Goal: Task Accomplishment & Management: Use online tool/utility

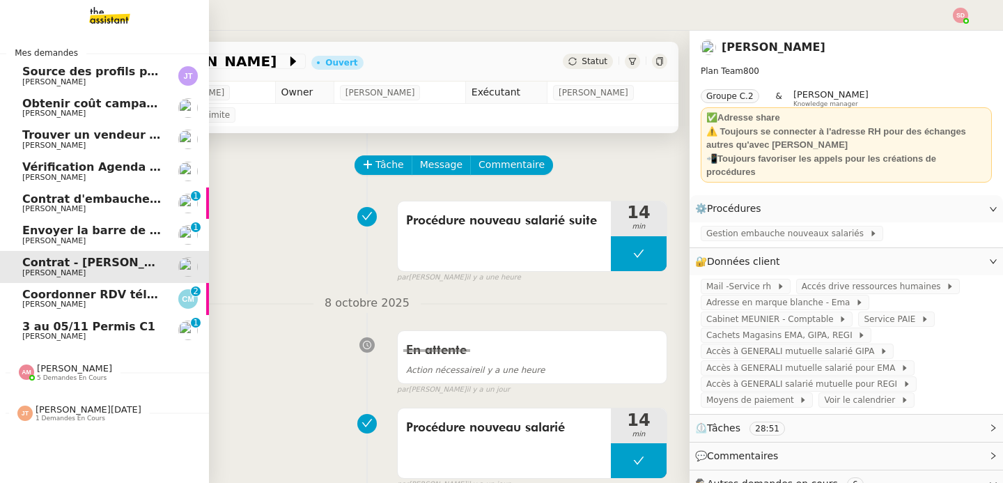
click at [88, 305] on span "[PERSON_NAME]" at bounding box center [92, 304] width 141 height 8
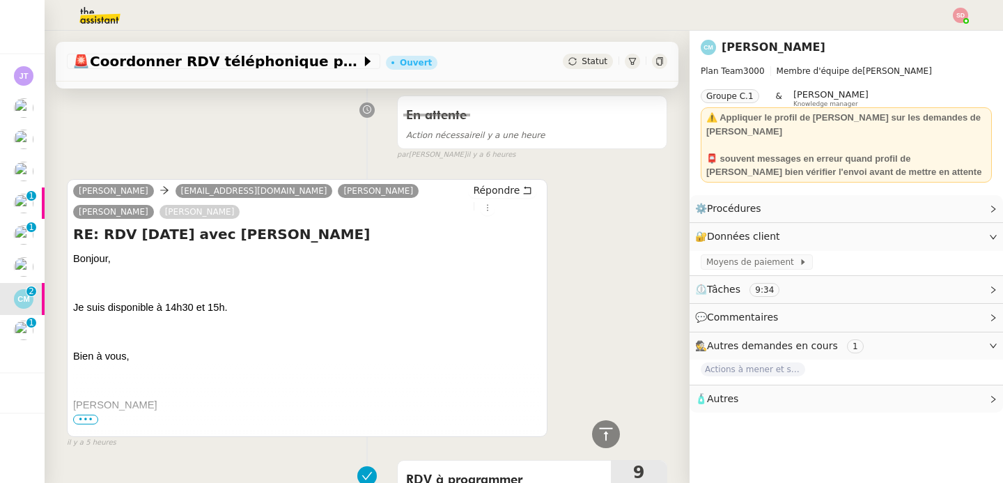
scroll to position [1496, 0]
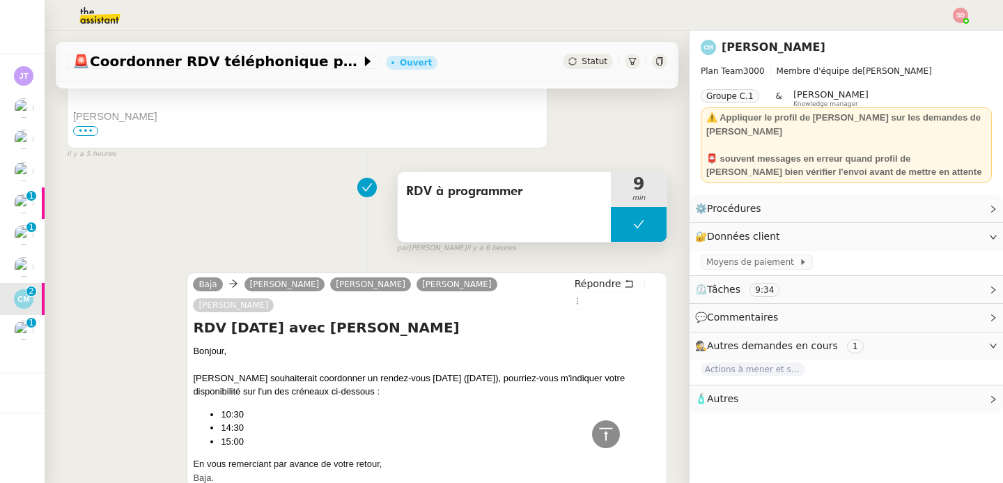
click at [611, 234] on button at bounding box center [639, 224] width 56 height 35
click at [611, 234] on div at bounding box center [625, 224] width 28 height 35
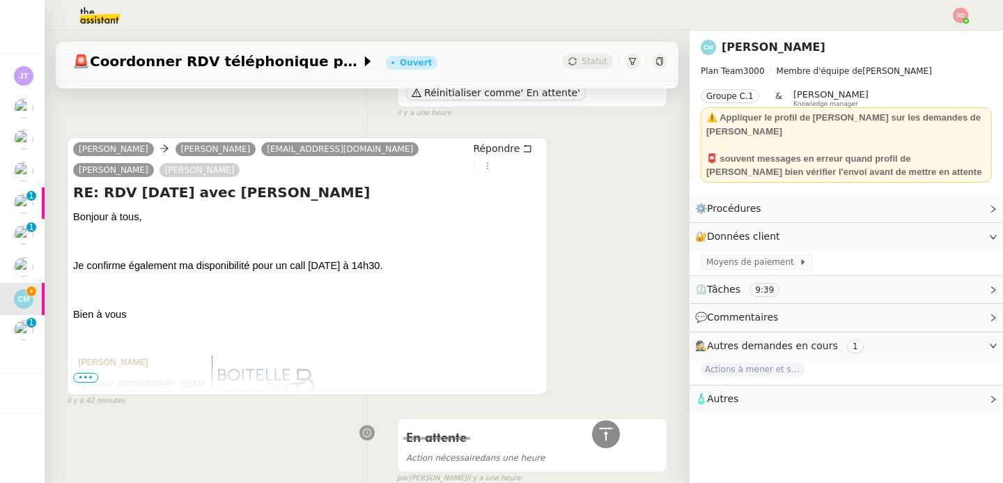
scroll to position [0, 0]
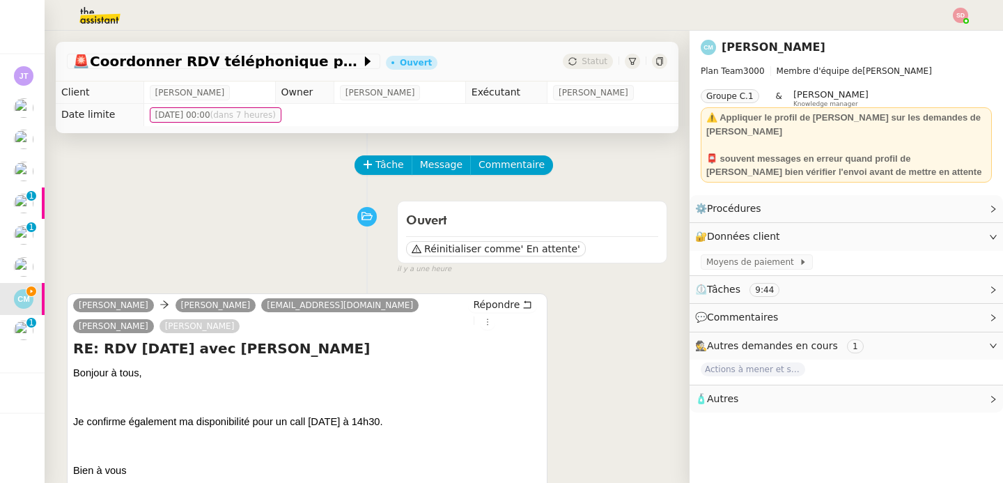
click at [104, 22] on img at bounding box center [89, 15] width 108 height 31
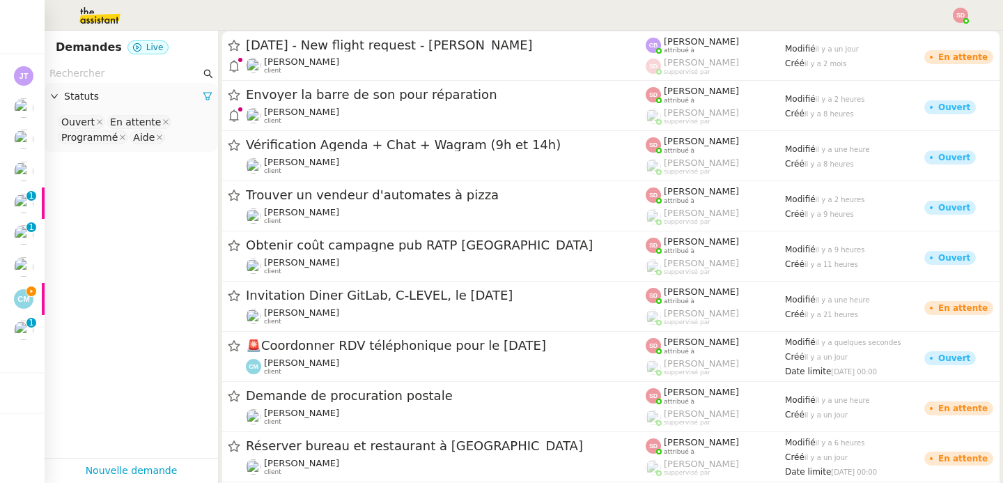
click at [107, 72] on input "text" at bounding box center [124, 73] width 151 height 16
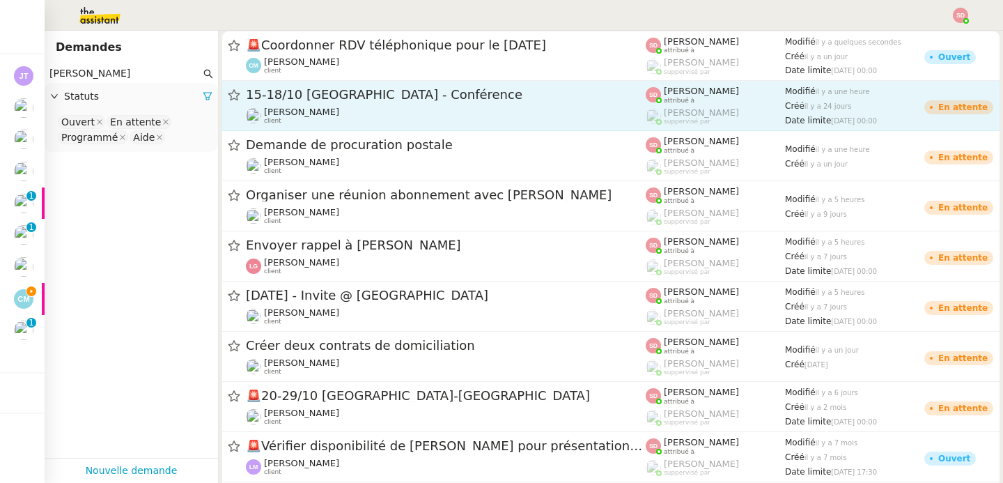
type input "[PERSON_NAME]"
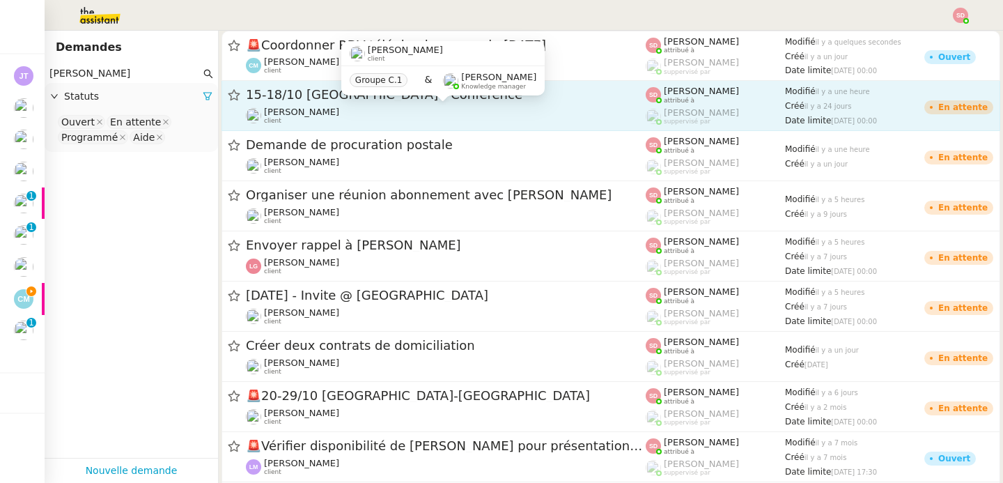
click at [476, 120] on div "[PERSON_NAME] client" at bounding box center [446, 116] width 400 height 18
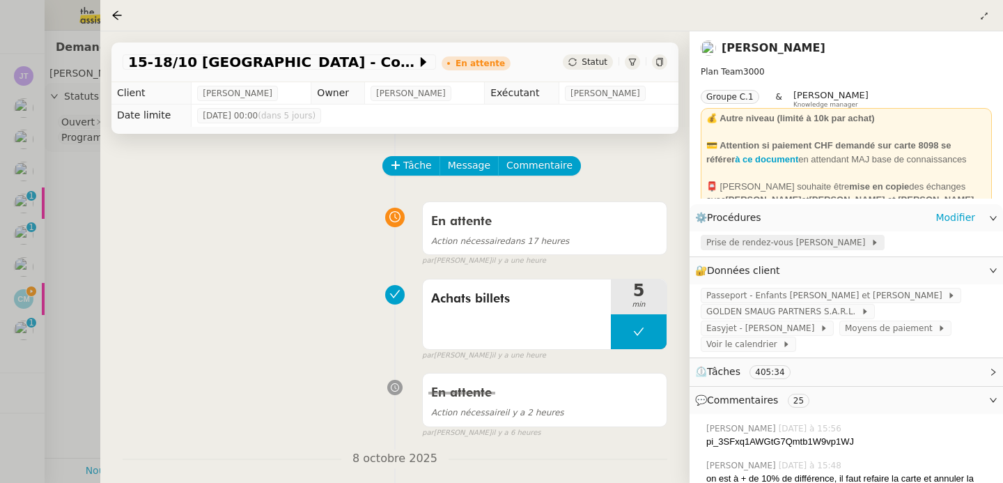
click at [767, 247] on span "Prise de rendez-vous [PERSON_NAME]" at bounding box center [788, 242] width 164 height 14
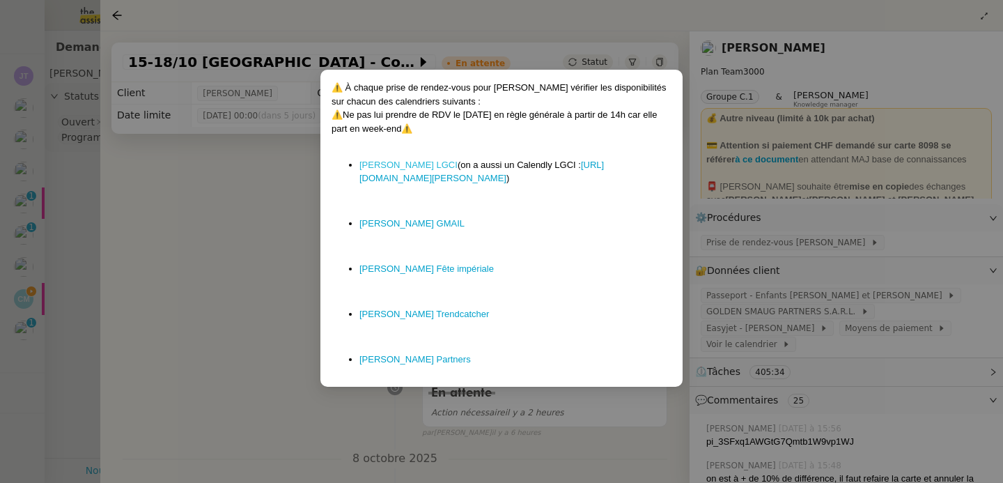
click at [396, 165] on link "[PERSON_NAME] LGCI" at bounding box center [408, 164] width 98 height 10
click at [104, 248] on nz-modal-container "⚠️ À chaque prise de rendez-vous pour [PERSON_NAME] vérifier les disponibilités…" at bounding box center [501, 241] width 1003 height 483
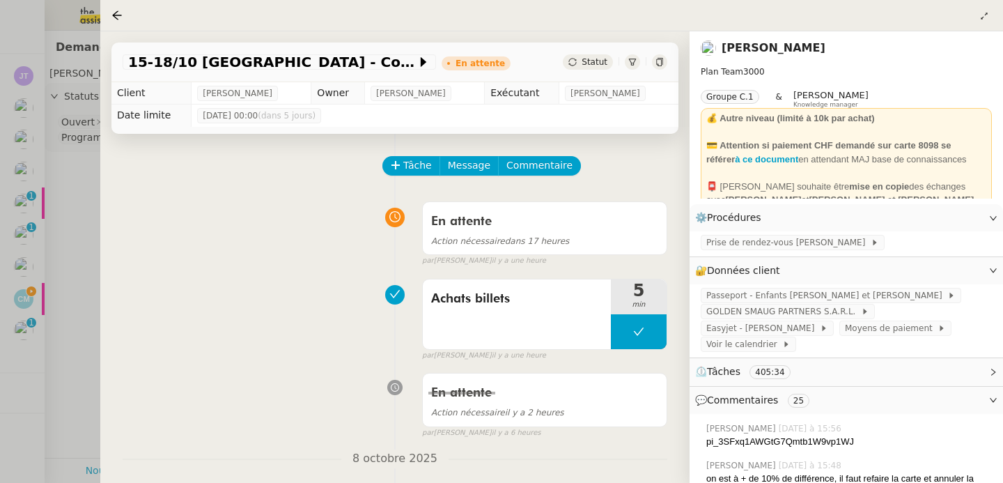
click at [72, 249] on div at bounding box center [501, 241] width 1003 height 483
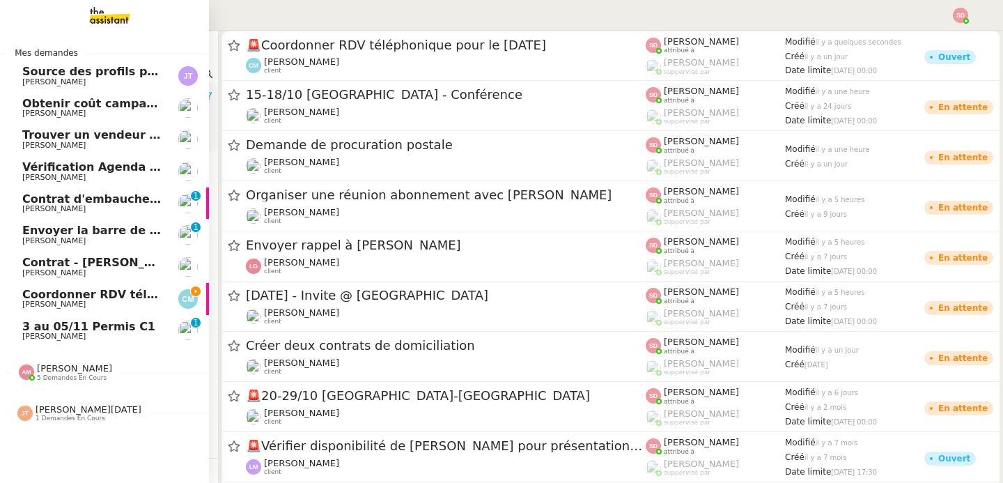
click at [27, 295] on span "Coordonner RDV téléphonique pour le [DATE]" at bounding box center [164, 294] width 285 height 13
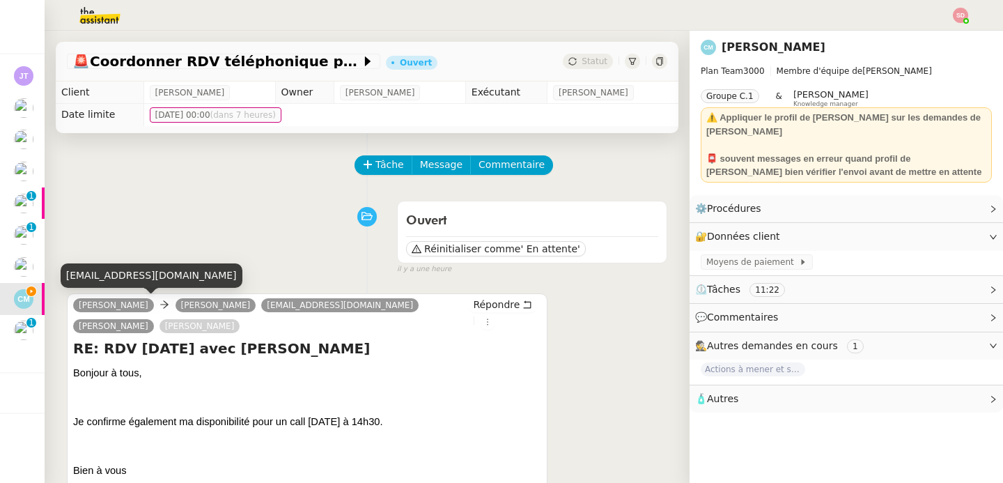
click at [120, 281] on div "[EMAIL_ADDRESS][DOMAIN_NAME]" at bounding box center [152, 275] width 182 height 24
copy div "[EMAIL_ADDRESS][DOMAIN_NAME]"
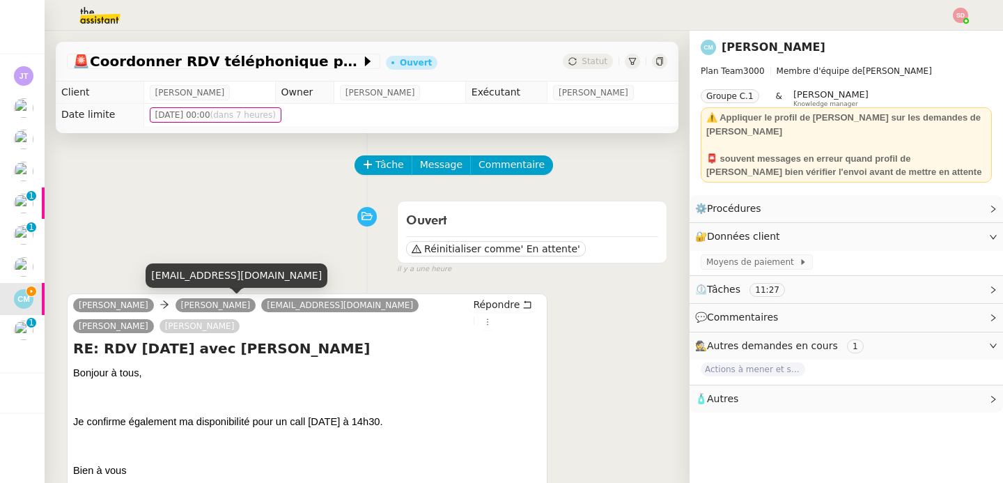
click at [235, 284] on div "[EMAIL_ADDRESS][DOMAIN_NAME]" at bounding box center [237, 275] width 182 height 24
copy div "[EMAIL_ADDRESS][DOMAIN_NAME]"
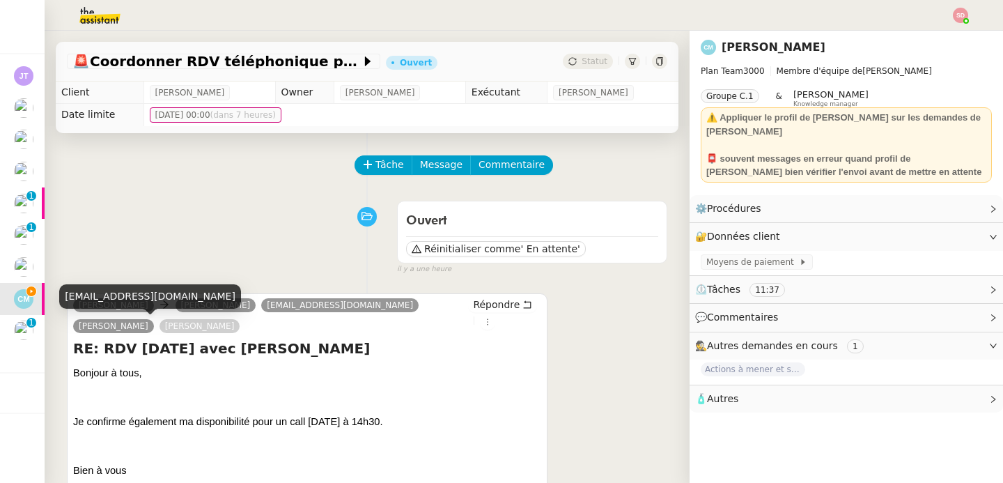
click at [109, 304] on div "[EMAIL_ADDRESS][DOMAIN_NAME]" at bounding box center [150, 296] width 182 height 24
copy div "[EMAIL_ADDRESS][DOMAIN_NAME]"
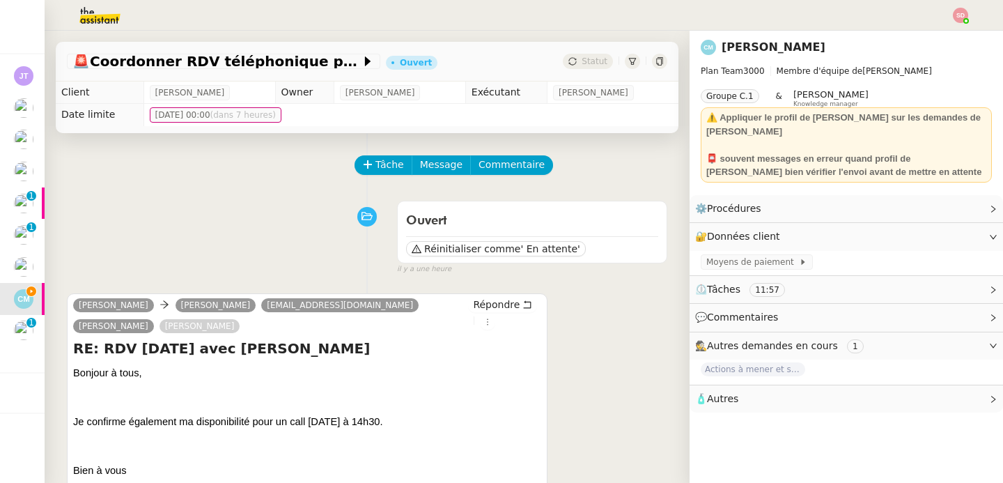
scroll to position [39, 0]
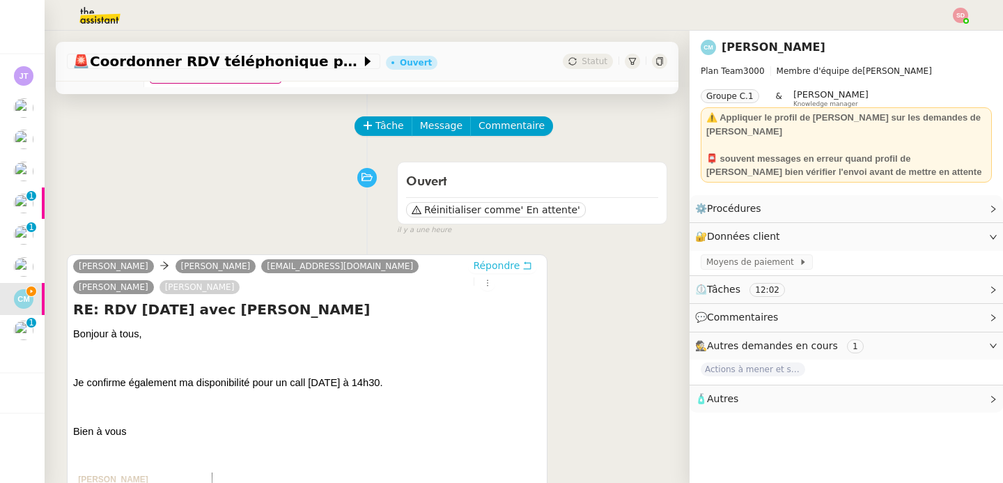
click at [494, 261] on span "Répondre" at bounding box center [496, 265] width 47 height 14
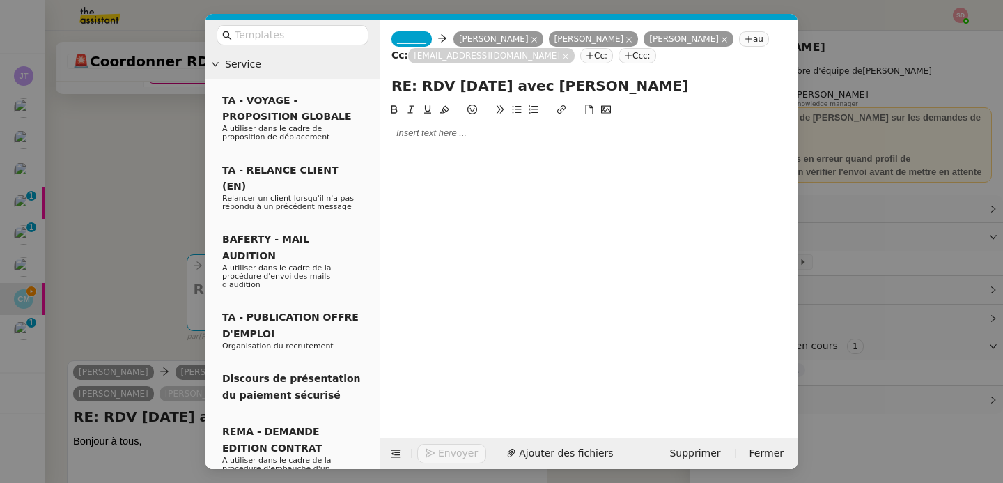
click at [400, 38] on span "_______" at bounding box center [411, 39] width 29 height 10
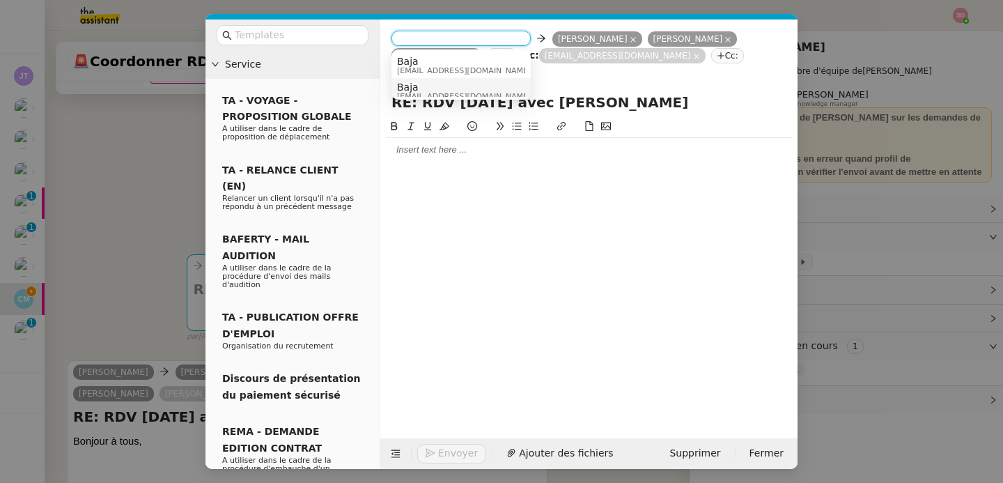
click at [432, 85] on span "Baja" at bounding box center [464, 86] width 134 height 11
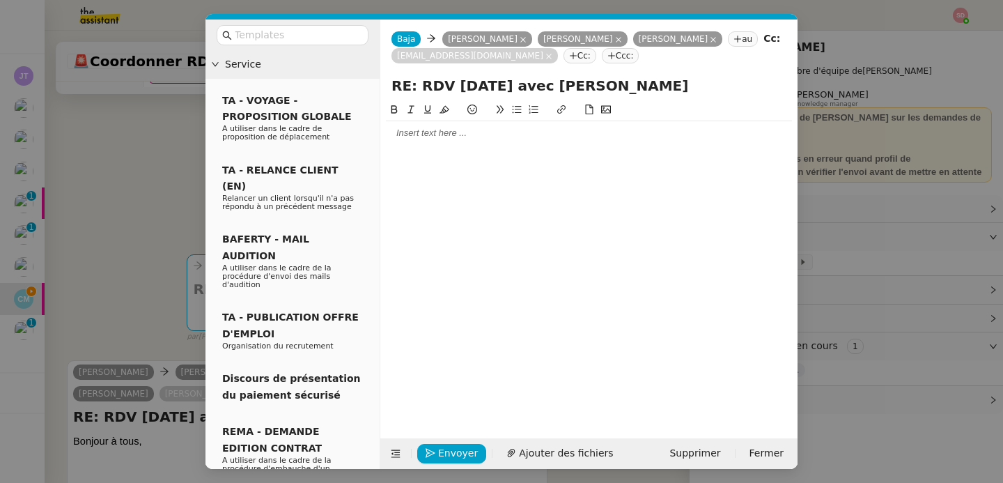
click at [439, 142] on div at bounding box center [589, 133] width 406 height 24
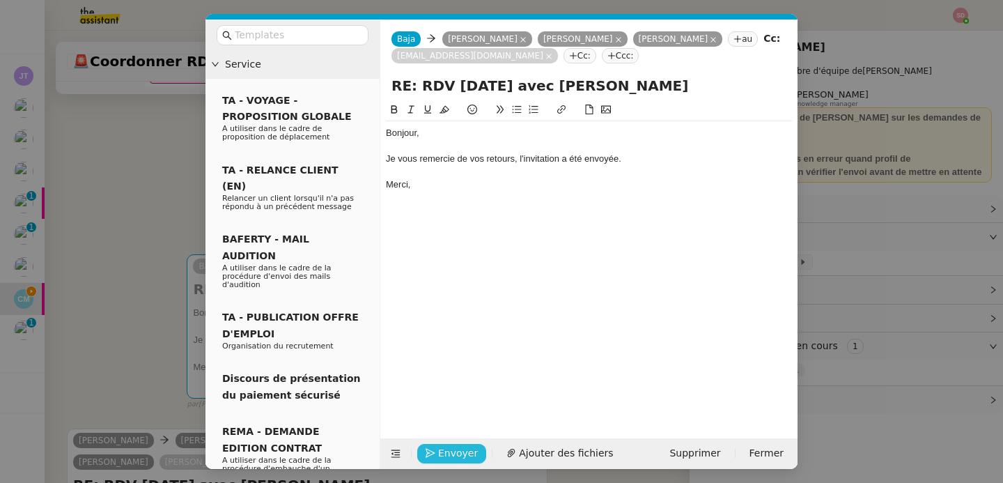
click at [453, 449] on span "Envoyer" at bounding box center [458, 453] width 40 height 16
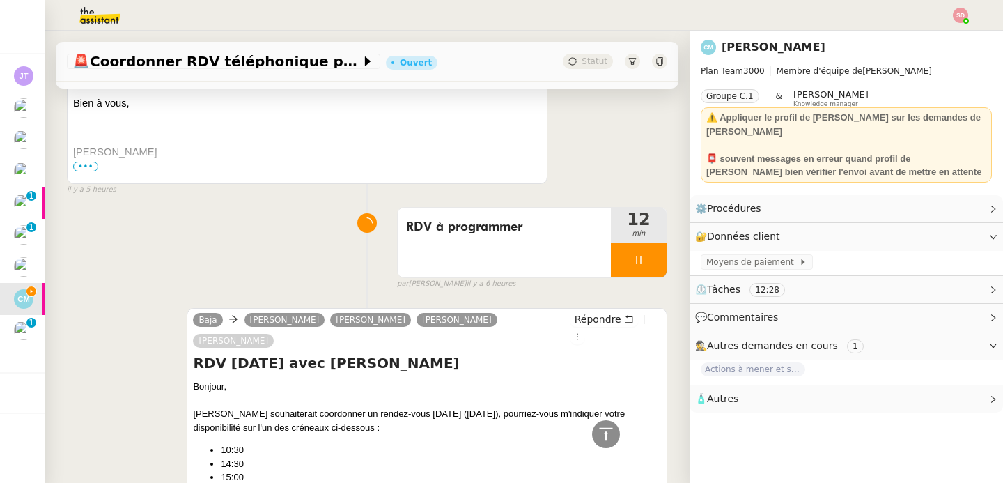
scroll to position [1624, 0]
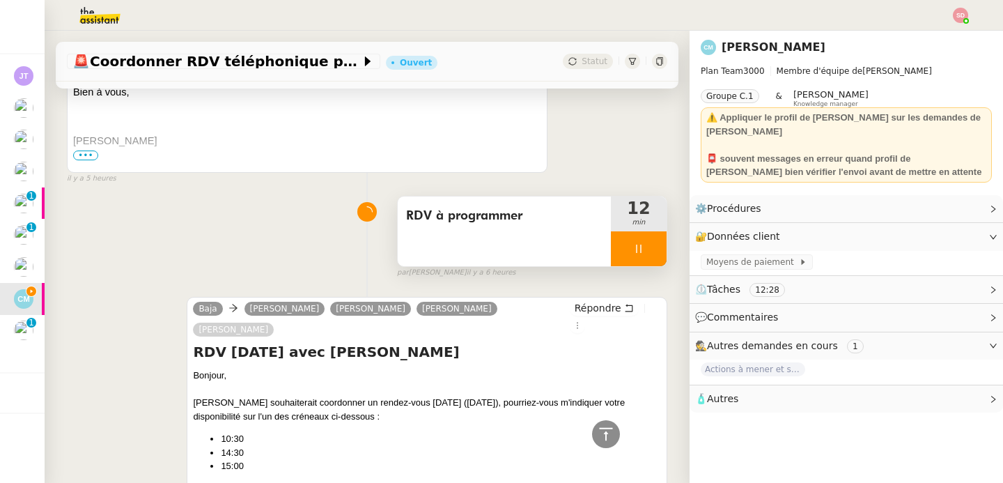
click at [633, 254] on div at bounding box center [639, 248] width 56 height 35
click at [639, 254] on button at bounding box center [653, 248] width 28 height 35
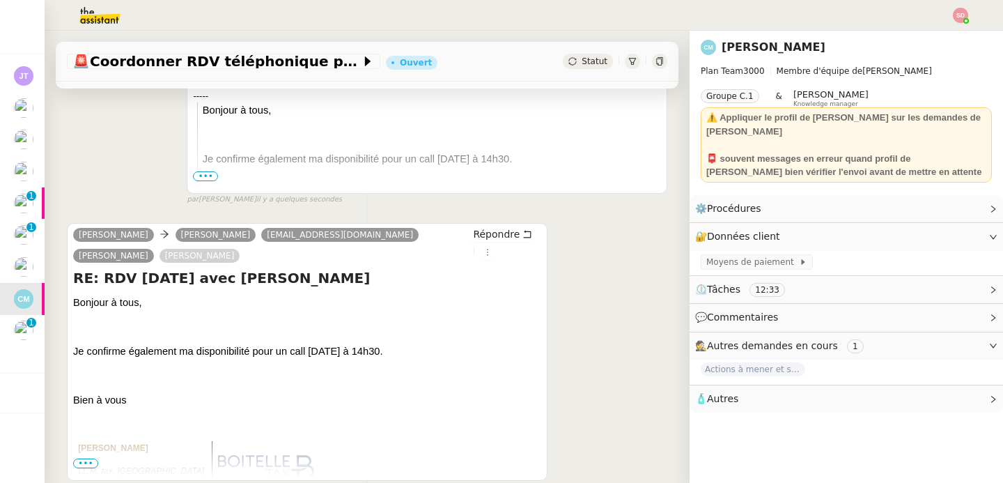
scroll to position [0, 0]
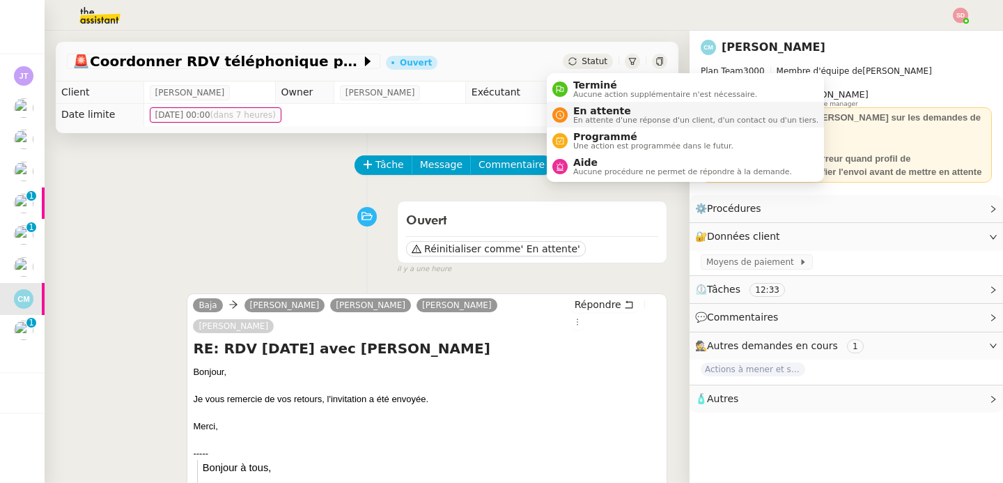
click at [593, 123] on span "En attente d'une réponse d'un client, d'un contact ou d'un tiers." at bounding box center [695, 120] width 245 height 8
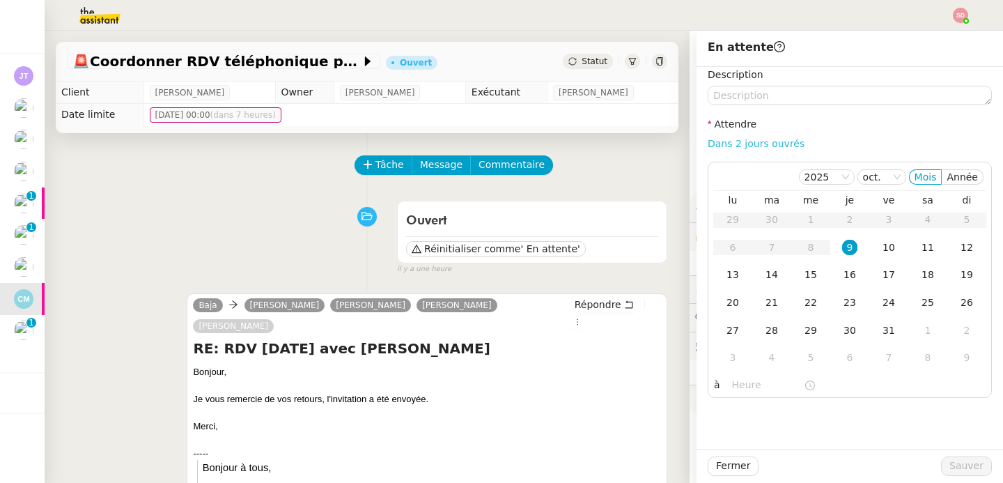
click at [760, 141] on link "Dans 2 jours ouvrés" at bounding box center [755, 143] width 97 height 11
click at [885, 248] on div "10" at bounding box center [888, 247] width 15 height 15
click at [732, 383] on input "07:00" at bounding box center [768, 385] width 72 height 16
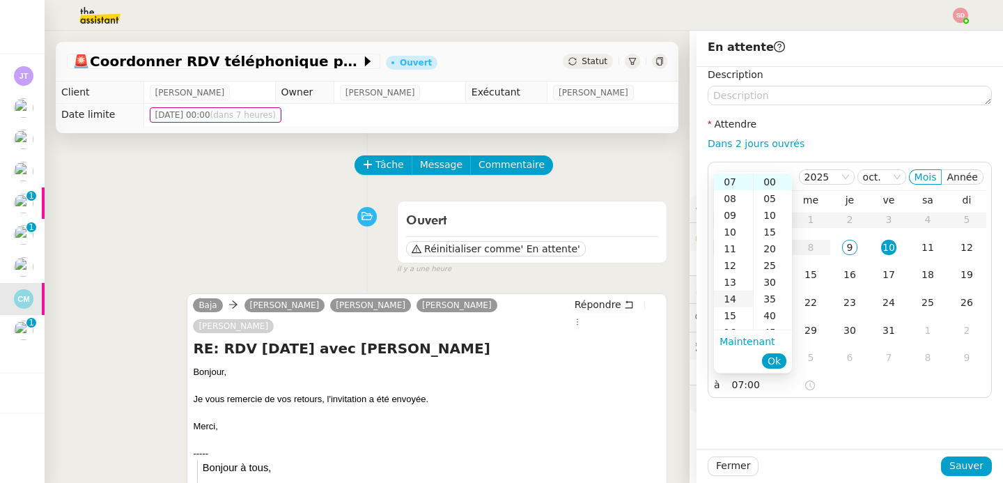
click at [728, 291] on div "14" at bounding box center [733, 298] width 39 height 17
type input "14:00"
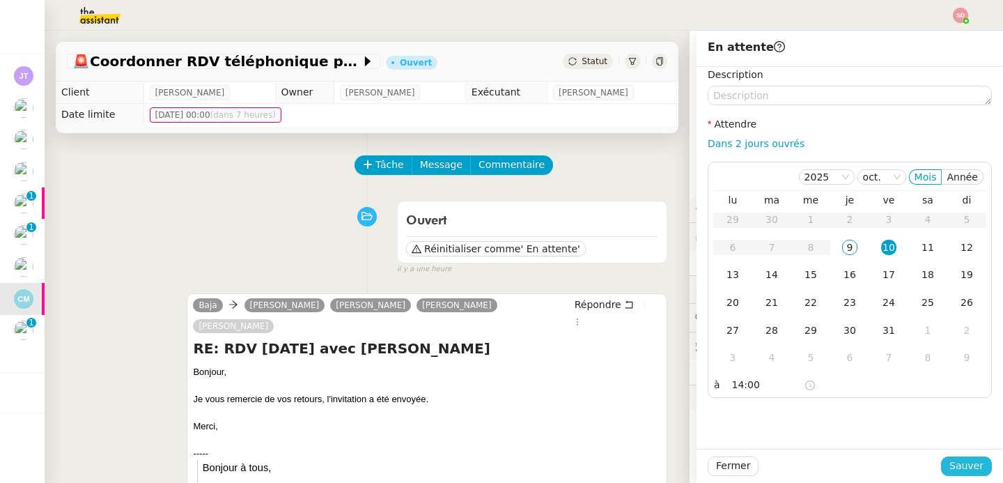
click at [971, 471] on span "Sauver" at bounding box center [966, 465] width 34 height 16
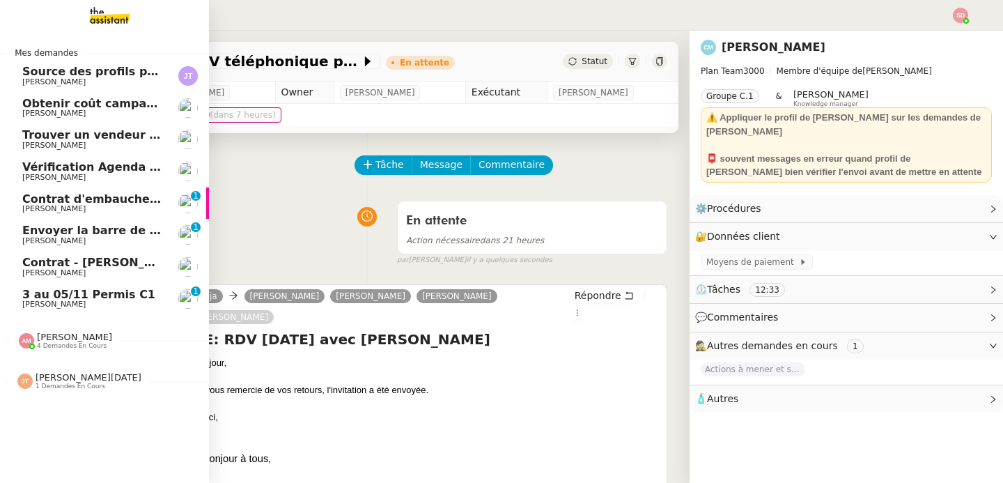
click at [87, 263] on span "Contrat - [PERSON_NAME]" at bounding box center [104, 262] width 164 height 13
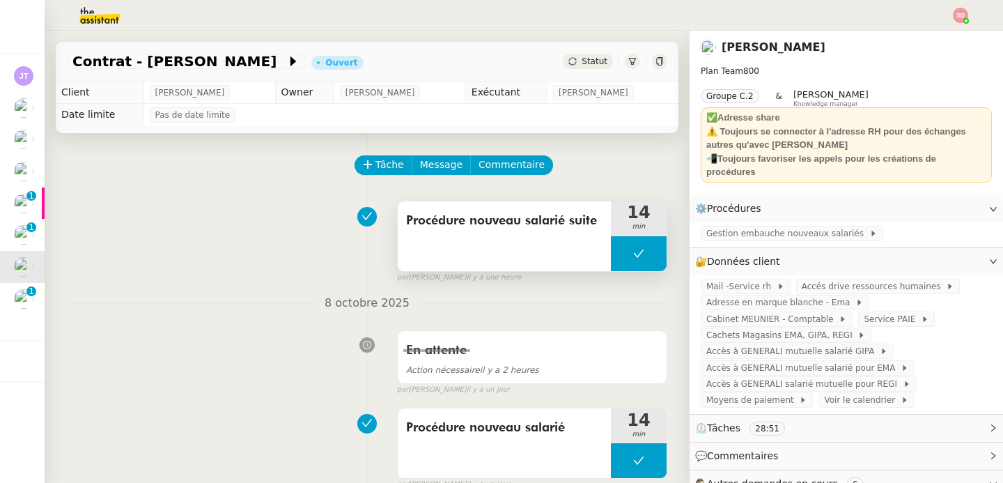
click at [614, 251] on button at bounding box center [639, 253] width 56 height 35
click at [623, 253] on icon at bounding box center [625, 253] width 5 height 8
click at [740, 226] on span "Gestion embauche nouveaux salariés" at bounding box center [787, 233] width 163 height 14
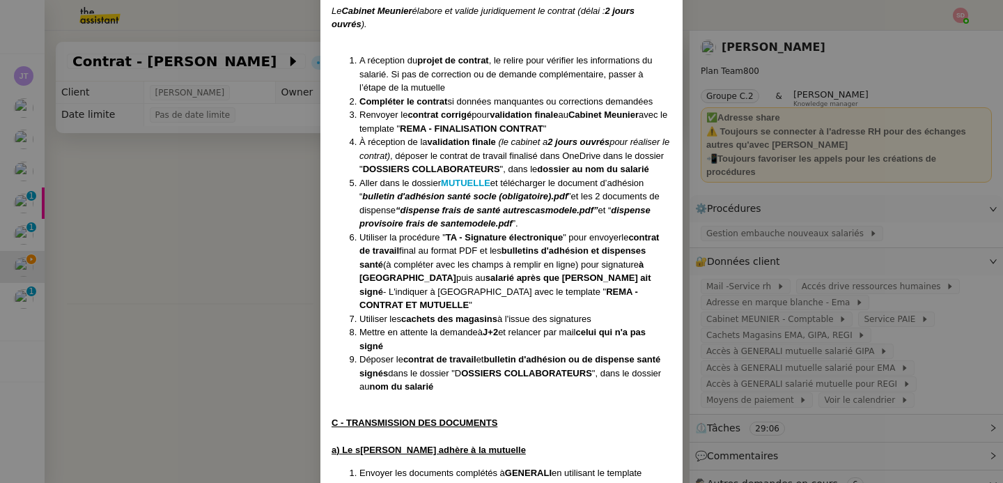
scroll to position [735, 0]
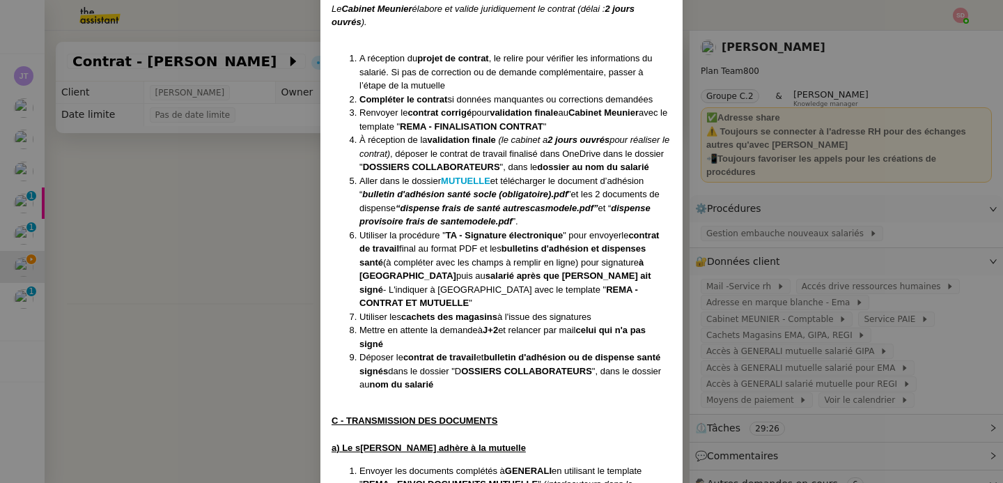
click at [482, 199] on em "bulletin d'adhésion santé socle (obligatoire).pdf" at bounding box center [464, 194] width 205 height 10
click at [437, 267] on span "(à compléter avec les champs à remplir en ligne) pour signature" at bounding box center [511, 262] width 256 height 10
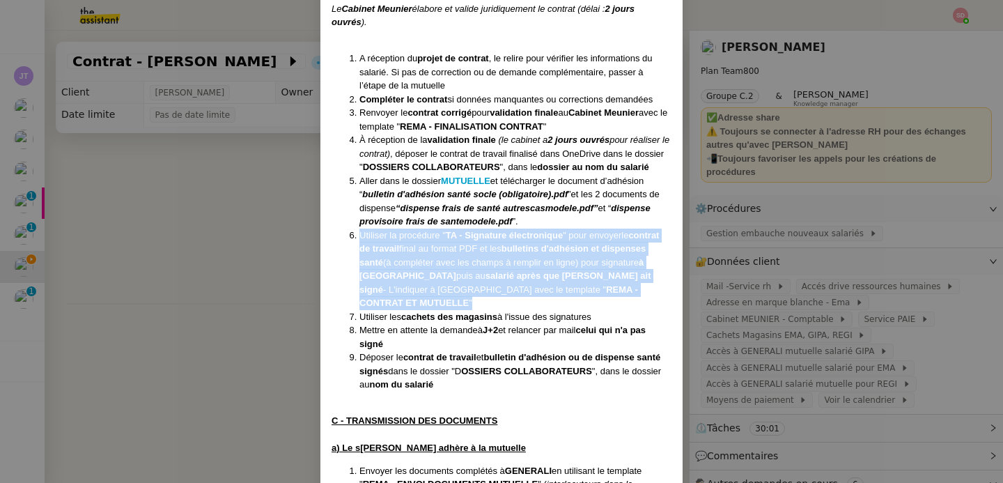
click at [437, 267] on span "(à compléter avec les champs à remplir en ligne) pour signature" at bounding box center [511, 262] width 256 height 10
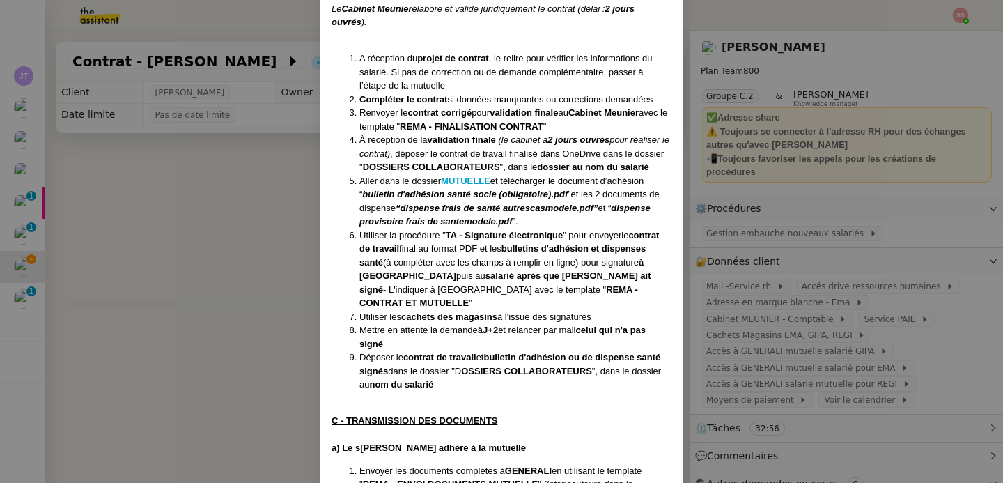
click at [457, 292] on strong "salarié après que [PERSON_NAME] ait signé" at bounding box center [505, 282] width 292 height 24
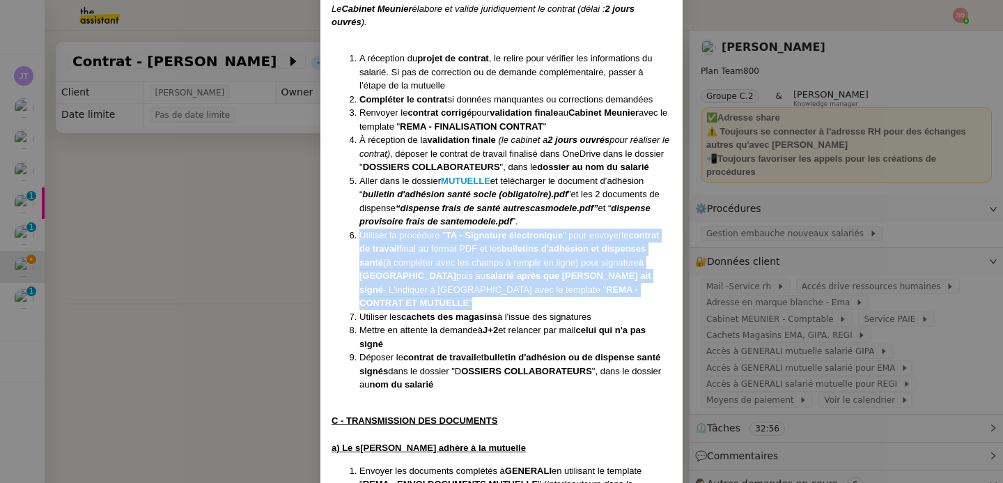
click at [457, 292] on strong "salarié après que [PERSON_NAME] ait signé" at bounding box center [505, 282] width 292 height 24
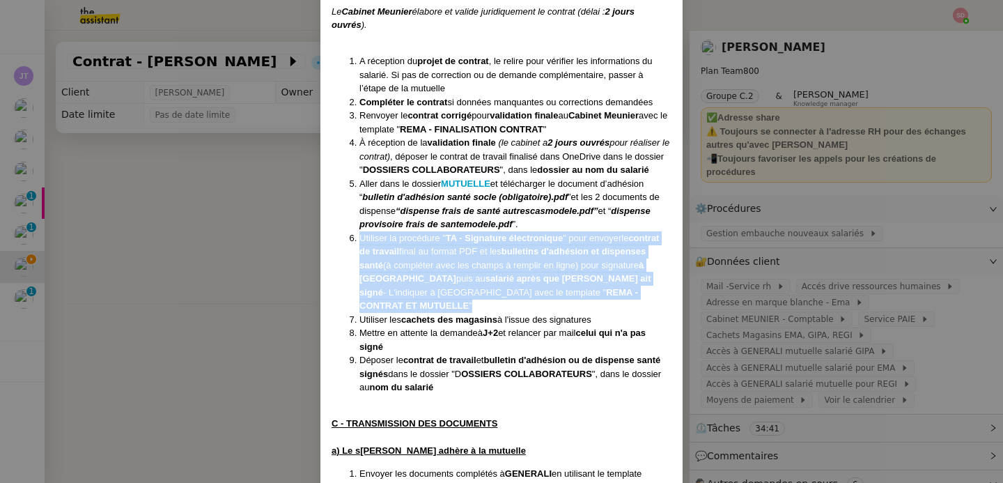
scroll to position [733, 0]
click at [189, 292] on nz-modal-container "Contexte : Lors de l’embauche de nouveaux salariés, son assistant doit gérer to…" at bounding box center [501, 241] width 1003 height 483
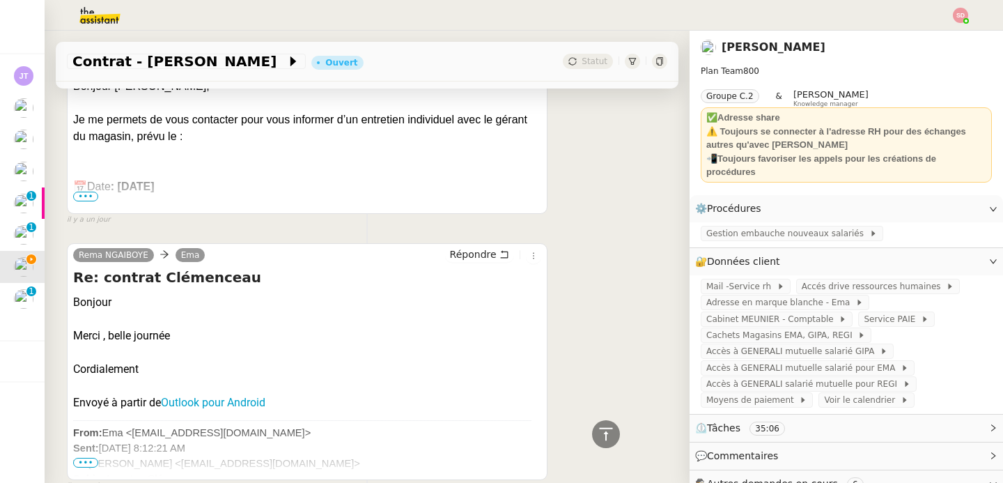
scroll to position [533, 0]
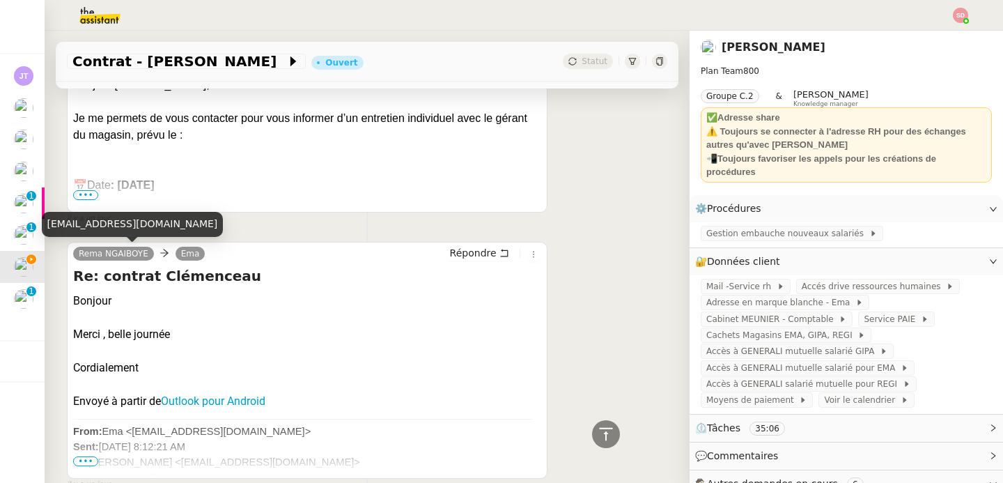
click at [127, 228] on div "[EMAIL_ADDRESS][DOMAIN_NAME]" at bounding box center [133, 224] width 182 height 24
copy div "[EMAIL_ADDRESS][DOMAIN_NAME]"
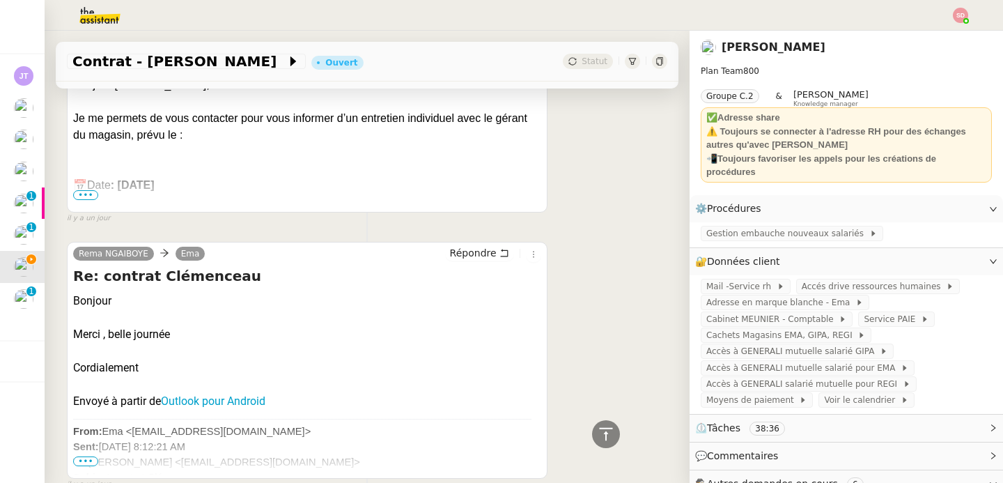
scroll to position [55, 0]
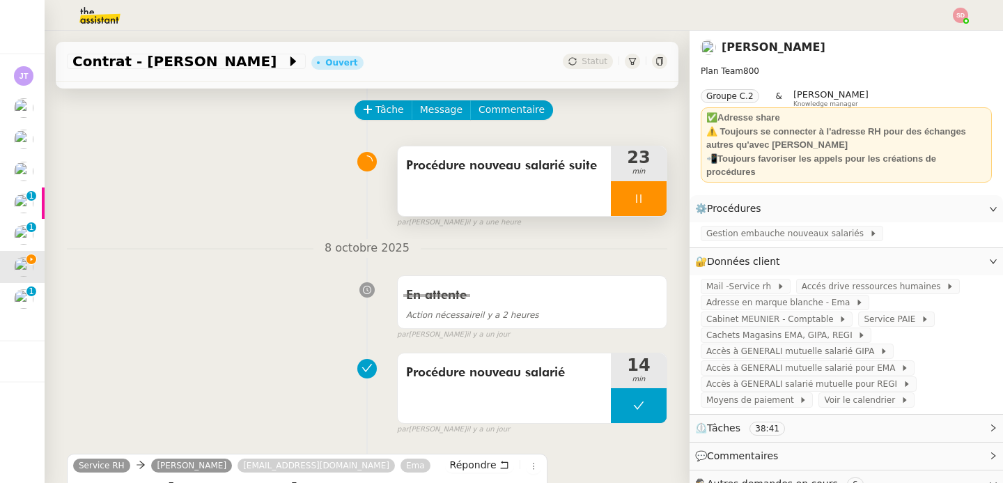
click at [633, 194] on icon at bounding box center [638, 198] width 11 height 11
click at [639, 194] on button at bounding box center [653, 198] width 28 height 35
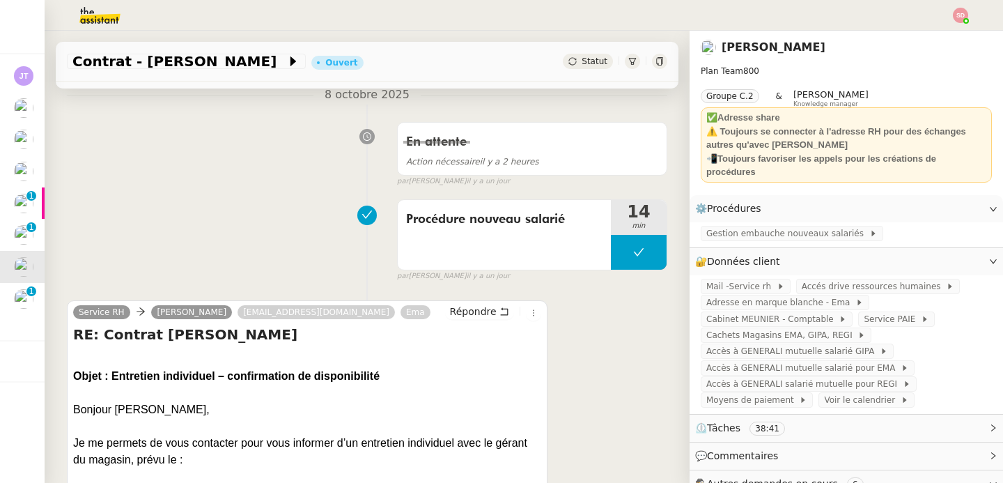
scroll to position [396, 0]
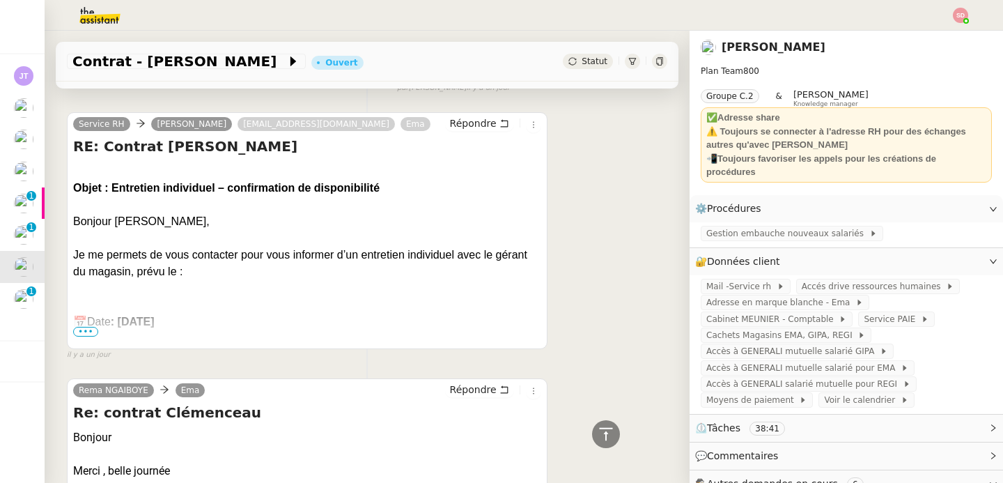
click at [465, 395] on span "Répondre" at bounding box center [473, 389] width 47 height 14
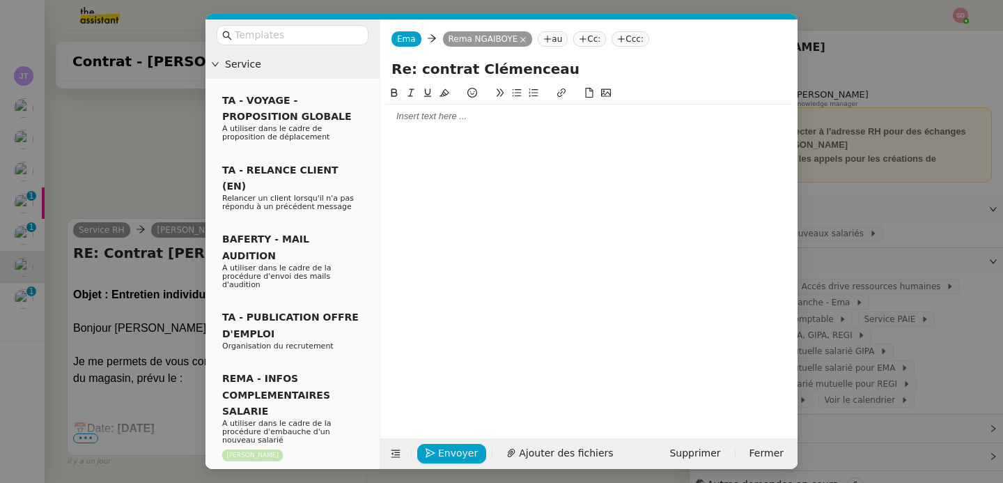
scroll to position [503, 0]
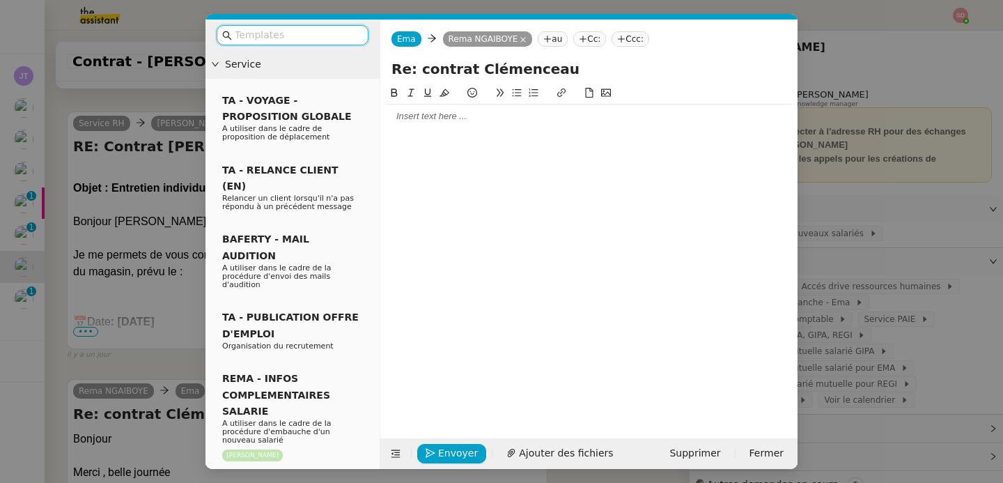
click at [408, 125] on div at bounding box center [589, 116] width 406 height 24
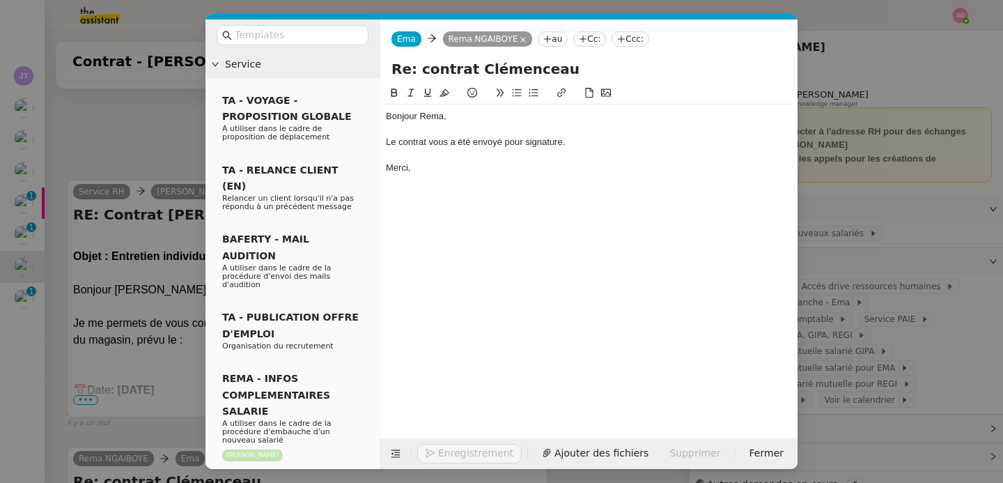
scroll to position [570, 0]
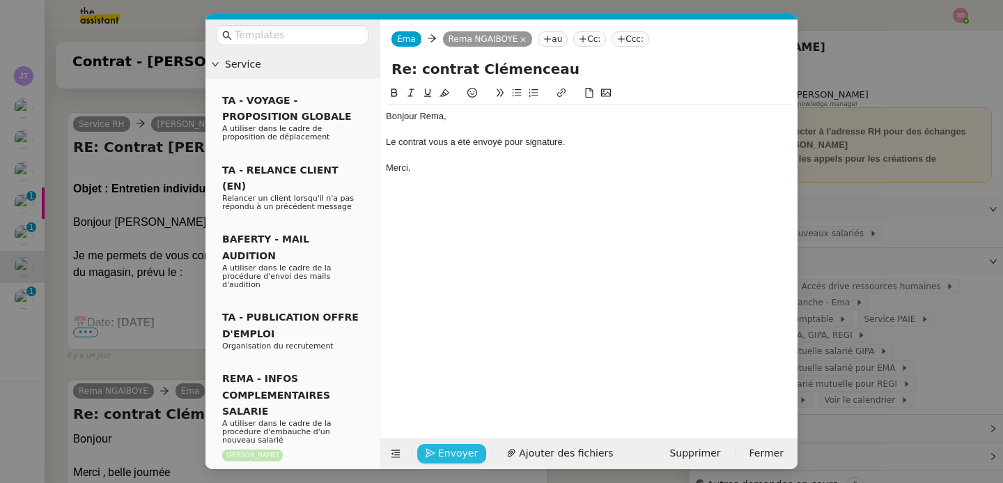
click at [455, 446] on span "Envoyer" at bounding box center [458, 453] width 40 height 16
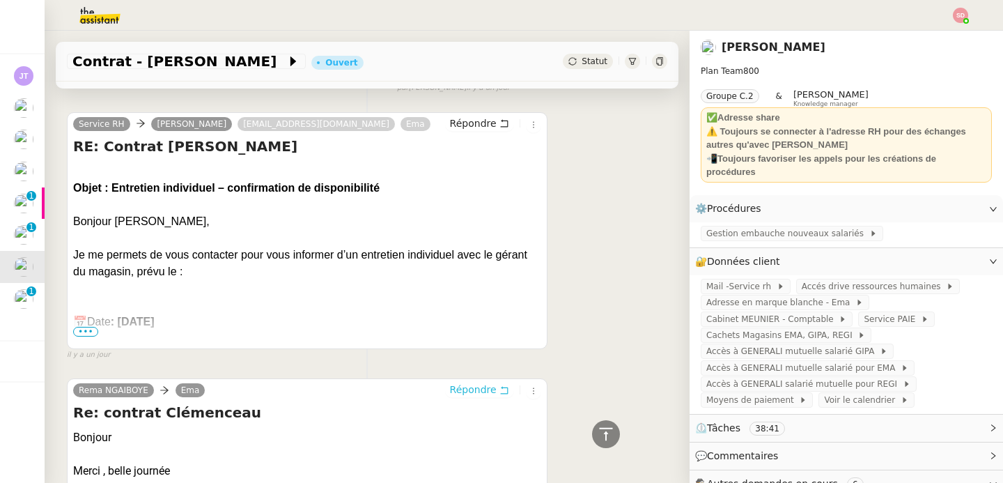
scroll to position [0, 0]
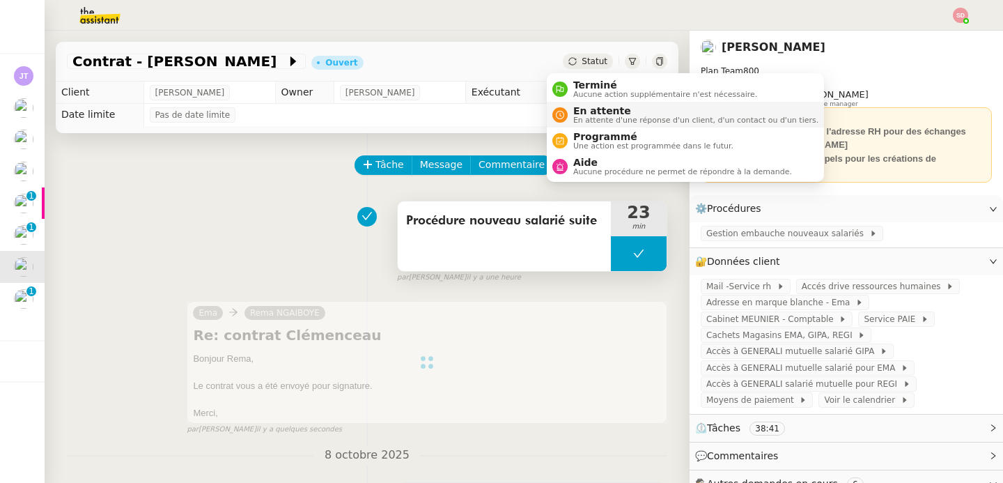
click at [570, 109] on div "En attente En attente d'une réponse d'un client, d'un contact ou d'un tiers." at bounding box center [693, 114] width 251 height 19
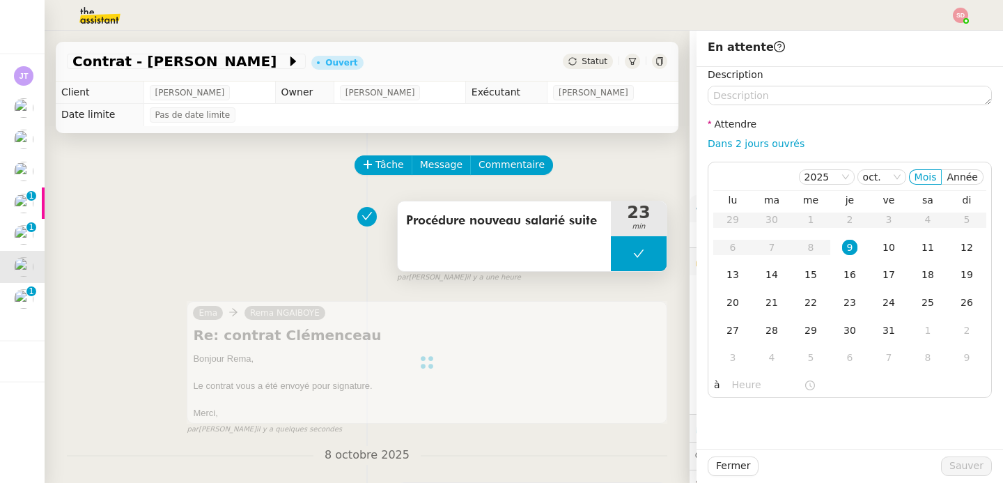
click at [758, 136] on div "Dans 2 jours ouvrés" at bounding box center [849, 144] width 284 height 16
click at [751, 145] on link "Dans 2 jours ouvrés" at bounding box center [755, 143] width 97 height 11
click at [881, 249] on div "10" at bounding box center [888, 247] width 15 height 15
click at [726, 393] on nz-time-picker "07:00" at bounding box center [773, 384] width 94 height 19
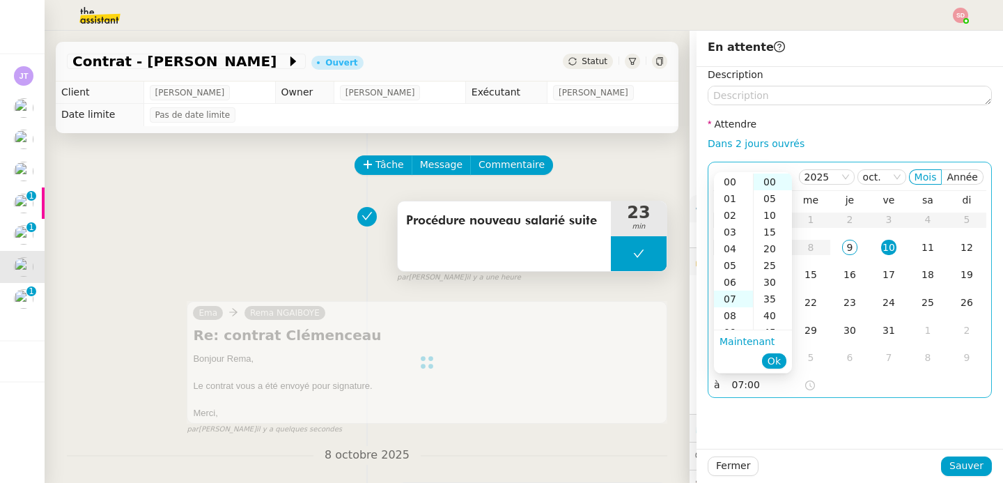
scroll to position [117, 0]
click at [734, 233] on div "10" at bounding box center [733, 232] width 39 height 17
type input "10:00"
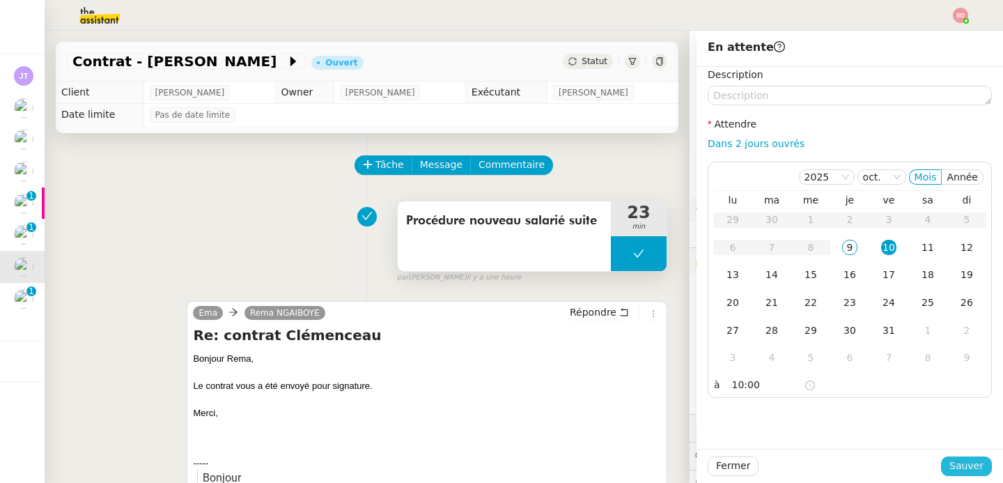
click at [960, 471] on span "Sauver" at bounding box center [966, 465] width 34 height 16
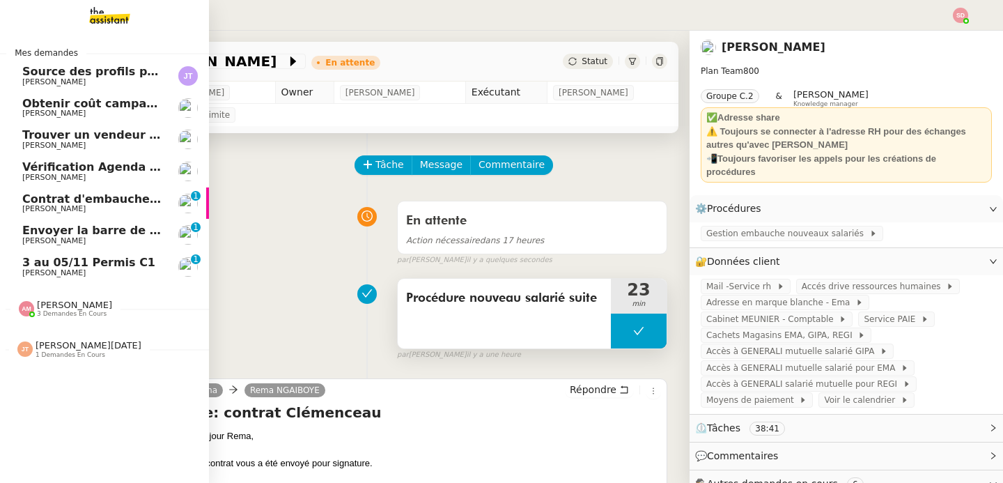
click at [54, 202] on span "Contrat d'embauche - [PERSON_NAME]" at bounding box center [143, 198] width 243 height 13
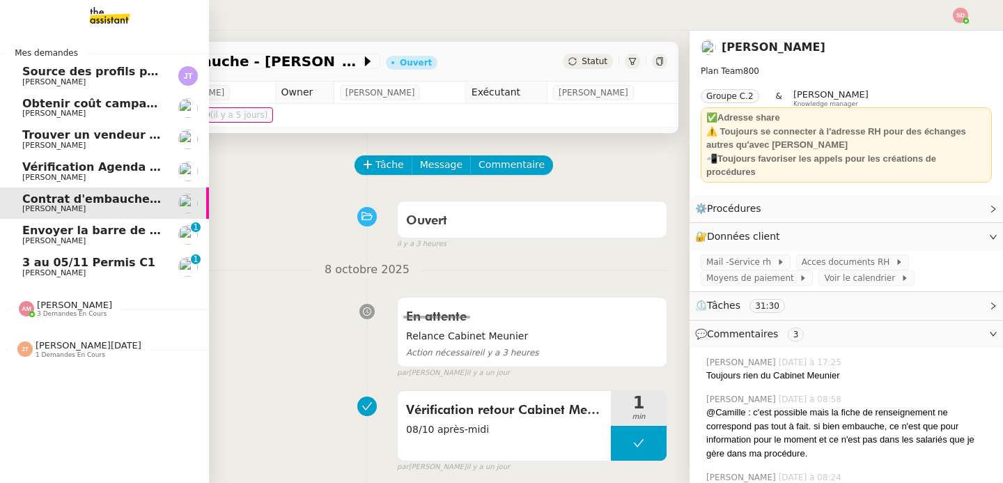
click at [106, 234] on span "Envoyer la barre de son pour réparation" at bounding box center [148, 230] width 253 height 13
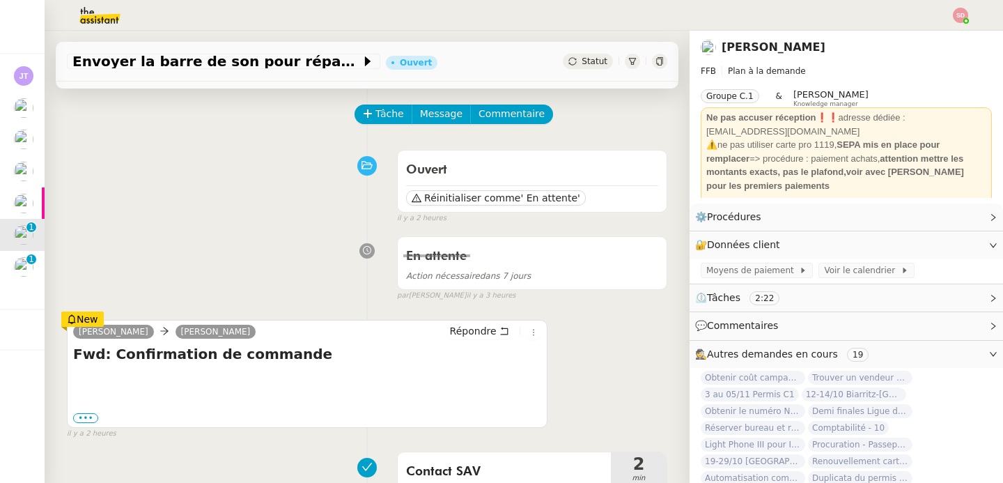
scroll to position [120, 0]
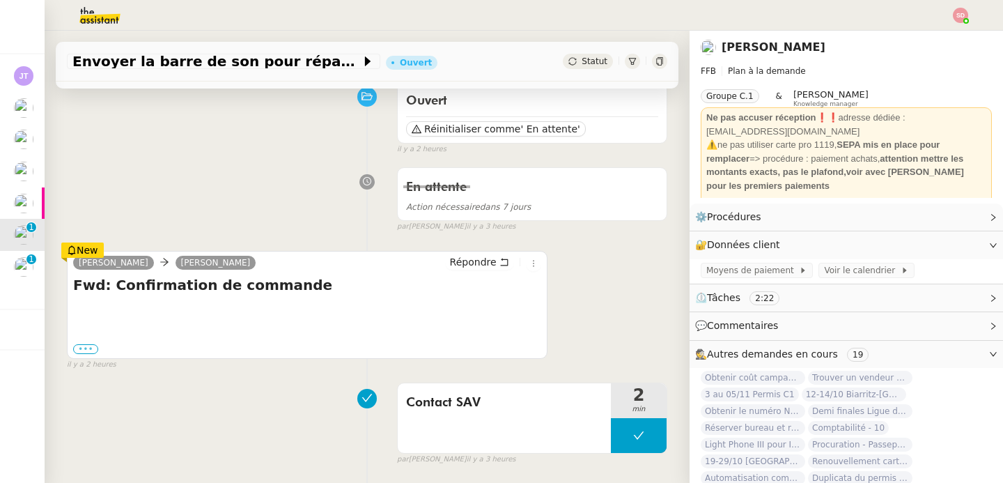
click at [83, 346] on label "•••" at bounding box center [85, 349] width 25 height 10
click at [0, 0] on input "•••" at bounding box center [0, 0] width 0 height 0
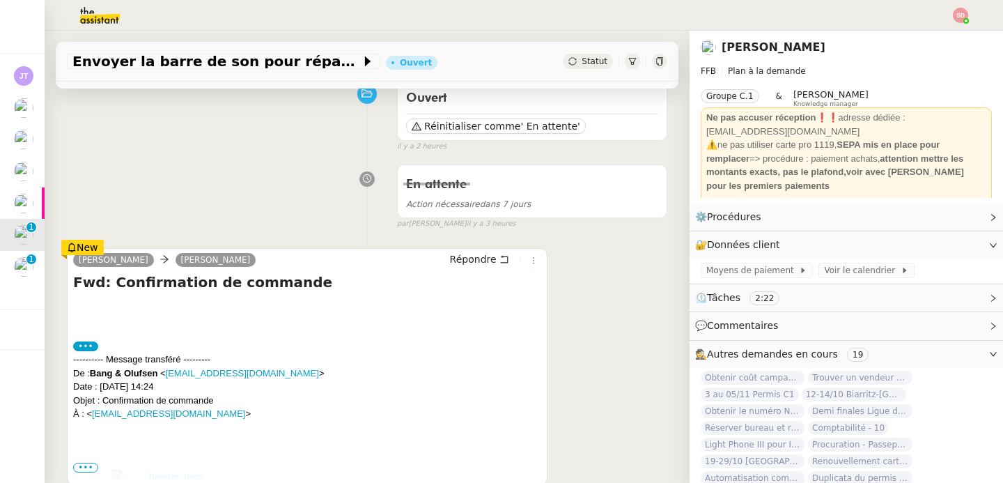
scroll to position [249, 0]
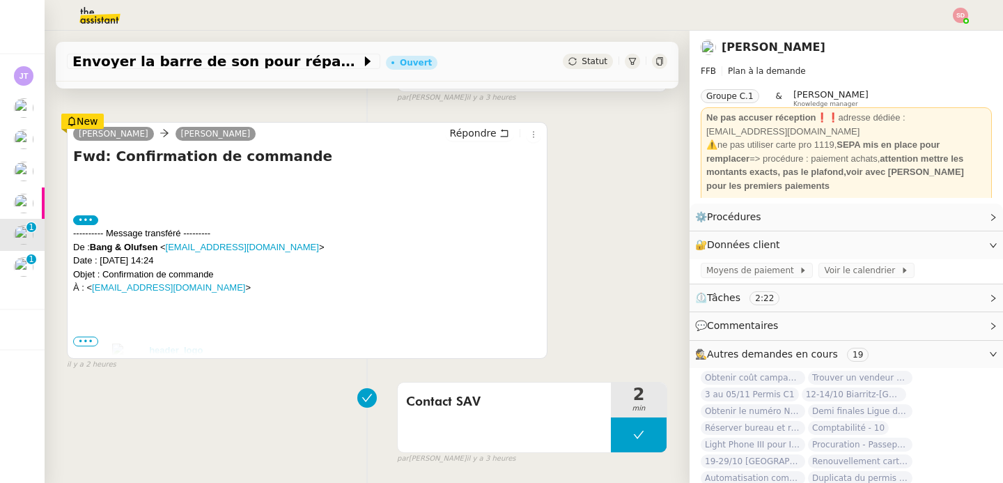
click at [93, 339] on span "•••" at bounding box center [85, 341] width 25 height 10
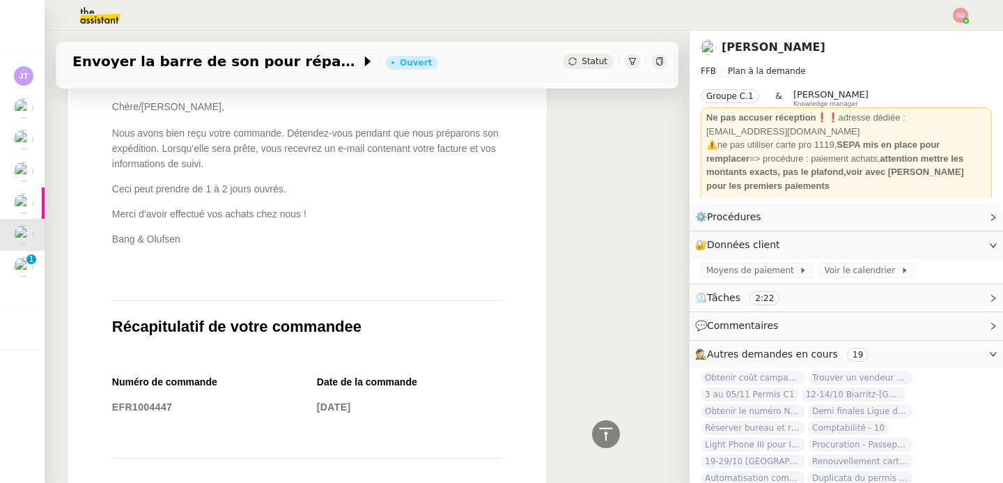
scroll to position [0, 0]
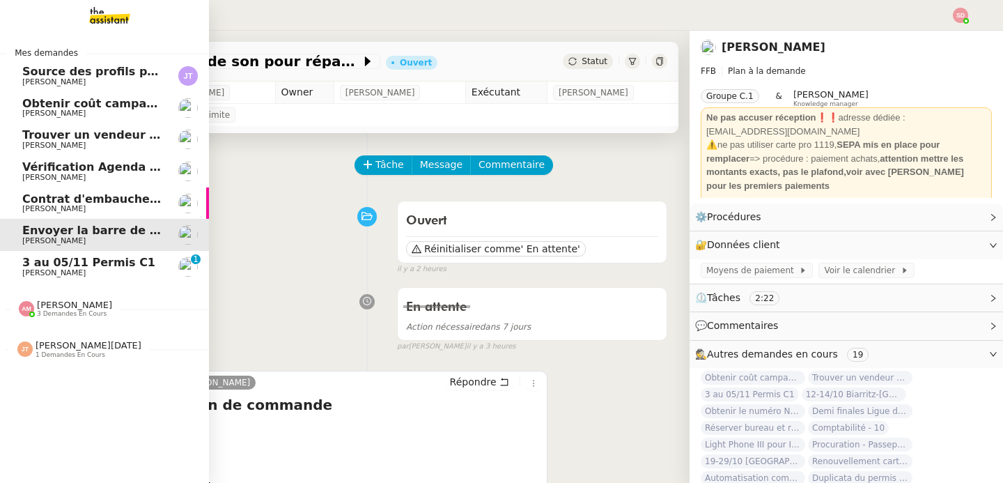
click at [31, 267] on span "3 au 05/11 Permis C1" at bounding box center [88, 262] width 133 height 13
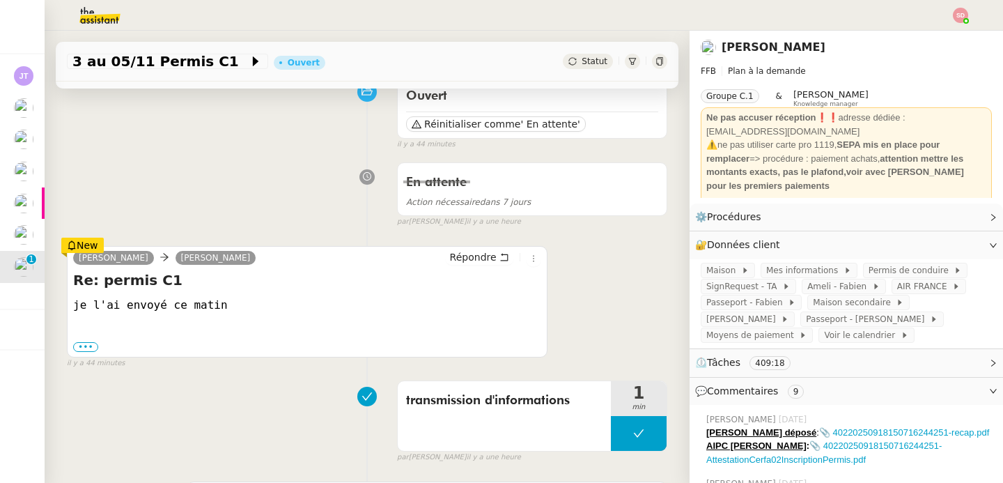
scroll to position [244, 0]
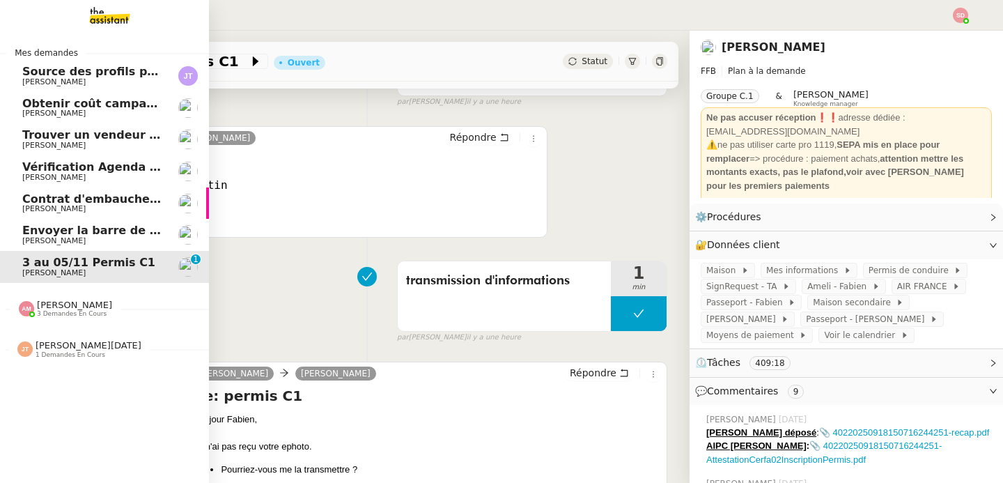
click at [80, 315] on span "3 demandes en cours" at bounding box center [72, 314] width 70 height 8
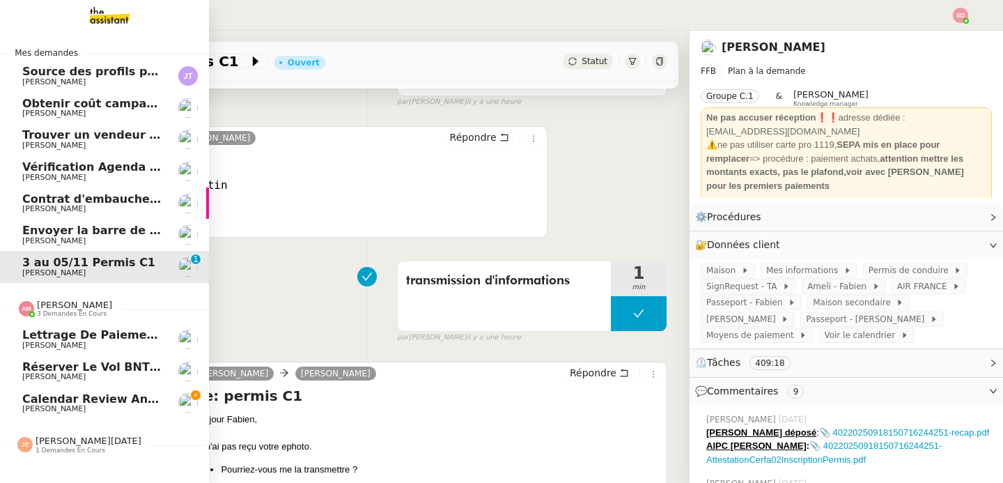
click at [80, 315] on span "3 demandes en cours" at bounding box center [72, 314] width 70 height 8
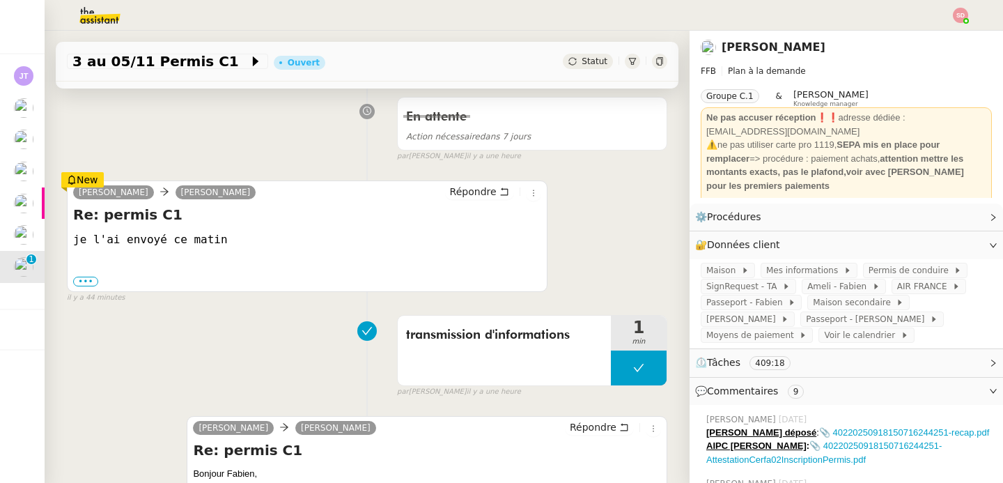
scroll to position [0, 0]
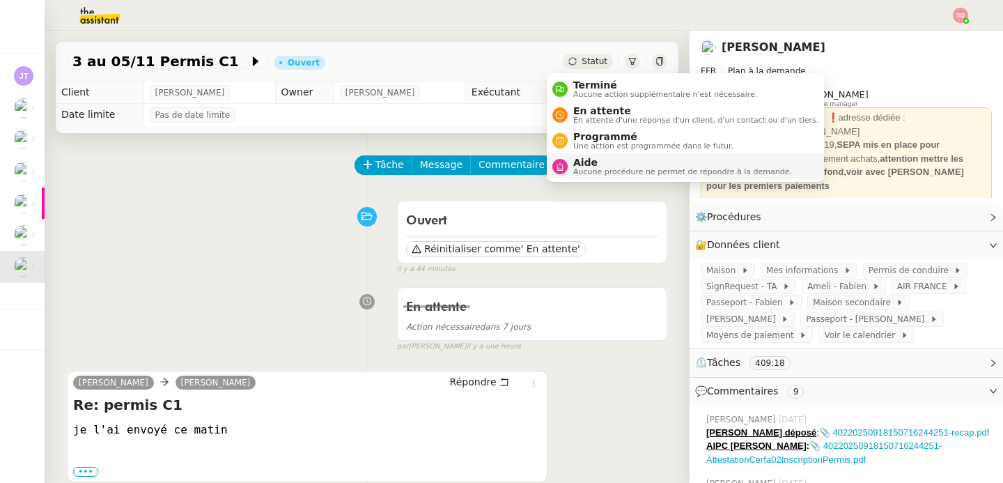
click at [605, 168] on span "Aucune procédure ne permet de répondre à la demande." at bounding box center [682, 172] width 219 height 8
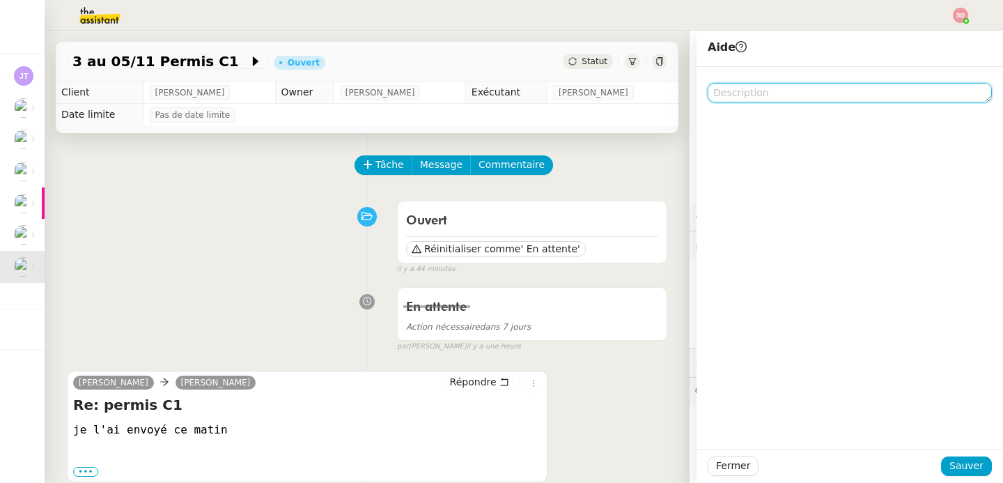
click at [739, 91] on textarea at bounding box center [849, 92] width 284 height 19
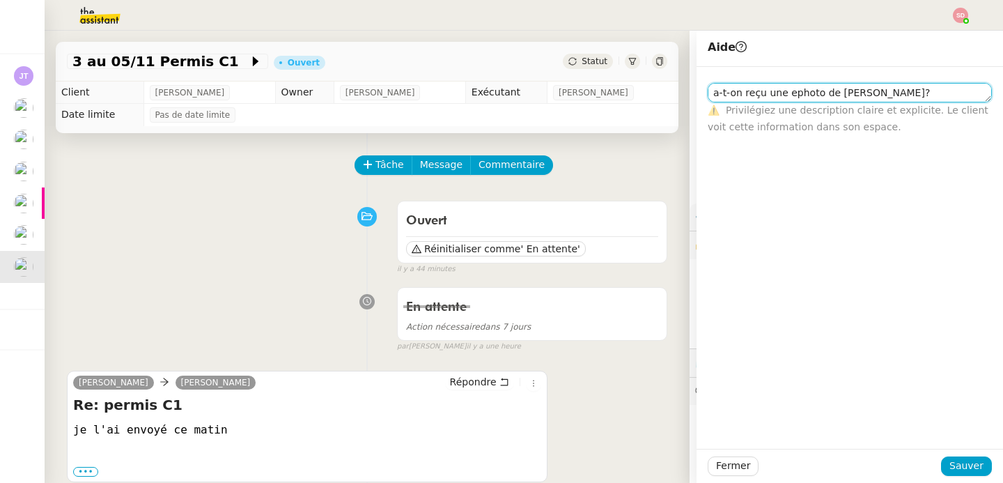
type textarea "a-t-on reçu une ephoto de [PERSON_NAME]?"
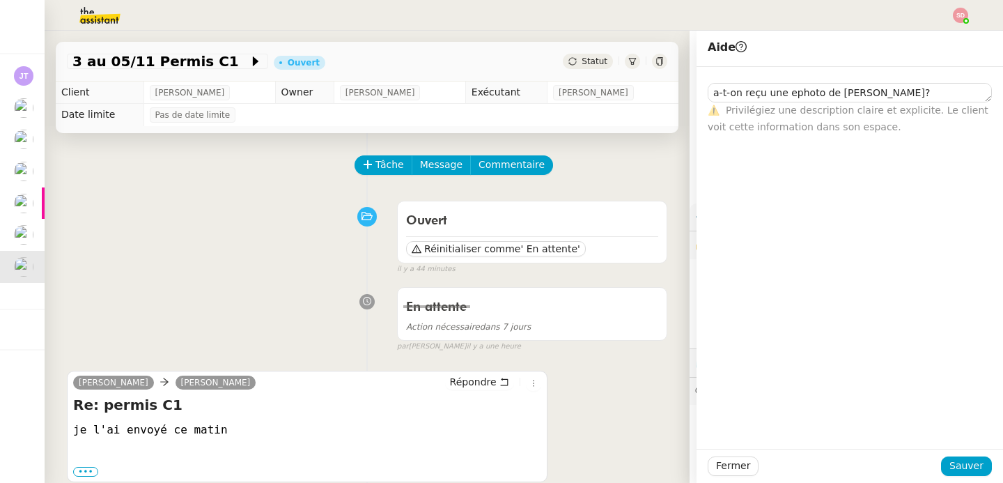
click at [957, 449] on div "Fermer Sauver" at bounding box center [849, 465] width 306 height 34
click at [957, 460] on span "Sauver" at bounding box center [966, 465] width 34 height 16
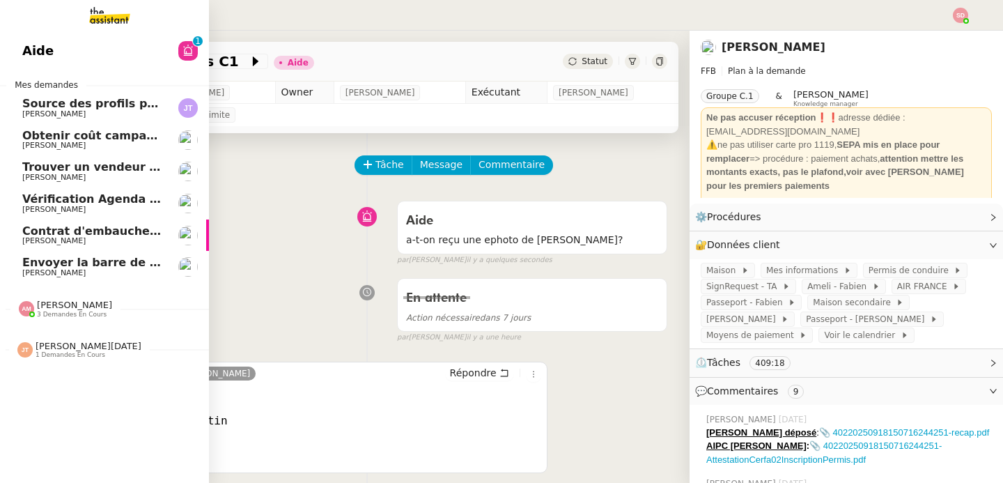
click at [31, 100] on span "Source des profils pour Account Manager" at bounding box center [152, 103] width 260 height 13
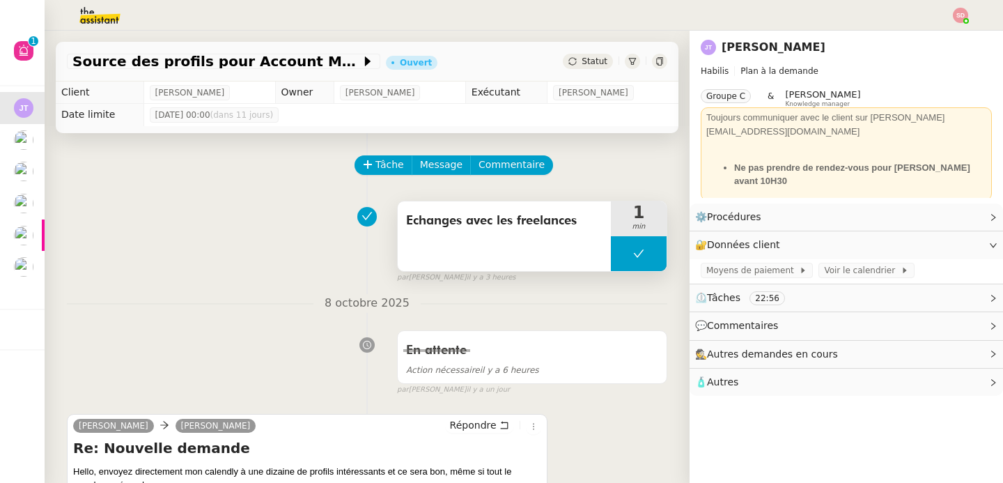
click at [611, 257] on button at bounding box center [639, 253] width 56 height 35
click at [619, 257] on icon at bounding box center [624, 253] width 11 height 11
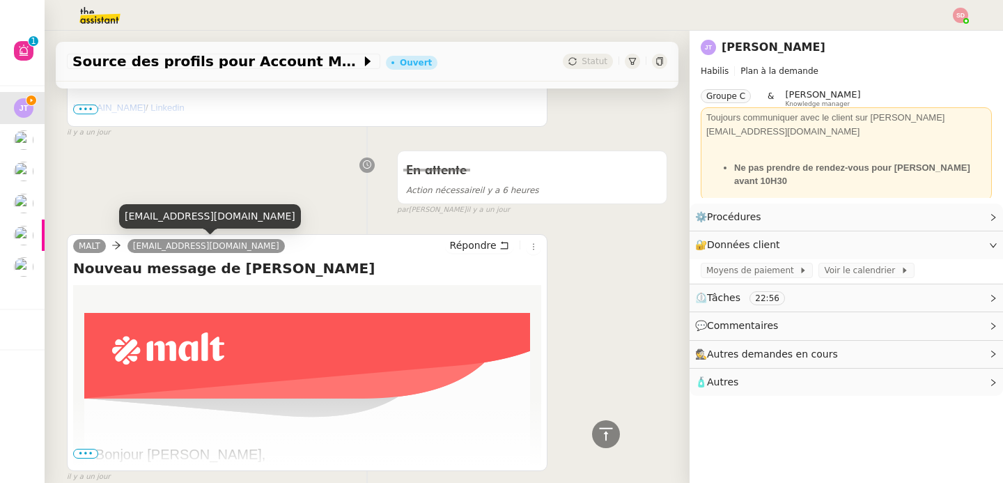
scroll to position [659, 0]
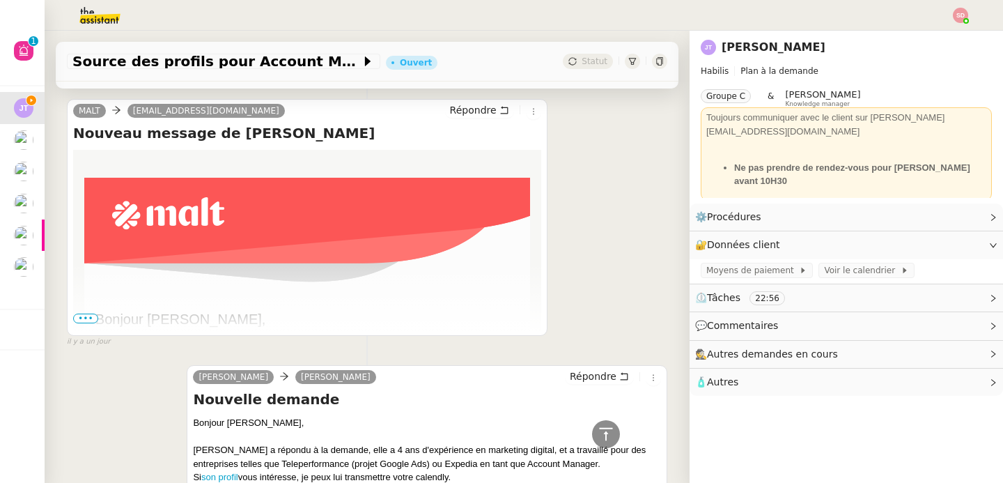
click at [84, 318] on span "•••" at bounding box center [85, 318] width 25 height 10
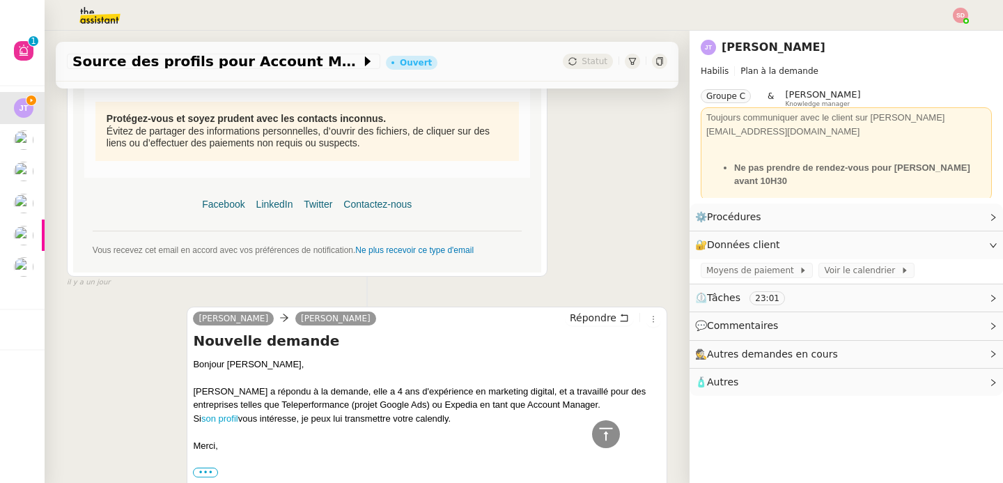
scroll to position [1063, 0]
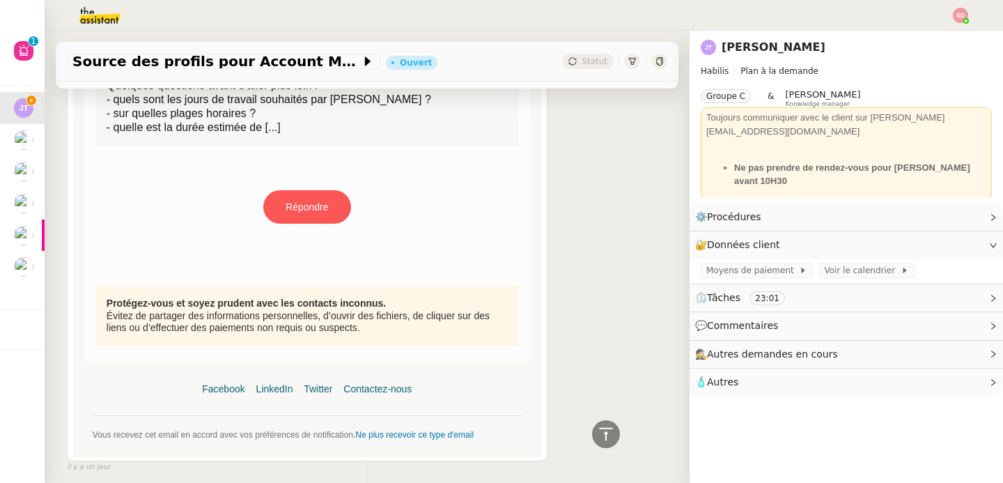
click at [308, 209] on link "Répondre" at bounding box center [307, 206] width 85 height 31
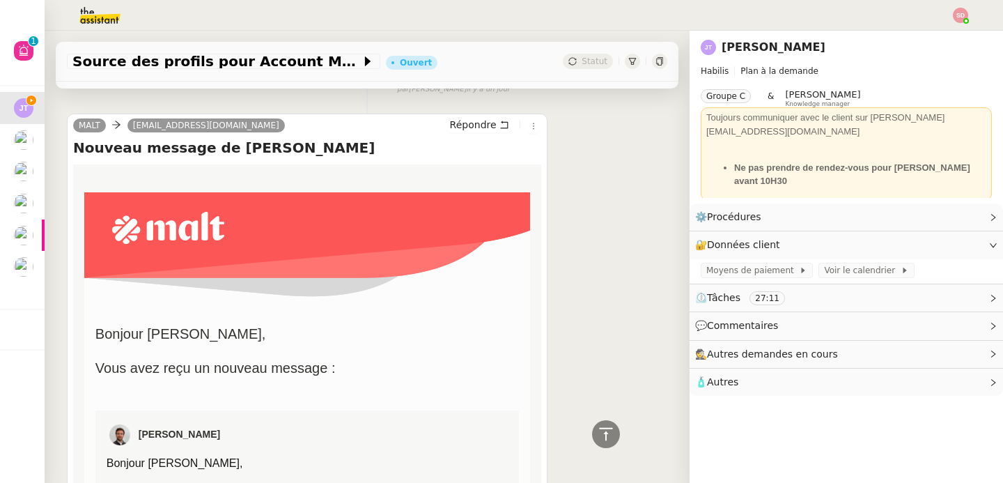
scroll to position [840, 0]
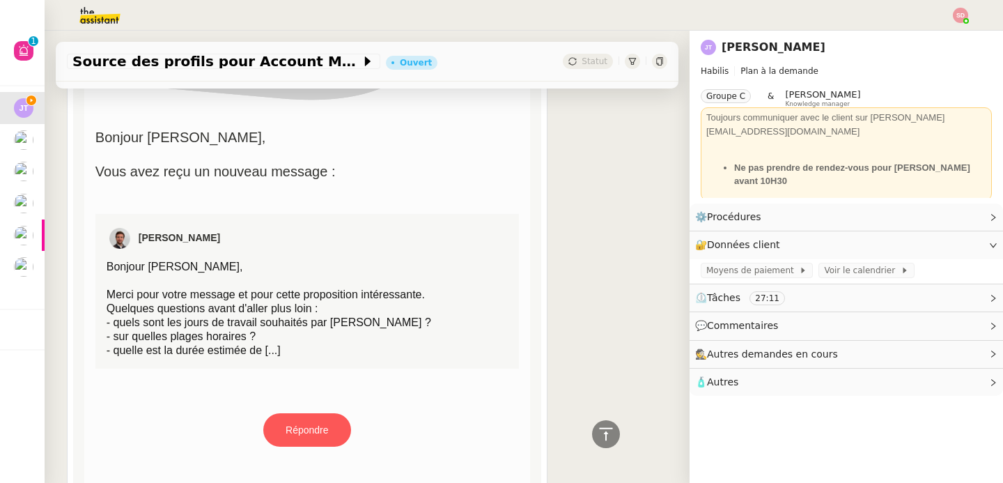
click at [295, 425] on link "Répondre" at bounding box center [307, 429] width 85 height 31
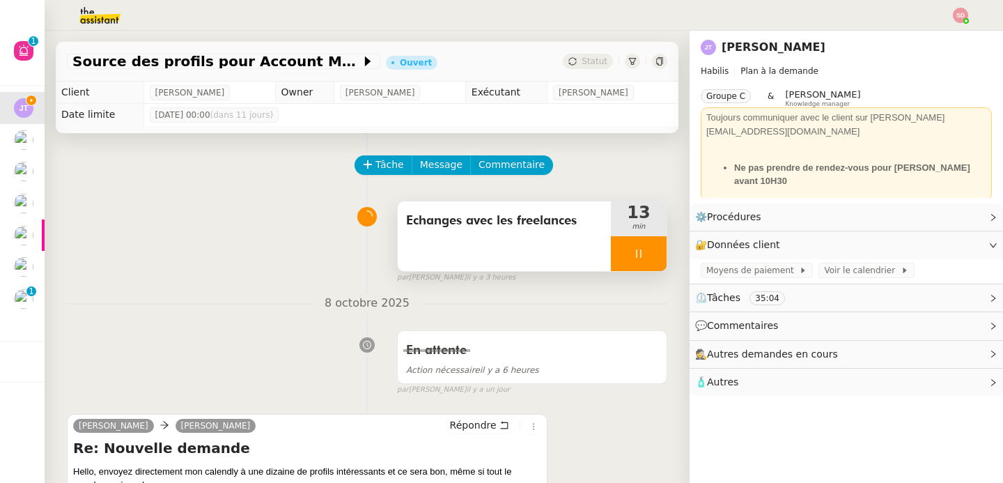
click at [639, 258] on div at bounding box center [639, 253] width 56 height 35
click at [647, 258] on icon at bounding box center [652, 253] width 11 height 11
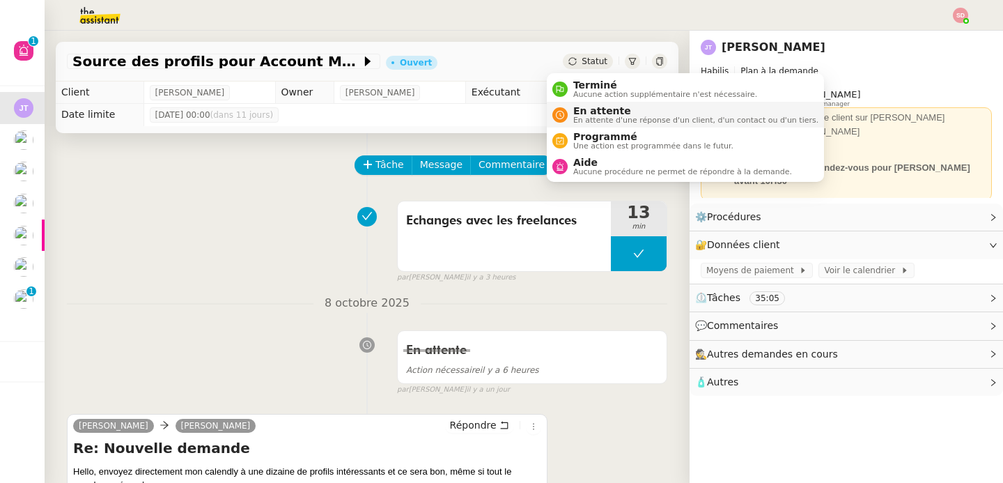
click at [577, 118] on span "En attente d'une réponse d'un client, d'un contact ou d'un tiers." at bounding box center [695, 120] width 245 height 8
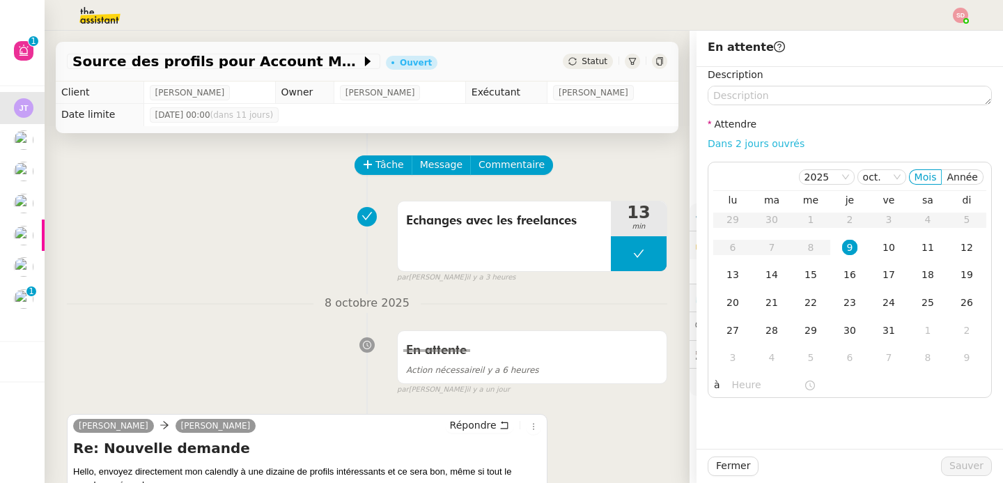
click at [729, 140] on link "Dans 2 jours ouvrés" at bounding box center [755, 143] width 97 height 11
click at [732, 383] on input "07:00" at bounding box center [768, 385] width 72 height 16
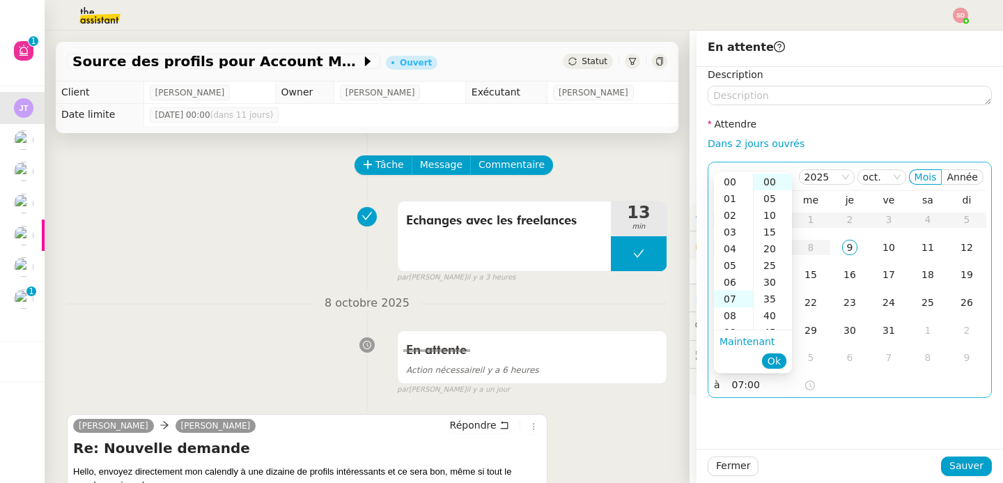
scroll to position [117, 0]
click at [728, 228] on div "10" at bounding box center [733, 232] width 39 height 17
type input "10:00"
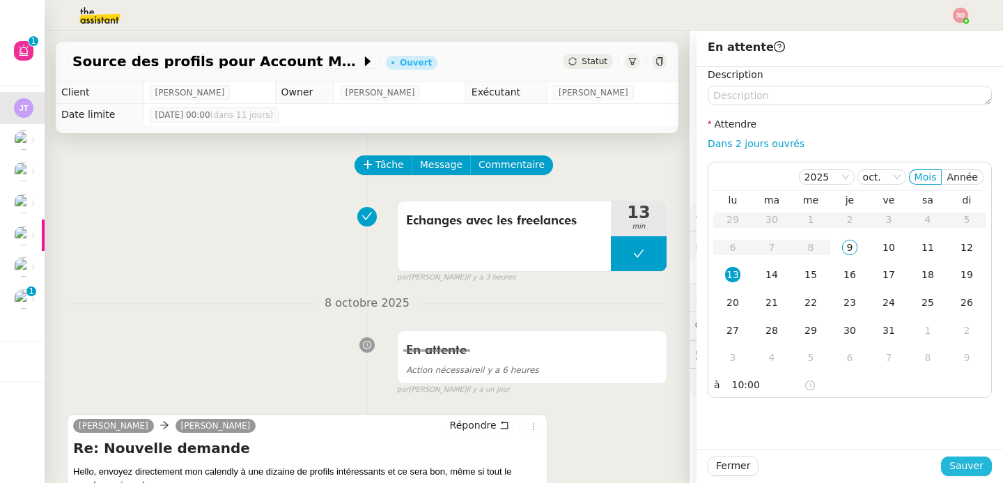
click at [941, 471] on button "Sauver" at bounding box center [966, 465] width 51 height 19
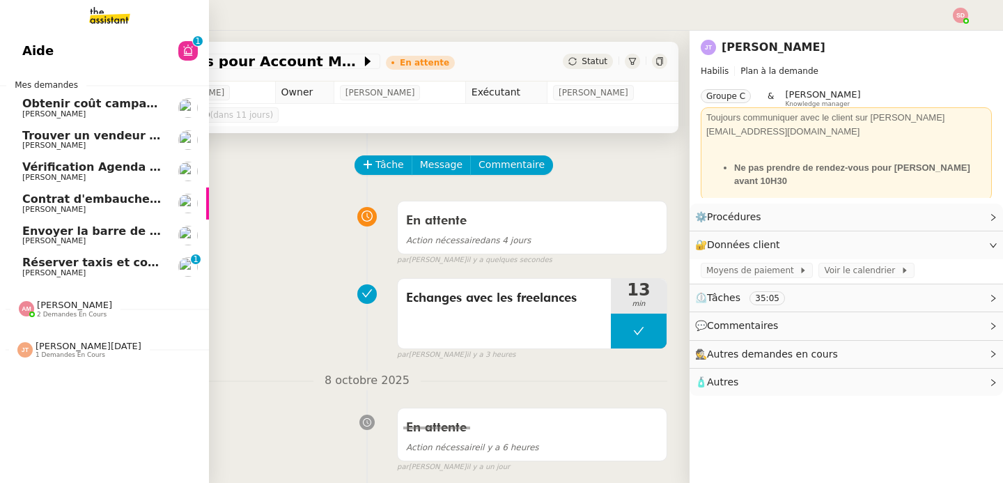
click at [40, 265] on span "Réserver taxis et confirmer bus" at bounding box center [121, 262] width 198 height 13
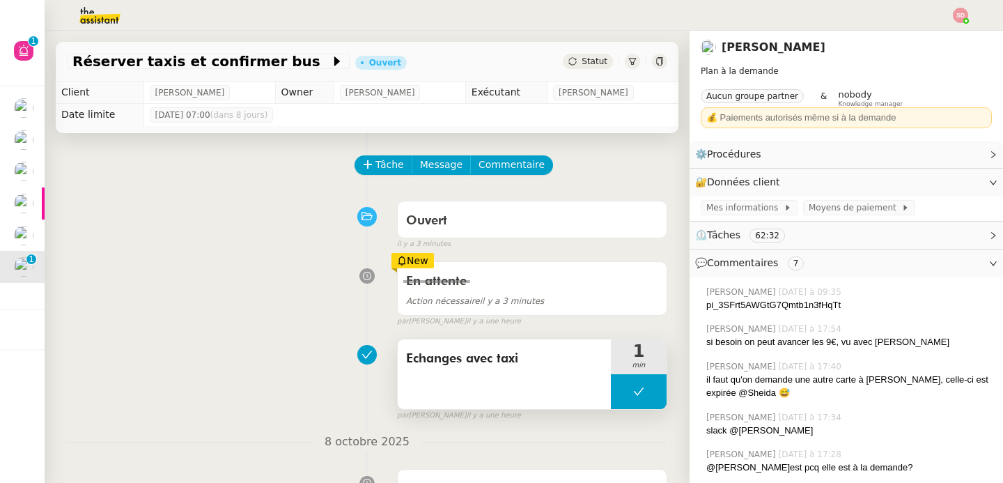
click at [633, 394] on icon at bounding box center [638, 391] width 11 height 11
click at [611, 398] on div at bounding box center [625, 391] width 28 height 35
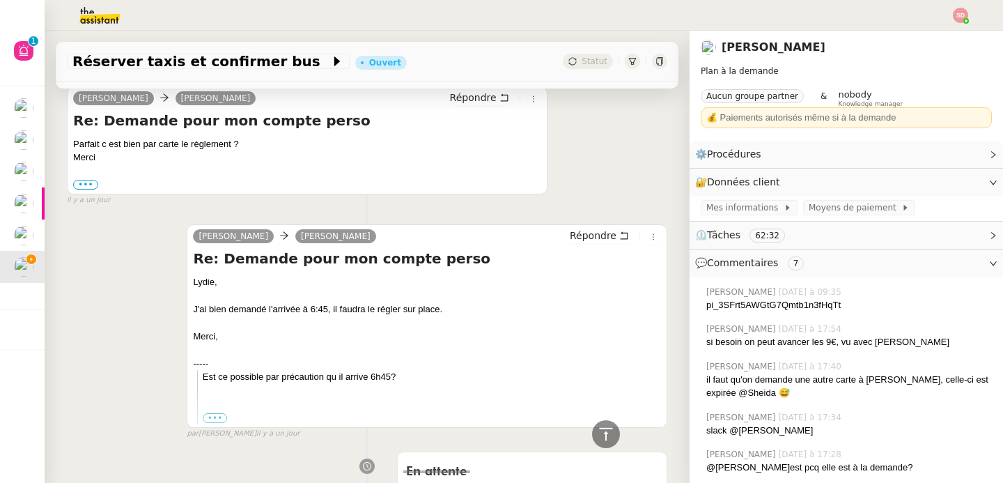
scroll to position [474, 0]
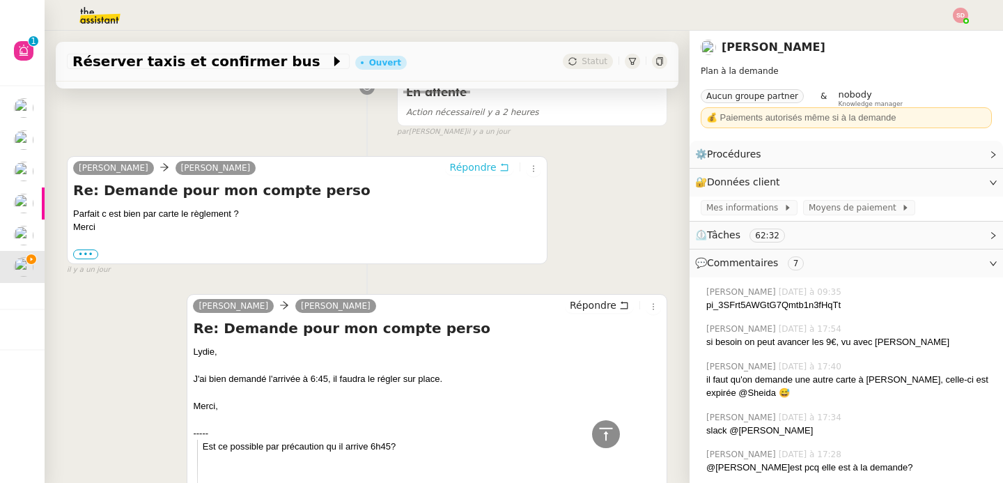
click at [460, 167] on span "Répondre" at bounding box center [473, 167] width 47 height 14
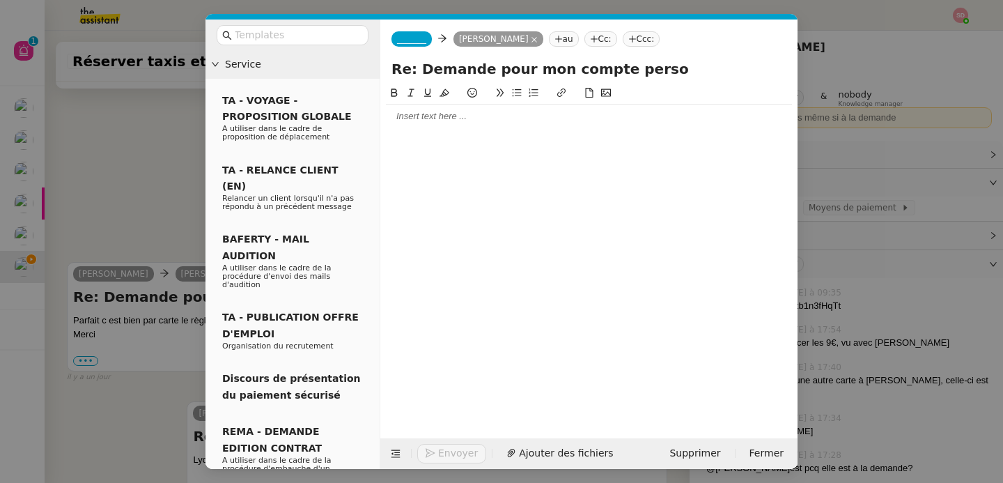
scroll to position [580, 0]
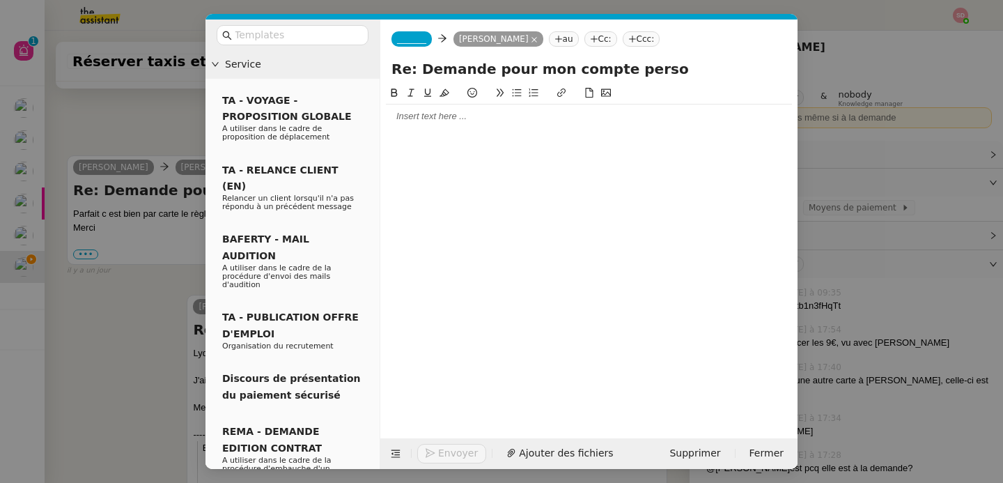
click at [462, 120] on div at bounding box center [589, 116] width 406 height 13
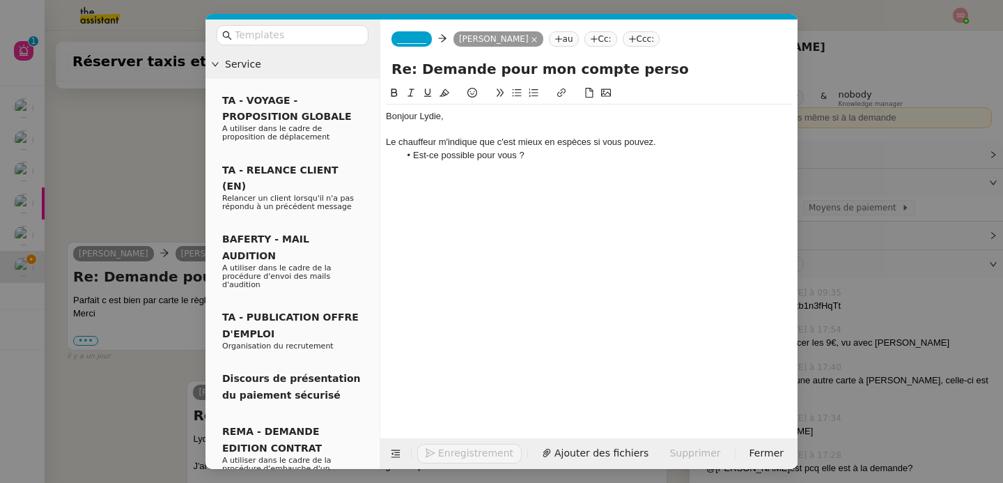
scroll to position [666, 0]
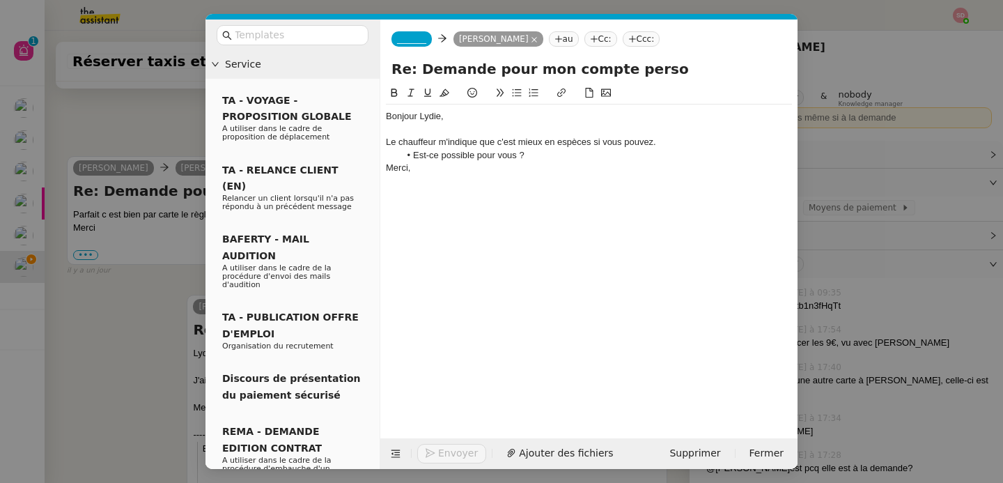
click at [424, 42] on span "_______" at bounding box center [411, 39] width 29 height 10
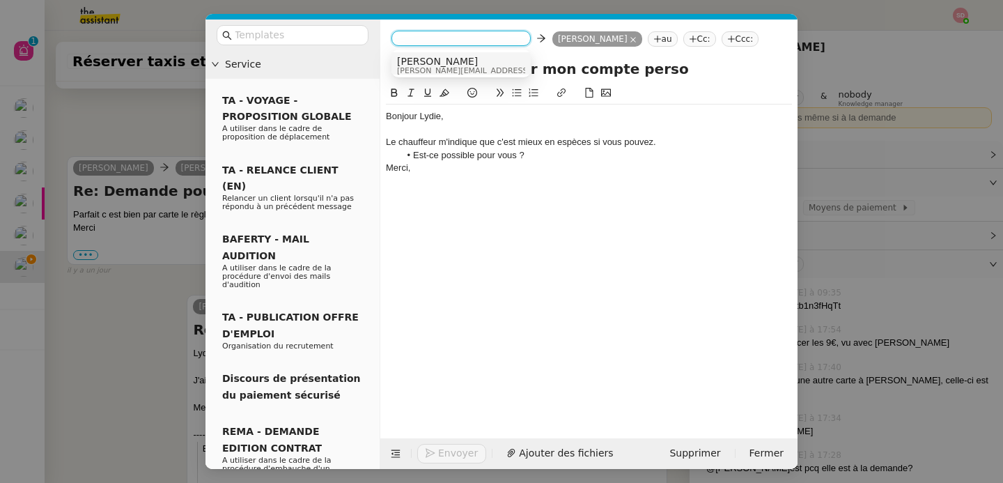
click at [159, 125] on nz-modal-container "Service TA - VOYAGE - PROPOSITION GLOBALE A utiliser dans le cadre de propositi…" at bounding box center [501, 241] width 1003 height 483
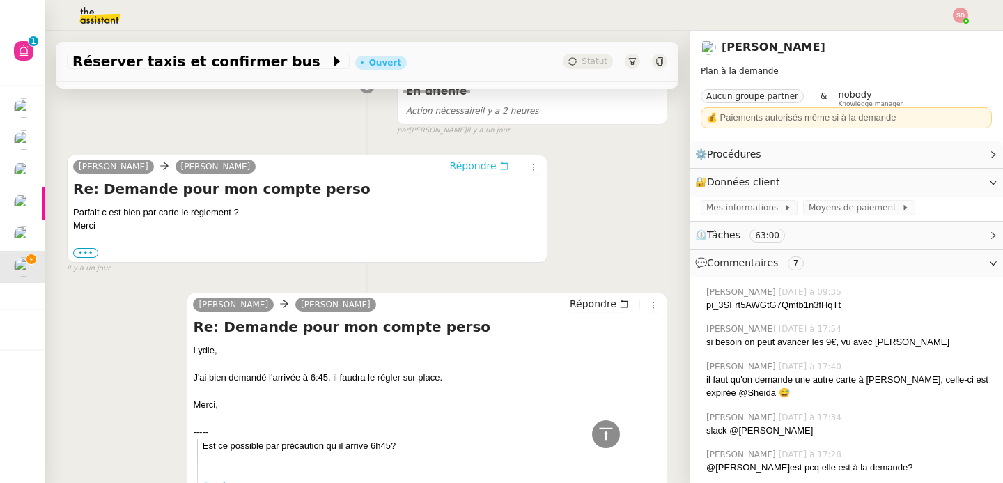
scroll to position [664, 0]
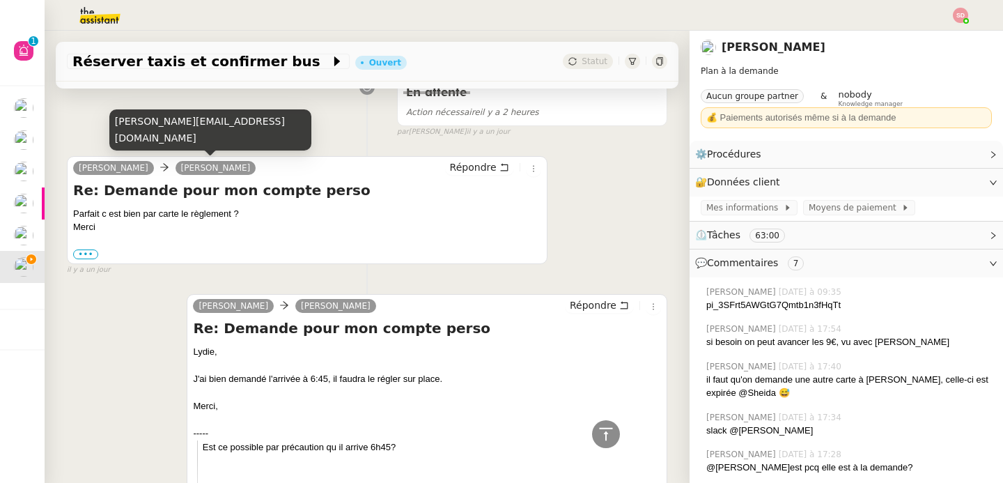
click at [174, 141] on div "[PERSON_NAME][EMAIL_ADDRESS][DOMAIN_NAME]" at bounding box center [210, 129] width 202 height 41
copy div "[PERSON_NAME][EMAIL_ADDRESS][DOMAIN_NAME]"
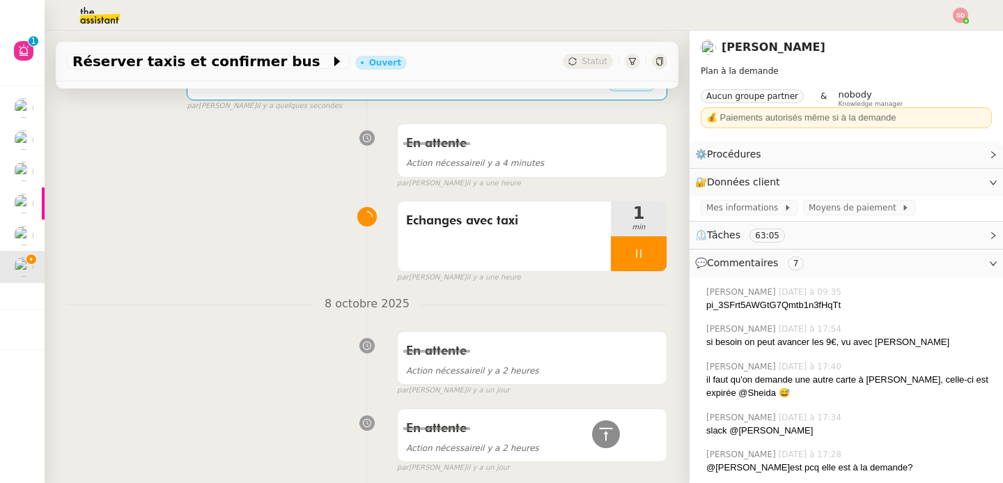
scroll to position [197, 0]
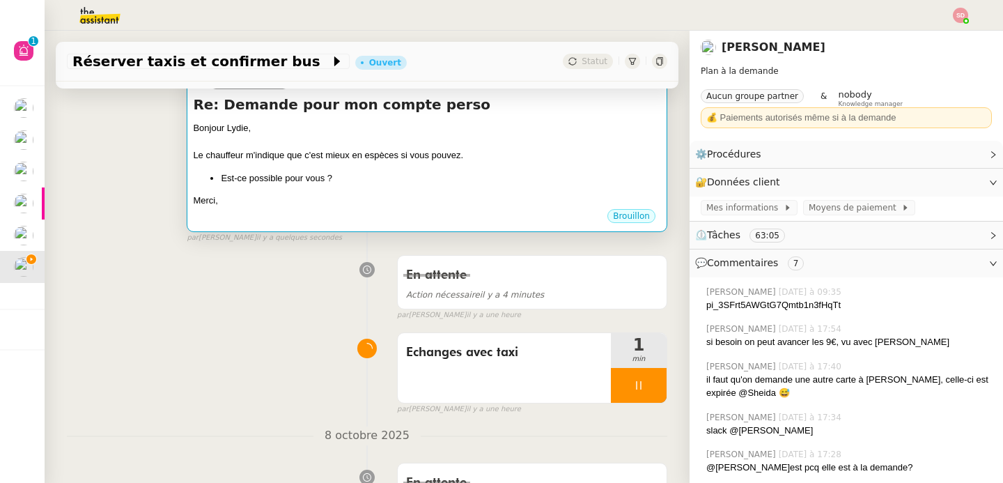
click at [435, 189] on div "Bonjour [PERSON_NAME], Le chauffeur m'indique que c'est mieux en espèces si vou…" at bounding box center [427, 164] width 468 height 86
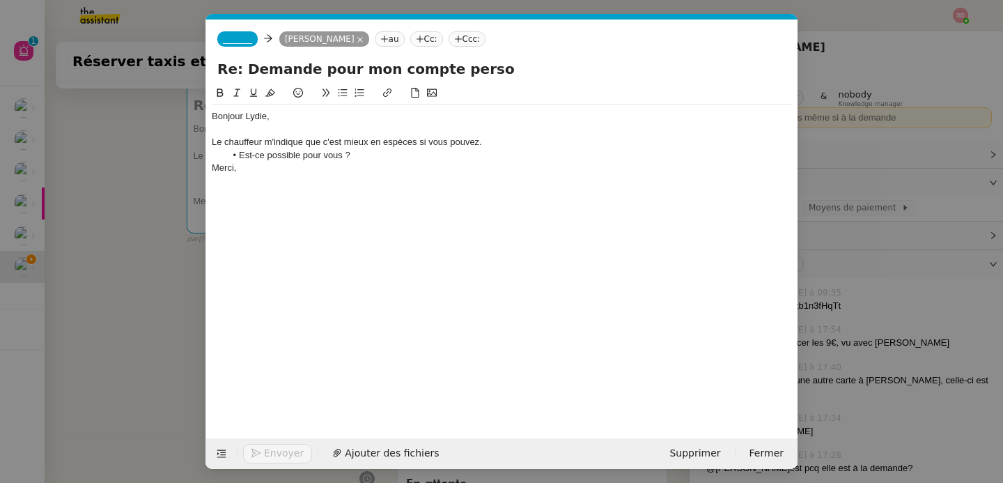
scroll to position [0, 29]
click at [237, 44] on nz-tag "_______" at bounding box center [237, 38] width 40 height 15
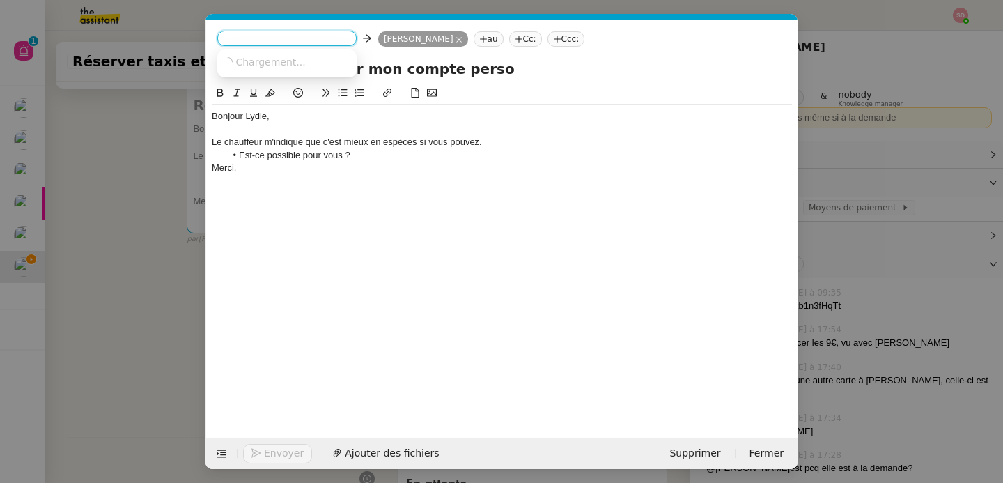
paste input "[PERSON_NAME][EMAIL_ADDRESS][DOMAIN_NAME]"
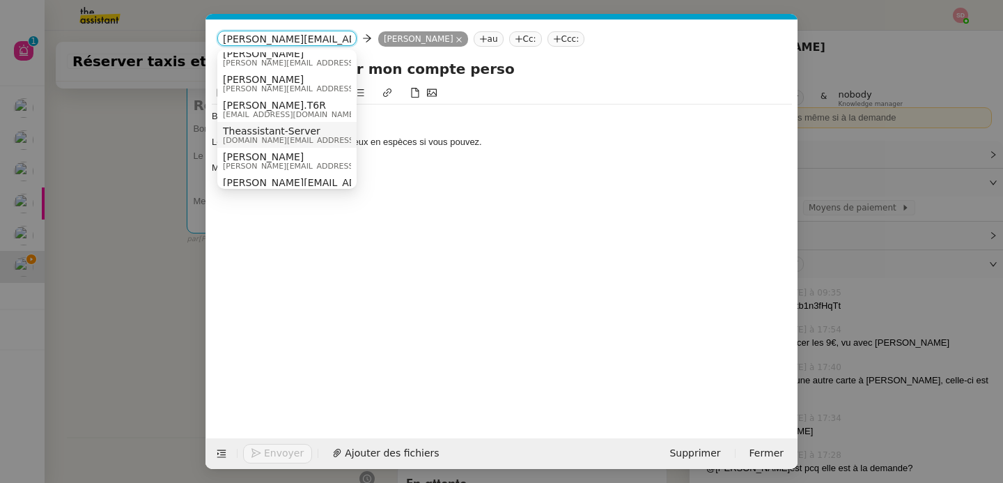
scroll to position [15, 0]
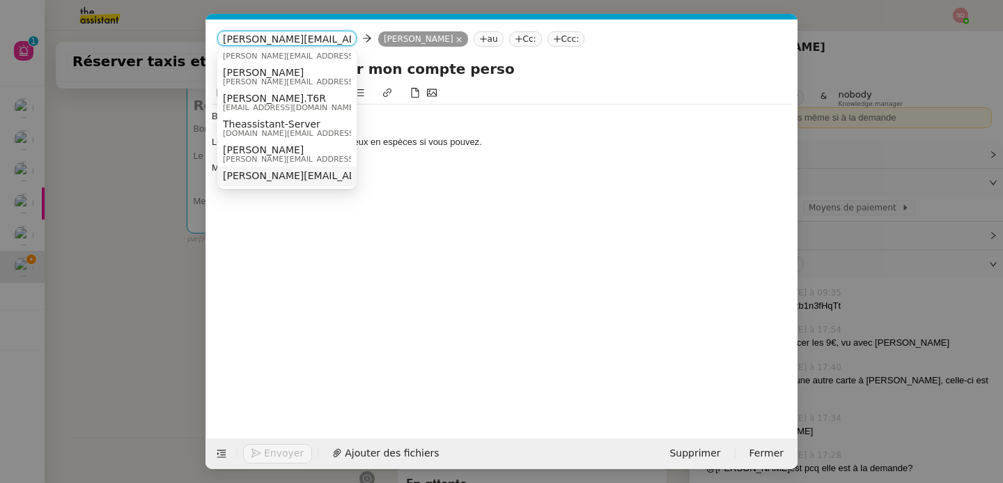
type input "[PERSON_NAME][EMAIL_ADDRESS][DOMAIN_NAME]"
click at [274, 172] on span "[PERSON_NAME][EMAIL_ADDRESS][DOMAIN_NAME]" at bounding box center [348, 175] width 251 height 11
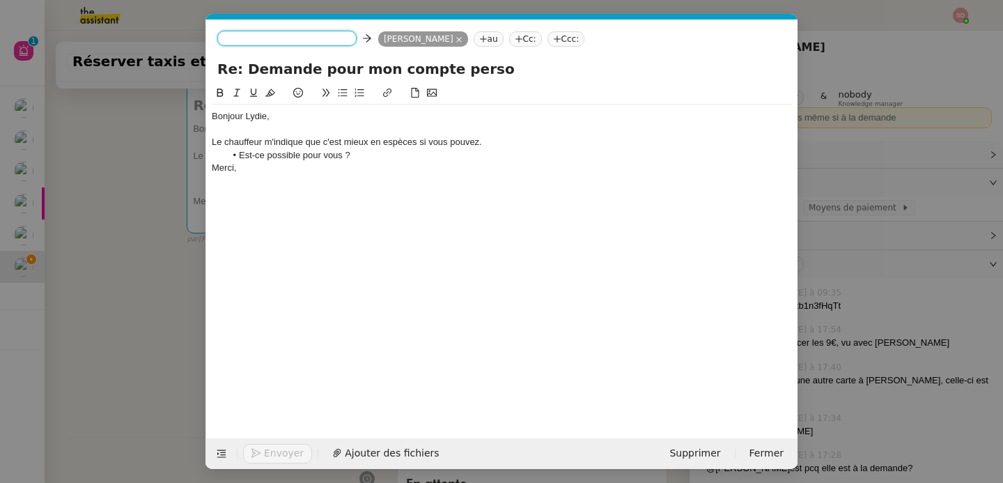
scroll to position [0, 0]
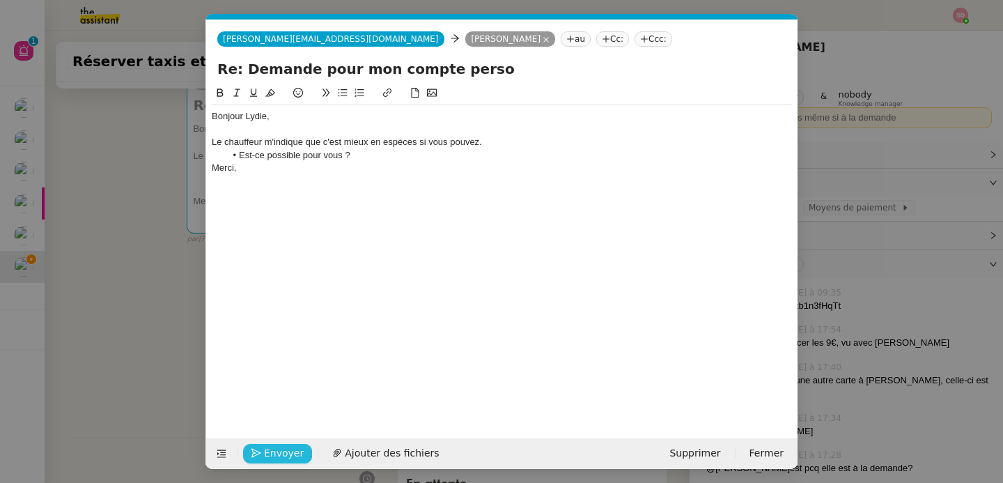
click at [277, 457] on span "Envoyer" at bounding box center [284, 453] width 40 height 16
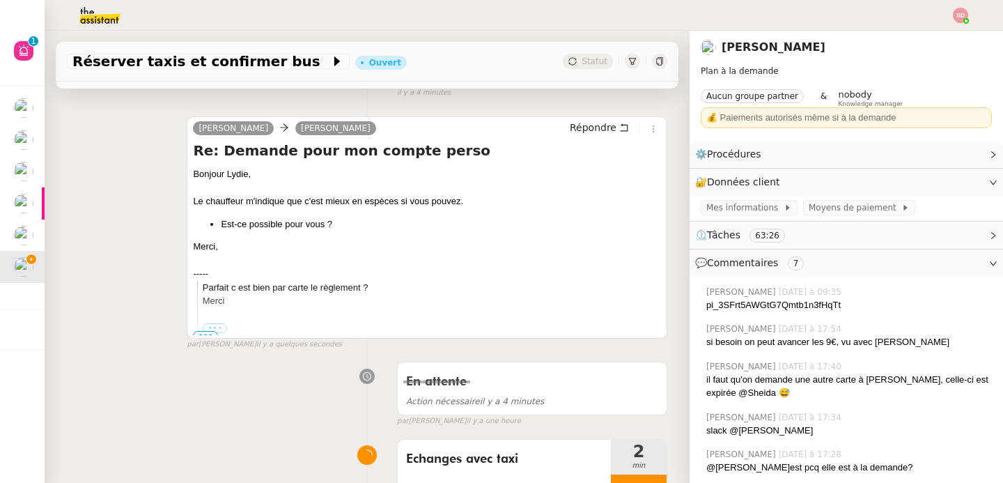
scroll to position [251, 0]
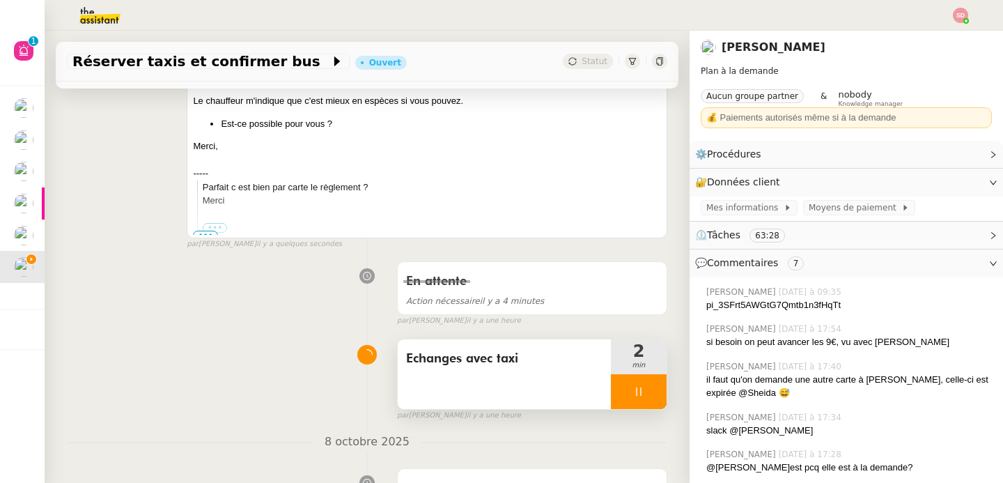
click at [635, 393] on div at bounding box center [639, 391] width 56 height 35
click at [647, 393] on icon at bounding box center [652, 391] width 11 height 11
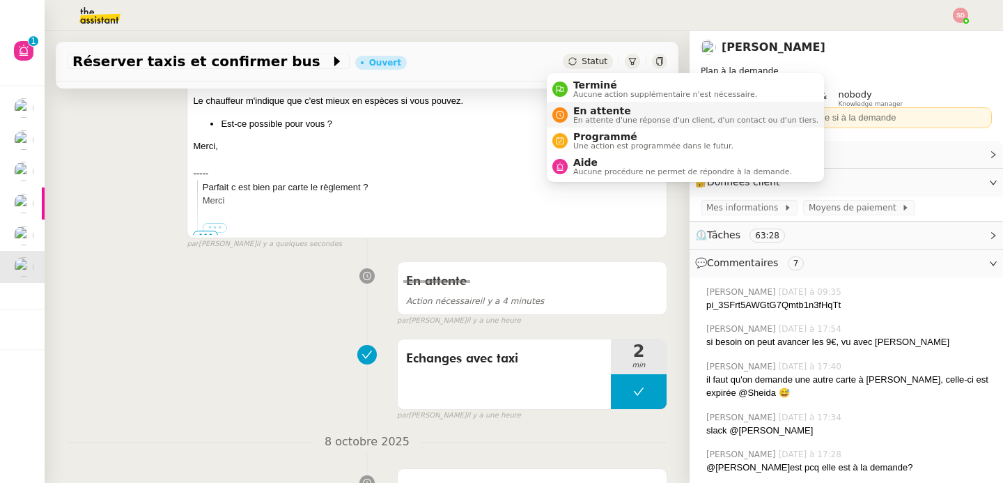
click at [574, 109] on span "En attente" at bounding box center [695, 110] width 245 height 11
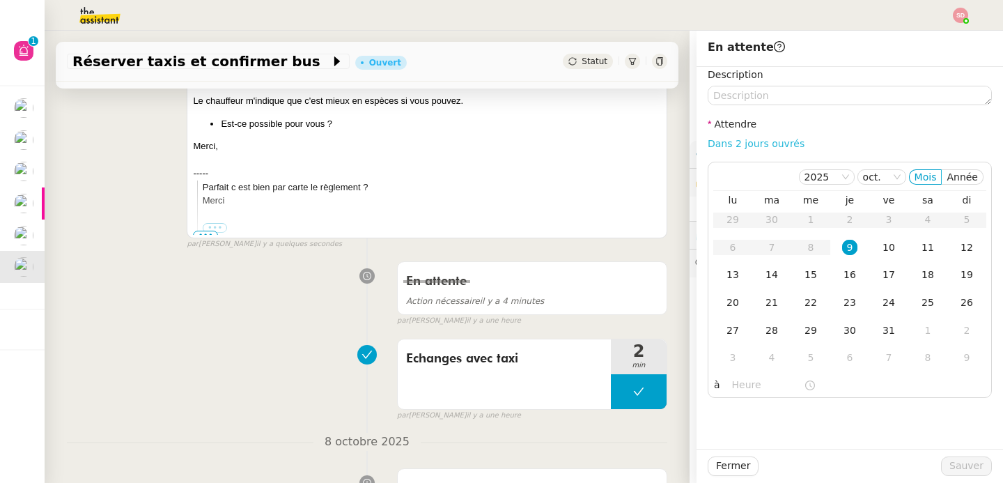
click at [761, 146] on link "Dans 2 jours ouvrés" at bounding box center [755, 143] width 97 height 11
click at [885, 249] on td "10" at bounding box center [888, 248] width 39 height 28
click at [732, 388] on input "07:00" at bounding box center [768, 385] width 72 height 16
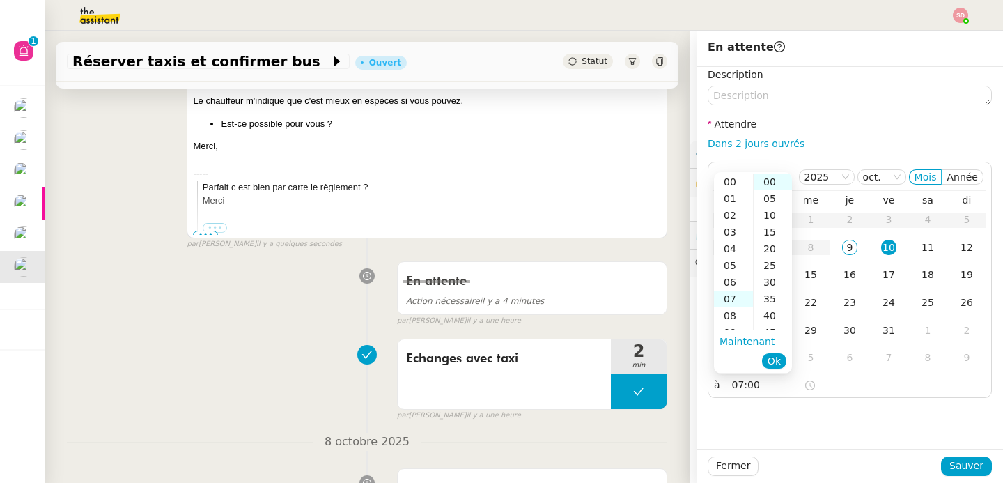
scroll to position [117, 0]
click at [741, 299] on div "14" at bounding box center [733, 298] width 39 height 17
type input "14:00"
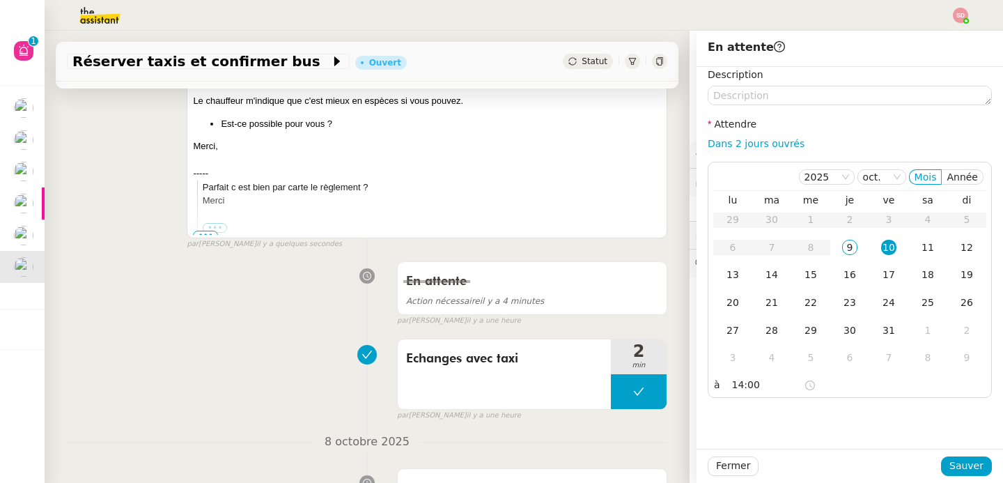
click at [964, 476] on div "Fermer Sauver" at bounding box center [849, 465] width 306 height 34
click at [965, 469] on span "Sauver" at bounding box center [966, 465] width 34 height 16
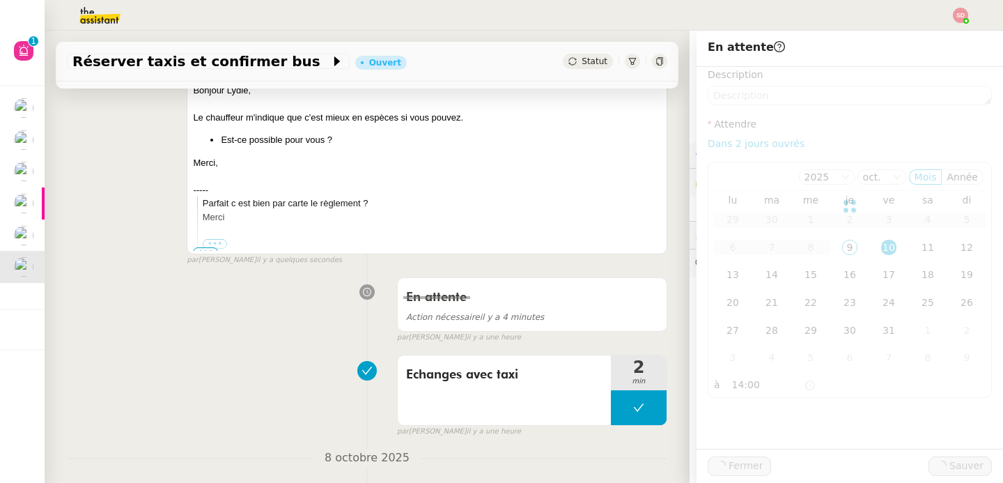
scroll to position [267, 0]
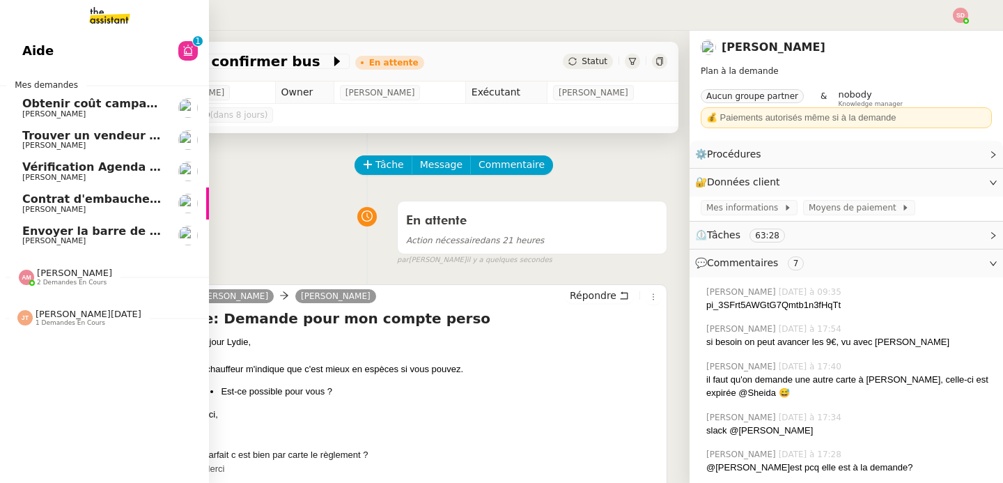
click at [144, 245] on span "[PERSON_NAME]" at bounding box center [92, 241] width 141 height 8
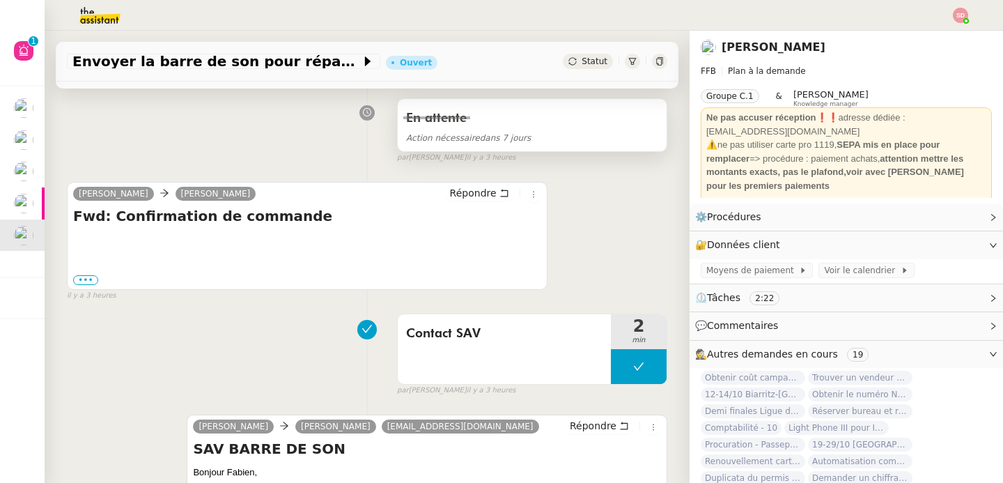
scroll to position [231, 0]
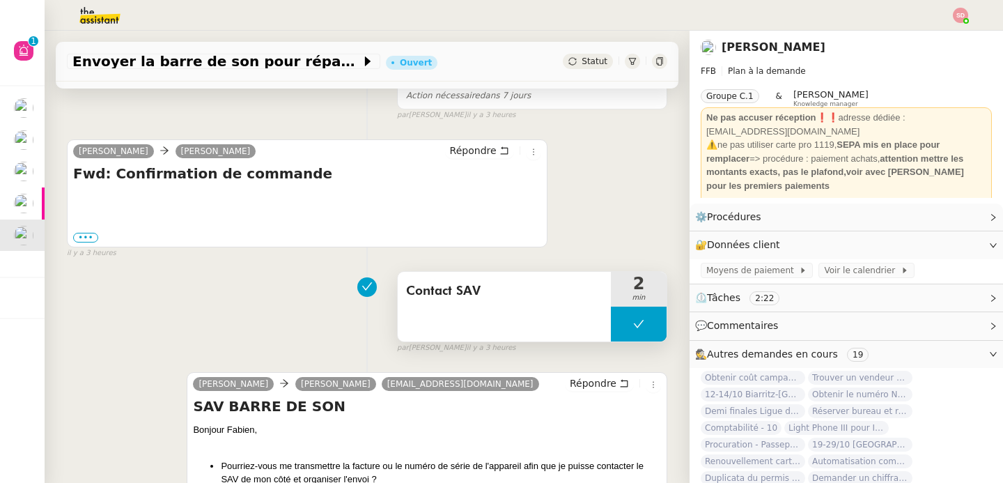
click at [611, 329] on button at bounding box center [639, 323] width 56 height 35
click at [611, 329] on div at bounding box center [625, 323] width 28 height 35
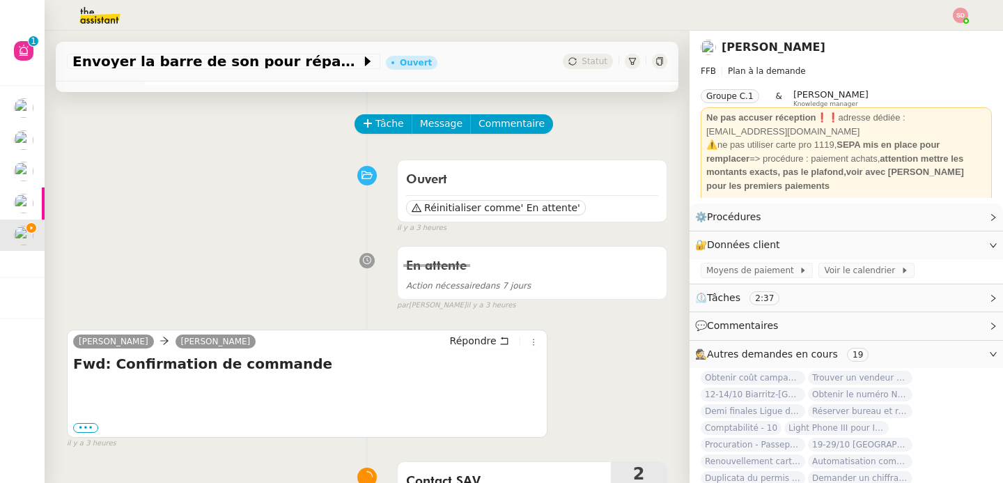
scroll to position [104, 0]
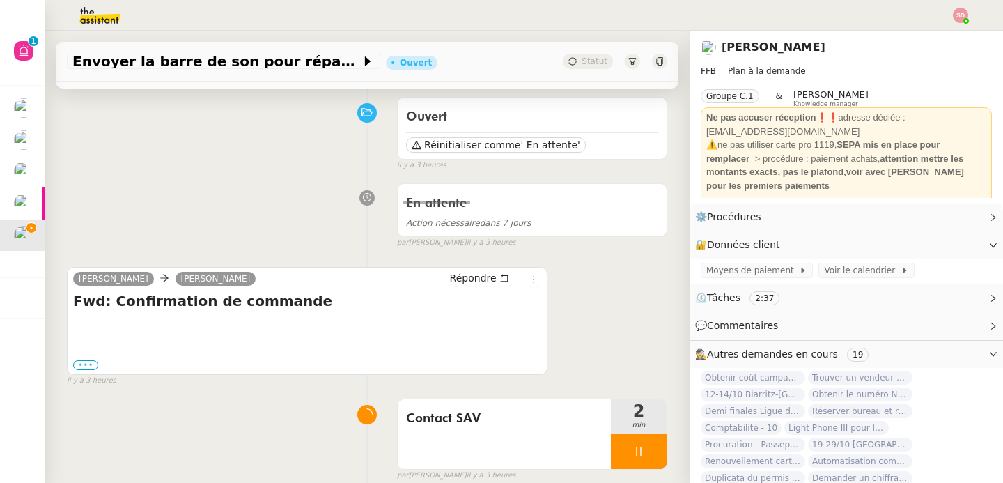
click at [84, 365] on label "•••" at bounding box center [85, 365] width 25 height 10
click at [0, 0] on input "•••" at bounding box center [0, 0] width 0 height 0
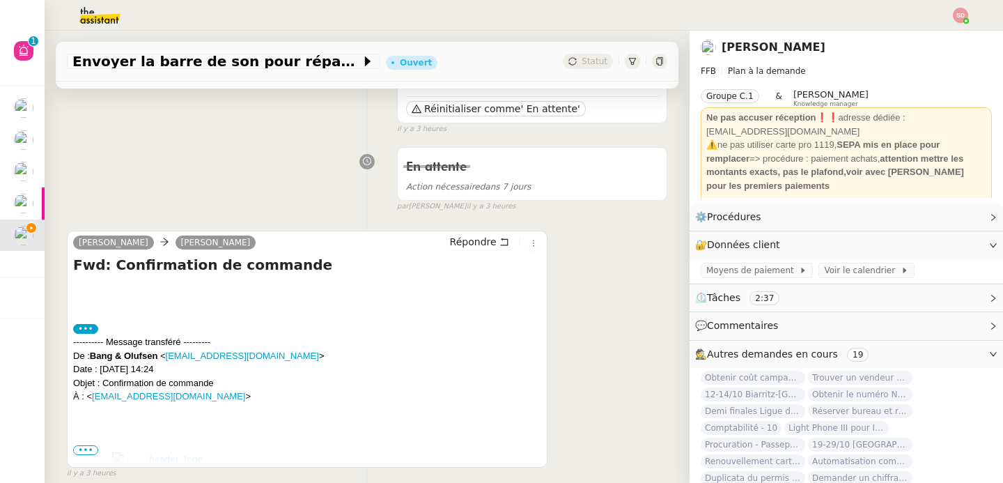
scroll to position [341, 0]
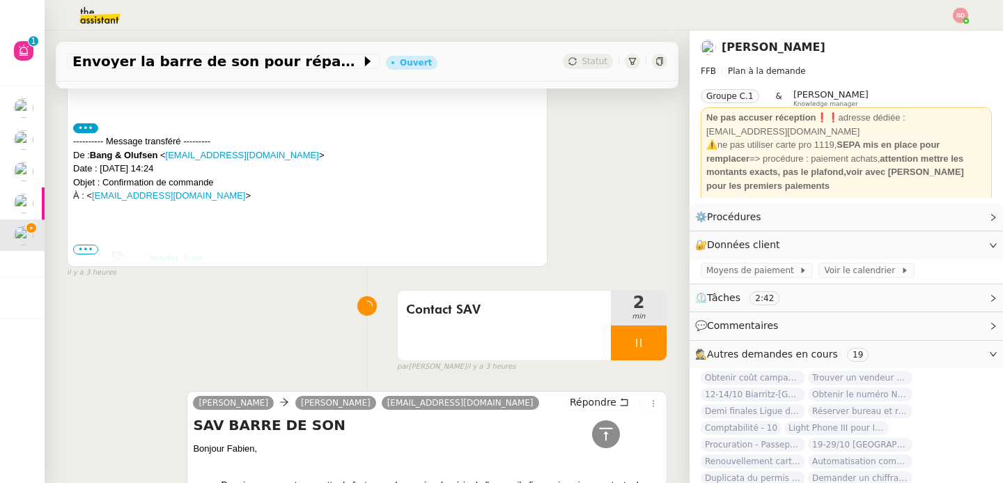
click at [86, 249] on span "•••" at bounding box center [85, 249] width 25 height 10
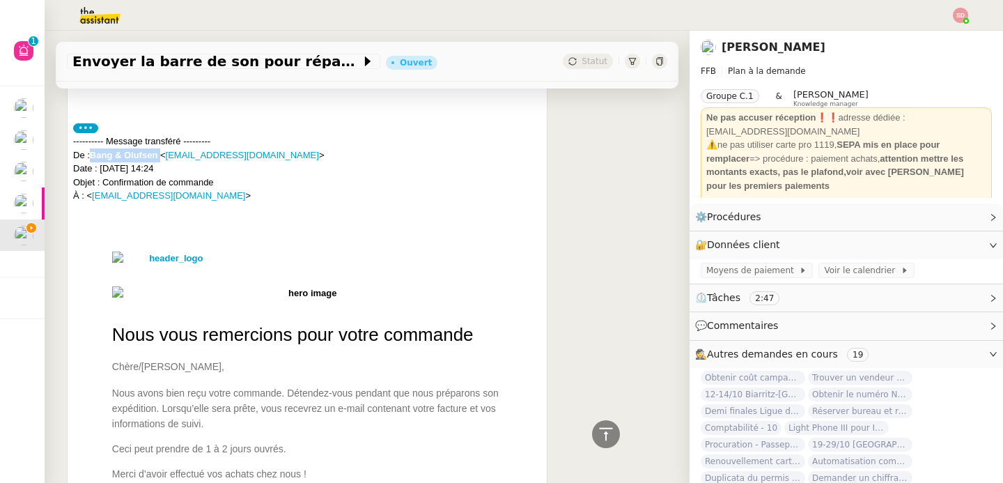
drag, startPoint x: 93, startPoint y: 154, endPoint x: 162, endPoint y: 159, distance: 69.8
click at [162, 159] on div "---------- Message transféré --------- De : Bang & Olufsen < [EMAIL_ADDRESS][DO…" at bounding box center [307, 168] width 468 height 68
copy div "Bang & Olufsen"
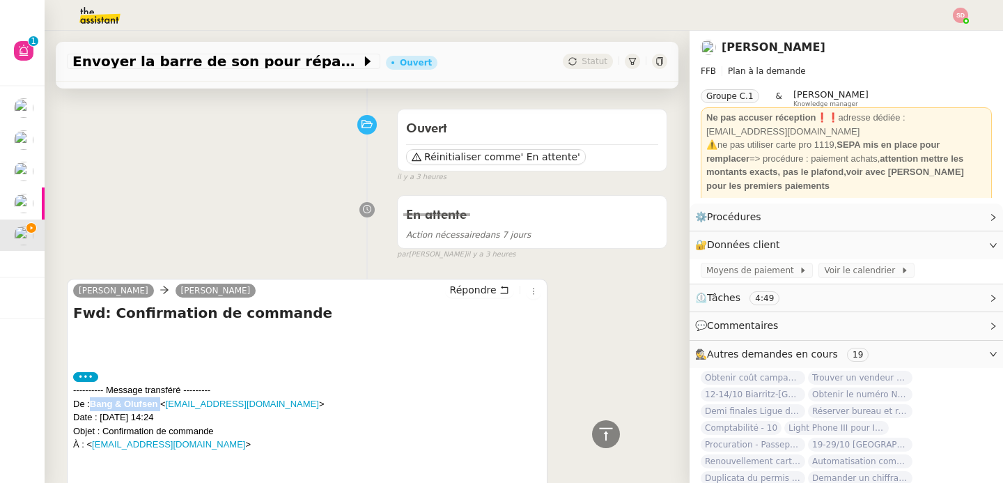
scroll to position [0, 0]
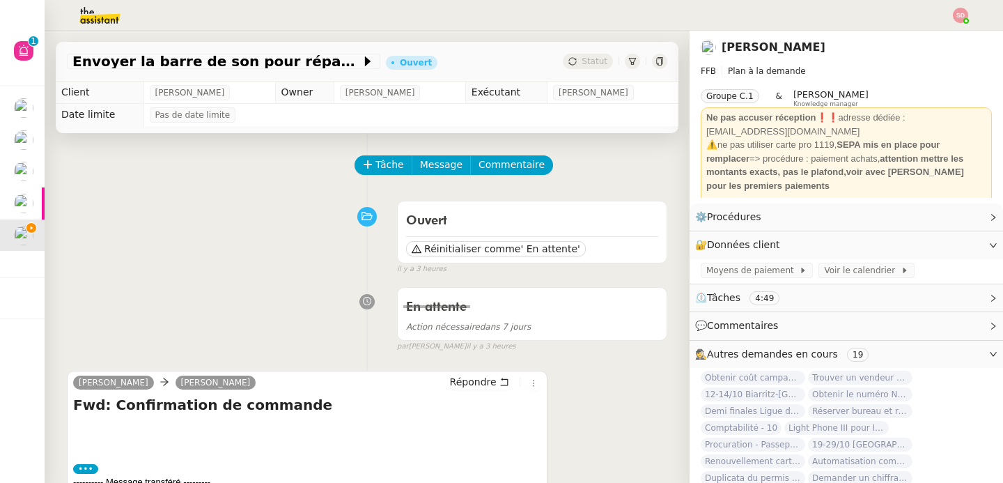
click at [797, 346] on span "🕵️ Autres demandes en cours 19" at bounding box center [835, 354] width 280 height 16
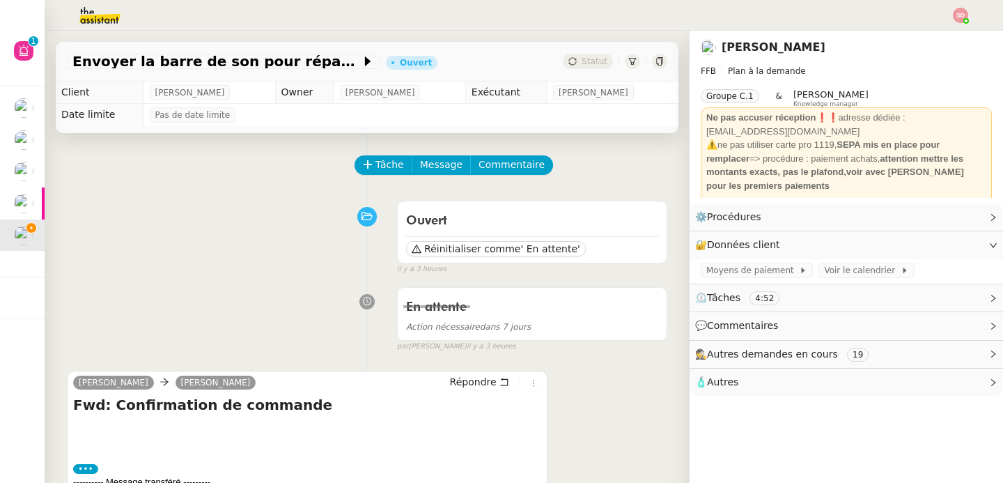
click at [790, 391] on div "🧴 Autres" at bounding box center [845, 381] width 313 height 27
click at [730, 405] on span "Créer un email dédié" at bounding box center [750, 407] width 88 height 10
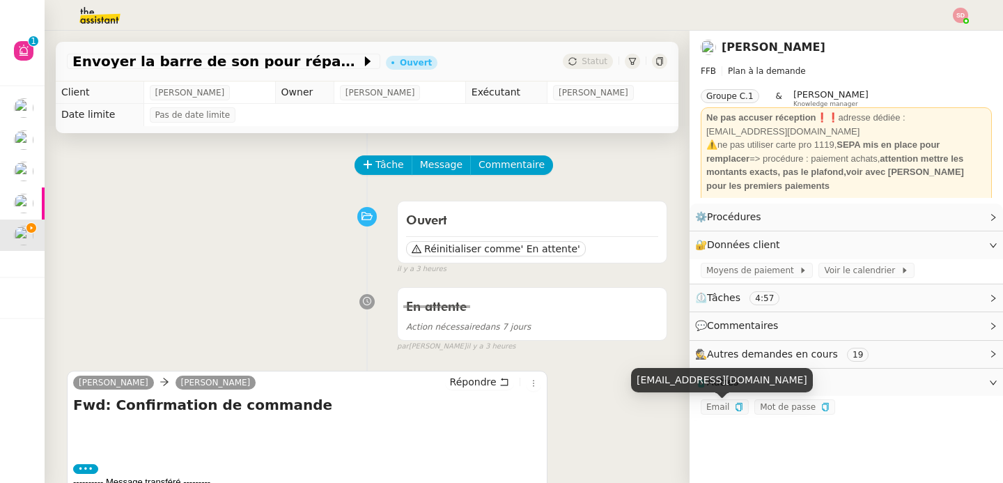
click at [713, 411] on span "Email" at bounding box center [717, 407] width 23 height 10
click at [732, 411] on div "Email" at bounding box center [725, 406] width 48 height 15
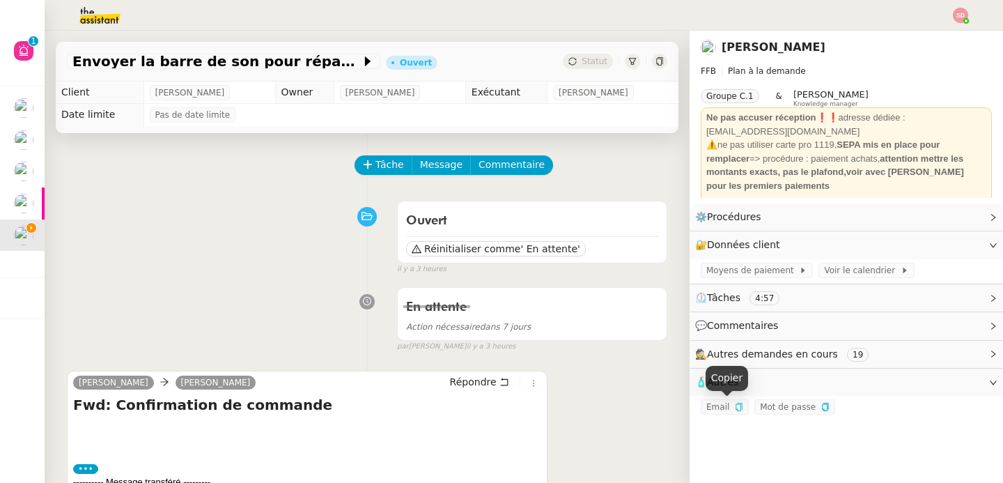
click at [735, 408] on icon "button" at bounding box center [738, 406] width 6 height 8
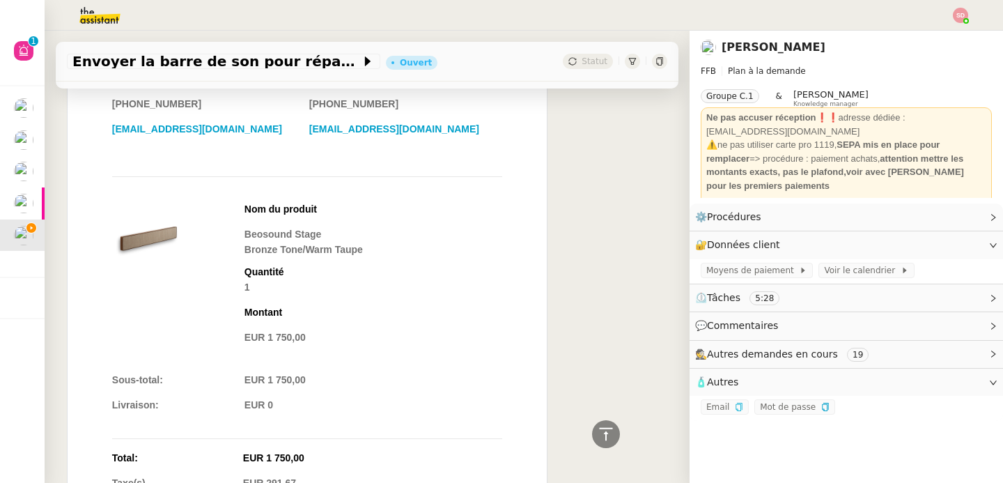
scroll to position [1153, 0]
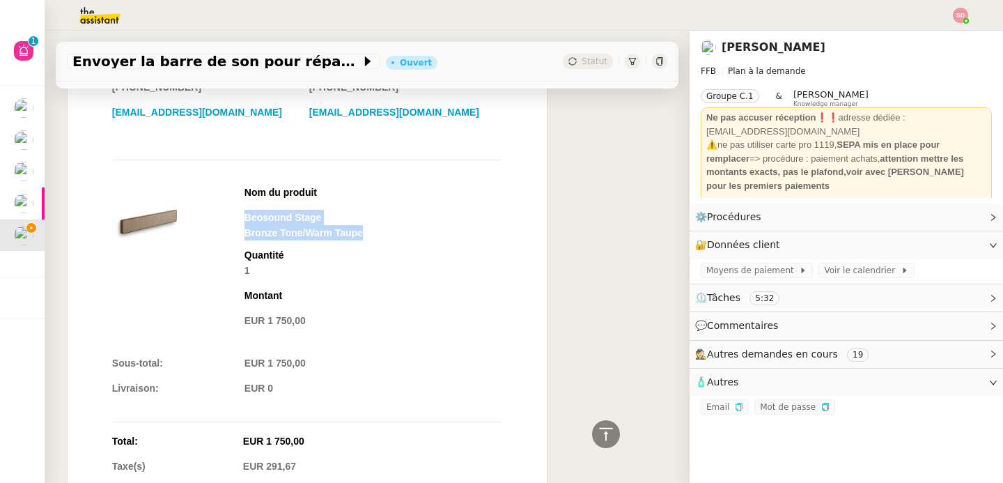
drag, startPoint x: 238, startPoint y: 219, endPoint x: 366, endPoint y: 240, distance: 129.7
click at [366, 240] on div "Beosound Stage Bronze Tone/Warm Taupe" at bounding box center [373, 225] width 258 height 31
copy div "Beosound Stage Bronze Tone/Warm Taupe"
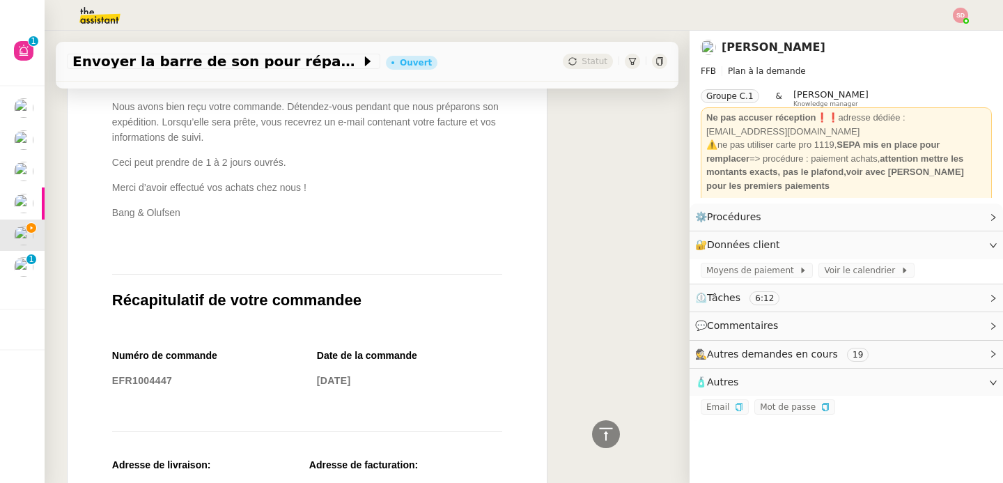
scroll to position [905, 0]
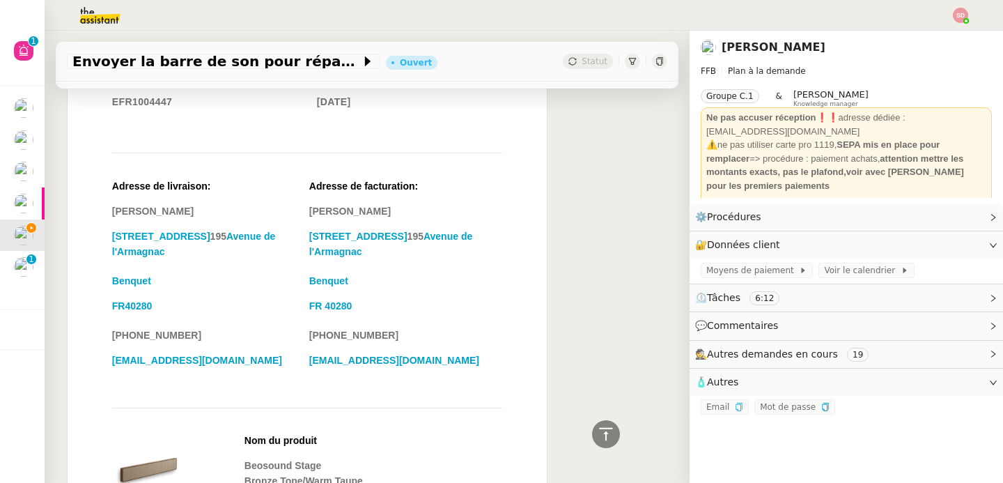
click at [622, 362] on div "[PERSON_NAME] [PERSON_NAME]: Confirmation de commande ••• ---------- Message tr…" at bounding box center [367, 430] width 600 height 1955
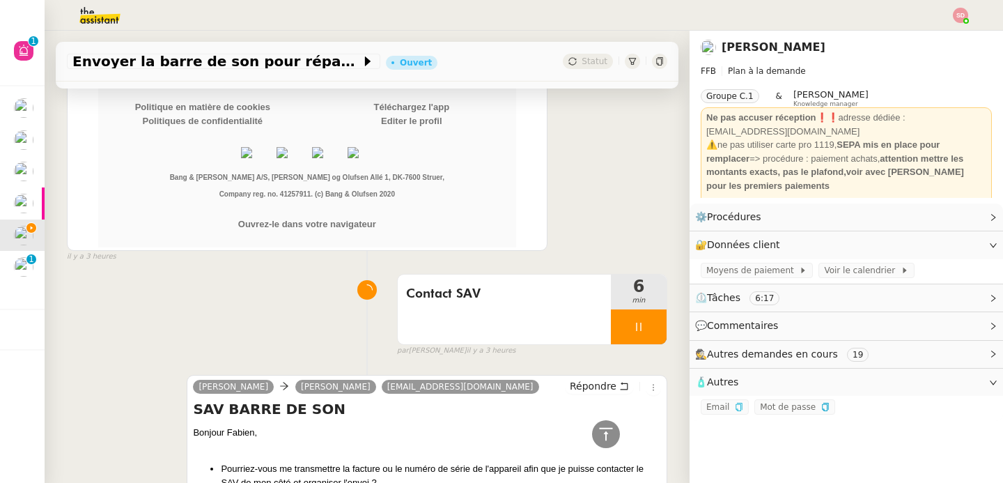
scroll to position [2051, 0]
click at [595, 379] on button "Répondre" at bounding box center [599, 385] width 69 height 15
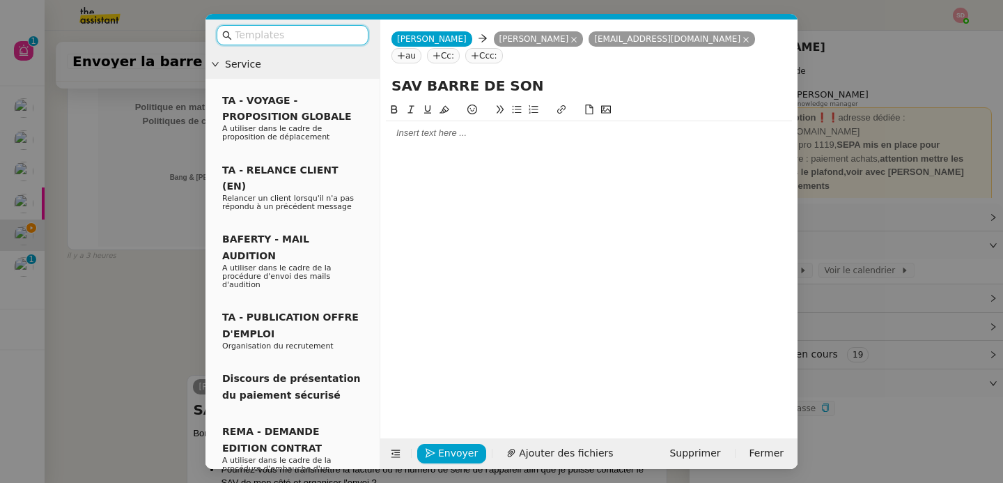
scroll to position [2158, 0]
click at [494, 139] on div at bounding box center [589, 133] width 406 height 13
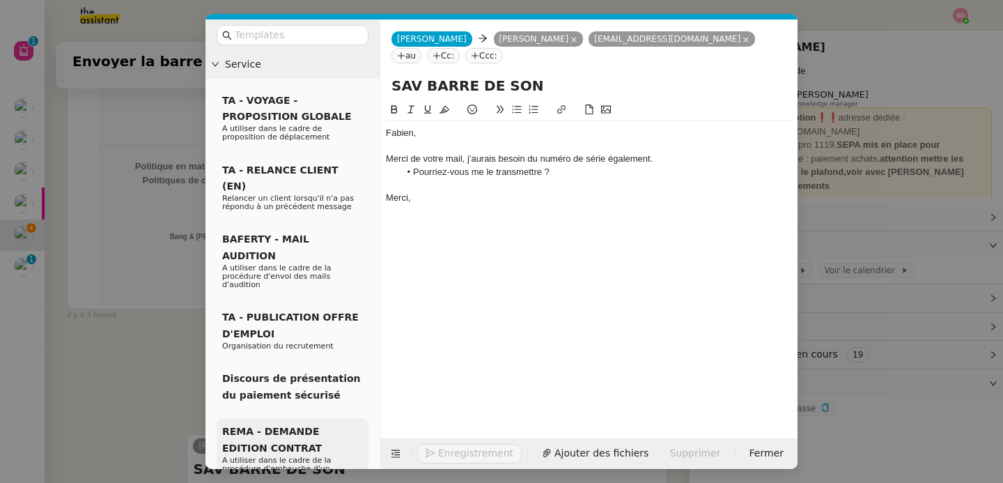
scroll to position [2257, 0]
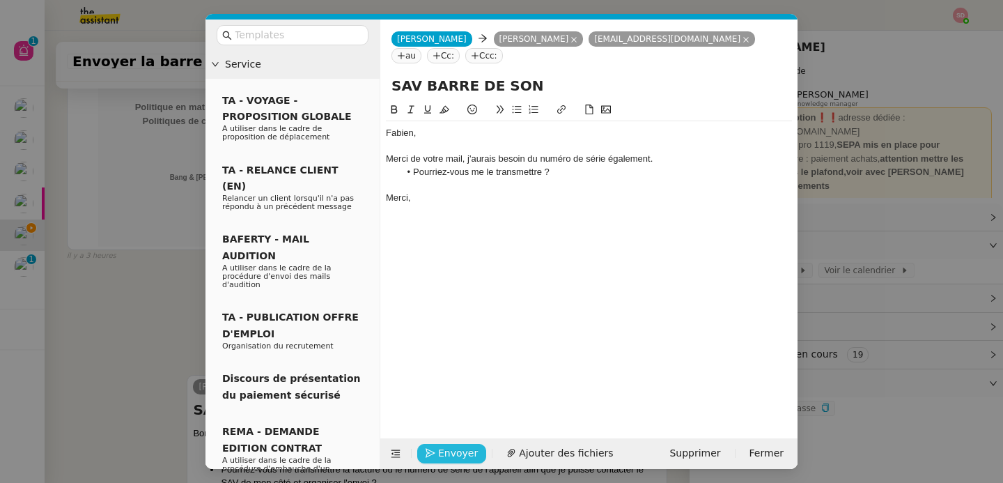
click at [457, 449] on span "Envoyer" at bounding box center [458, 453] width 40 height 16
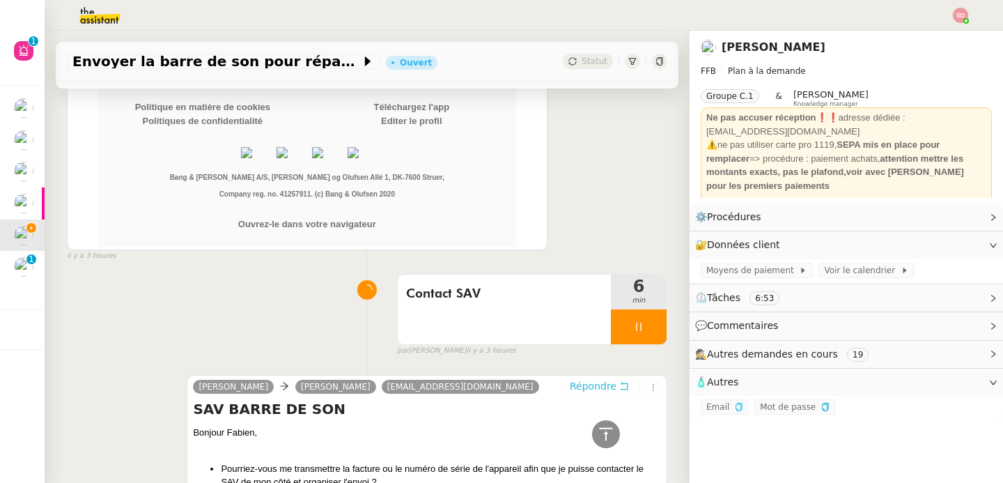
scroll to position [2229, 0]
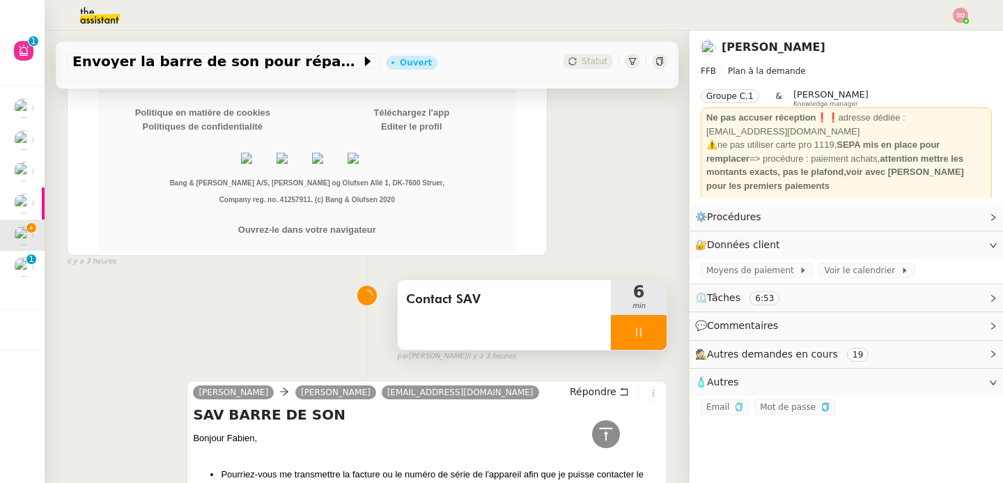
click at [634, 321] on div at bounding box center [639, 332] width 56 height 35
click at [639, 321] on button at bounding box center [653, 332] width 28 height 35
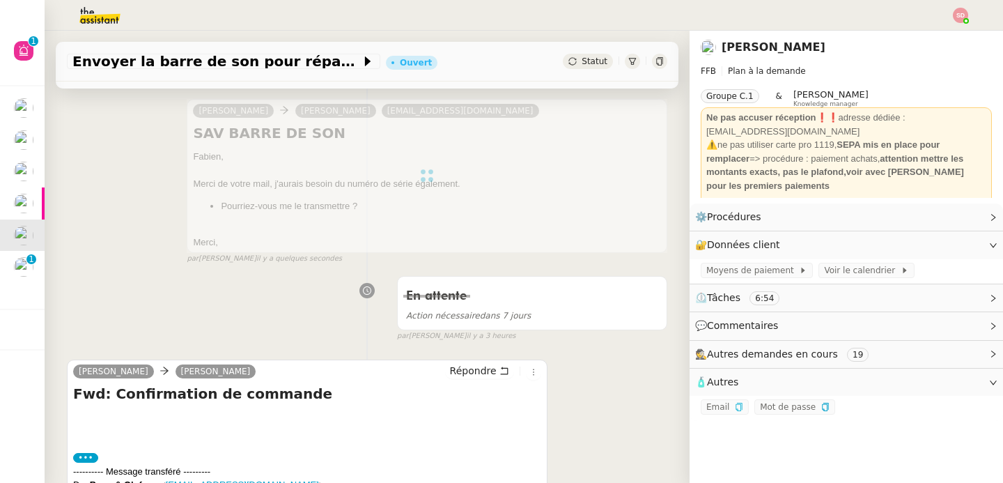
scroll to position [0, 0]
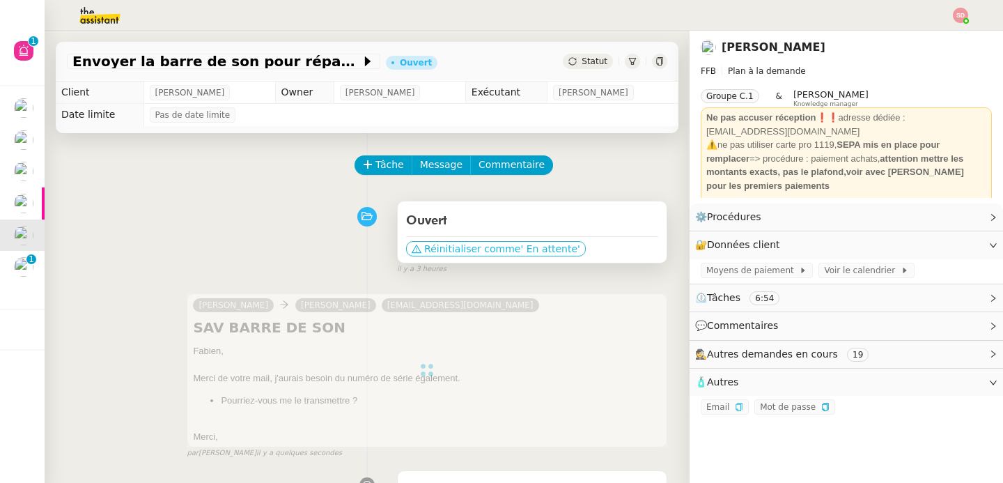
click at [492, 245] on span "Réinitialiser comme" at bounding box center [472, 249] width 96 height 14
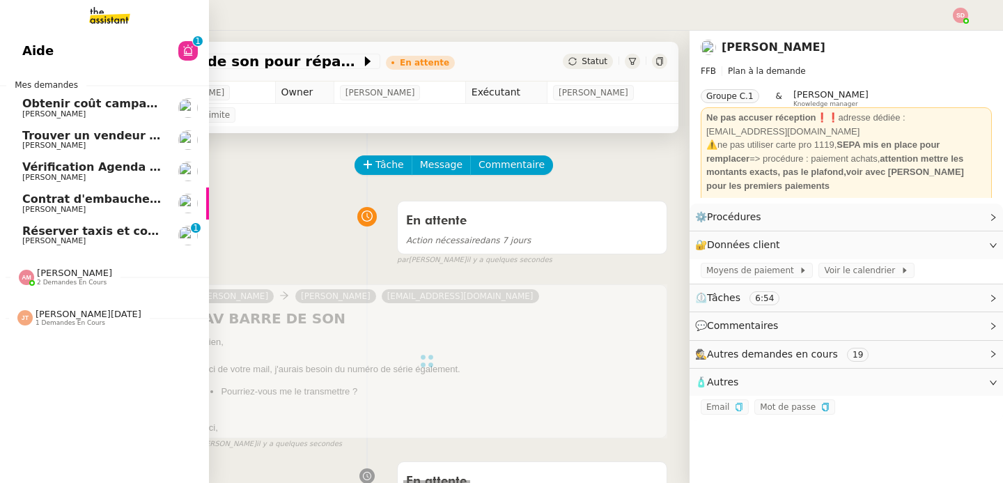
click at [65, 234] on span "Réserver taxis et confirmer bus" at bounding box center [121, 230] width 198 height 13
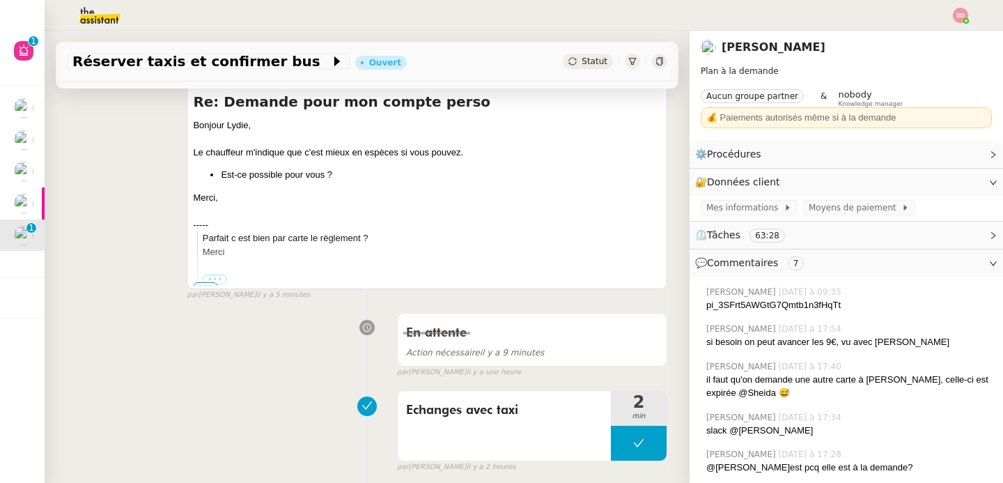
scroll to position [568, 0]
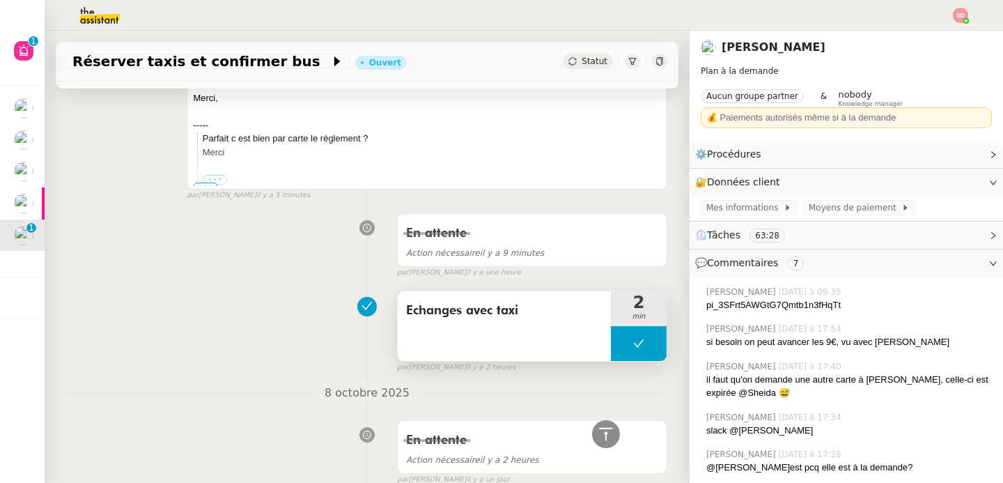
click at [611, 350] on button at bounding box center [639, 343] width 56 height 35
click at [611, 350] on div at bounding box center [625, 343] width 28 height 35
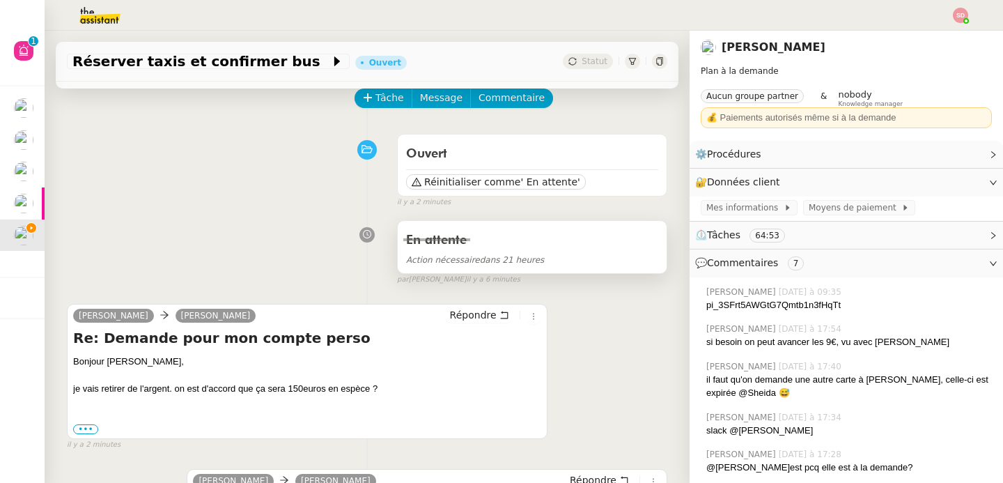
scroll to position [73, 0]
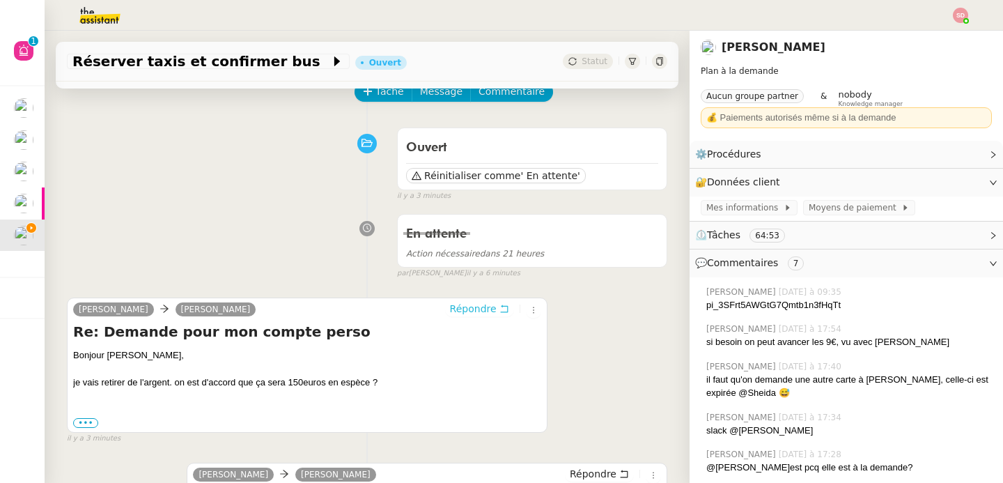
click at [480, 306] on span "Répondre" at bounding box center [473, 309] width 47 height 14
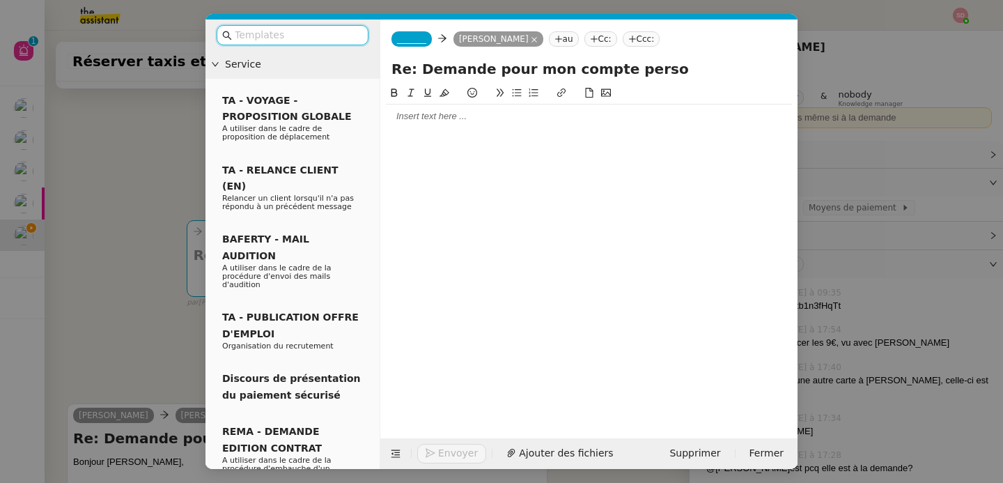
click at [152, 279] on nz-modal-container "Service TA - VOYAGE - PROPOSITION GLOBALE A utiliser dans le cadre de propositi…" at bounding box center [501, 241] width 1003 height 483
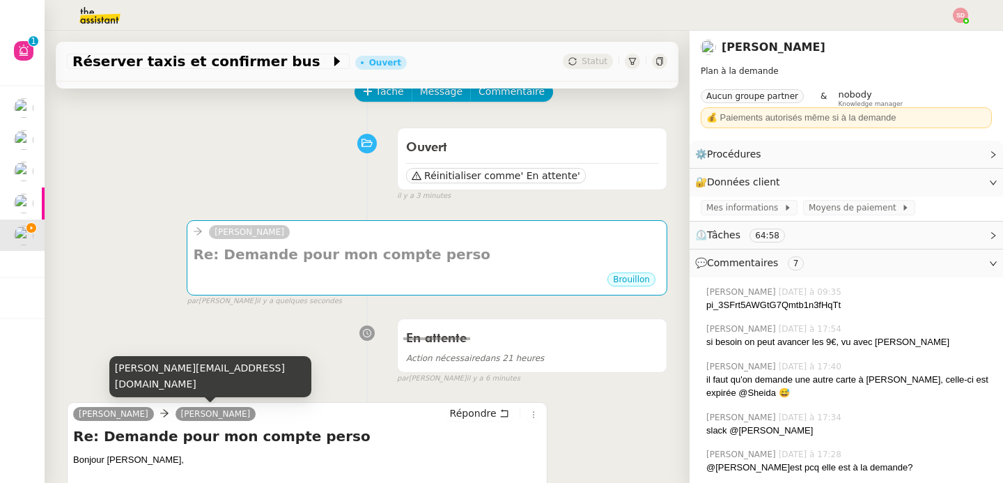
click at [187, 382] on div "[PERSON_NAME][EMAIL_ADDRESS][DOMAIN_NAME]" at bounding box center [210, 376] width 202 height 41
copy div "[PERSON_NAME][EMAIL_ADDRESS][DOMAIN_NAME]"
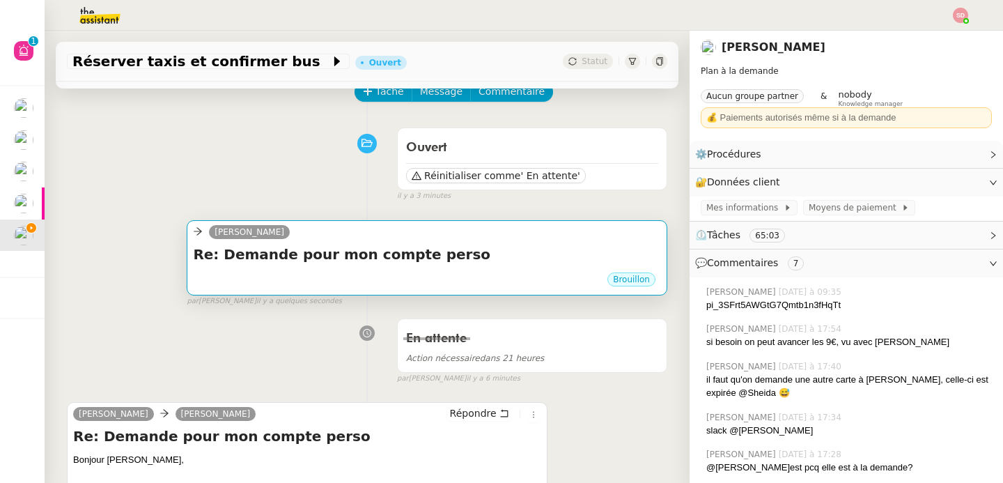
click at [444, 236] on div "[PERSON_NAME]" at bounding box center [427, 234] width 468 height 21
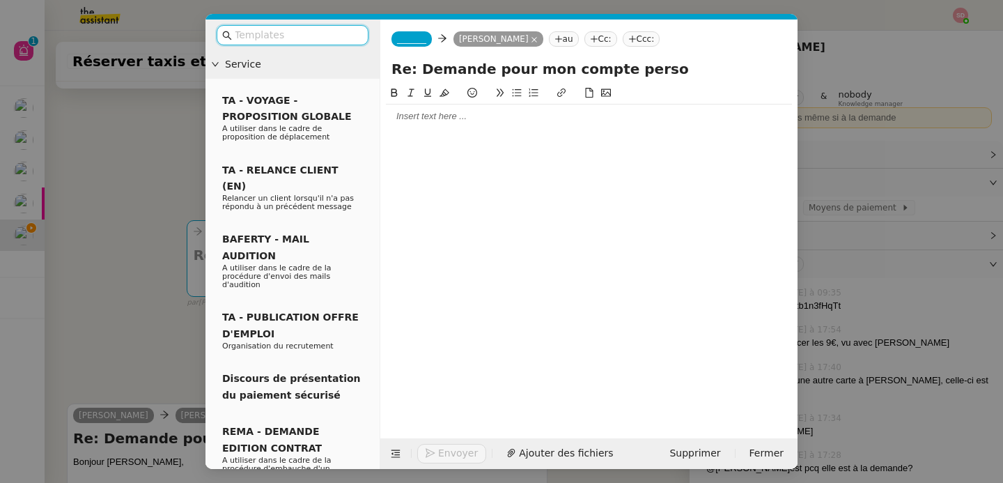
click at [414, 35] on span "_______" at bounding box center [411, 39] width 29 height 10
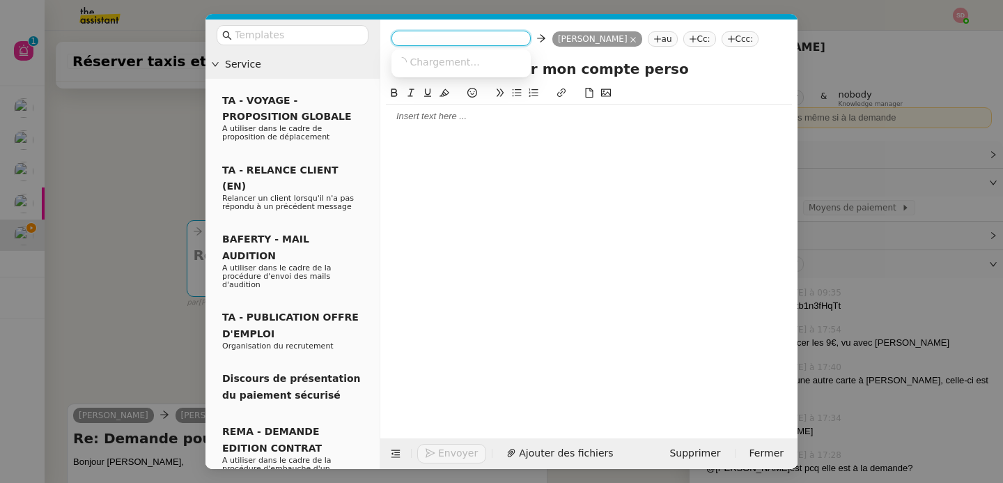
paste input "[PERSON_NAME][EMAIL_ADDRESS][DOMAIN_NAME]"
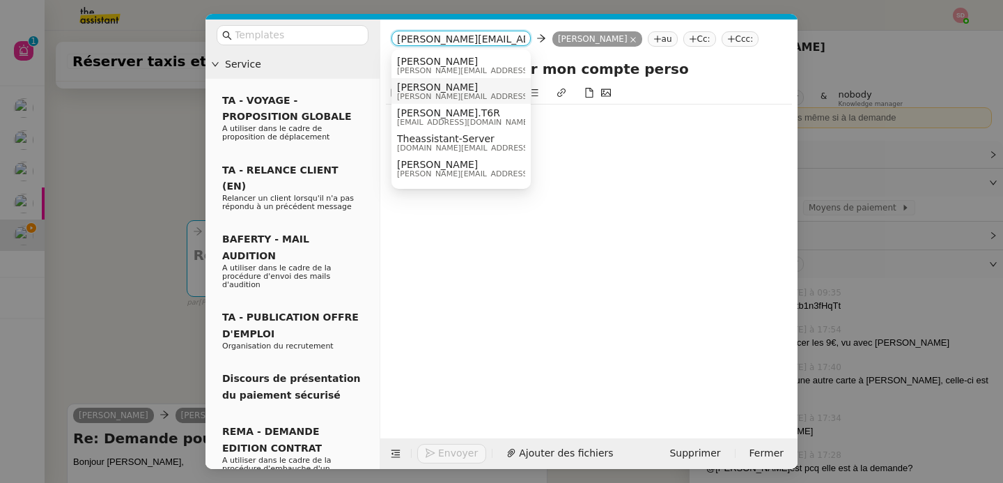
scroll to position [15, 0]
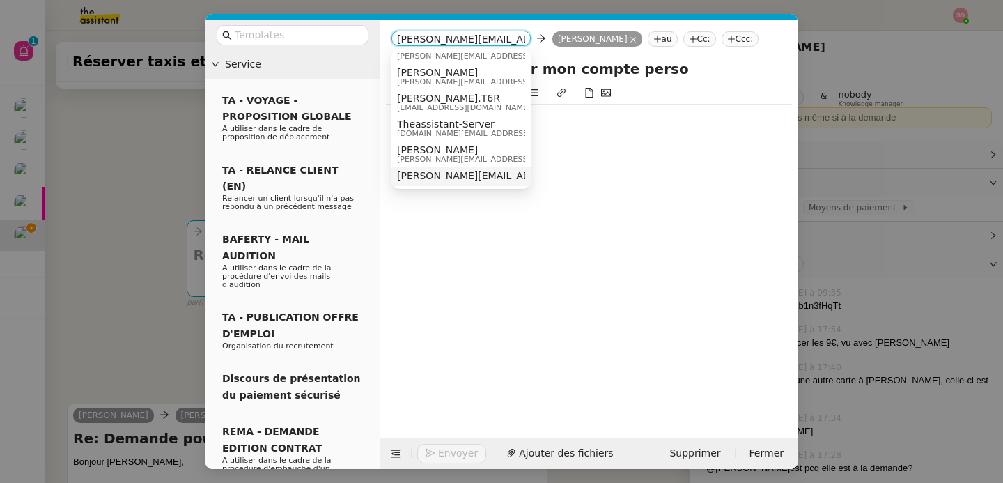
type input "[PERSON_NAME][EMAIL_ADDRESS][DOMAIN_NAME]"
click at [455, 175] on span "[PERSON_NAME][EMAIL_ADDRESS][DOMAIN_NAME]" at bounding box center [522, 175] width 251 height 11
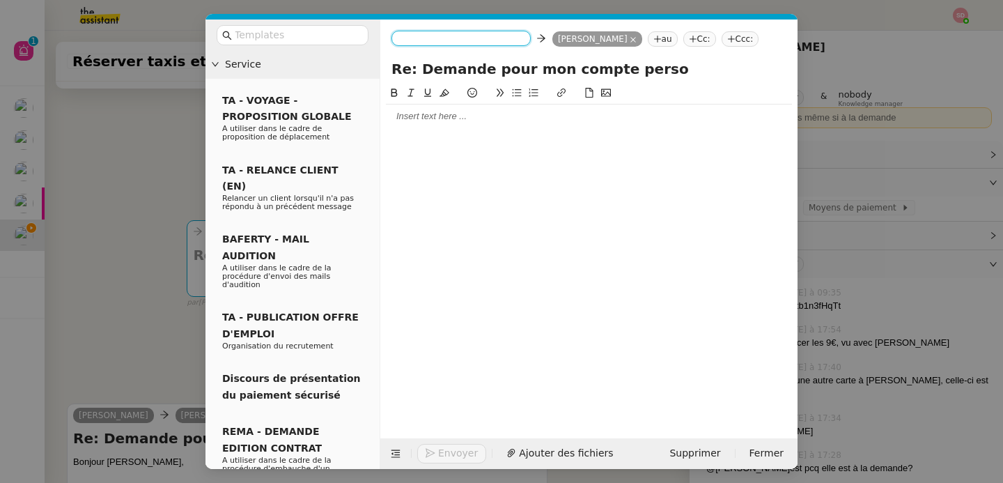
scroll to position [0, 0]
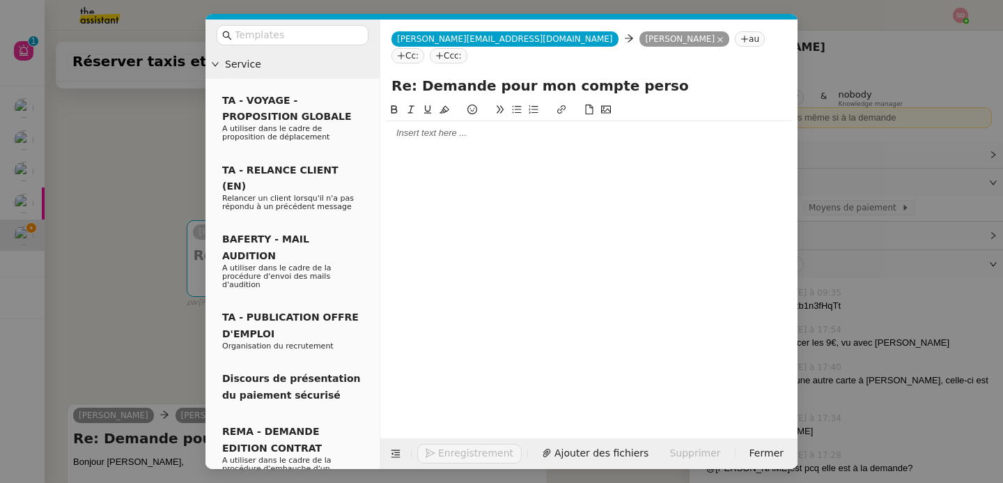
click at [453, 127] on div at bounding box center [589, 133] width 406 height 13
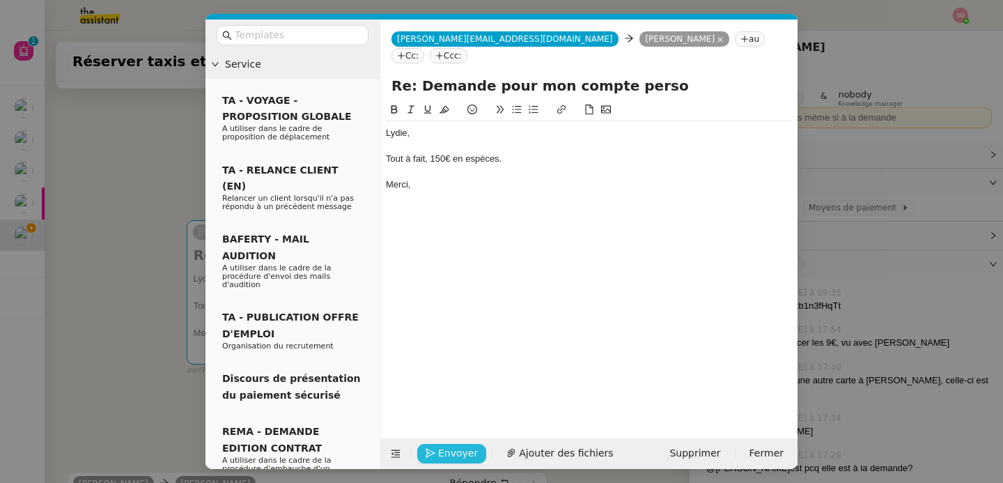
click at [460, 452] on span "Envoyer" at bounding box center [458, 453] width 40 height 16
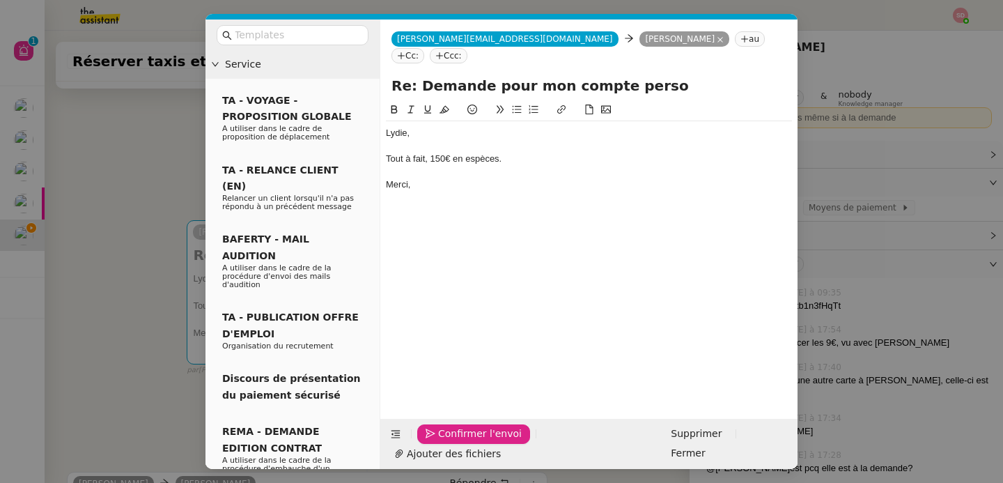
click at [460, 441] on span "Confirmer l'envoi" at bounding box center [480, 433] width 84 height 16
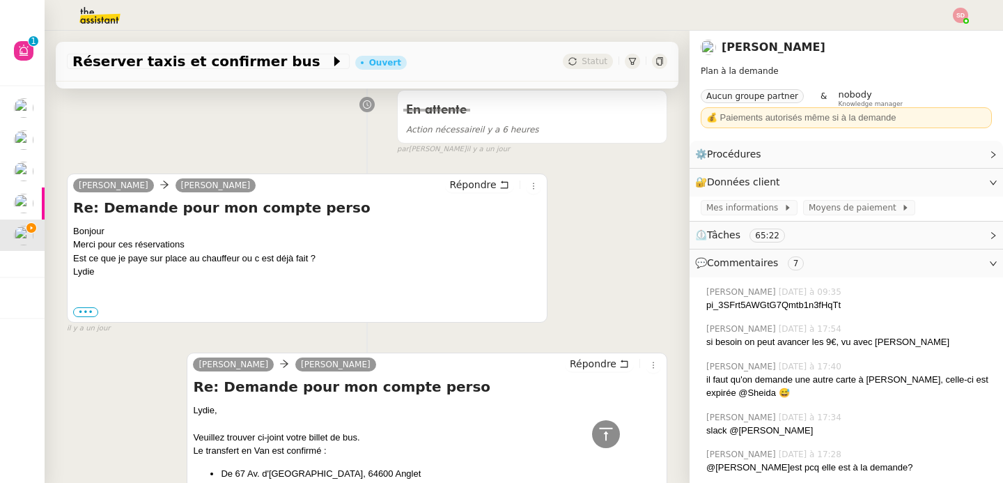
scroll to position [1907, 0]
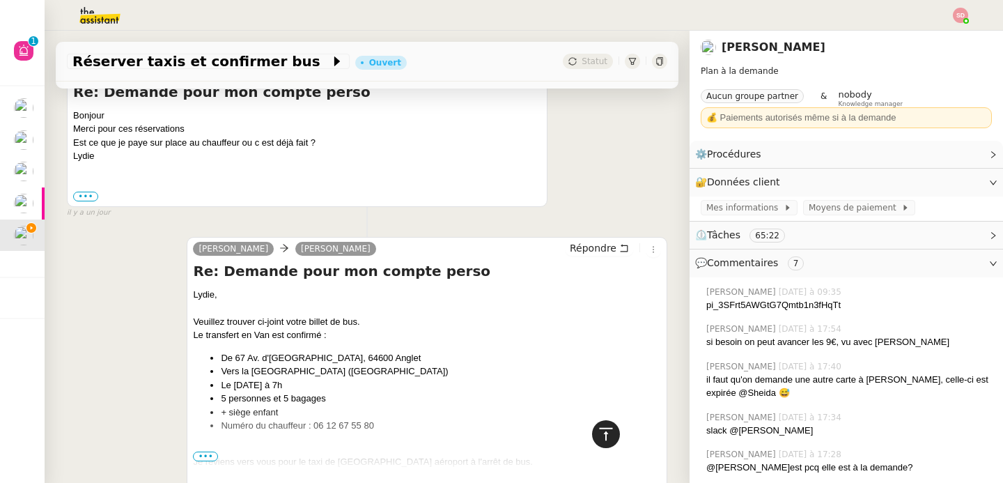
click at [599, 428] on icon at bounding box center [605, 433] width 13 height 13
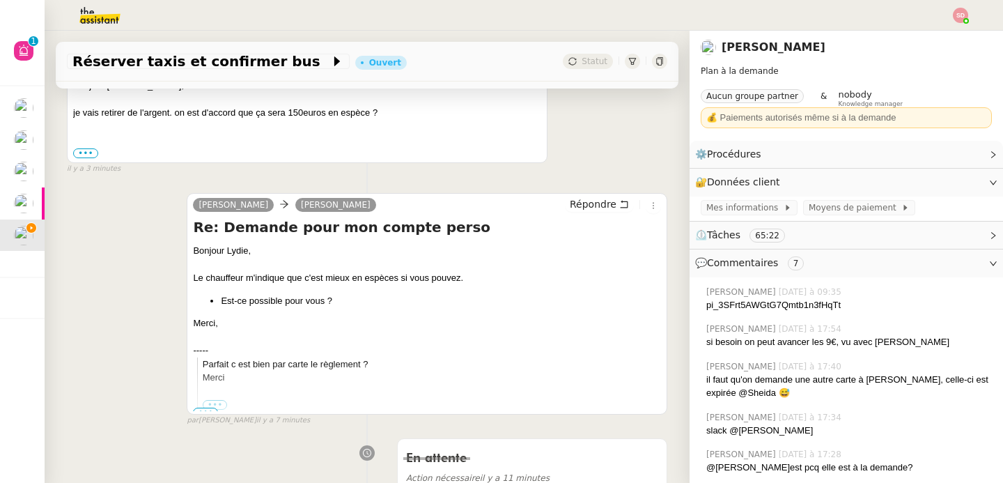
scroll to position [694, 0]
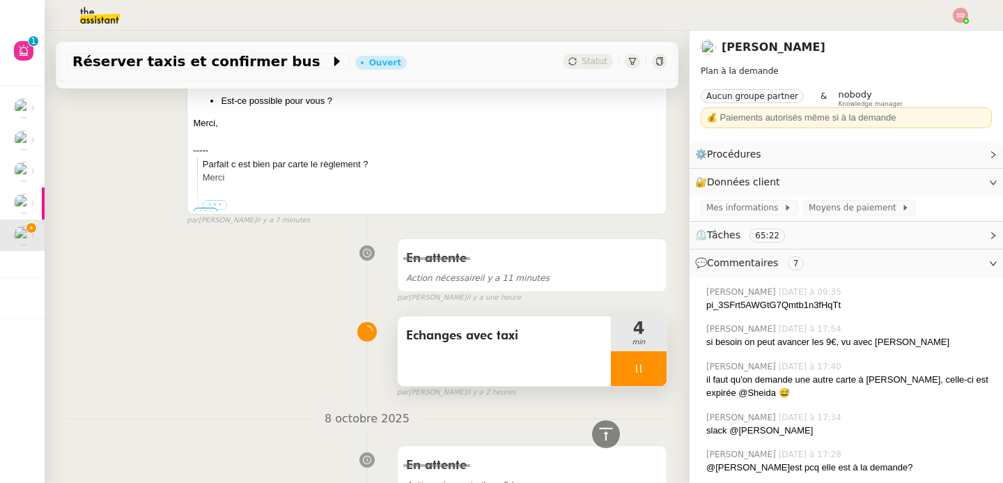
click at [628, 361] on div at bounding box center [639, 368] width 56 height 35
click at [639, 361] on button at bounding box center [653, 368] width 28 height 35
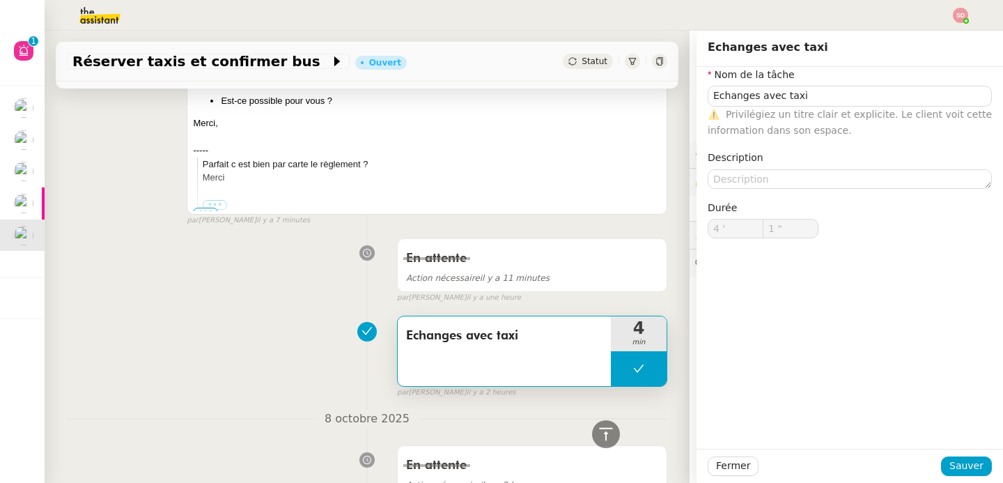
type input "Echanges avec taxi"
type input "4 '"
type input "1 ""
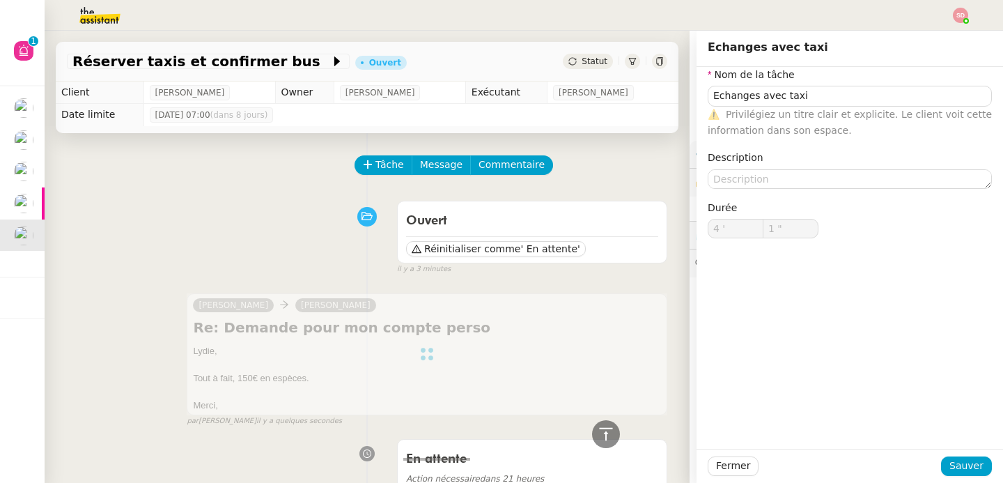
type input "Echanges avec taxi"
type input "4 '"
type input "1 ""
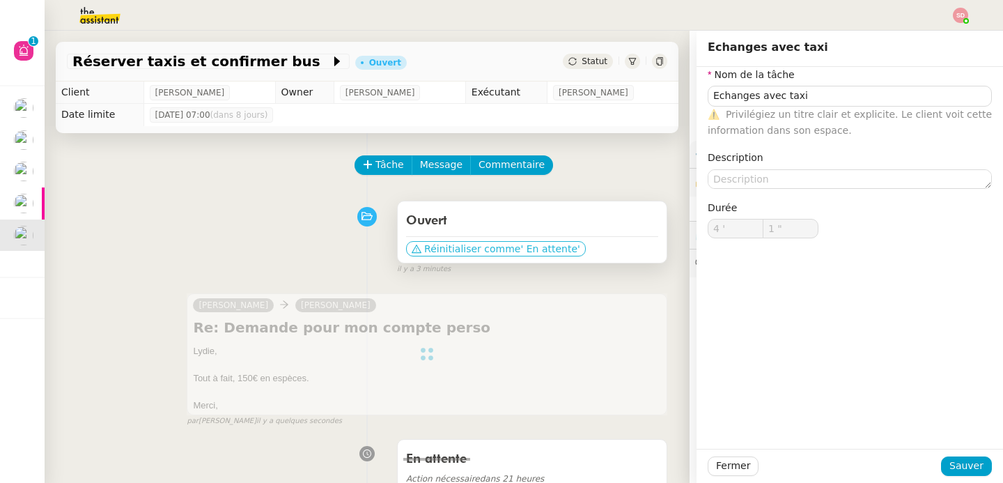
click at [526, 246] on span "' En attente'" at bounding box center [549, 249] width 59 height 14
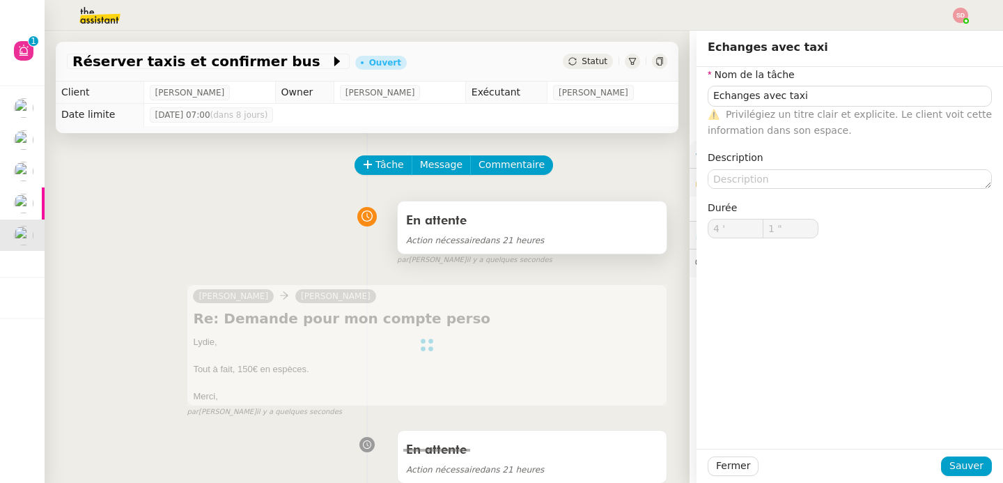
type input "Echanges avec taxi"
type input "4 '"
type input "1 ""
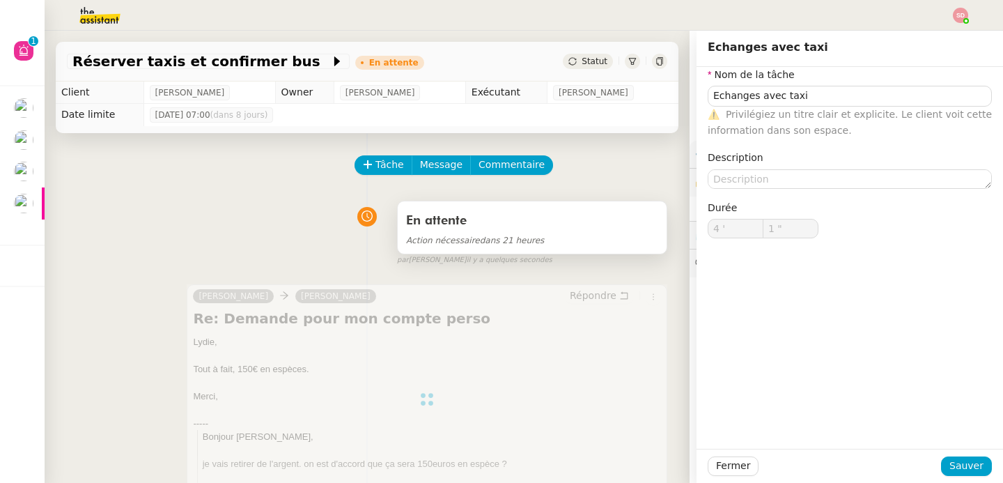
type input "Echanges avec taxi"
type input "4 '"
type input "1 ""
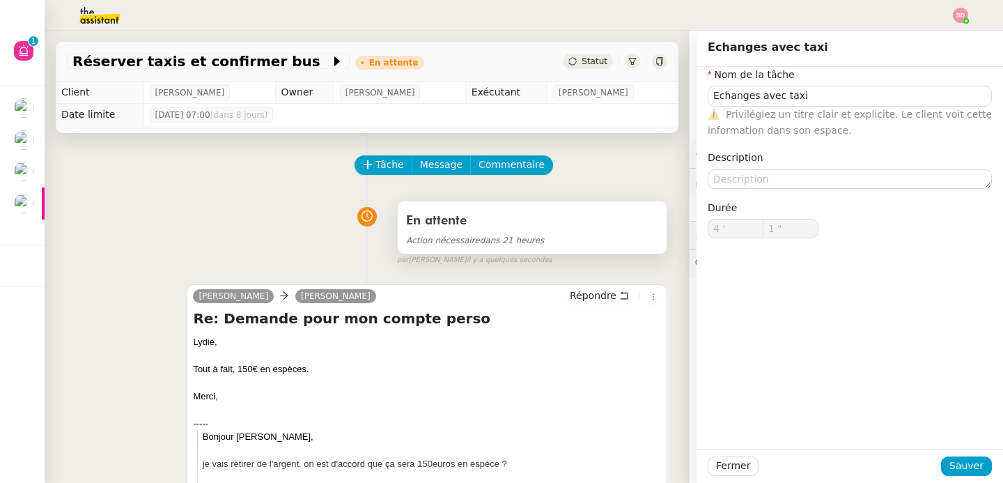
type input "Echanges avec taxi"
type input "4 '"
type input "1 ""
click at [553, 233] on div "Action nécessaire dans 21 heures" at bounding box center [532, 240] width 252 height 16
type input "Echanges avec taxi"
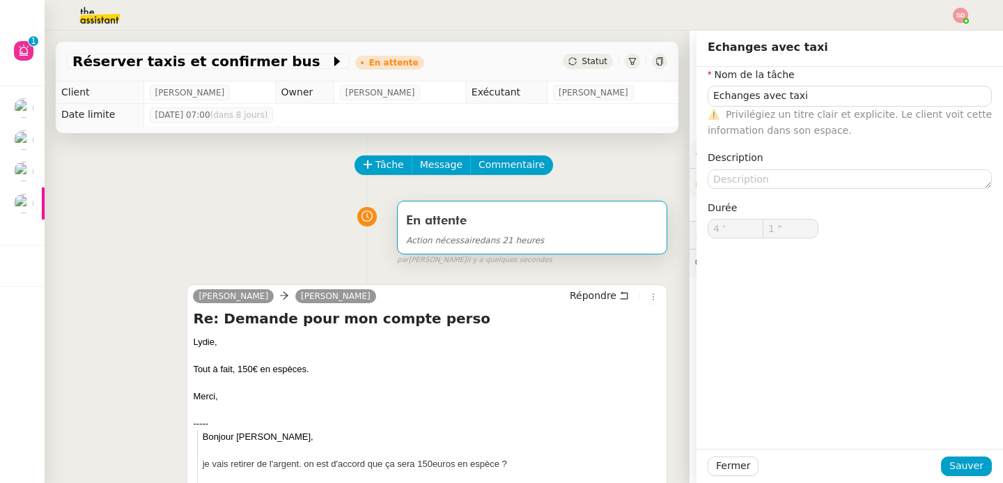
type input "4 '"
type input "1 ""
type input "Echanges avec taxi"
type input "4 '"
type input "1 ""
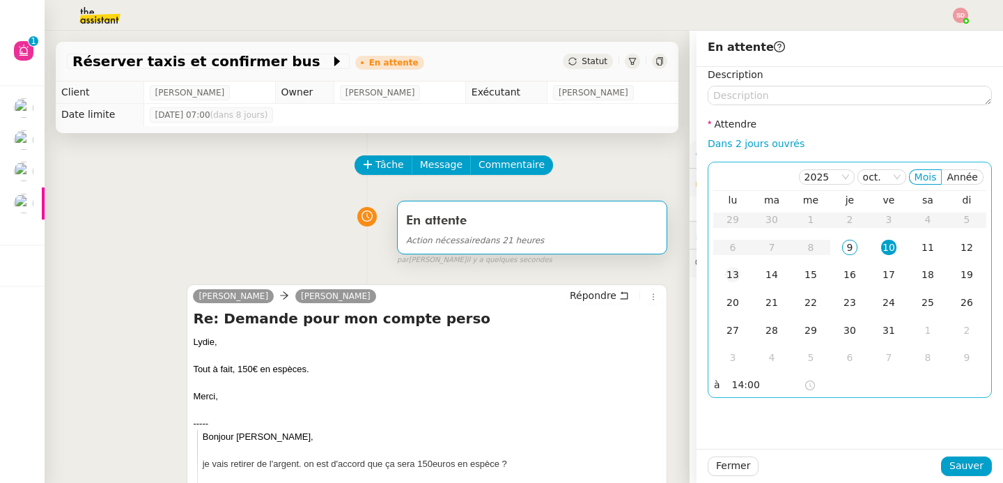
click at [727, 277] on div "13" at bounding box center [732, 274] width 15 height 15
click at [732, 384] on input "14:00" at bounding box center [768, 385] width 72 height 16
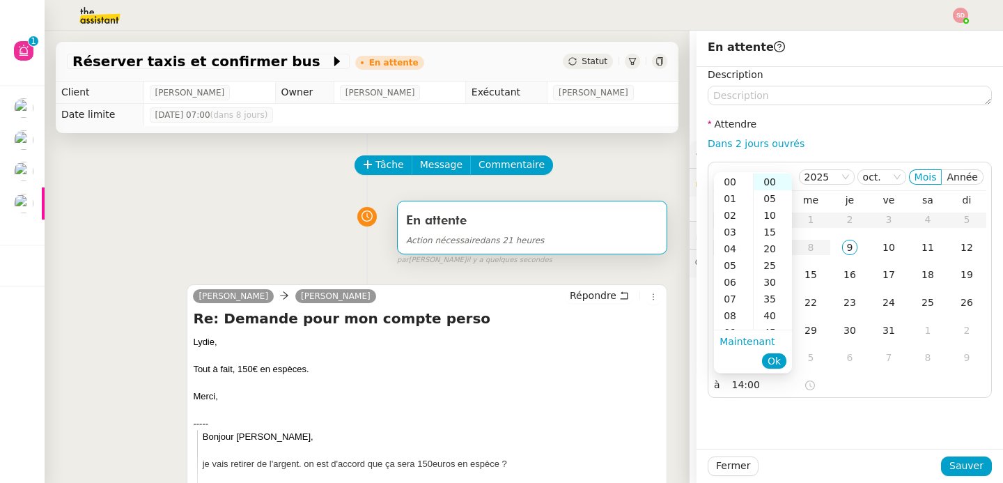
scroll to position [234, 0]
click at [771, 286] on div "30" at bounding box center [772, 282] width 38 height 17
type input "14:30"
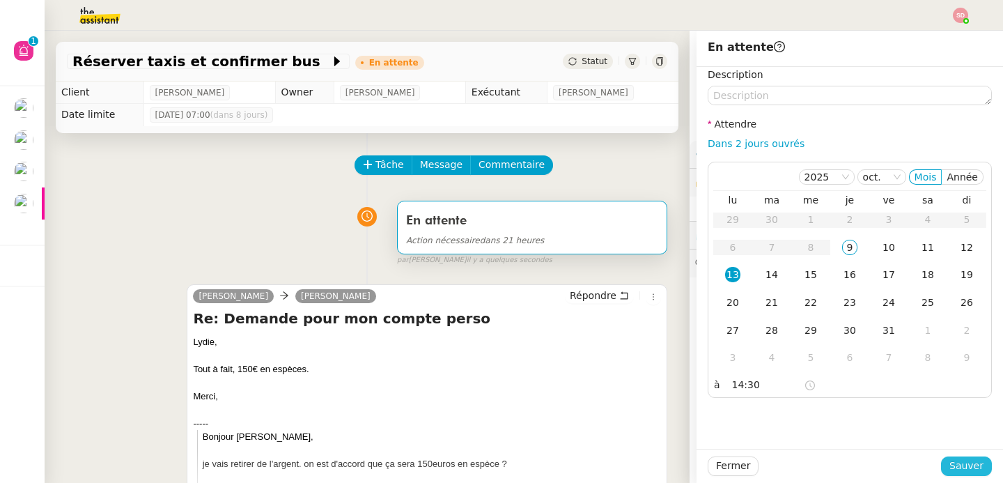
click at [953, 459] on span "Sauver" at bounding box center [966, 465] width 34 height 16
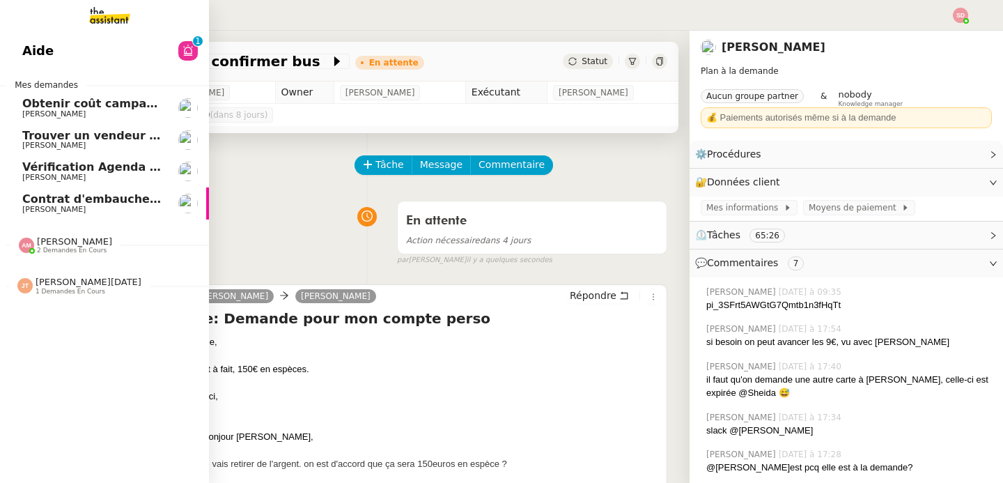
click at [76, 137] on span "Trouver un vendeur d'automates à pizza" at bounding box center [148, 135] width 253 height 13
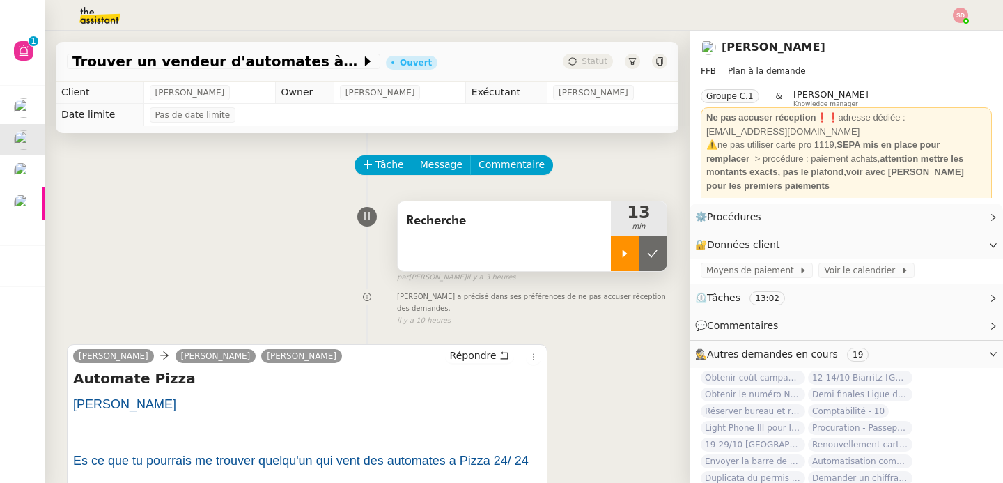
click at [619, 248] on icon at bounding box center [624, 253] width 11 height 11
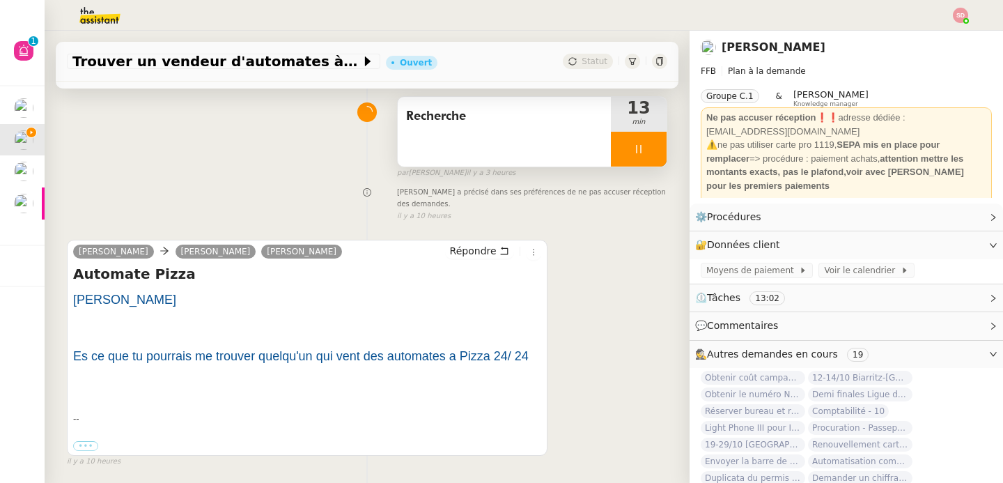
scroll to position [185, 0]
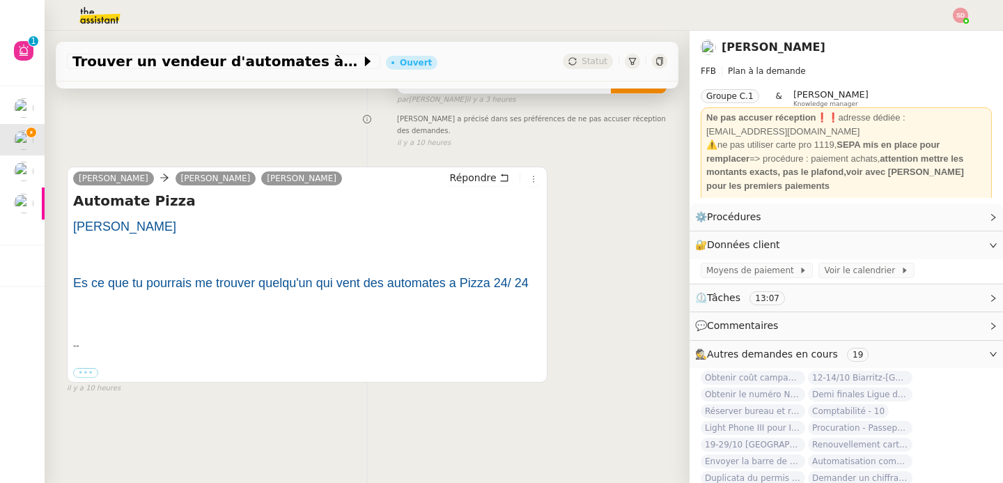
click at [81, 381] on span "•••" at bounding box center [85, 386] width 25 height 10
click at [84, 377] on label "•••" at bounding box center [85, 373] width 25 height 10
click at [0, 0] on input "•••" at bounding box center [0, 0] width 0 height 0
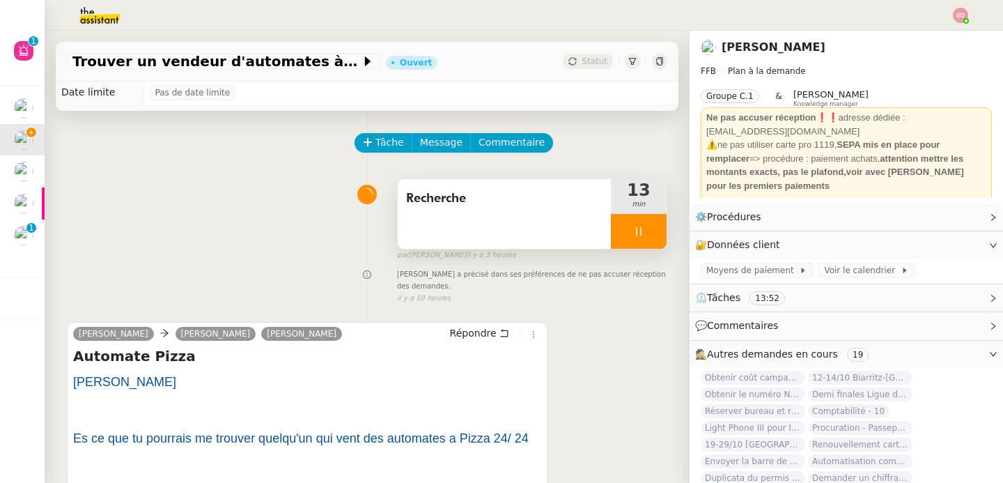
scroll to position [0, 0]
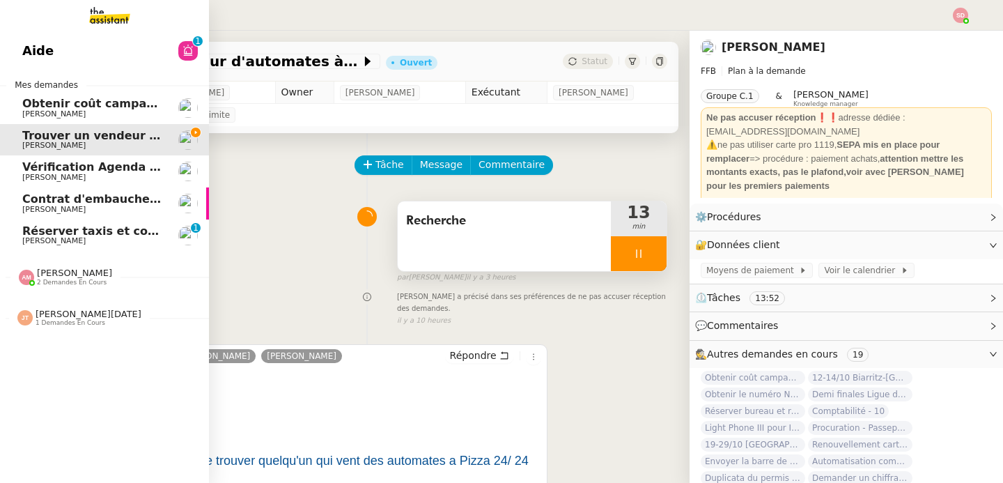
click at [22, 224] on span "Réserver taxis et confirmer bus" at bounding box center [121, 230] width 198 height 13
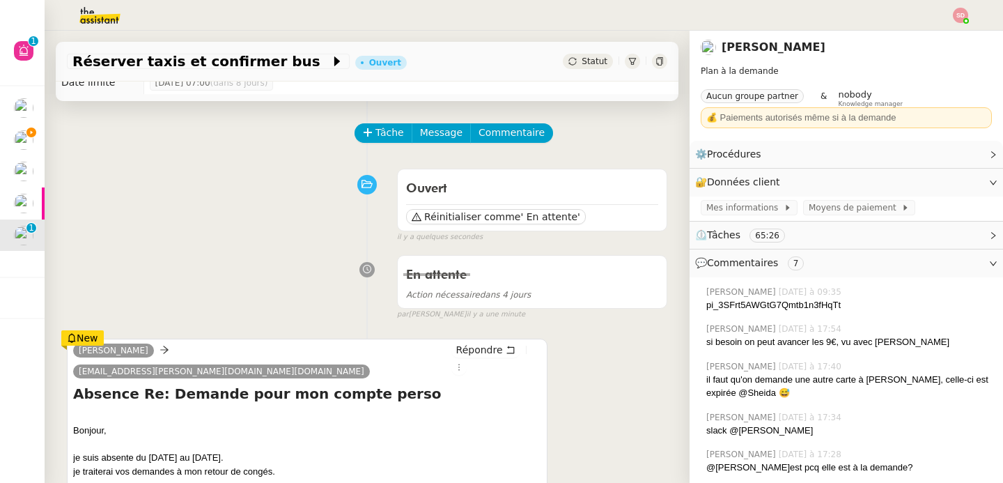
scroll to position [104, 0]
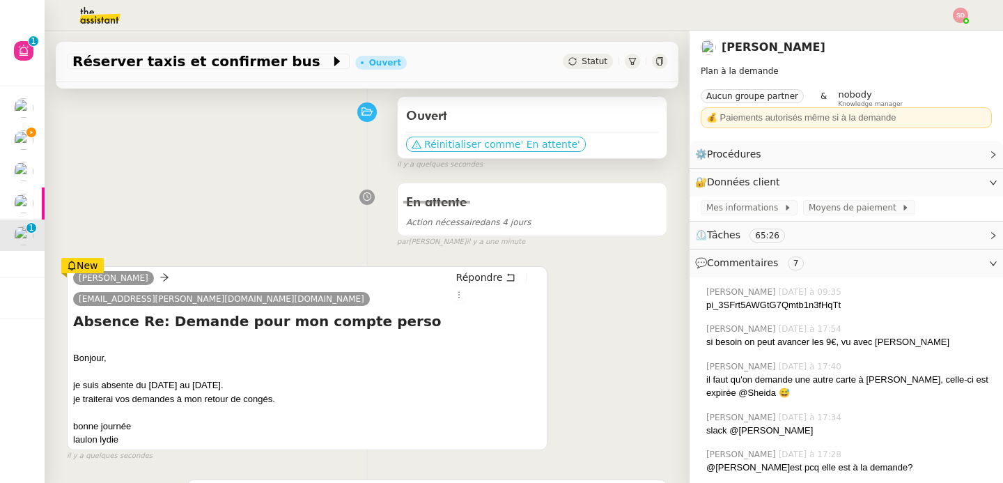
click at [444, 147] on span "Réinitialiser comme" at bounding box center [472, 144] width 96 height 14
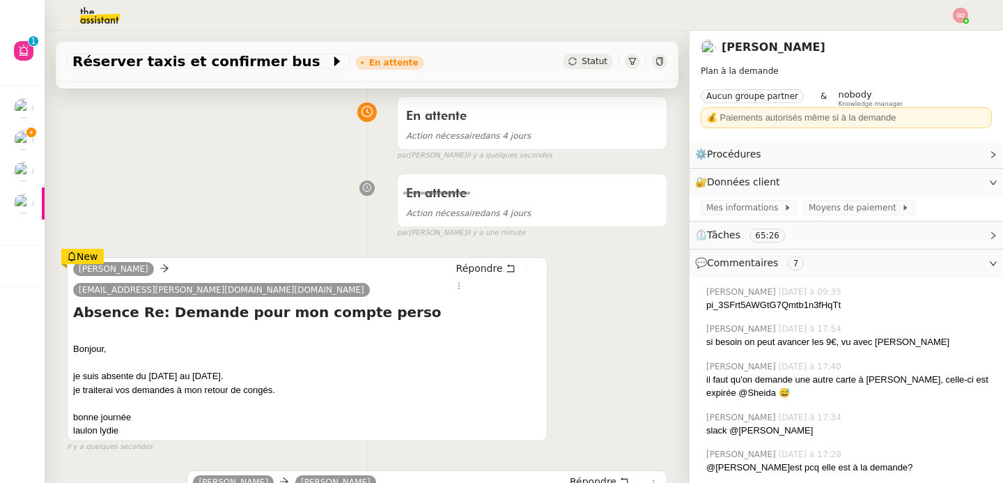
scroll to position [0, 0]
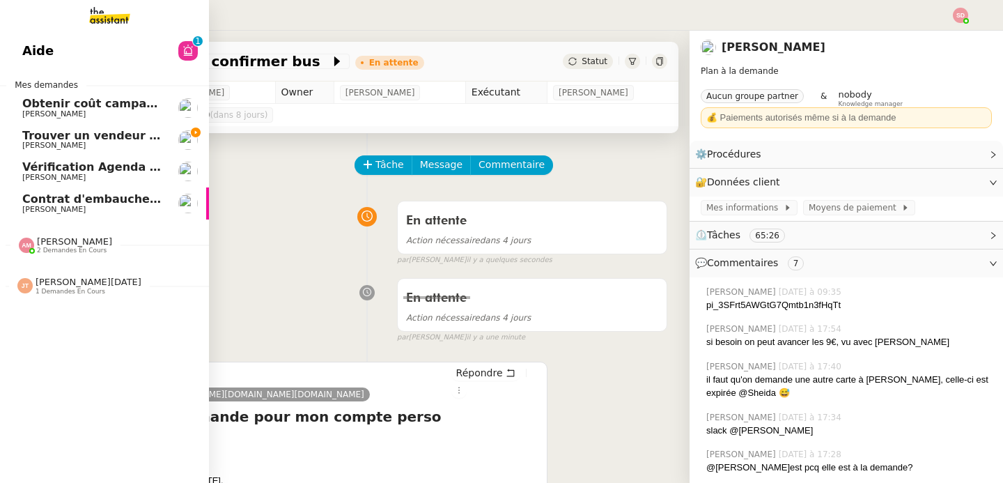
click at [25, 132] on span "Trouver un vendeur d'automates à pizza" at bounding box center [148, 135] width 253 height 13
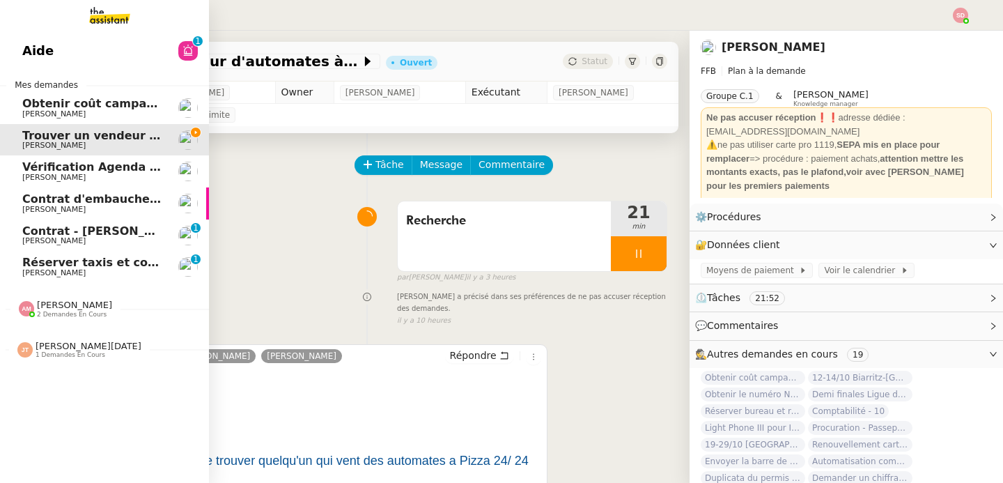
click at [38, 260] on span "Réserver taxis et confirmer bus" at bounding box center [121, 262] width 198 height 13
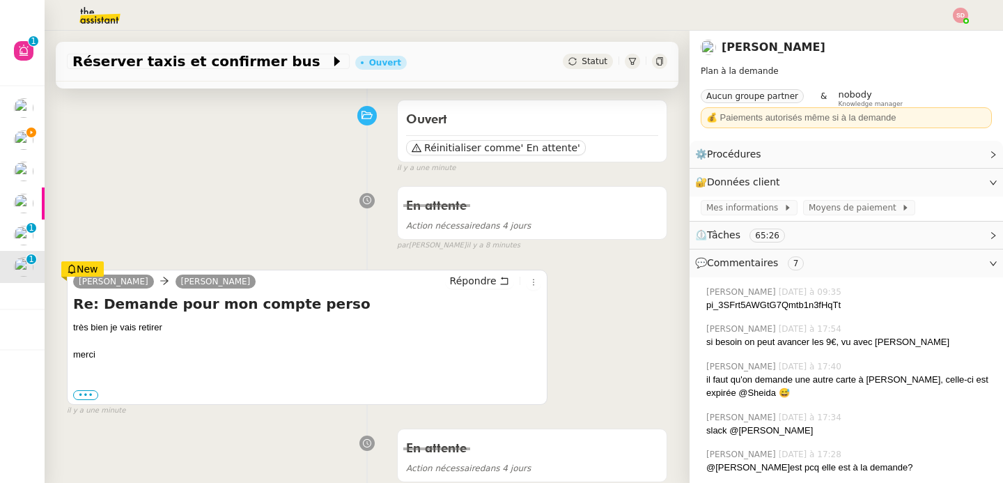
scroll to position [130, 0]
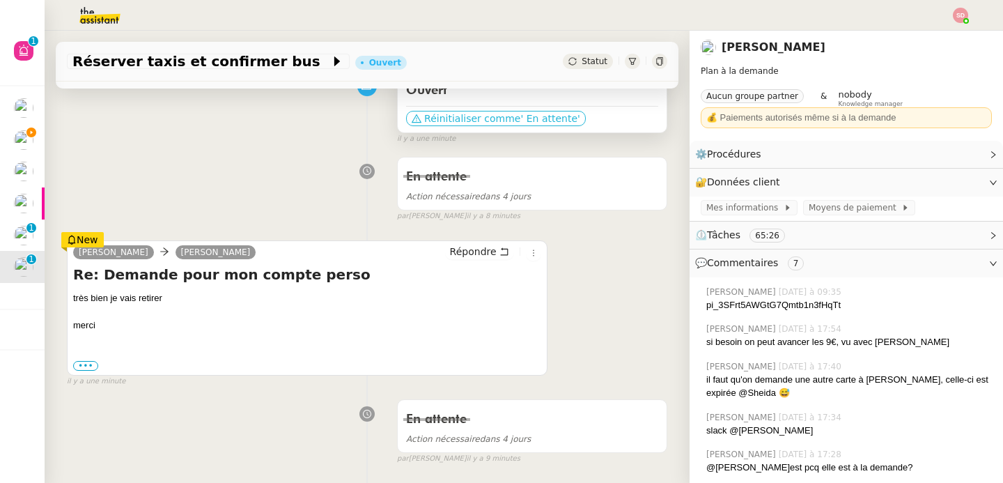
click at [478, 120] on span "Réinitialiser comme" at bounding box center [472, 118] width 96 height 14
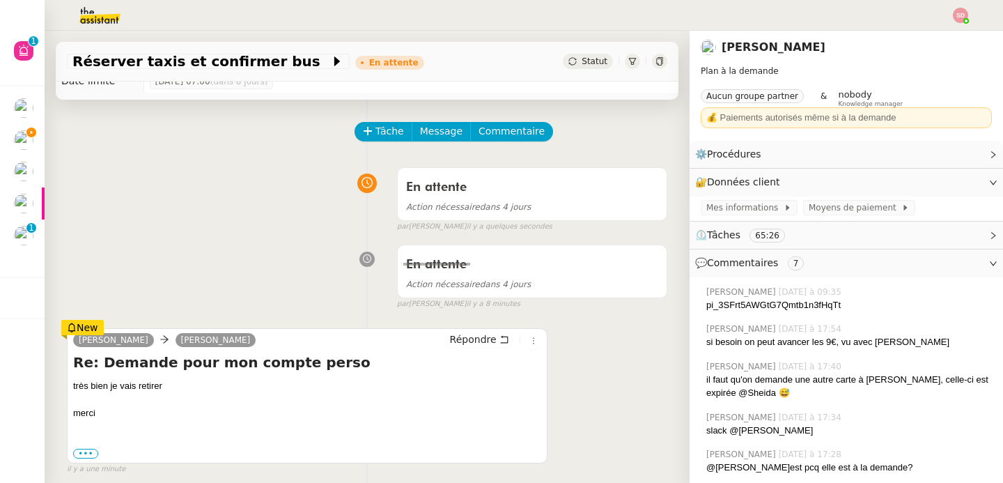
scroll to position [0, 0]
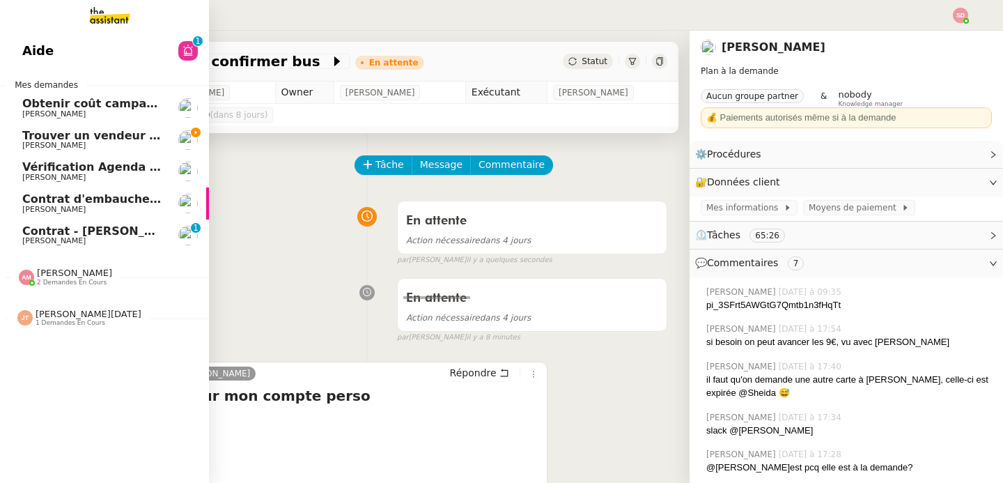
click at [143, 143] on span "[PERSON_NAME]" at bounding box center [92, 145] width 141 height 8
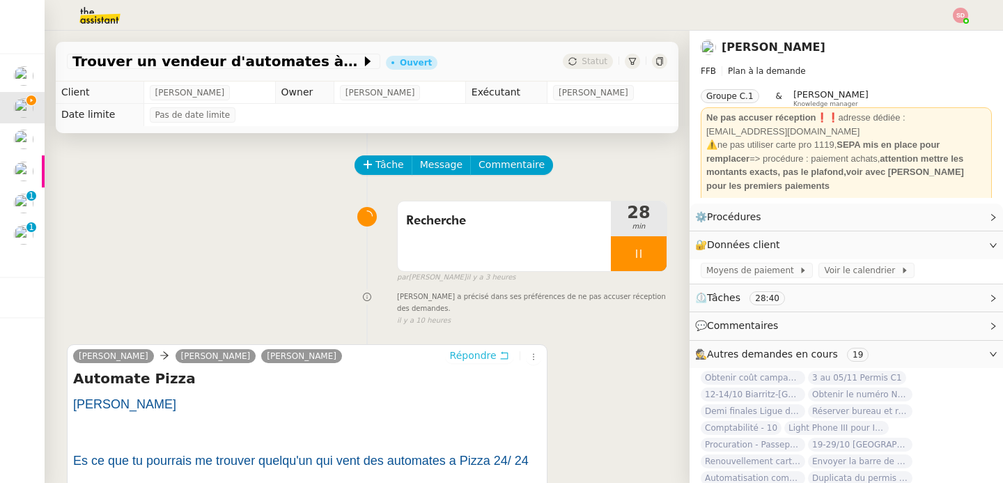
click at [465, 355] on span "Répondre" at bounding box center [473, 355] width 47 height 14
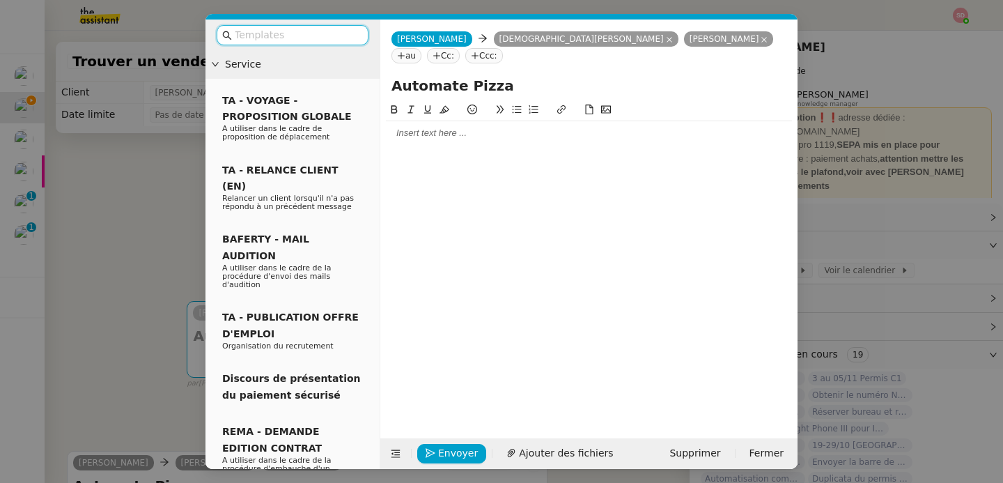
click at [419, 127] on div at bounding box center [589, 133] width 406 height 13
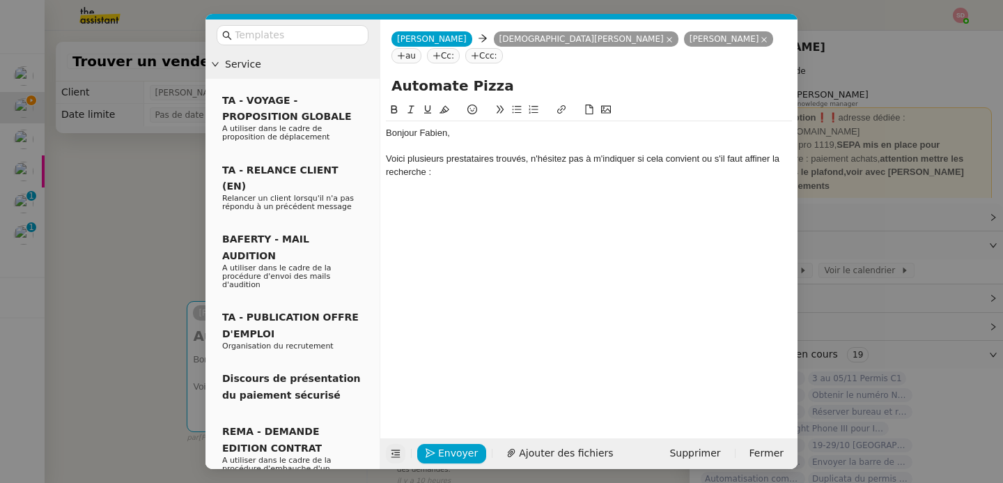
click at [391, 455] on icon at bounding box center [396, 453] width 10 height 10
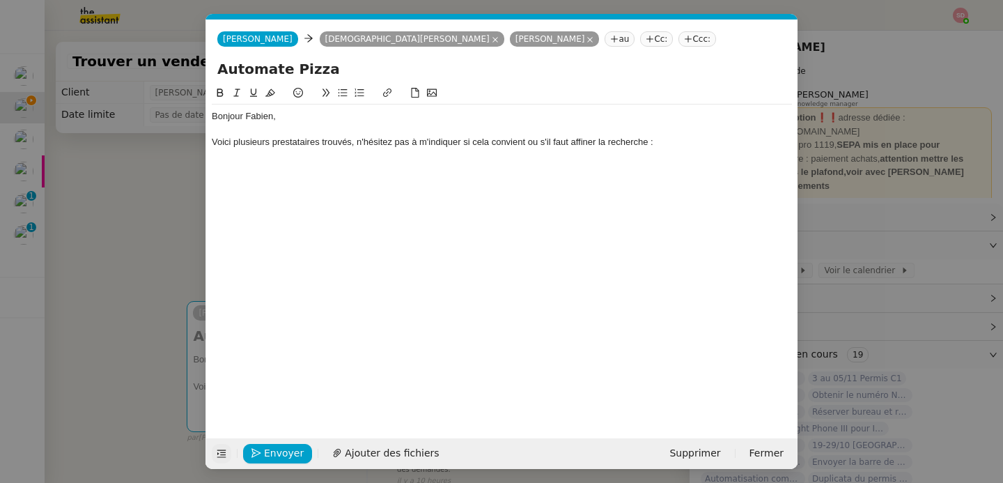
click at [239, 162] on div "Bonjour [PERSON_NAME], Voici plusieurs prestataires trouvés, n'hésitez pas à m'…" at bounding box center [502, 135] width 580 height 63
click at [244, 149] on li "Adial" at bounding box center [509, 155] width 567 height 13
click at [386, 94] on icon at bounding box center [387, 93] width 10 height 10
paste input "[URL][DOMAIN_NAME]"
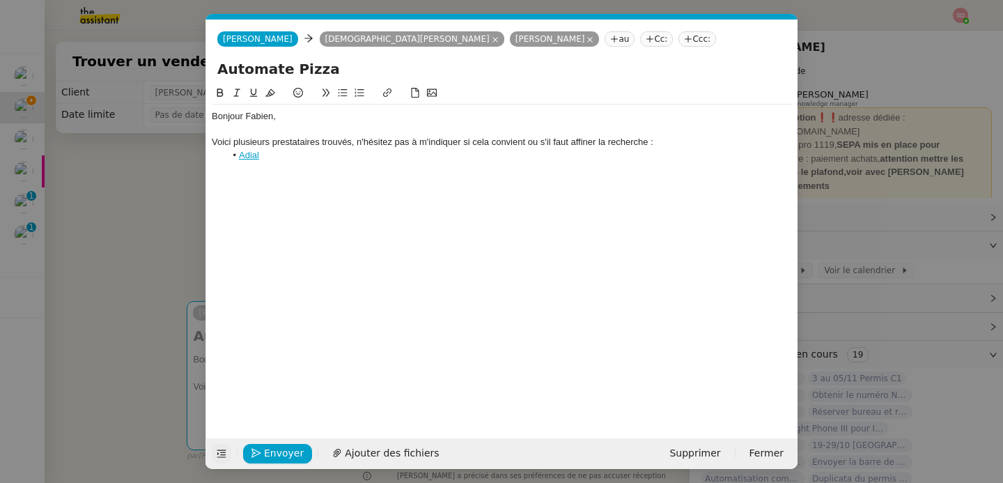
click at [363, 164] on div "Bonjour [PERSON_NAME], Voici plusieurs prestataires trouvés, n'hésitez pas à m'…" at bounding box center [502, 135] width 580 height 63
click at [269, 165] on li "Pizzaself" at bounding box center [509, 168] width 567 height 13
click at [388, 90] on icon at bounding box center [387, 93] width 10 height 10
paste input "[URL][DOMAIN_NAME]"
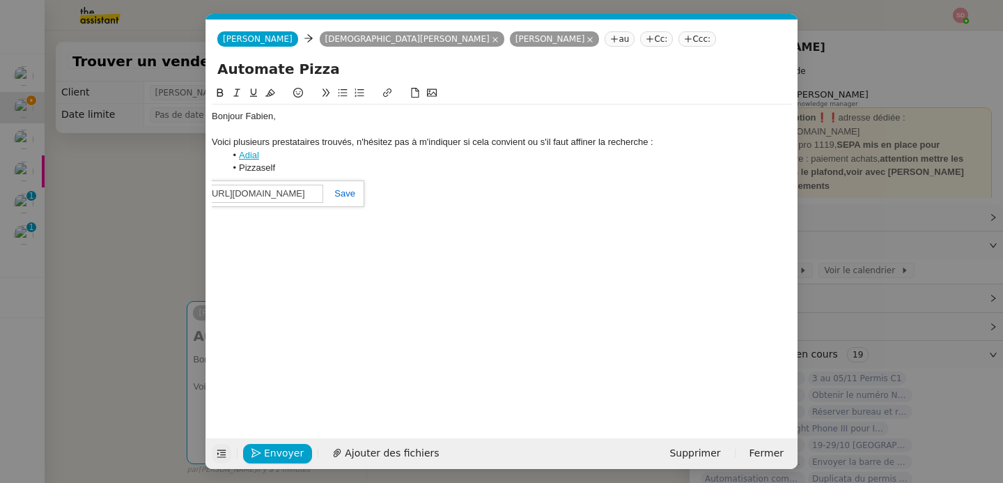
scroll to position [0, 11]
click at [350, 195] on link at bounding box center [339, 193] width 32 height 10
click at [324, 173] on li "Pizzaself" at bounding box center [509, 168] width 567 height 13
click at [264, 180] on li "Capichef" at bounding box center [509, 181] width 567 height 13
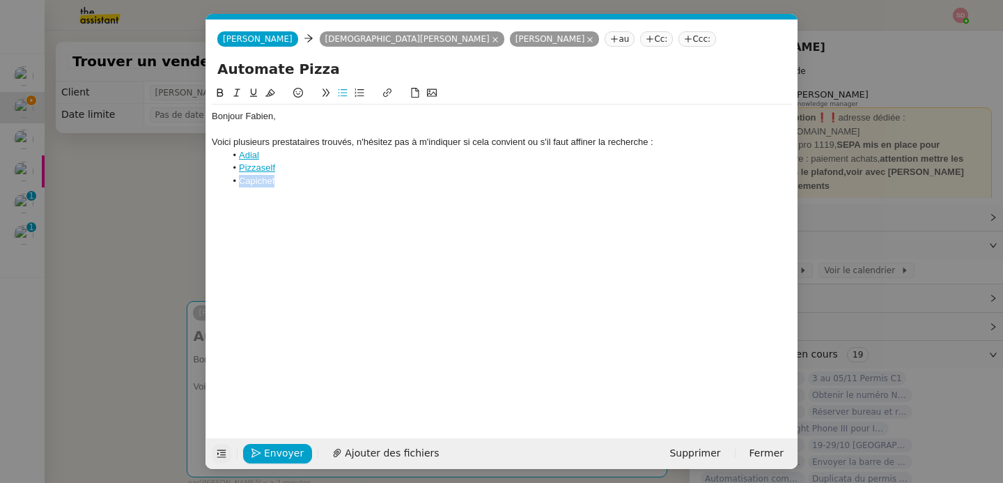
click at [264, 180] on li "Capichef" at bounding box center [509, 181] width 567 height 13
click at [386, 86] on button at bounding box center [387, 93] width 17 height 16
paste input "[URL][DOMAIN_NAME]"
click at [336, 203] on link at bounding box center [339, 206] width 32 height 10
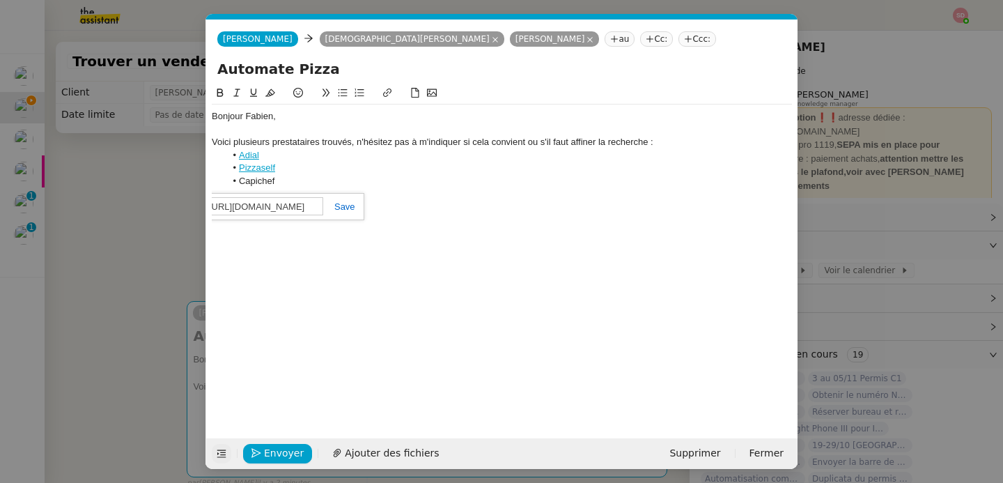
scroll to position [0, 0]
click at [288, 159] on li "Adial" at bounding box center [509, 155] width 567 height 13
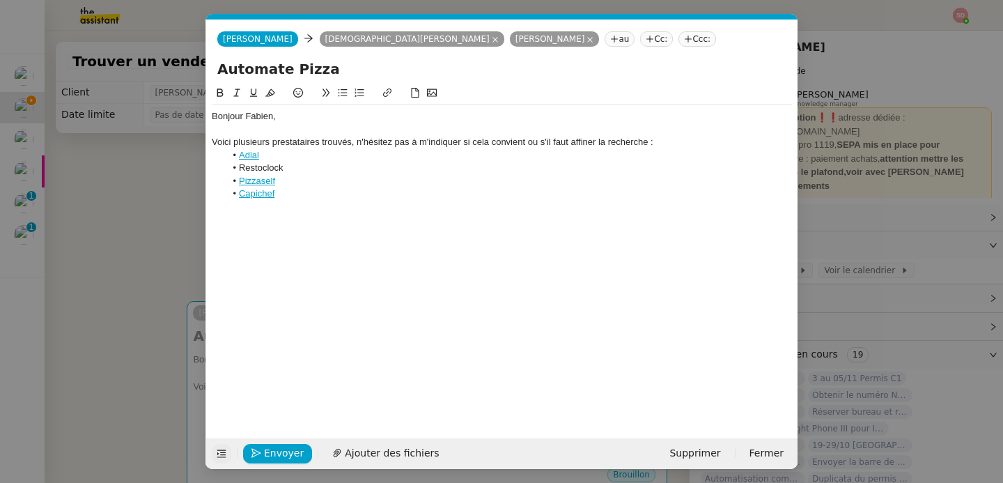
click at [280, 166] on li "Restoclock" at bounding box center [509, 168] width 567 height 13
click at [385, 97] on icon at bounding box center [387, 93] width 10 height 10
paste input "[URL][DOMAIN_NAME]"
click at [354, 196] on link at bounding box center [343, 193] width 32 height 10
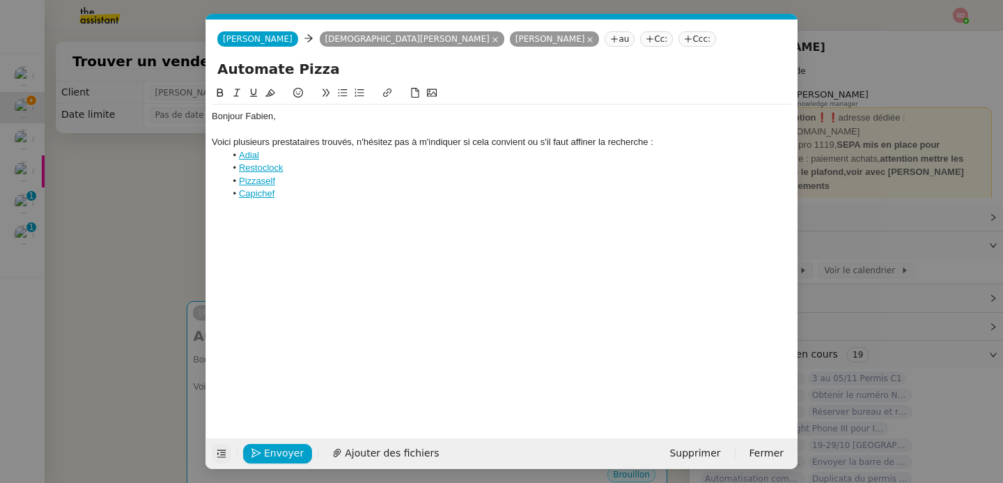
click at [337, 205] on div "Bonjour [PERSON_NAME], Voici plusieurs prestataires trouvés, n'hésitez pas à m'…" at bounding box center [502, 154] width 580 height 101
click at [300, 155] on li "Adial" at bounding box center [509, 155] width 567 height 13
click at [268, 170] on li "Le Distrib" at bounding box center [509, 168] width 567 height 13
click at [274, 168] on li "Le Distrib" at bounding box center [509, 168] width 567 height 13
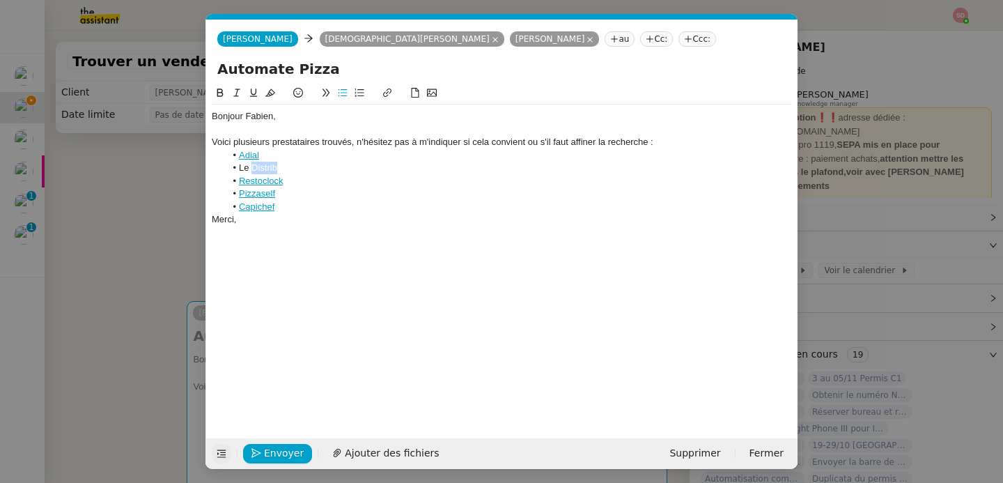
click at [274, 168] on li "Le Distrib" at bounding box center [509, 168] width 567 height 13
click at [390, 87] on button at bounding box center [387, 93] width 17 height 16
paste input "[URL][DOMAIN_NAME]"
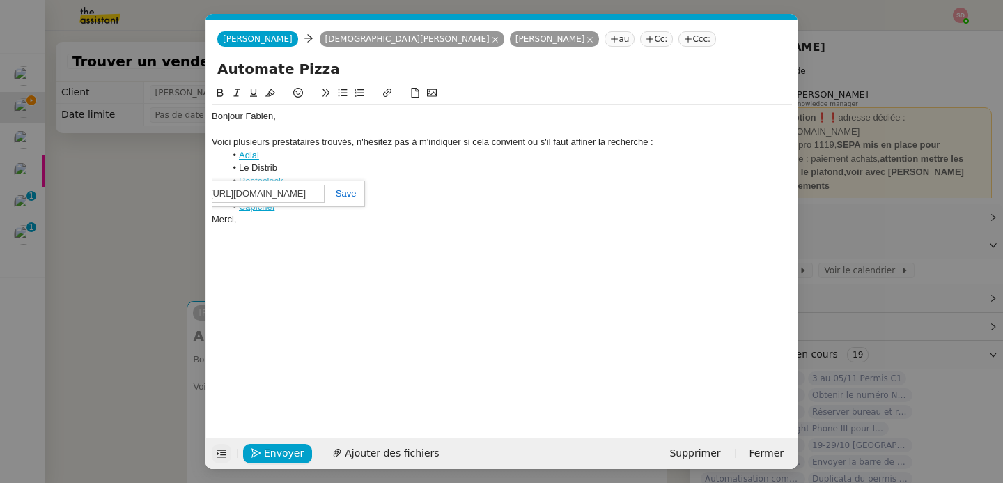
type input "[URL][DOMAIN_NAME]"
click at [346, 199] on div "[URL][DOMAIN_NAME]" at bounding box center [258, 193] width 214 height 27
click at [350, 193] on link at bounding box center [340, 193] width 32 height 10
click at [256, 444] on button "Envoyer" at bounding box center [277, 453] width 69 height 19
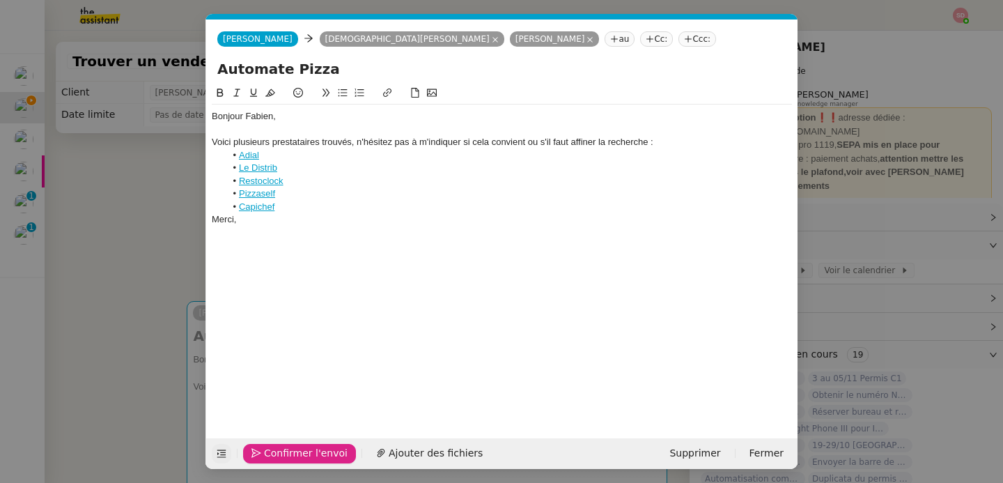
click at [256, 444] on button "Confirmer l'envoi" at bounding box center [299, 453] width 113 height 19
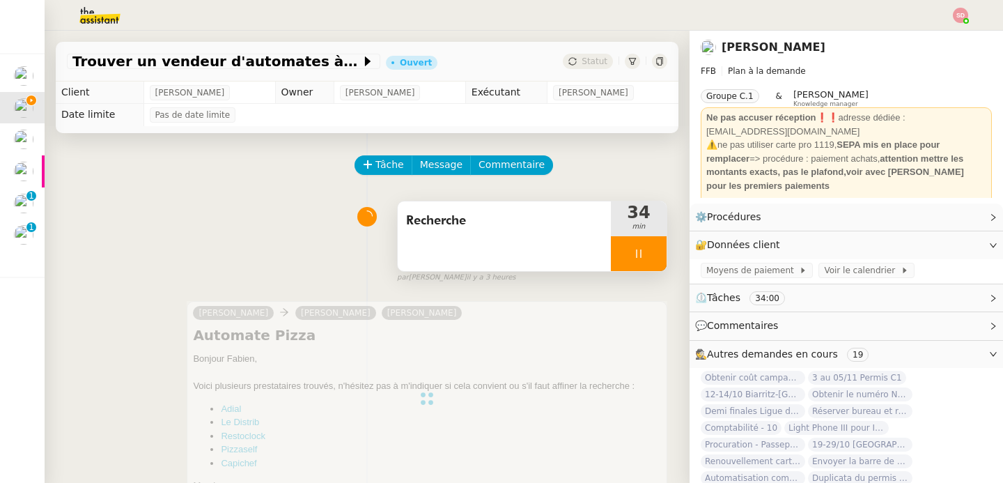
click at [639, 242] on div at bounding box center [639, 253] width 56 height 35
click at [639, 242] on button at bounding box center [653, 253] width 28 height 35
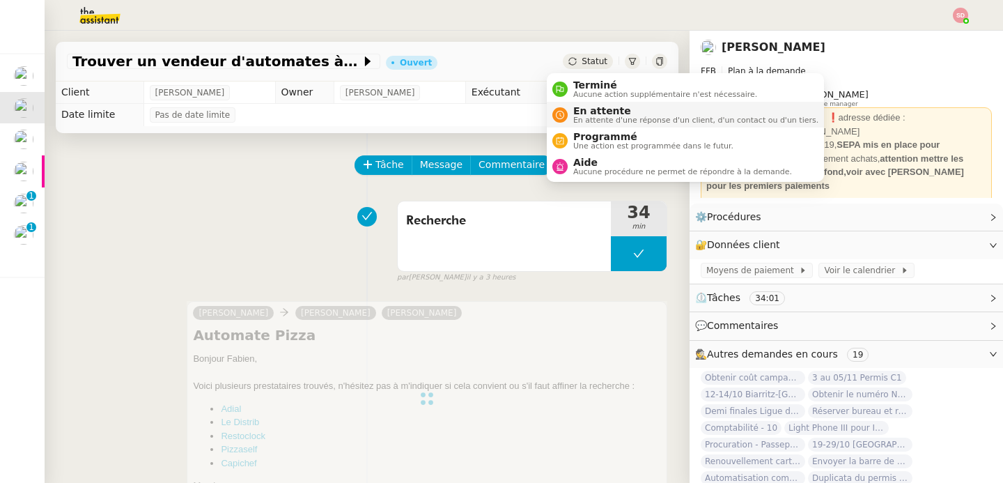
click at [586, 118] on span "En attente d'une réponse d'un client, d'un contact ou d'un tiers." at bounding box center [695, 120] width 245 height 8
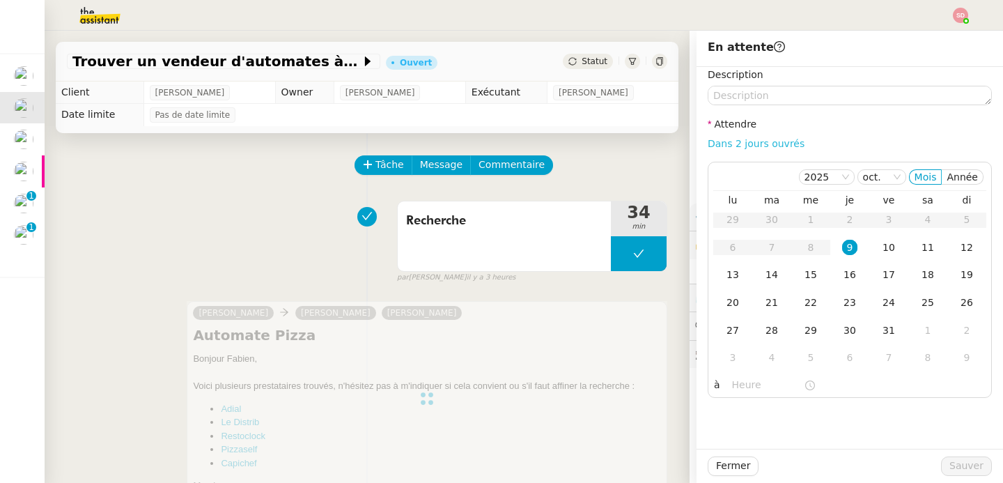
click at [752, 141] on link "Dans 2 jours ouvrés" at bounding box center [755, 143] width 97 height 11
click at [765, 274] on div "14" at bounding box center [771, 274] width 15 height 15
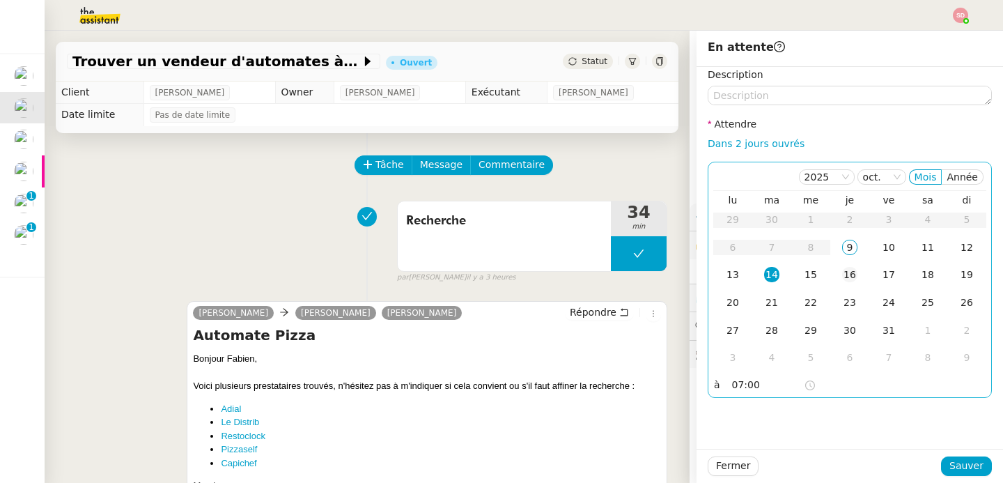
click at [842, 274] on div "16" at bounding box center [849, 274] width 15 height 15
click at [732, 386] on input "07:00" at bounding box center [768, 385] width 72 height 16
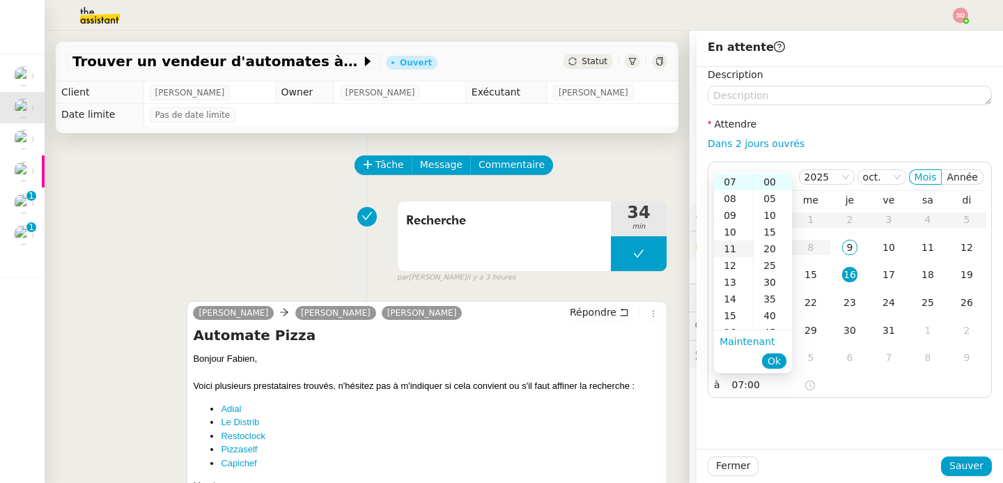
click at [726, 249] on div "11" at bounding box center [733, 248] width 39 height 17
type input "11:00"
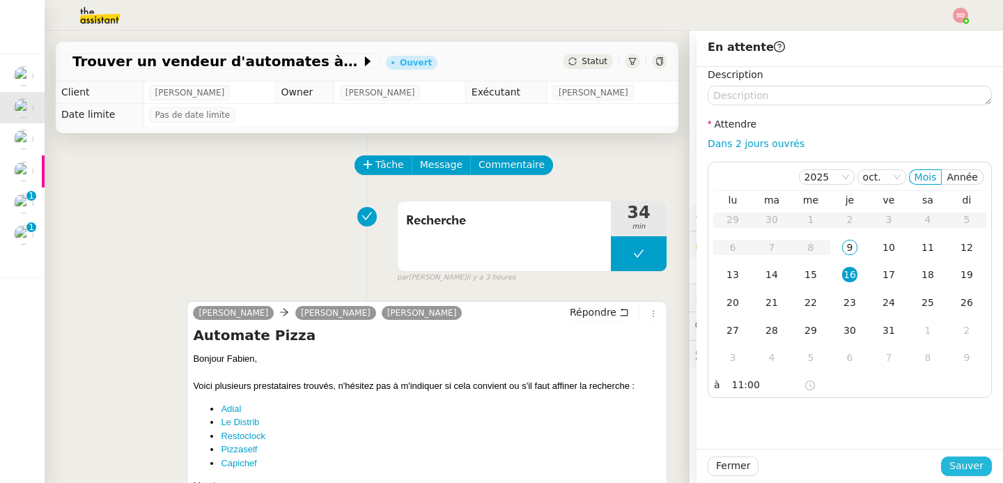
click at [964, 462] on span "Sauver" at bounding box center [966, 465] width 34 height 16
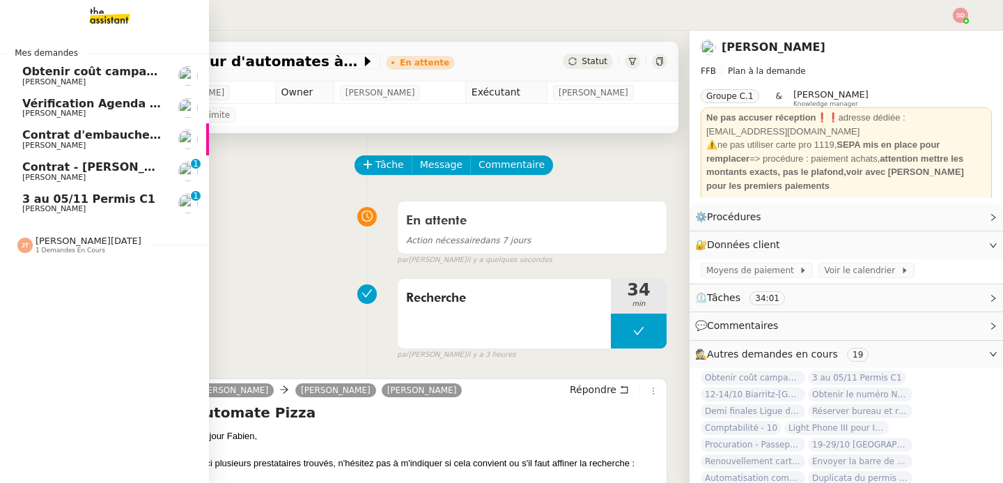
click at [37, 199] on span "3 au 05/11 Permis C1" at bounding box center [88, 198] width 133 height 13
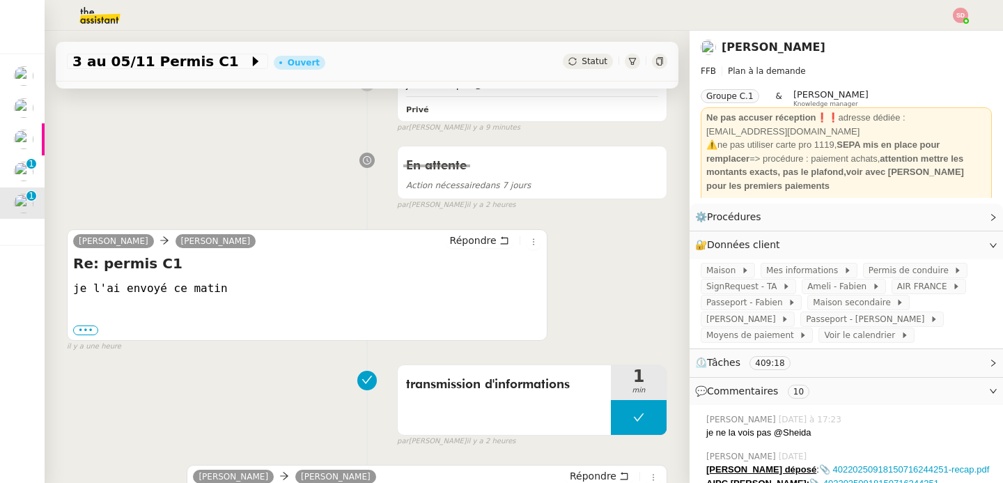
scroll to position [299, 0]
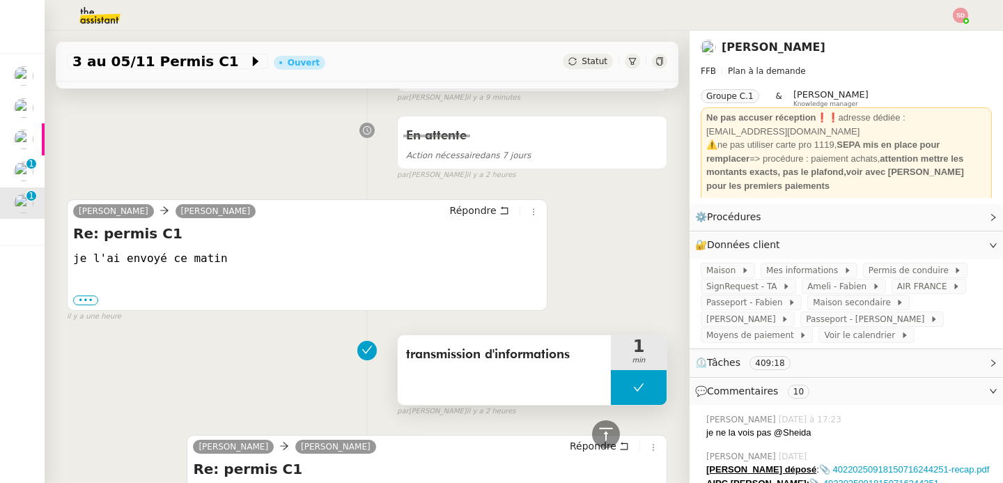
click at [611, 378] on button at bounding box center [639, 387] width 56 height 35
click at [611, 378] on div at bounding box center [625, 387] width 28 height 35
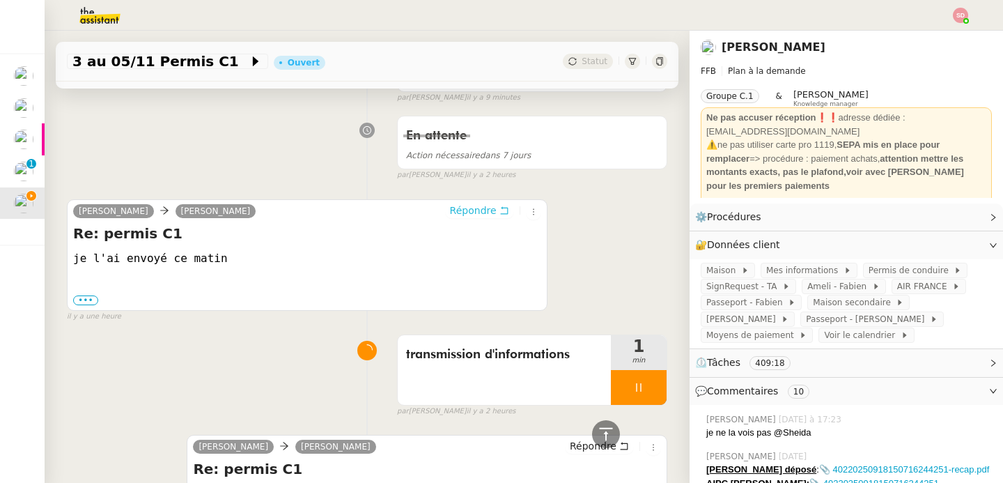
click at [450, 210] on span "Répondre" at bounding box center [473, 210] width 47 height 14
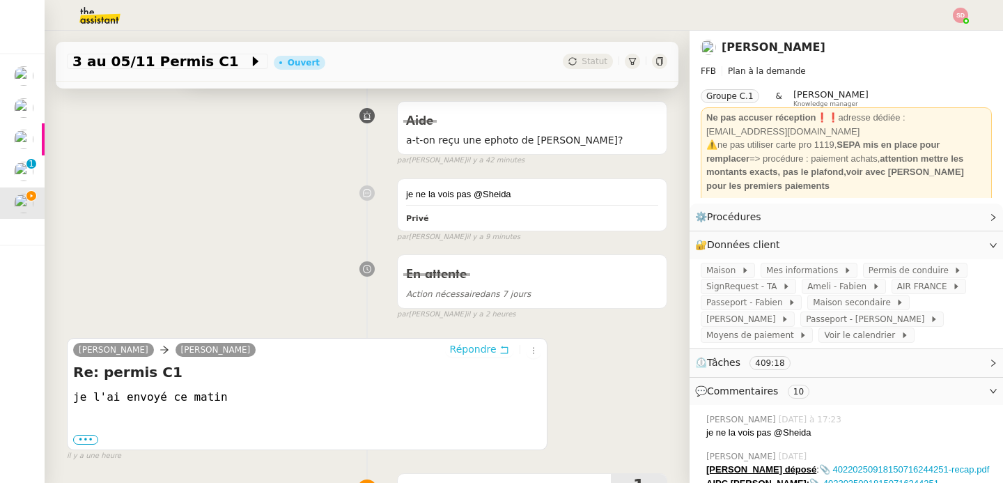
scroll to position [0, 0]
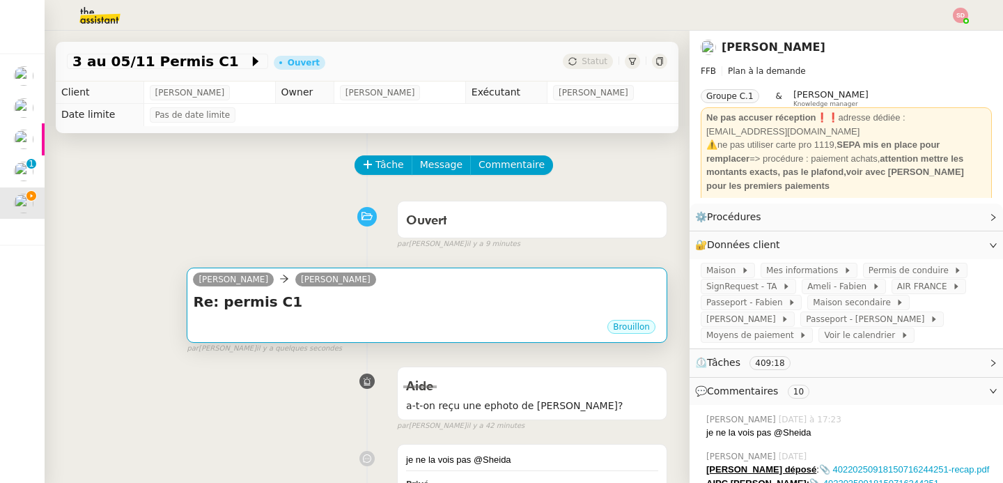
click at [474, 297] on h4 "Re: permis C1" at bounding box center [427, 301] width 468 height 19
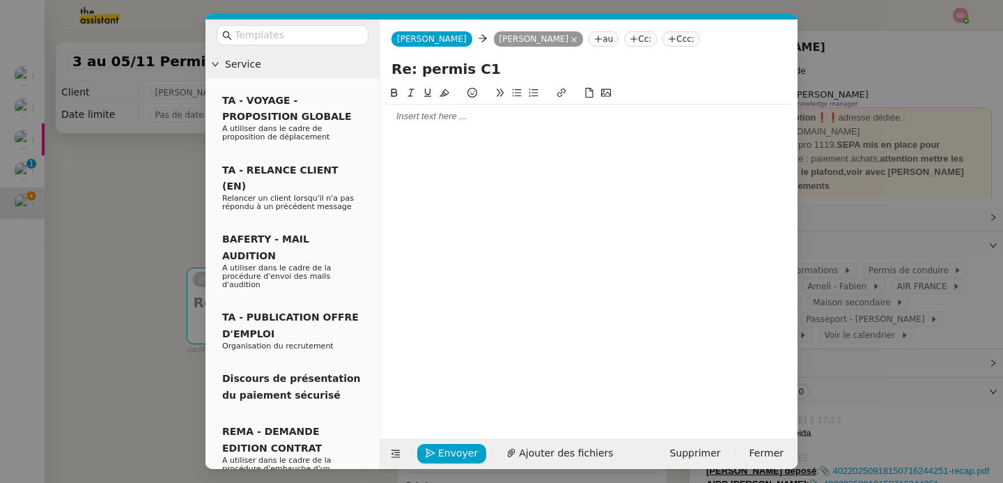
click at [423, 121] on div at bounding box center [589, 116] width 406 height 24
click at [650, 136] on div "Je n'ai rien reçu malheureusement, pourriez-vous la renvoyer ?" at bounding box center [589, 142] width 406 height 13
click at [519, 91] on icon at bounding box center [517, 93] width 10 height 10
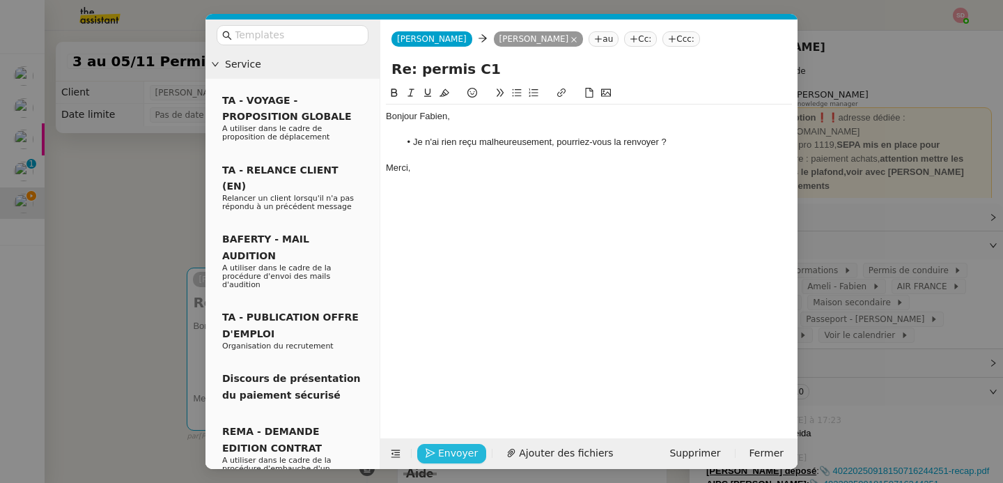
click at [457, 458] on span "Envoyer" at bounding box center [458, 453] width 40 height 16
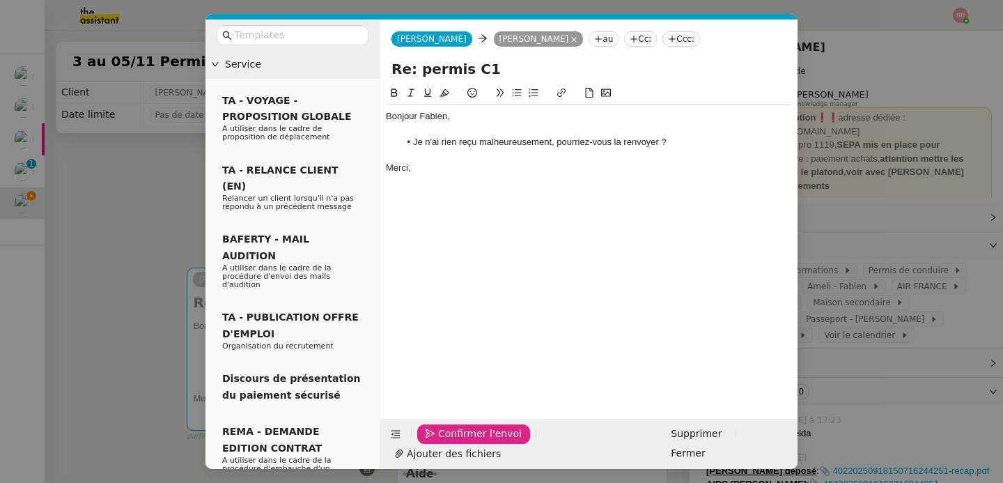
click at [457, 441] on span "Confirmer l'envoi" at bounding box center [480, 433] width 84 height 16
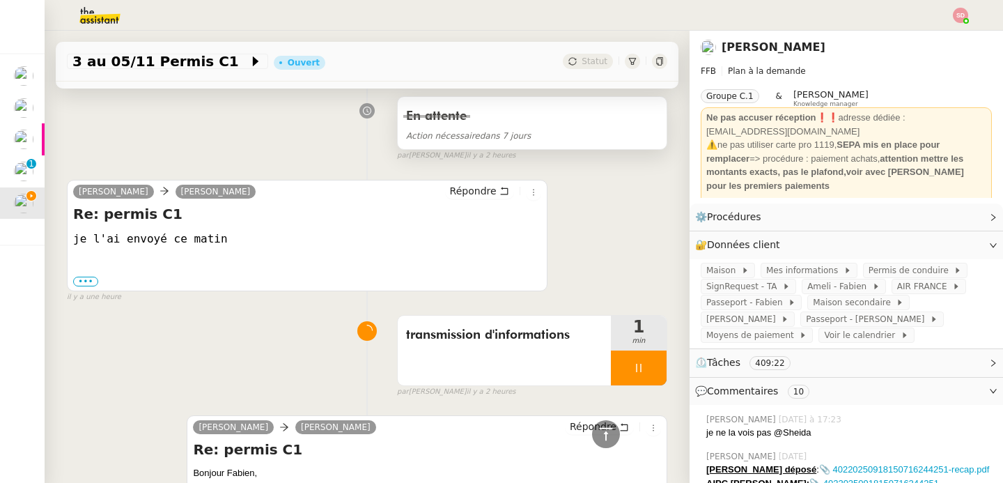
scroll to position [496, 0]
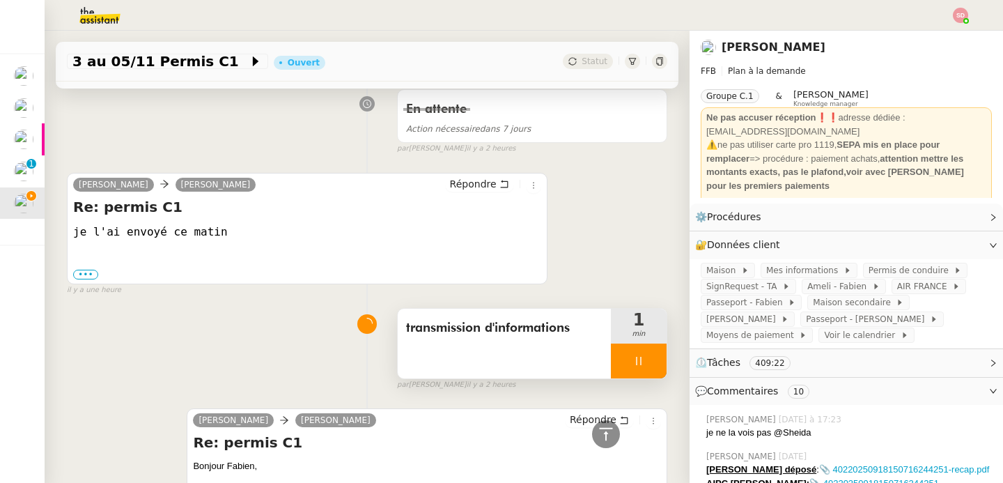
click at [639, 365] on div at bounding box center [639, 360] width 56 height 35
click at [647, 365] on icon at bounding box center [652, 360] width 11 height 11
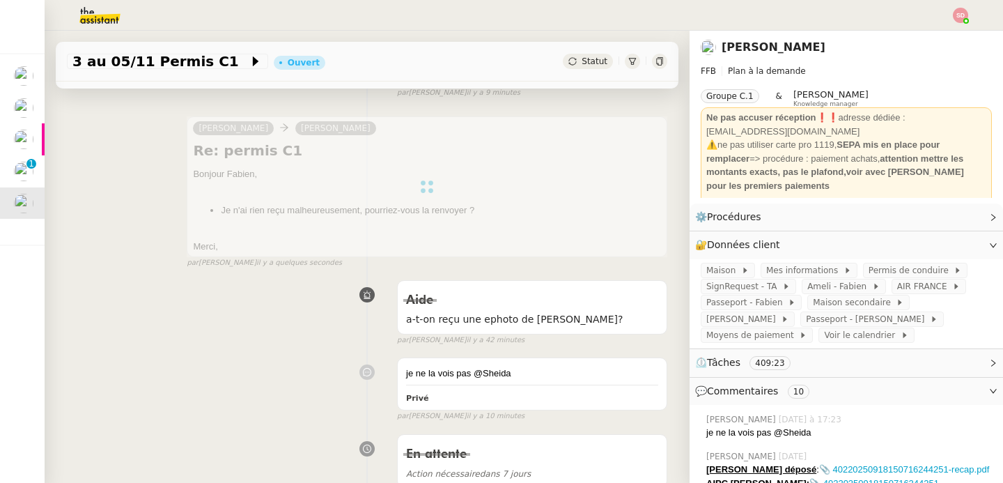
scroll to position [0, 0]
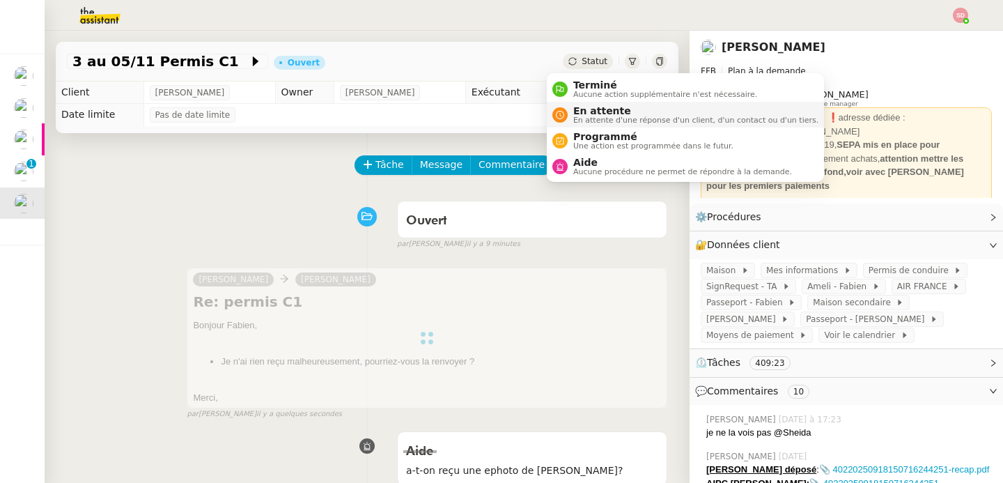
click at [586, 111] on span "En attente" at bounding box center [695, 110] width 245 height 11
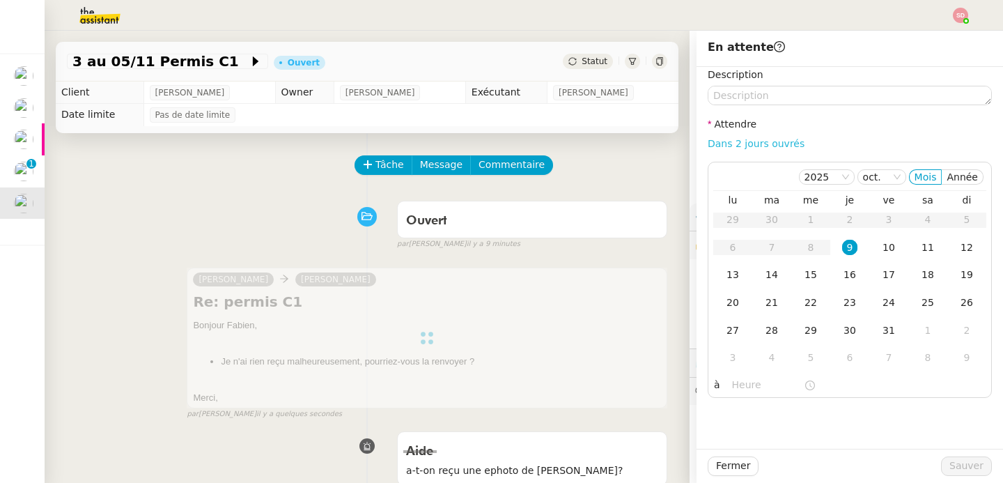
click at [776, 140] on link "Dans 2 jours ouvrés" at bounding box center [755, 143] width 97 height 11
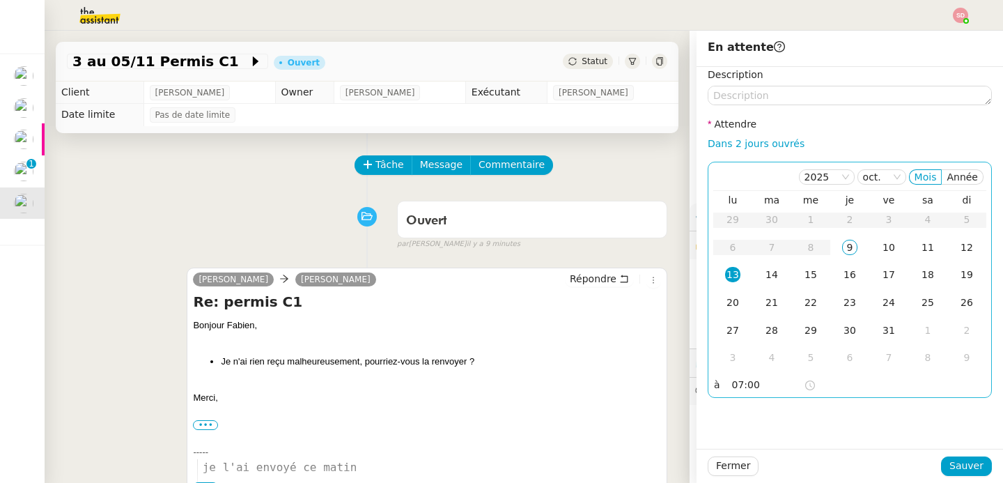
click at [739, 389] on input "07:00" at bounding box center [768, 385] width 72 height 16
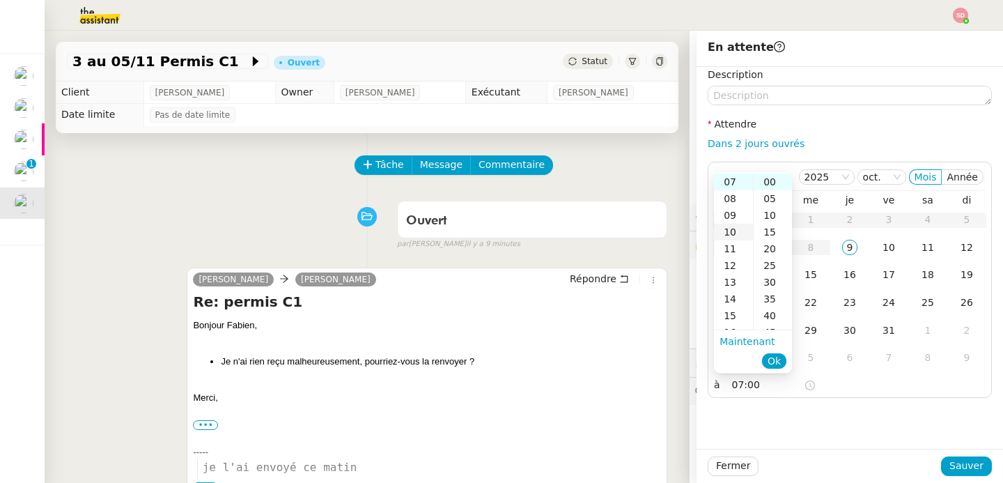
click at [730, 227] on div "10" at bounding box center [733, 232] width 39 height 17
type input "10:00"
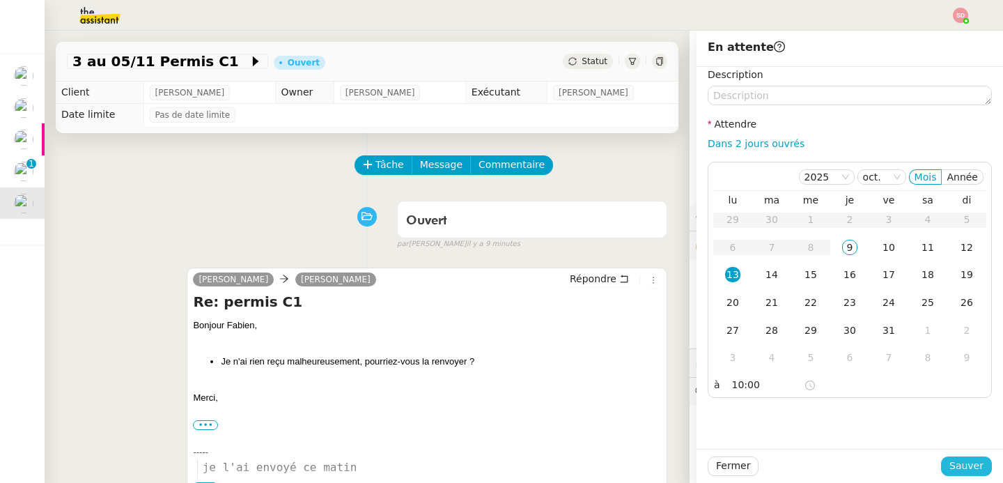
click at [949, 469] on span "Sauver" at bounding box center [966, 465] width 34 height 16
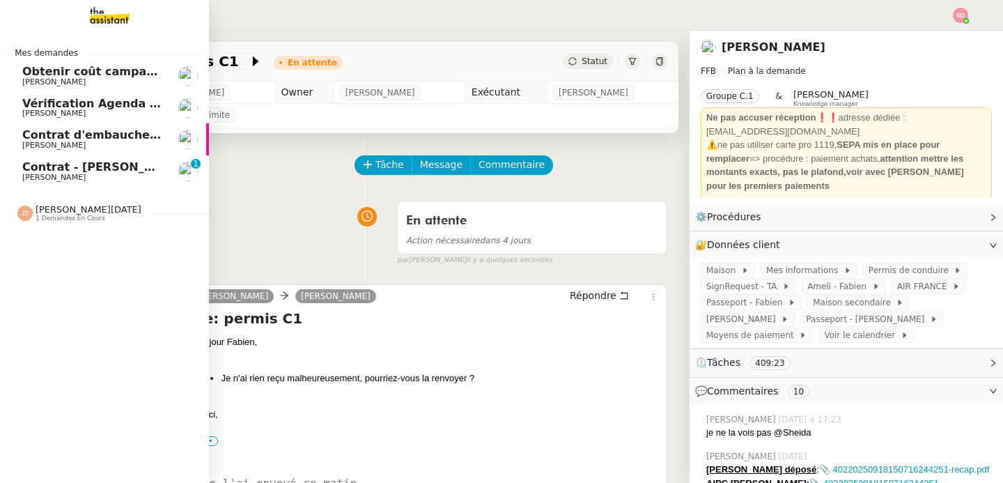
click at [132, 178] on span "[PERSON_NAME]" at bounding box center [92, 177] width 141 height 8
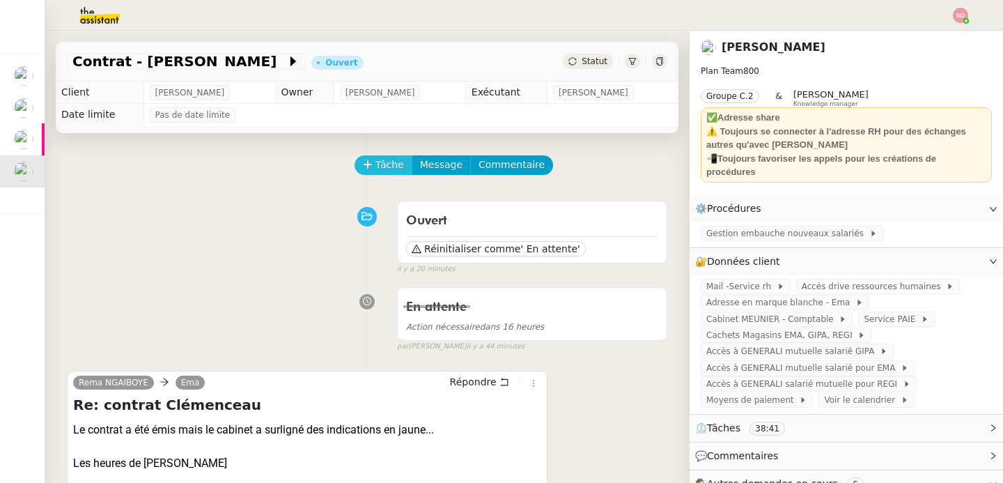
click at [363, 160] on icon at bounding box center [368, 164] width 10 height 10
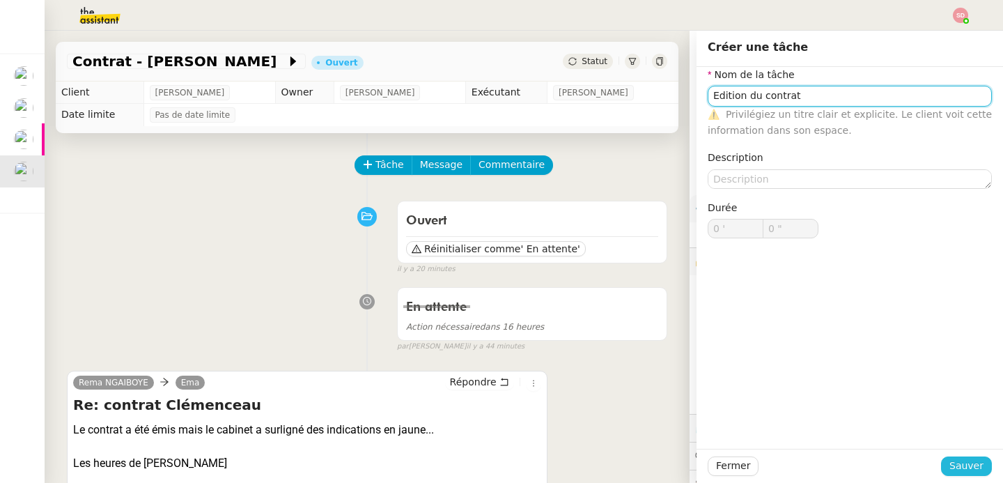
type input "Edition du contrat"
click at [950, 466] on span "Sauver" at bounding box center [966, 465] width 34 height 16
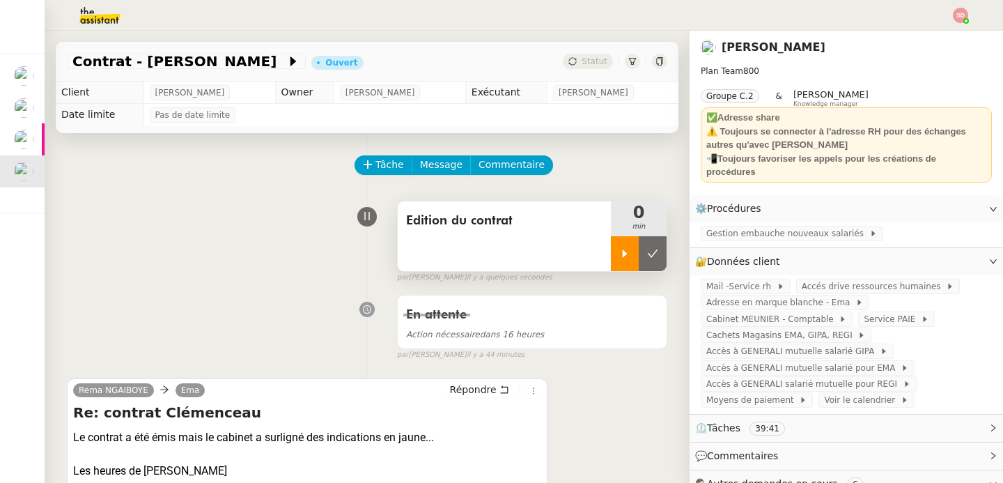
click at [611, 263] on div at bounding box center [625, 253] width 28 height 35
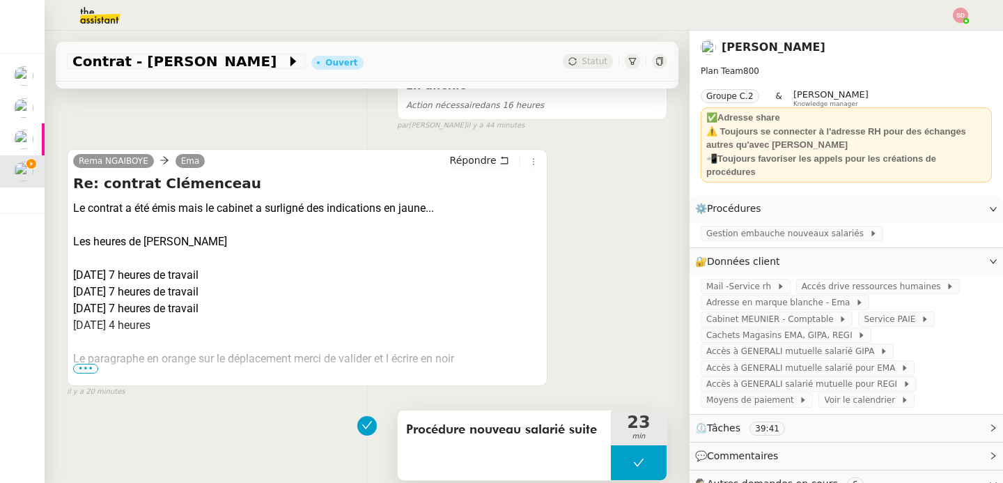
scroll to position [391, 0]
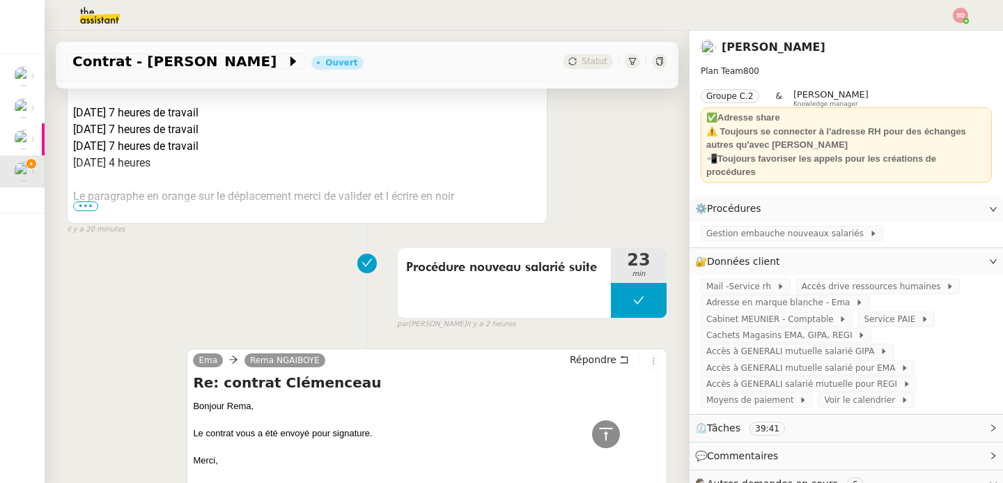
click at [90, 212] on div at bounding box center [307, 213] width 468 height 17
click at [80, 212] on div at bounding box center [307, 213] width 468 height 17
click at [77, 206] on span "•••" at bounding box center [85, 206] width 25 height 10
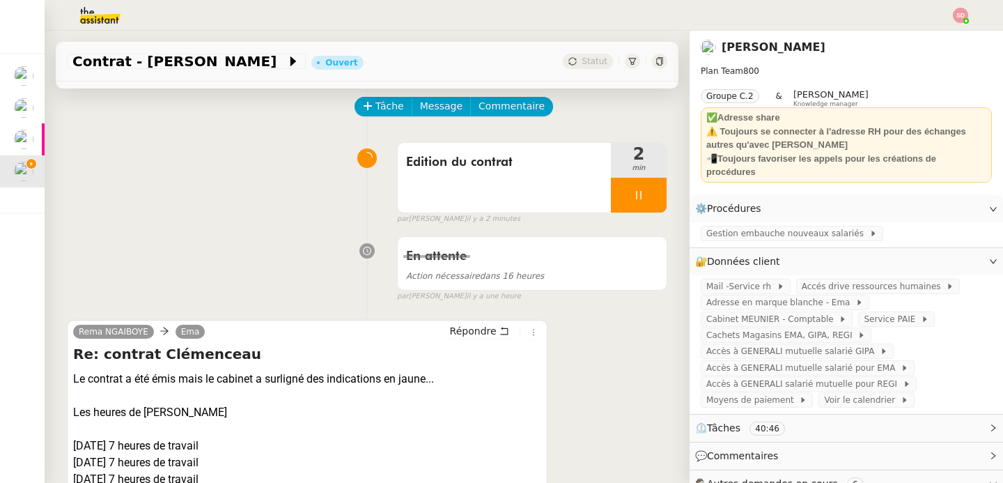
scroll to position [0, 0]
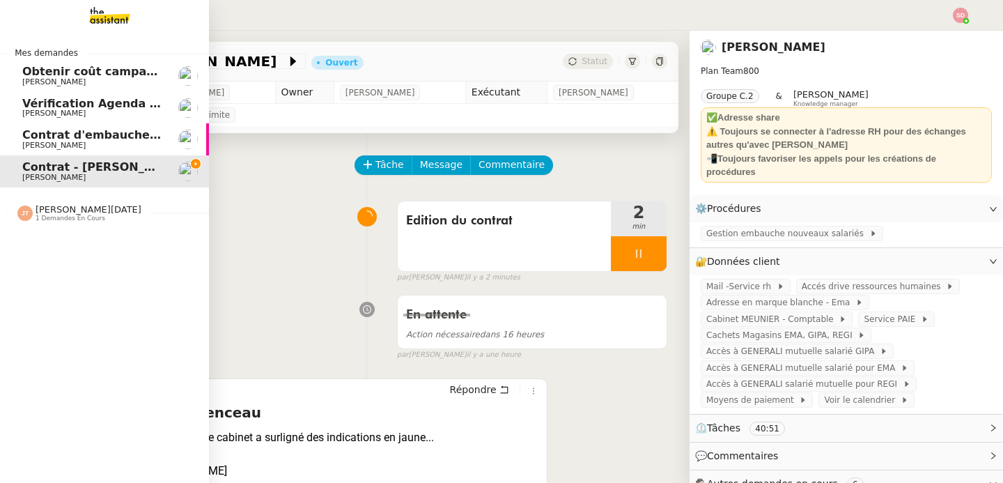
click at [32, 134] on span "Contrat d'embauche - [PERSON_NAME]" at bounding box center [143, 134] width 243 height 13
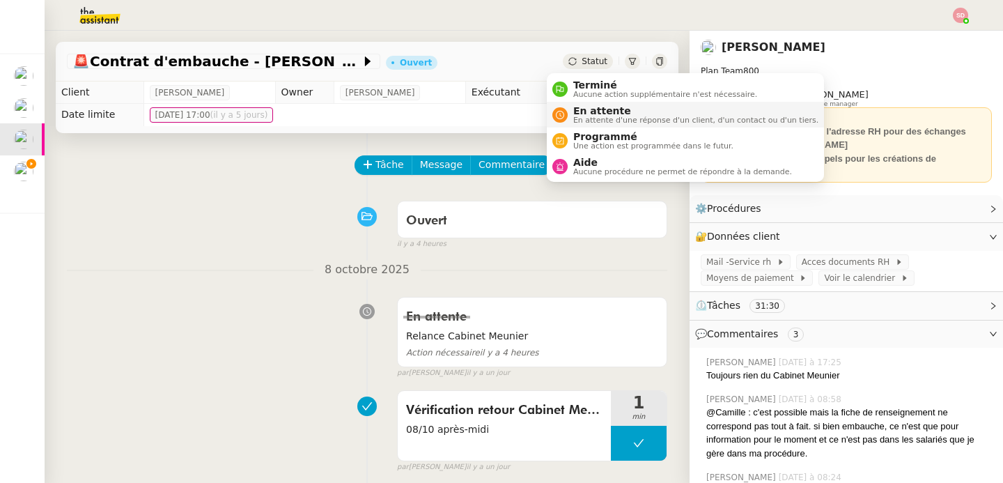
click at [573, 113] on span "En attente" at bounding box center [695, 110] width 245 height 11
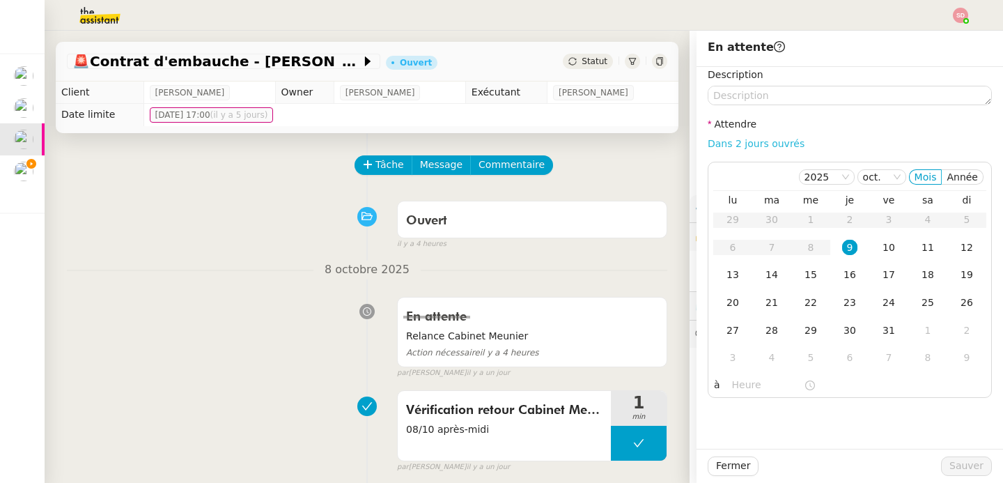
click at [744, 144] on link "Dans 2 jours ouvrés" at bounding box center [755, 143] width 97 height 11
click at [884, 251] on div "10" at bounding box center [888, 247] width 15 height 15
click at [735, 382] on input "07:00" at bounding box center [768, 385] width 72 height 16
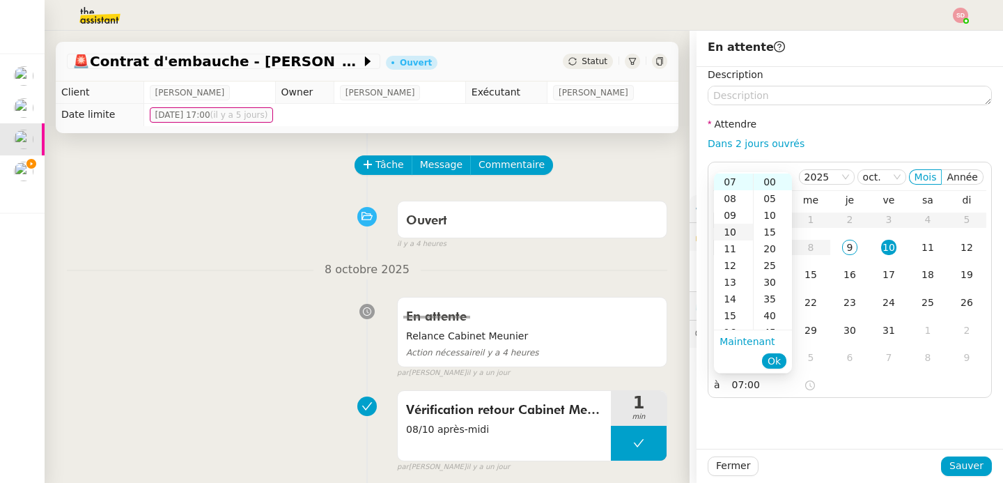
click at [737, 234] on div "10" at bounding box center [733, 232] width 39 height 17
type input "10:00"
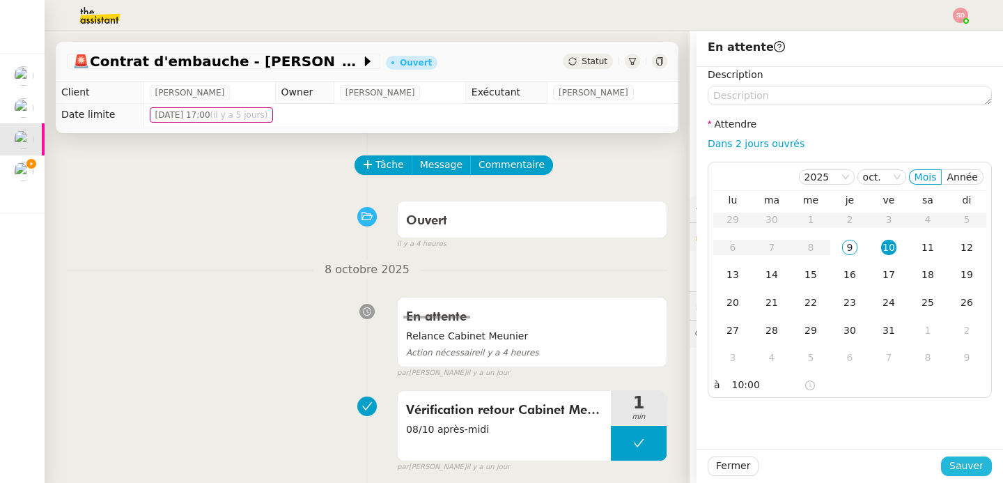
click at [962, 464] on span "Sauver" at bounding box center [966, 465] width 34 height 16
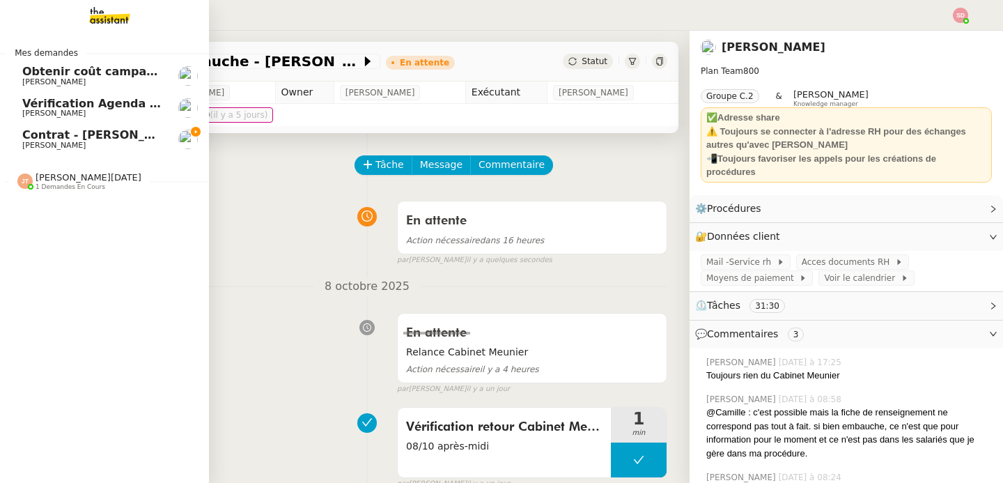
click at [68, 143] on span "[PERSON_NAME]" at bounding box center [53, 145] width 63 height 9
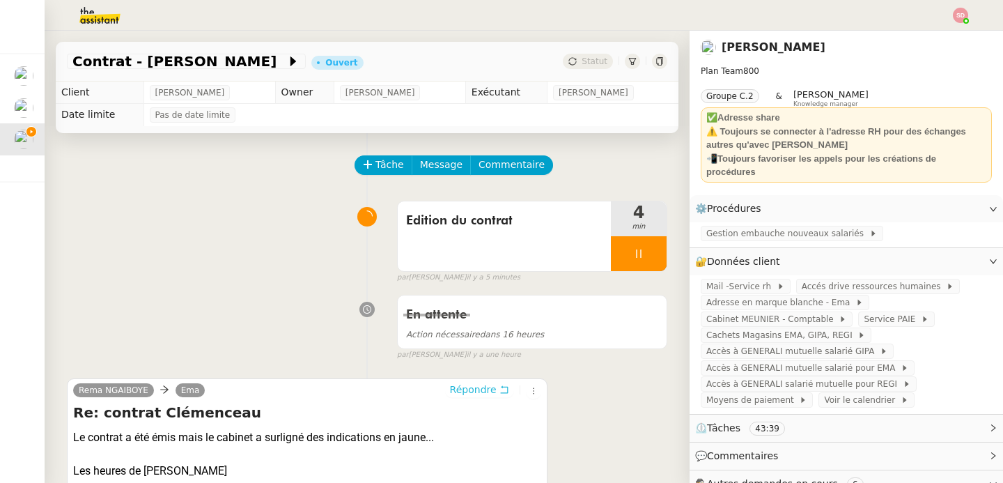
click at [450, 393] on span "Répondre" at bounding box center [473, 389] width 47 height 14
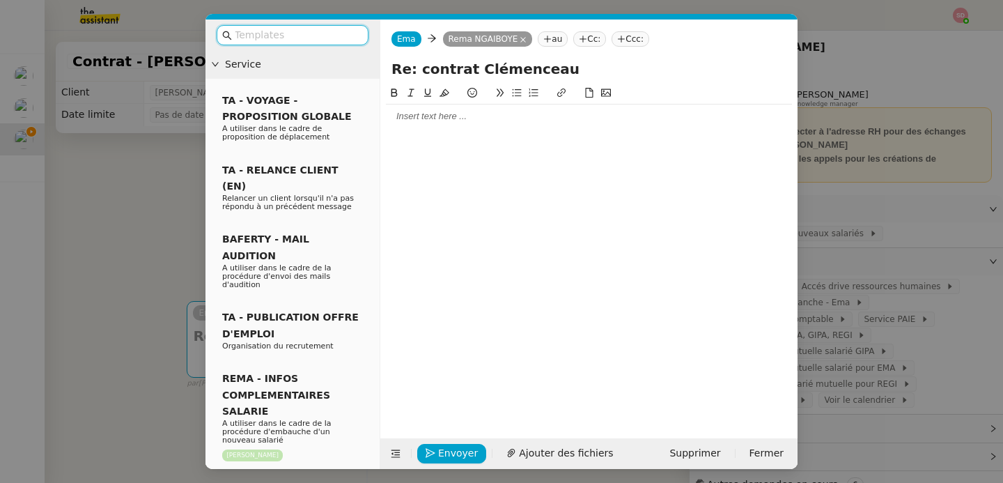
click at [447, 127] on div at bounding box center [589, 116] width 406 height 24
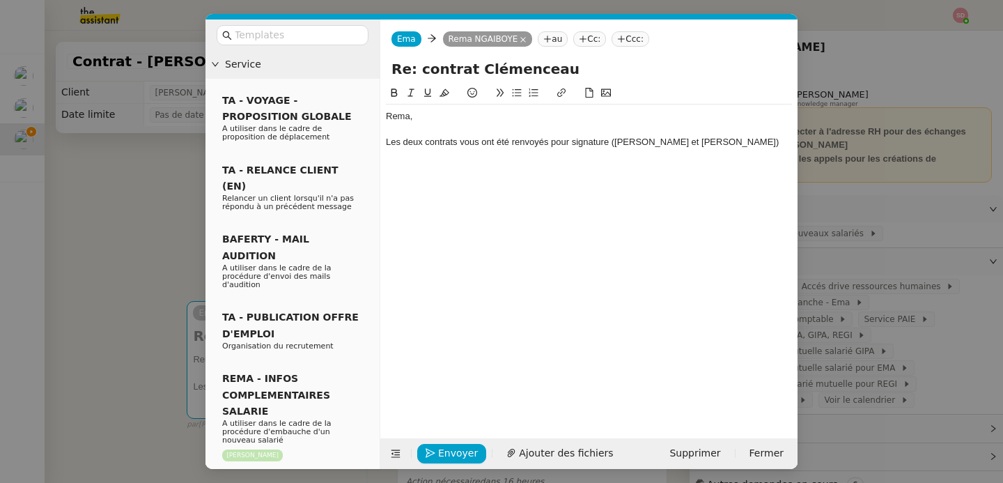
click at [111, 244] on nz-modal-container "Service TA - VOYAGE - PROPOSITION GLOBALE A utiliser dans le cadre de propositi…" at bounding box center [501, 241] width 1003 height 483
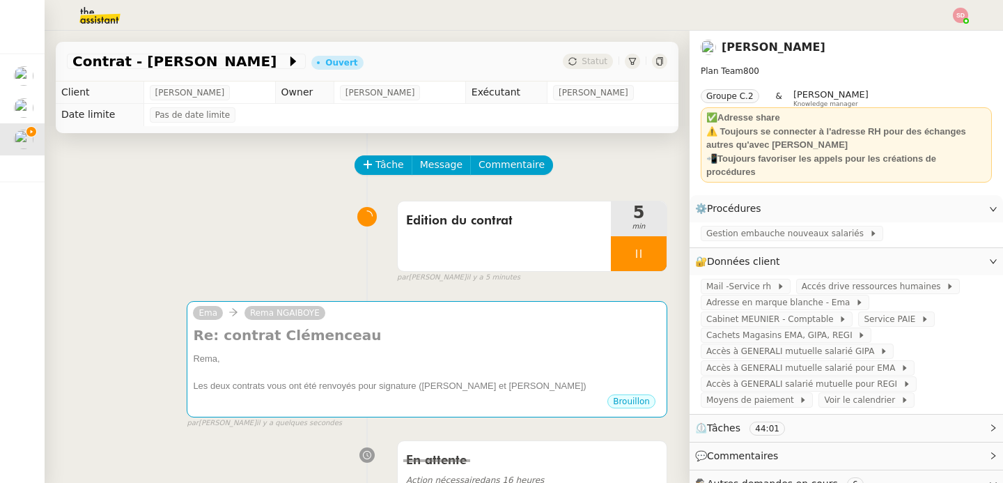
scroll to position [284, 0]
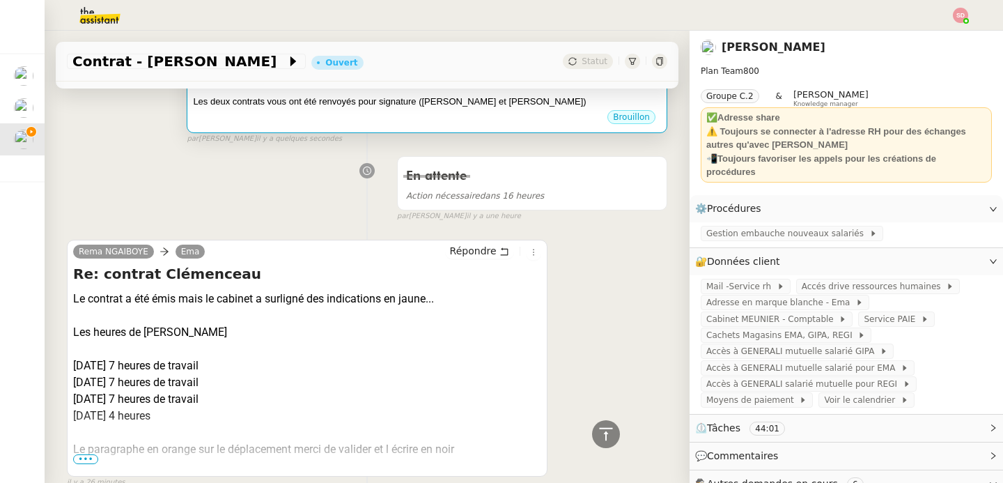
click at [385, 118] on div "Brouillon" at bounding box center [427, 119] width 468 height 21
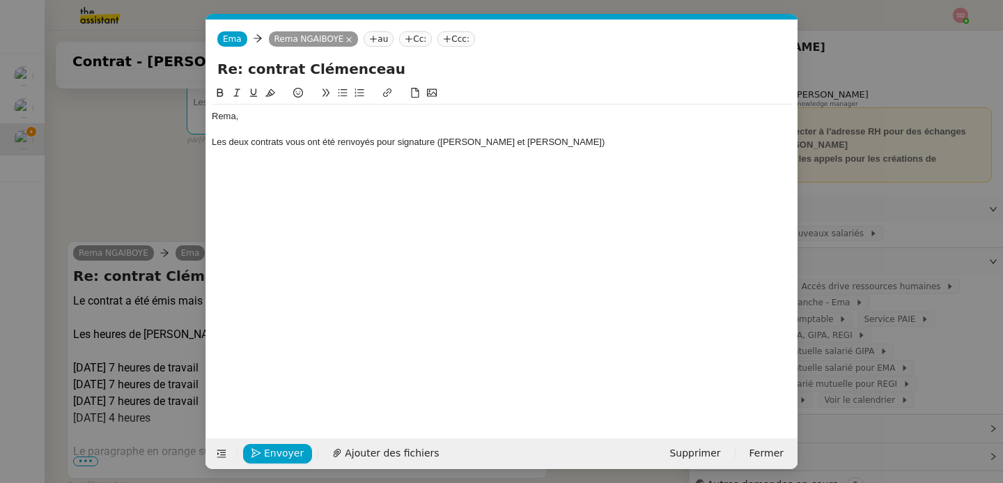
scroll to position [0, 29]
click at [526, 141] on div "Les deux contrats vous ont été renvoyés pour signature ([PERSON_NAME] et [PERSO…" at bounding box center [502, 142] width 580 height 13
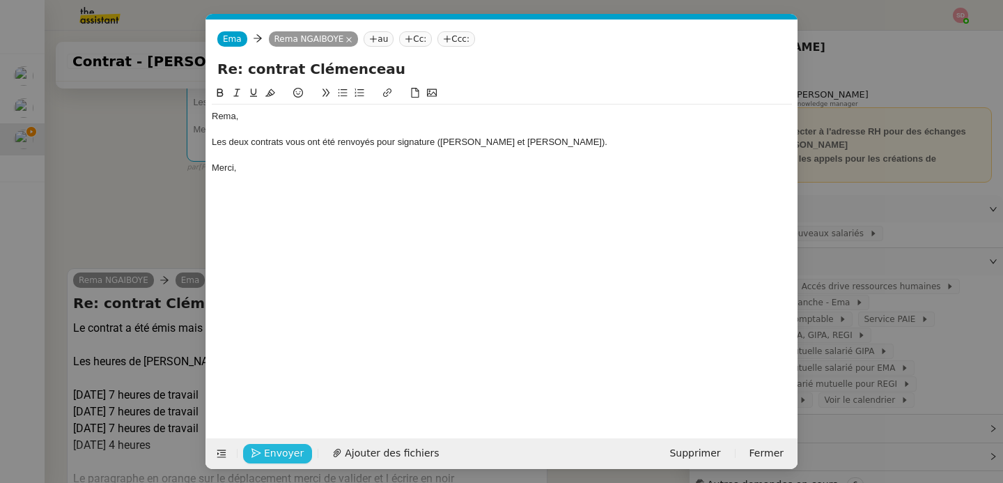
click at [299, 451] on span "Envoyer" at bounding box center [284, 453] width 40 height 16
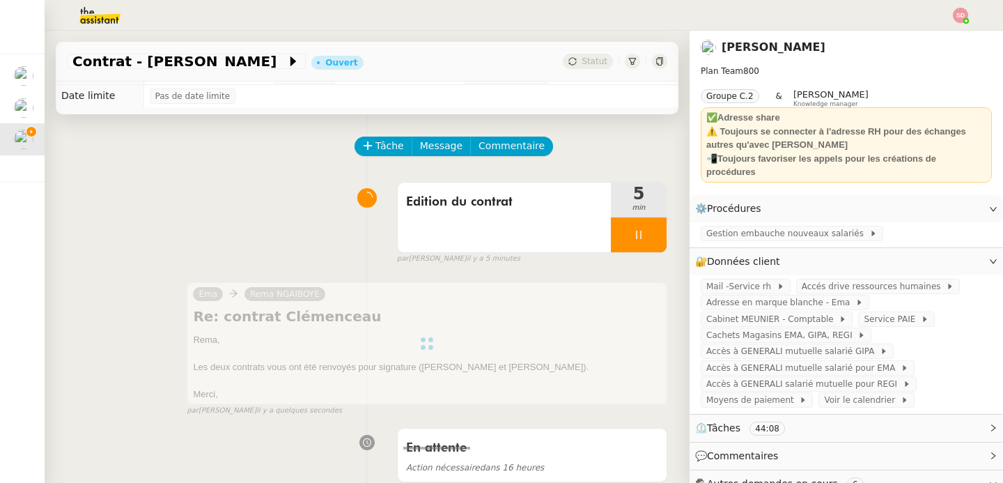
scroll to position [0, 0]
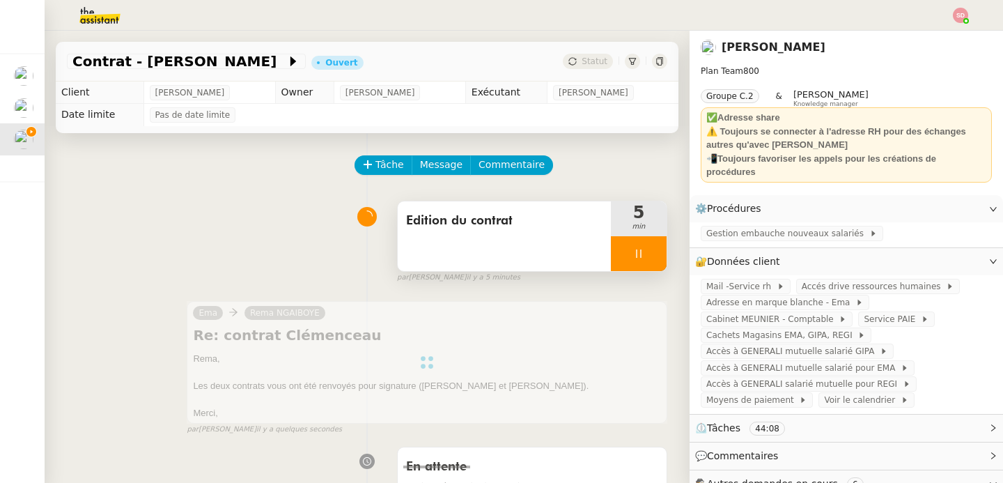
click at [641, 252] on div at bounding box center [639, 253] width 56 height 35
click at [641, 252] on button at bounding box center [653, 253] width 28 height 35
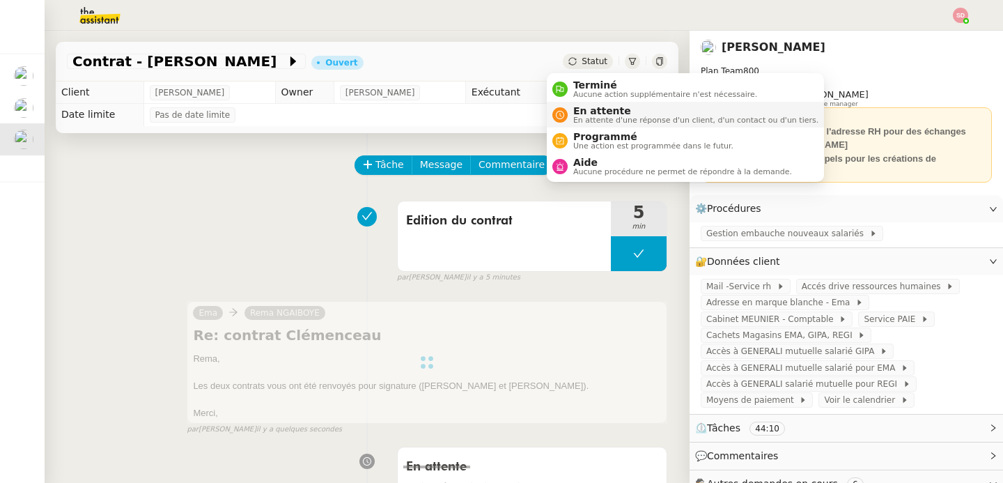
click at [582, 109] on span "En attente" at bounding box center [695, 110] width 245 height 11
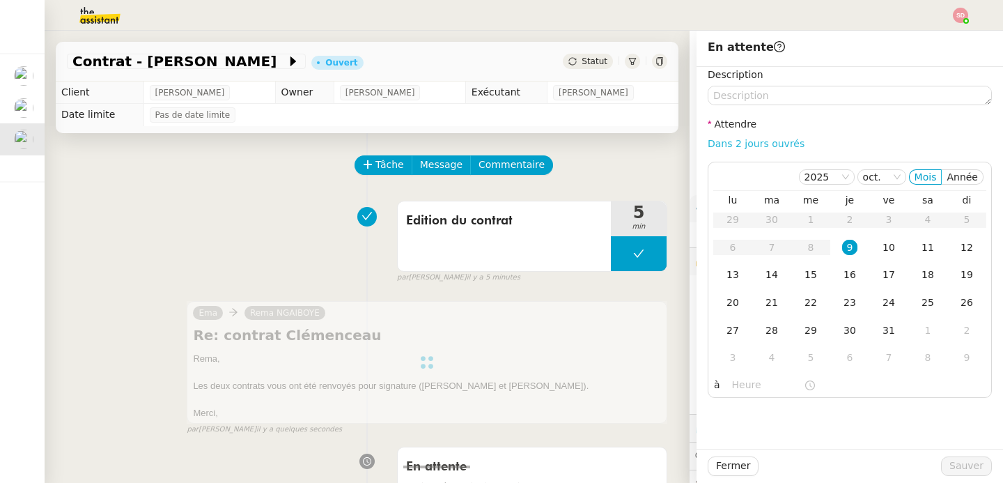
click at [780, 140] on link "Dans 2 jours ouvrés" at bounding box center [755, 143] width 97 height 11
click at [881, 246] on div "10" at bounding box center [888, 247] width 15 height 15
click at [732, 390] on input "07:00" at bounding box center [768, 385] width 72 height 16
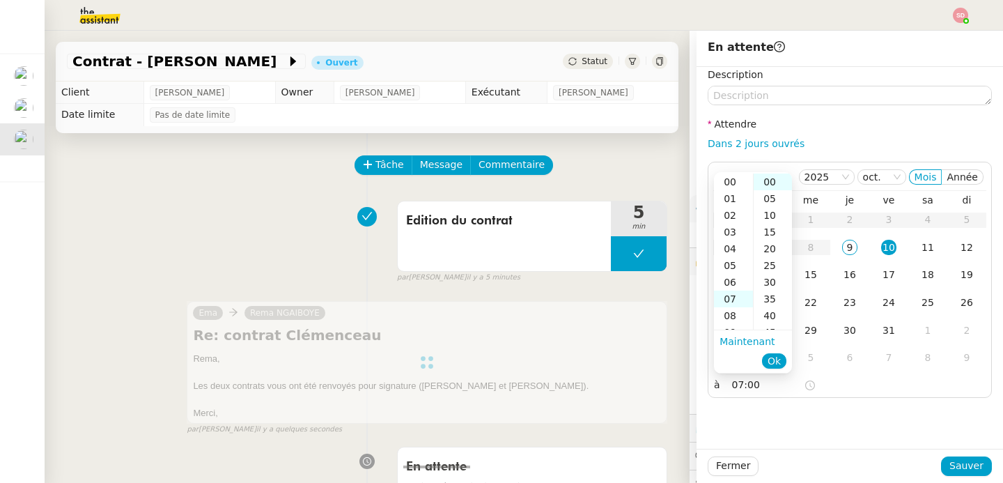
scroll to position [117, 0]
click at [734, 250] on div "11" at bounding box center [733, 248] width 39 height 17
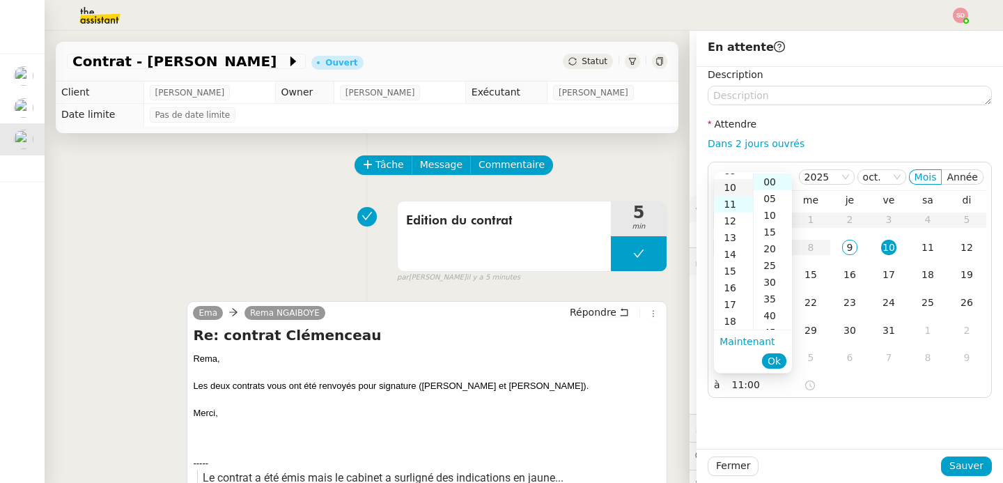
click at [729, 185] on div "10" at bounding box center [733, 187] width 39 height 17
click at [767, 282] on div "30" at bounding box center [772, 282] width 38 height 17
type input "10:30"
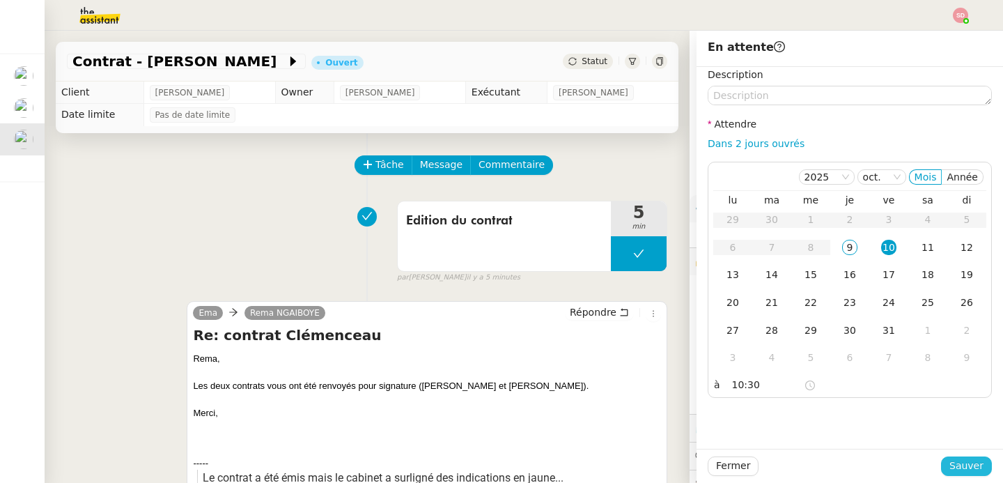
click at [962, 469] on span "Sauver" at bounding box center [966, 465] width 34 height 16
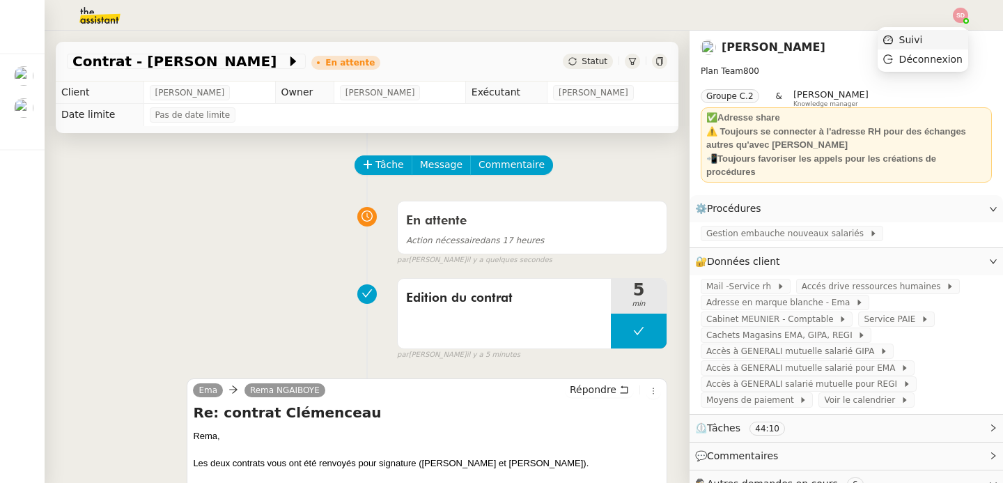
click at [947, 35] on li "Suivi" at bounding box center [922, 39] width 91 height 19
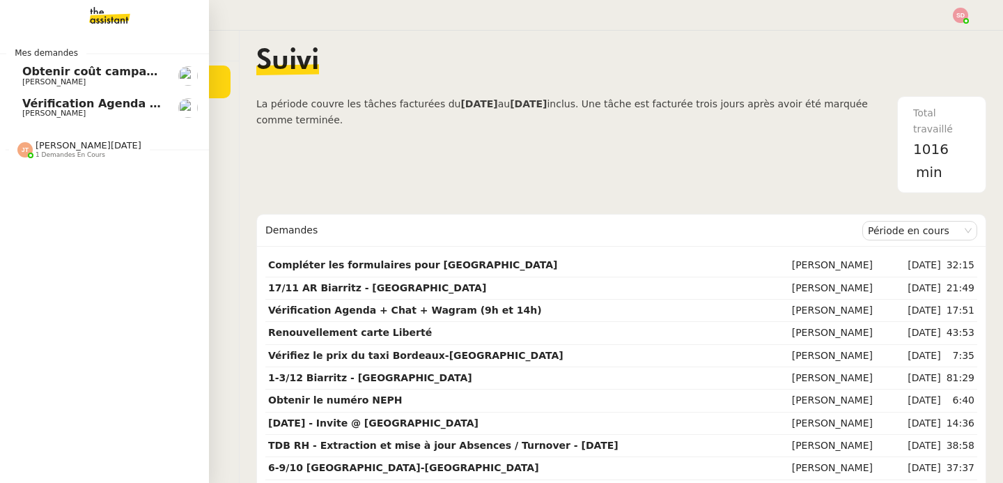
click at [95, 109] on span "Vérification Agenda + Chat + Wagram (9h et 14h)" at bounding box center [178, 103] width 313 height 13
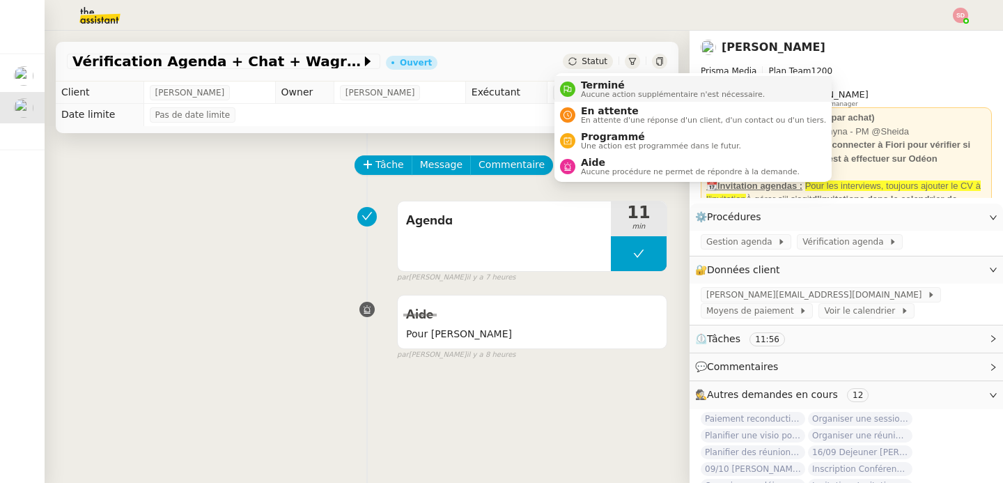
click at [580, 81] on div "Terminé Aucune action supplémentaire n'est nécessaire." at bounding box center [669, 88] width 189 height 19
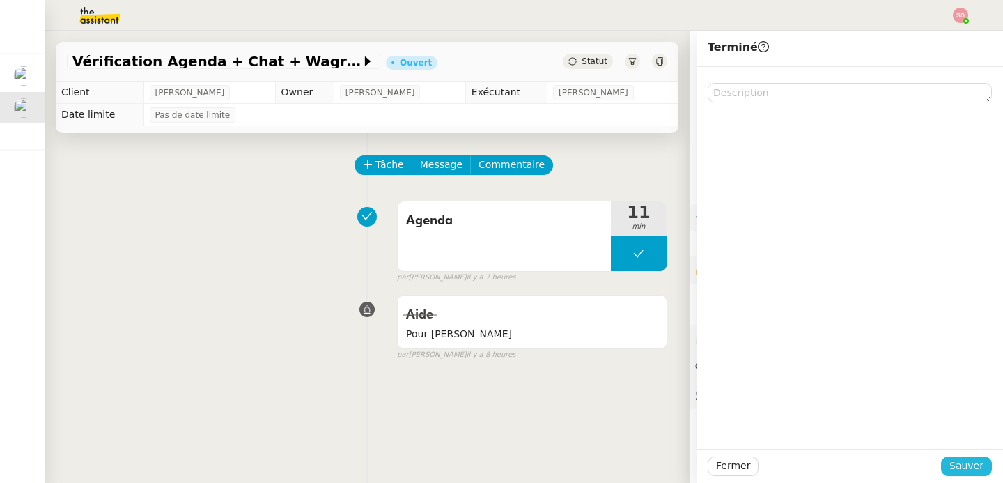
click at [969, 460] on span "Sauver" at bounding box center [966, 465] width 34 height 16
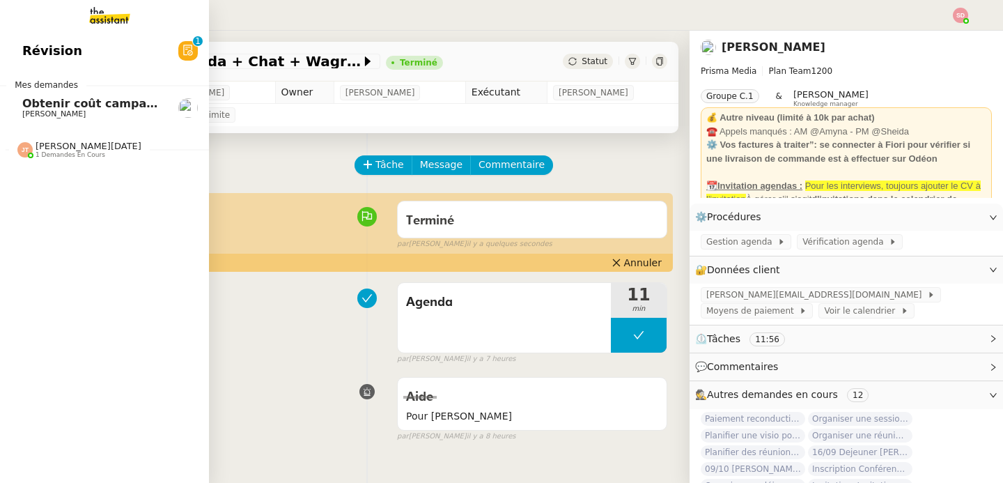
click at [61, 106] on span "Obtenir coût campagne pub RATP [GEOGRAPHIC_DATA]" at bounding box center [194, 103] width 345 height 13
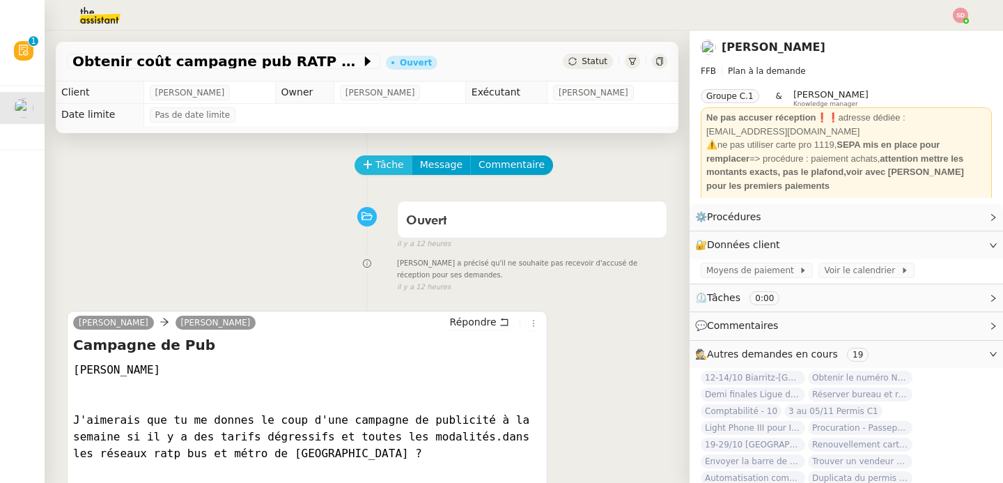
click at [375, 173] on button "Tâche" at bounding box center [383, 164] width 58 height 19
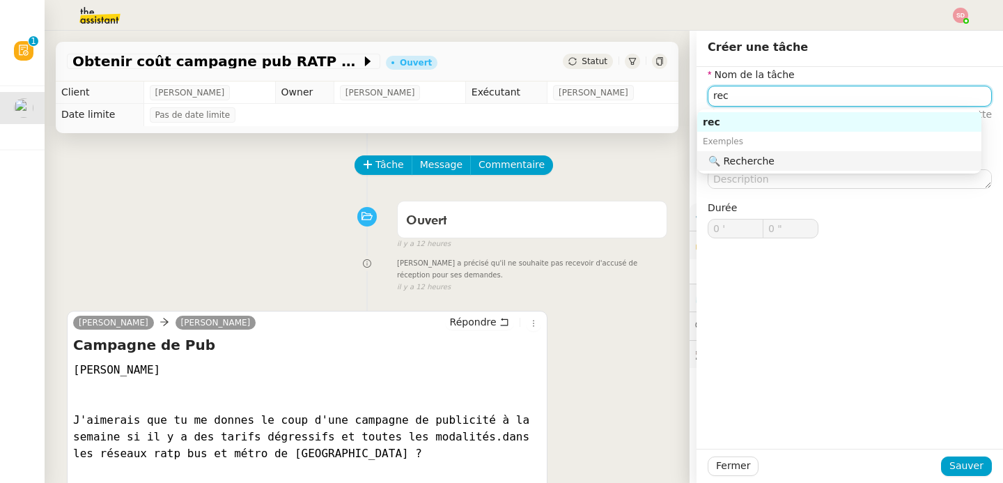
click at [742, 165] on div "🔍 Recherche" at bounding box center [841, 161] width 267 height 13
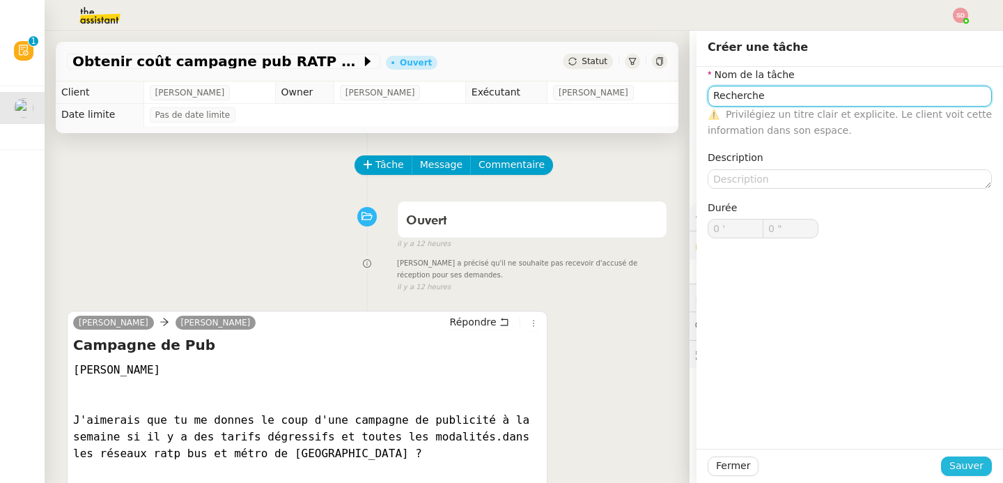
type input "Recherche"
click at [969, 465] on span "Sauver" at bounding box center [966, 465] width 34 height 16
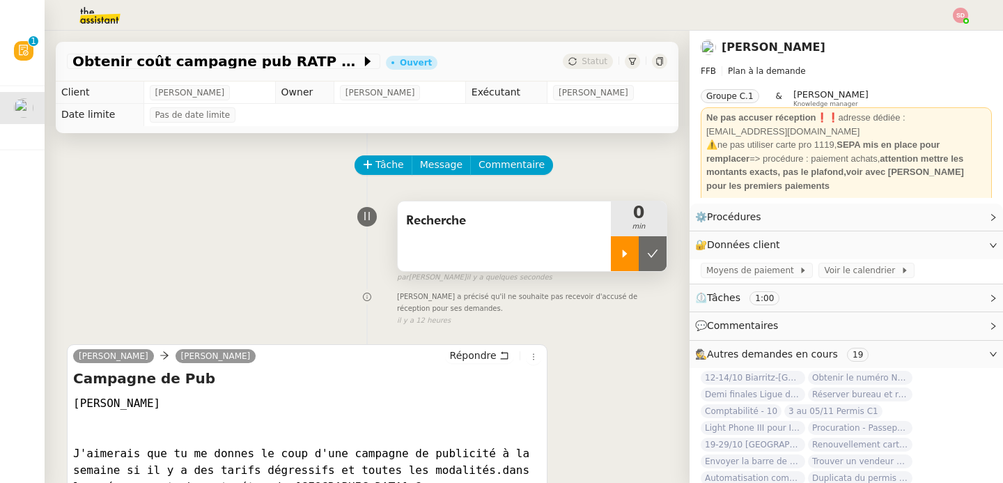
click at [619, 254] on icon at bounding box center [624, 253] width 11 height 11
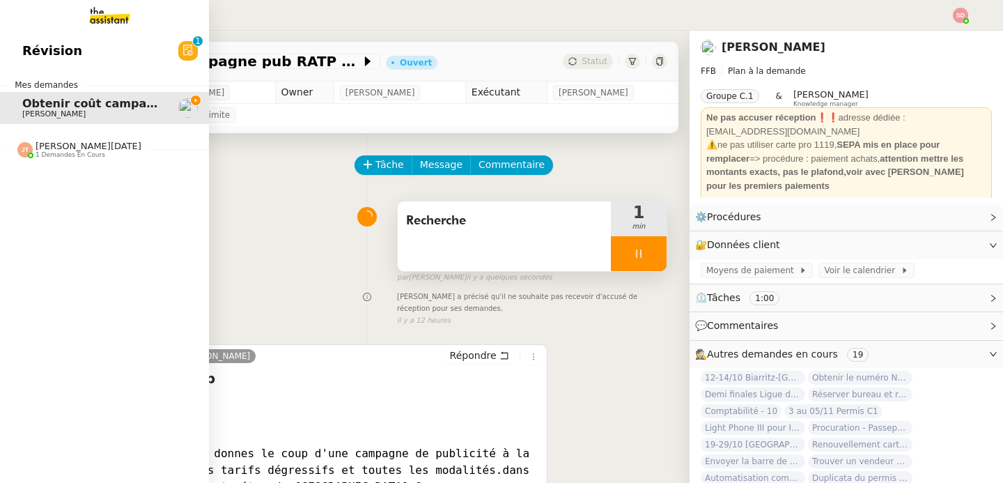
click at [40, 150] on span "[PERSON_NAME][DATE]" at bounding box center [89, 146] width 106 height 10
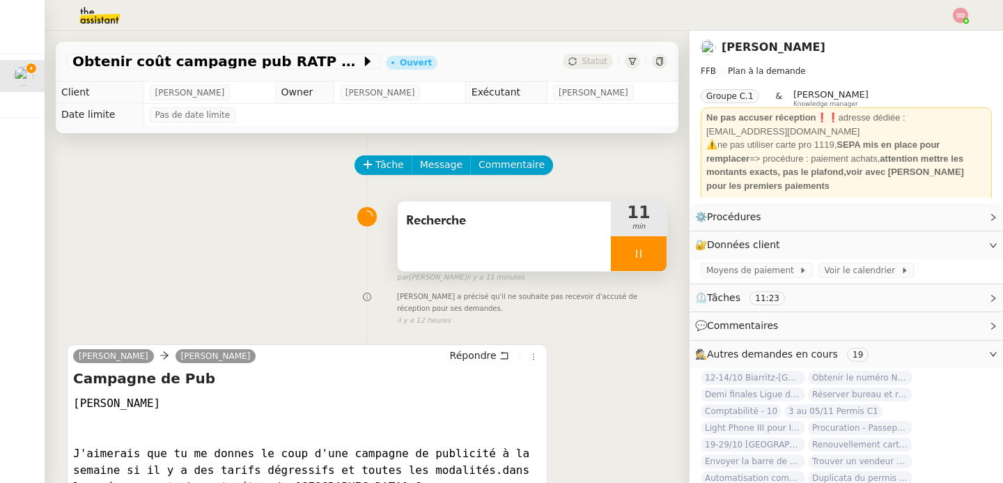
click at [240, 241] on div "Recherche 11 min false par [PERSON_NAME] il y a 11 minutes" at bounding box center [367, 238] width 600 height 89
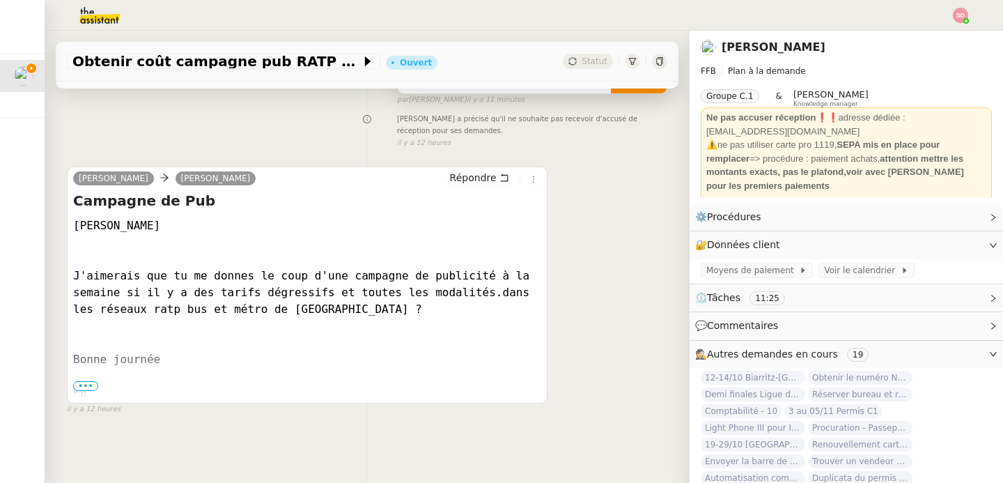
click at [87, 381] on span "•••" at bounding box center [85, 386] width 25 height 10
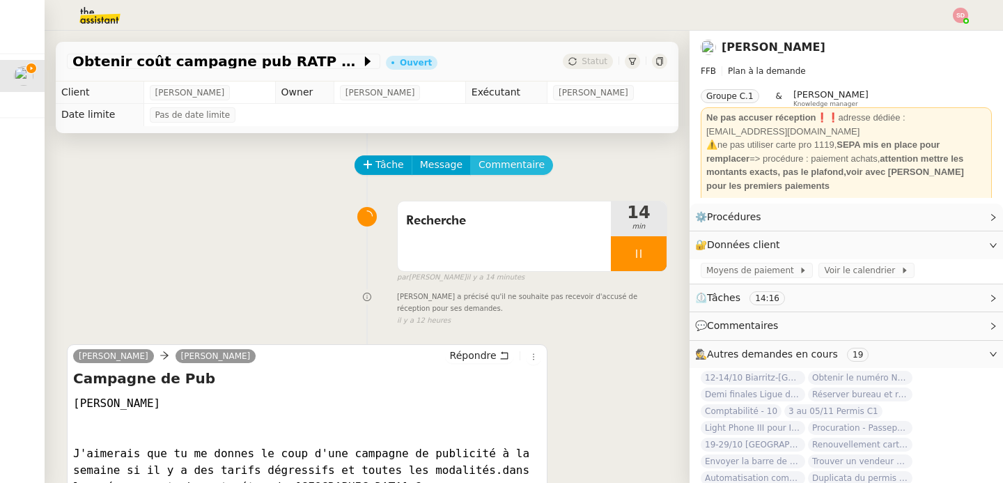
click at [508, 169] on span "Commentaire" at bounding box center [511, 165] width 66 height 16
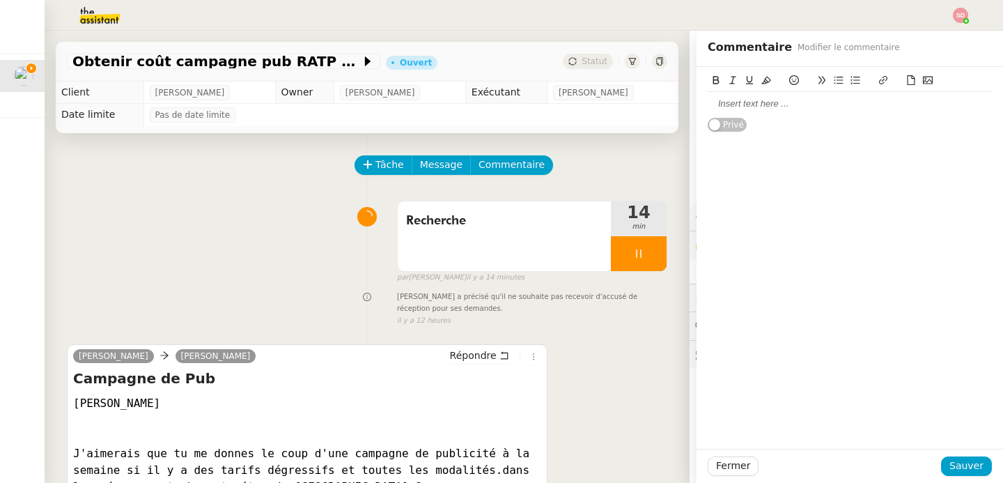
click at [763, 95] on div at bounding box center [849, 104] width 284 height 24
click at [967, 471] on span "Sauver" at bounding box center [966, 465] width 34 height 16
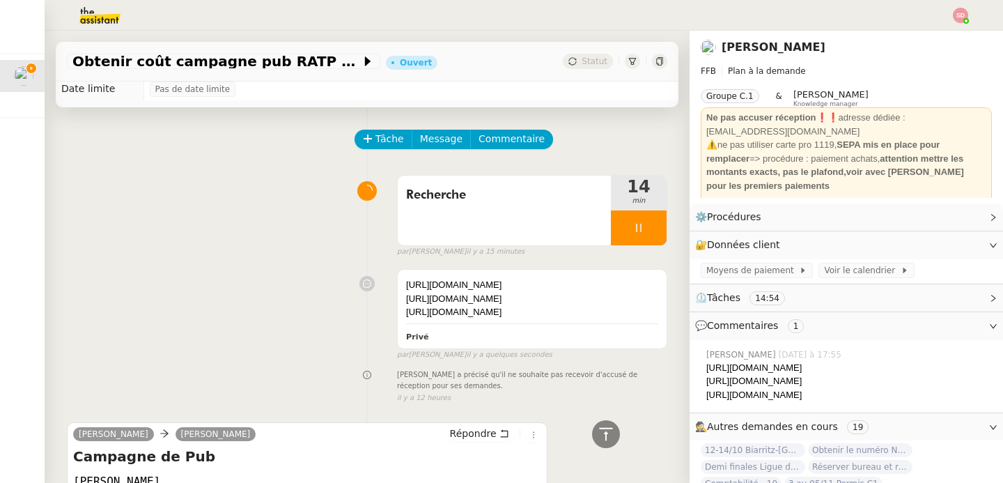
scroll to position [316, 0]
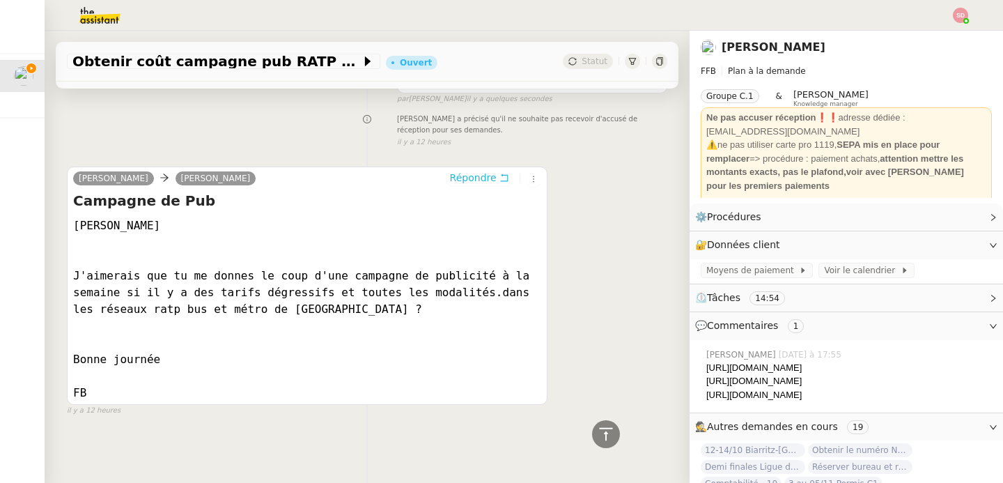
click at [460, 171] on span "Répondre" at bounding box center [473, 178] width 47 height 14
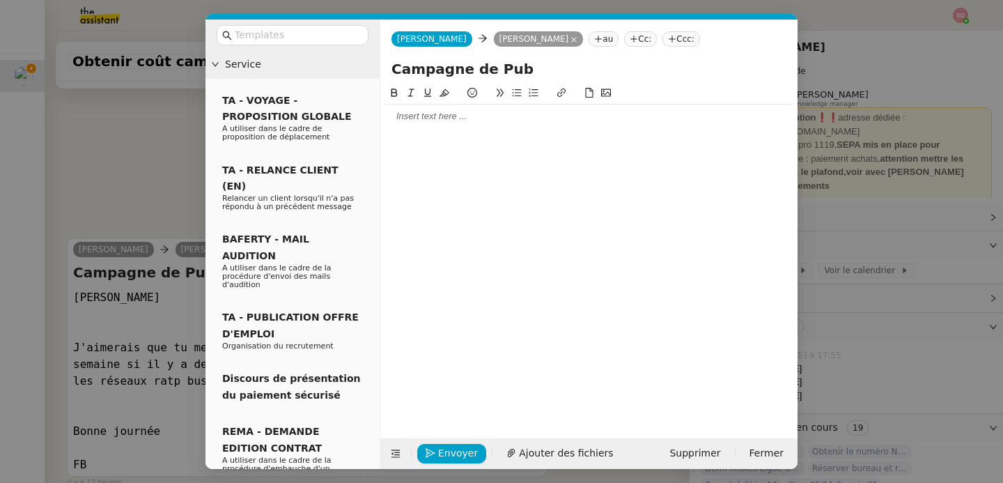
scroll to position [423, 0]
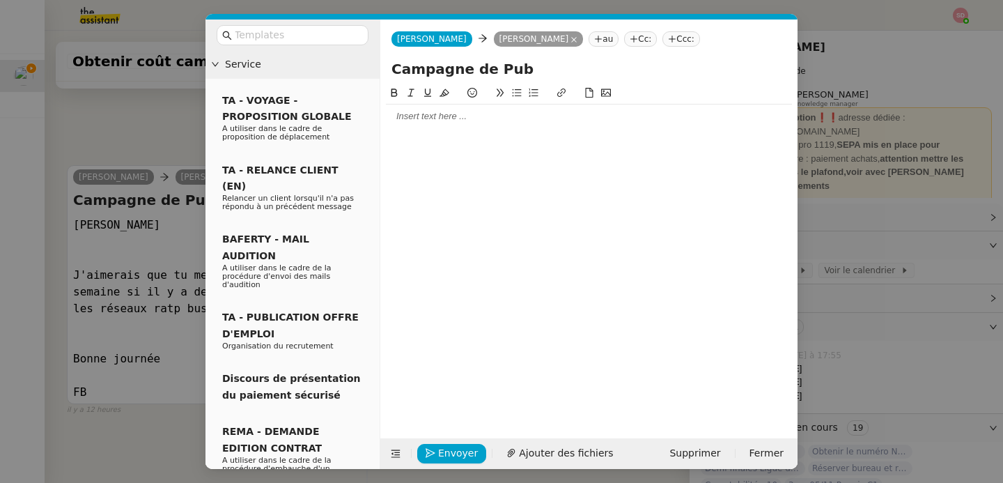
click at [434, 117] on div at bounding box center [589, 116] width 406 height 13
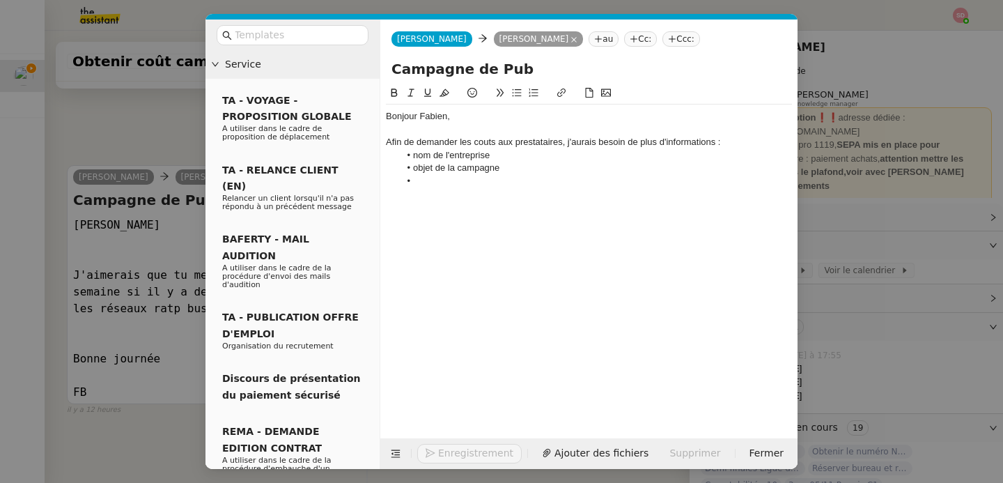
scroll to position [522, 0]
click at [120, 360] on nz-modal-container "Service TA - VOYAGE - PROPOSITION GLOBALE A utiliser dans le cadre de propositi…" at bounding box center [501, 241] width 1003 height 483
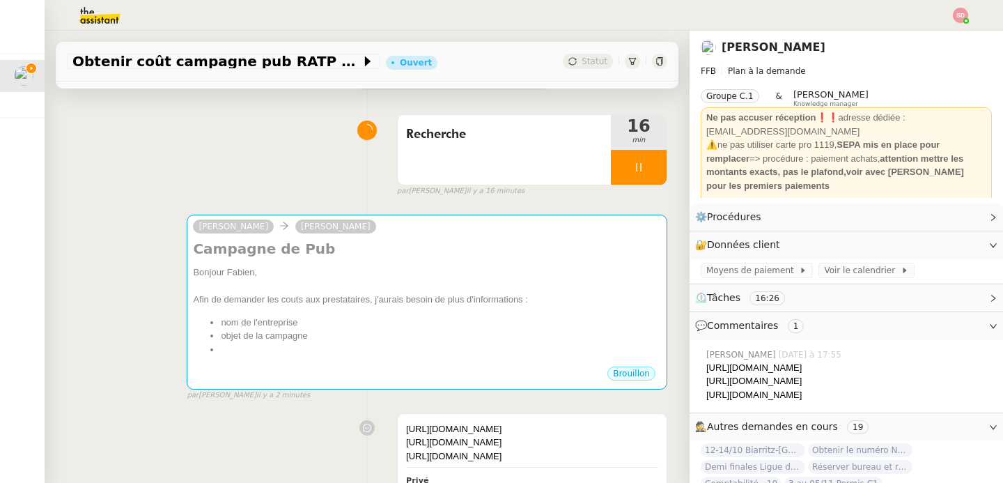
scroll to position [0, 0]
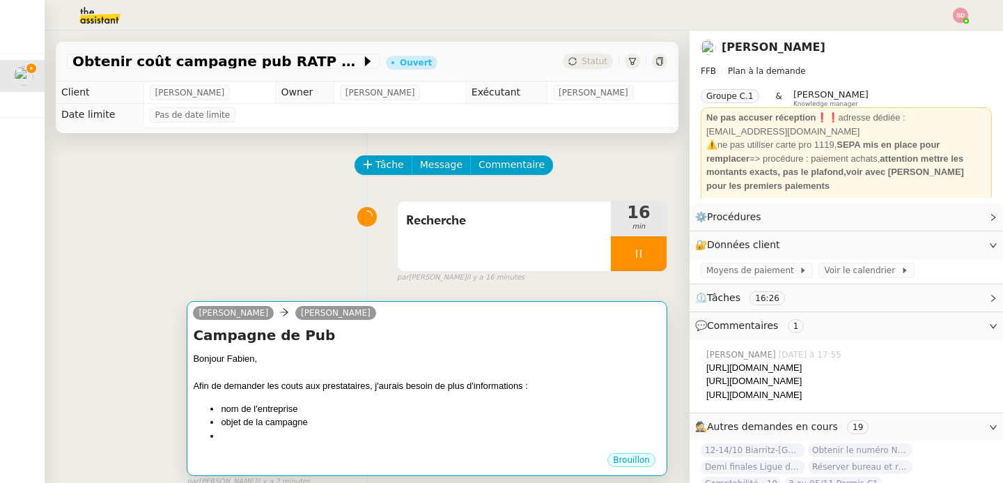
click at [413, 366] on div at bounding box center [427, 373] width 468 height 14
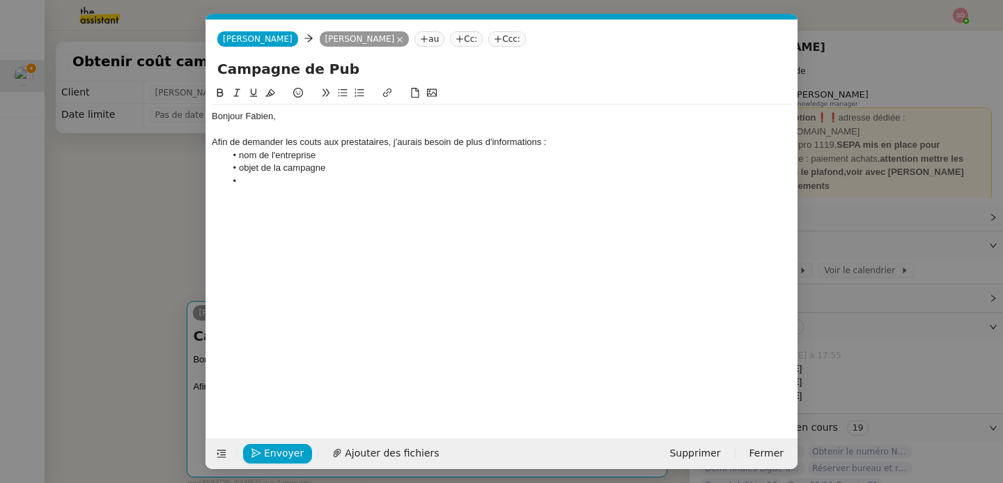
scroll to position [0, 29]
click at [133, 226] on nz-modal-container "Service TA - VOYAGE - PROPOSITION GLOBALE A utiliser dans le cadre de propositi…" at bounding box center [501, 241] width 1003 height 483
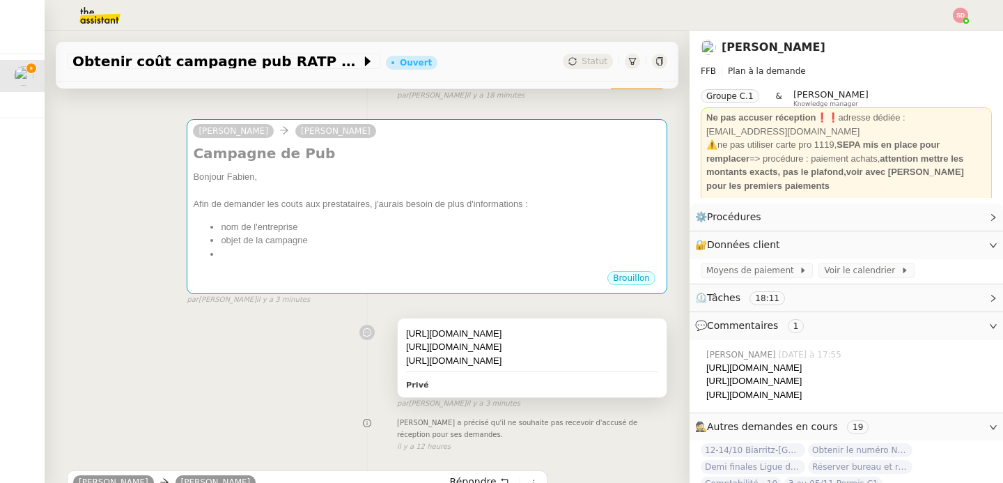
scroll to position [196, 0]
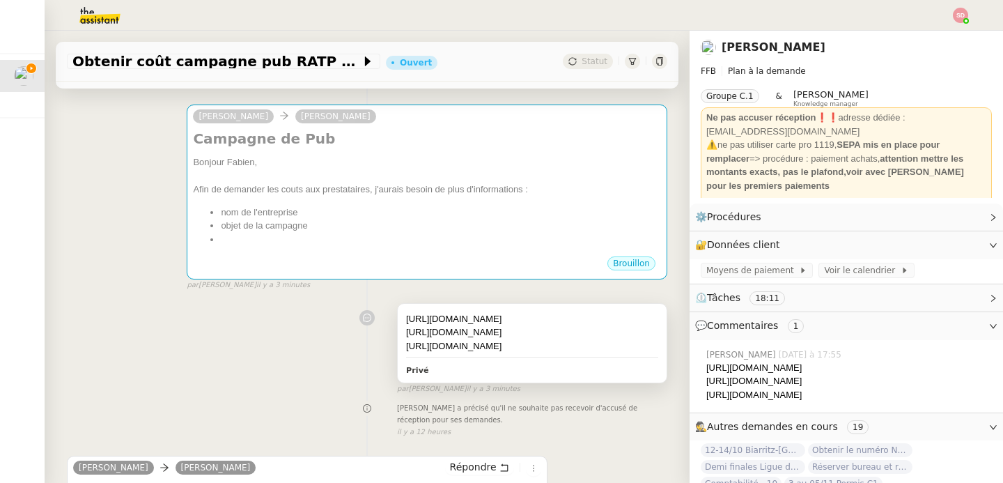
click at [605, 352] on div "[URL][DOMAIN_NAME]" at bounding box center [532, 346] width 252 height 14
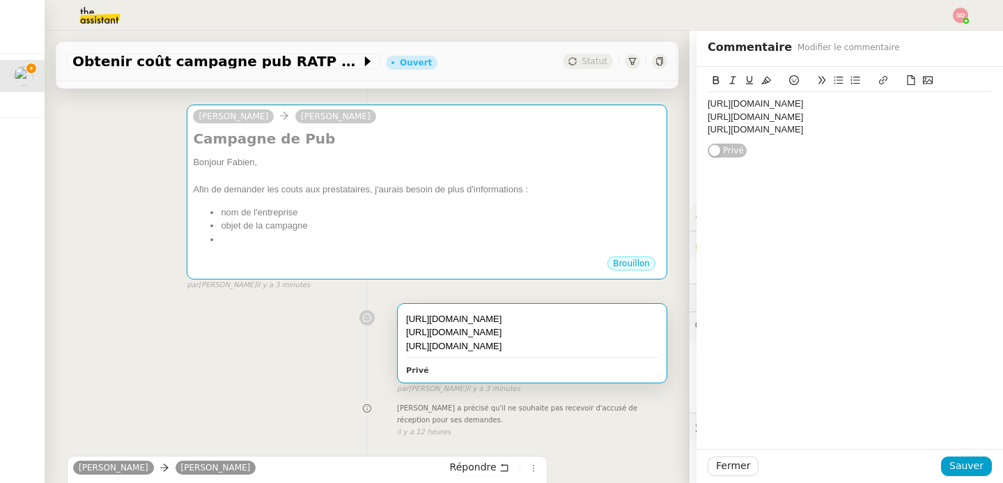
click at [848, 141] on div "[URL][DOMAIN_NAME] [URL][DOMAIN_NAME] [URL][DOMAIN_NAME]" at bounding box center [849, 116] width 284 height 49
click at [950, 464] on span "Sauver" at bounding box center [966, 465] width 34 height 16
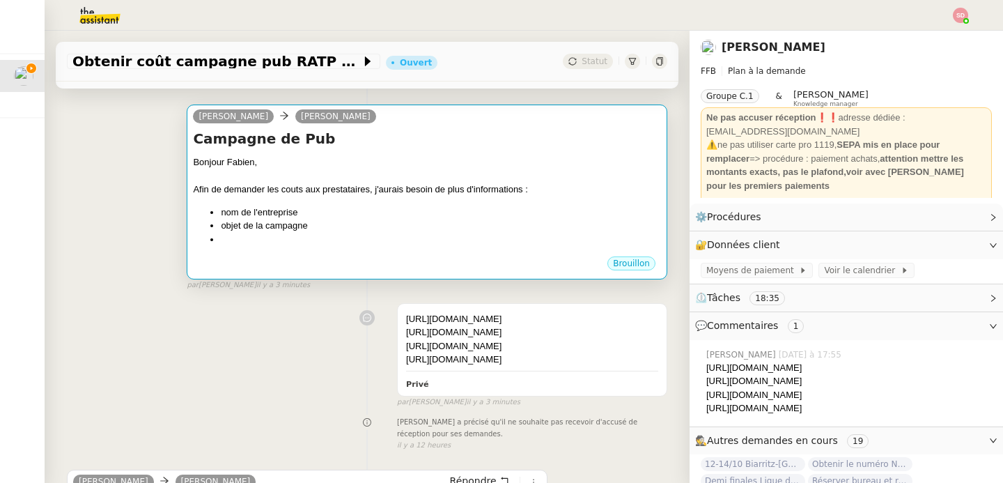
click at [438, 178] on div at bounding box center [427, 176] width 468 height 14
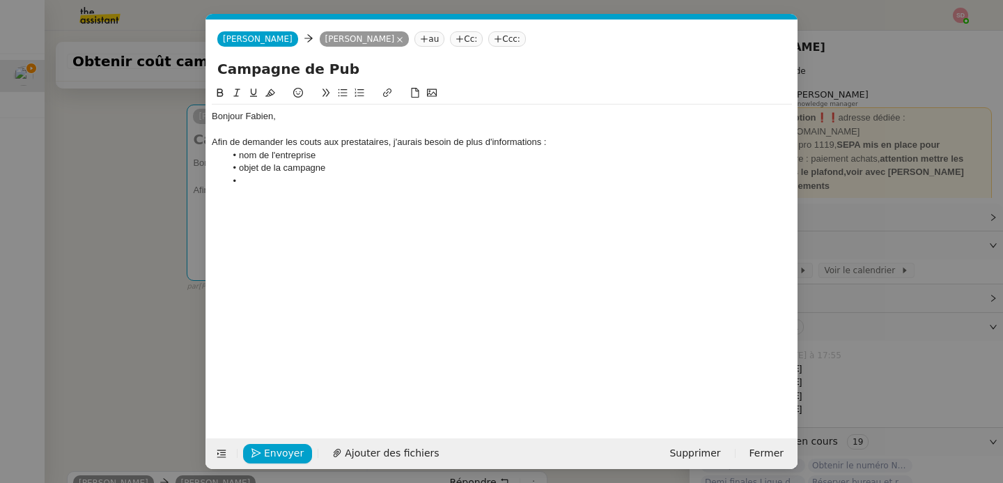
scroll to position [0, 29]
click at [457, 183] on li at bounding box center [509, 181] width 567 height 13
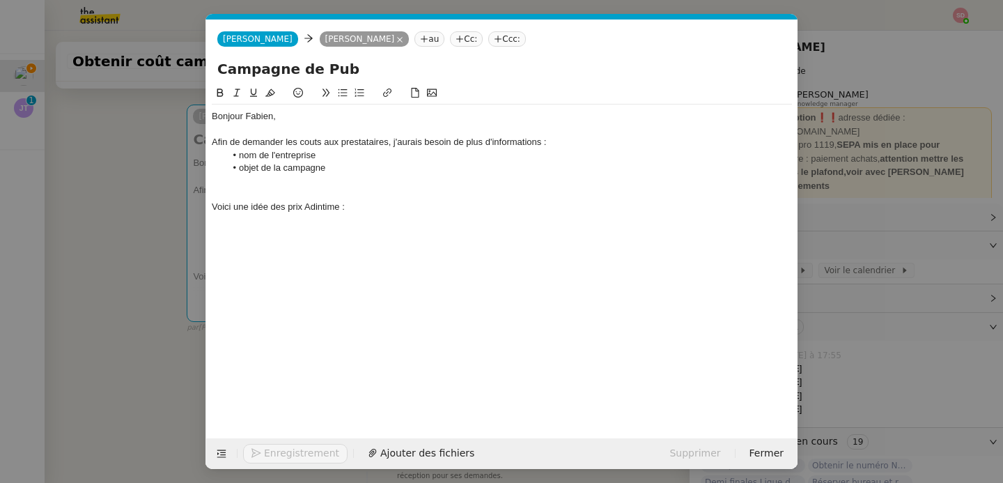
scroll to position [0, 0]
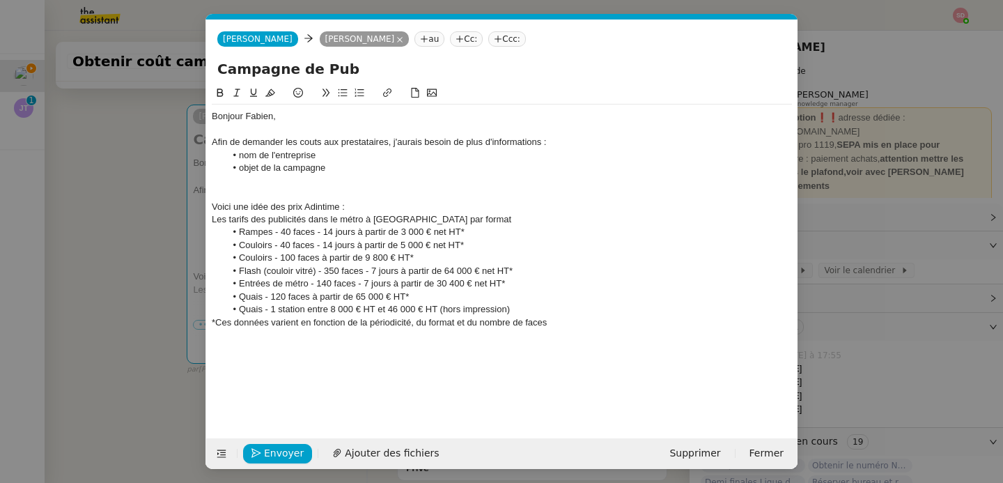
click at [347, 207] on div "Voici une idée des prix Adintime :" at bounding box center [502, 207] width 580 height 13
click at [322, 205] on div "Voici une idée des prix Adintime." at bounding box center [502, 207] width 580 height 13
click at [383, 96] on icon at bounding box center [387, 93] width 10 height 10
paste input "[URL][DOMAIN_NAME]"
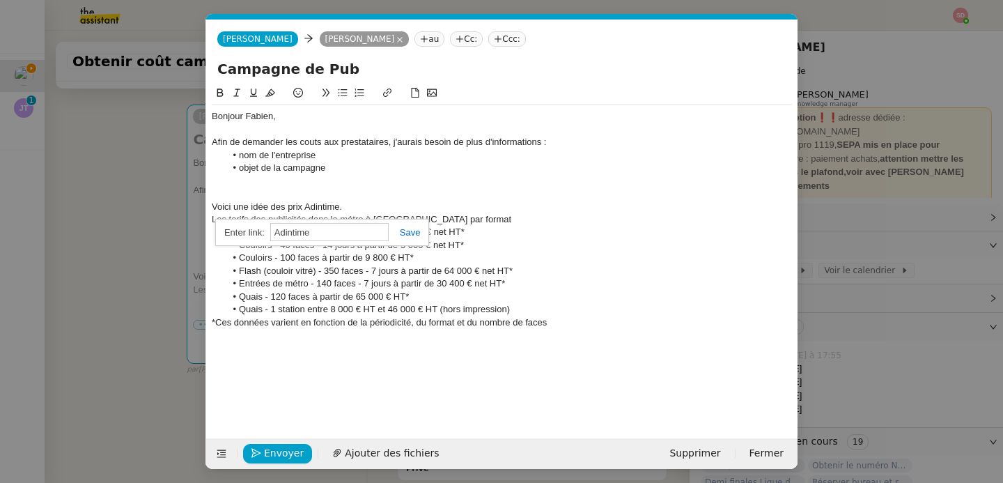
type input "[URL][DOMAIN_NAME]"
click at [405, 233] on link at bounding box center [405, 232] width 32 height 10
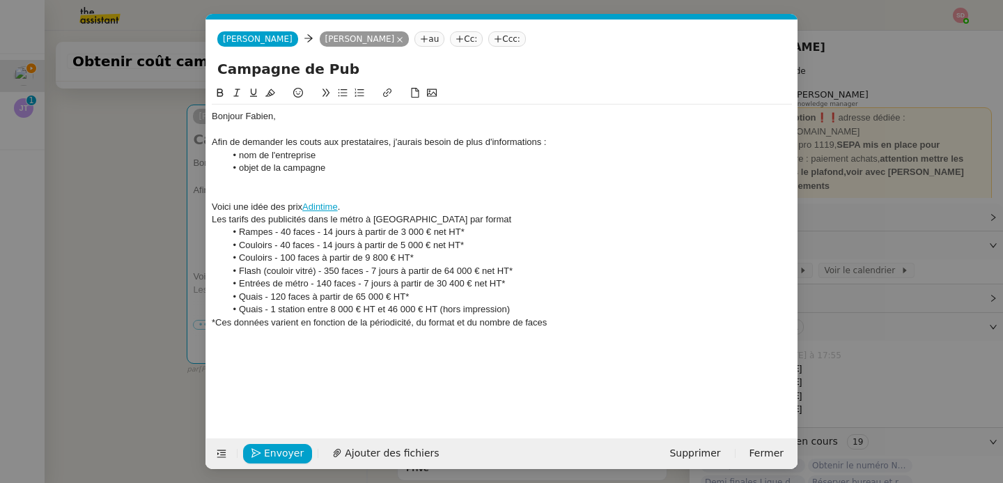
click at [380, 285] on li "Entrées de métro - 140 faces - 7 jours à partir de 30 400 € net HT*" at bounding box center [509, 283] width 567 height 13
click at [359, 184] on div at bounding box center [502, 181] width 580 height 13
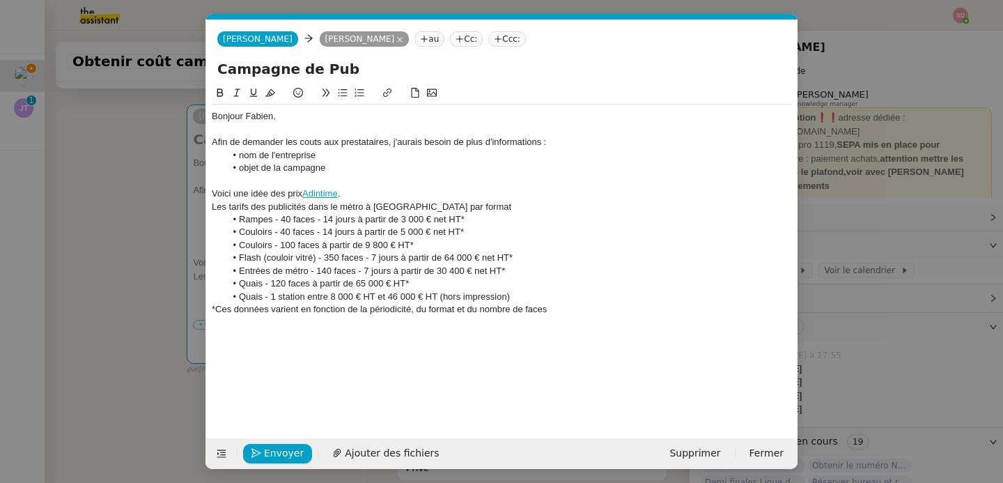
click at [613, 316] on div at bounding box center [502, 322] width 580 height 13
click at [576, 306] on div "*Ces données varient en fonction de la périodicité, du format et du nombre de f…" at bounding box center [502, 309] width 580 height 13
click at [414, 309] on div "*Ces données varient en fonction de la périodicité, du format et du nombre de f…" at bounding box center [502, 309] width 580 height 13
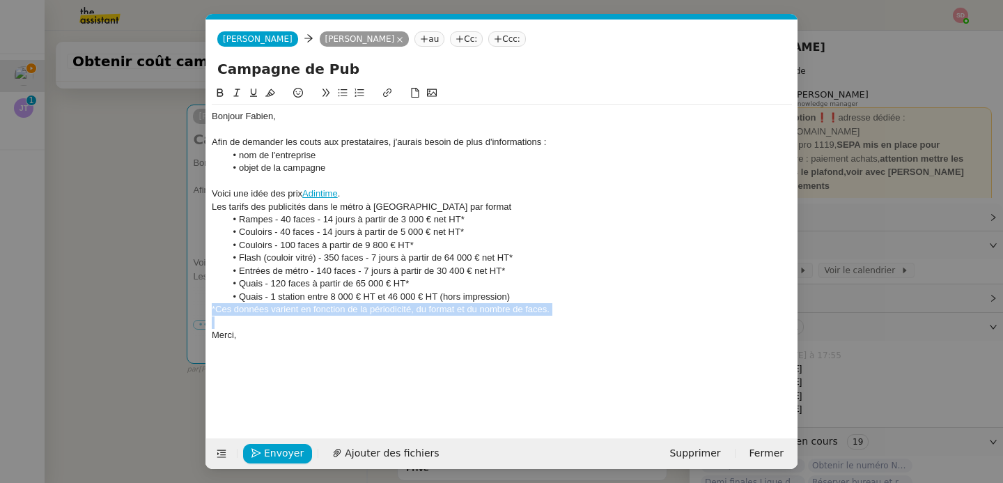
click at [414, 309] on div "*Ces données varient en fonction de la périodicité, du format et du nombre de f…" at bounding box center [502, 309] width 580 height 13
click at [236, 88] on icon at bounding box center [237, 93] width 10 height 10
click at [265, 453] on span "Envoyer" at bounding box center [284, 453] width 40 height 16
click at [265, 453] on span "Confirmer l'envoi" at bounding box center [306, 453] width 84 height 16
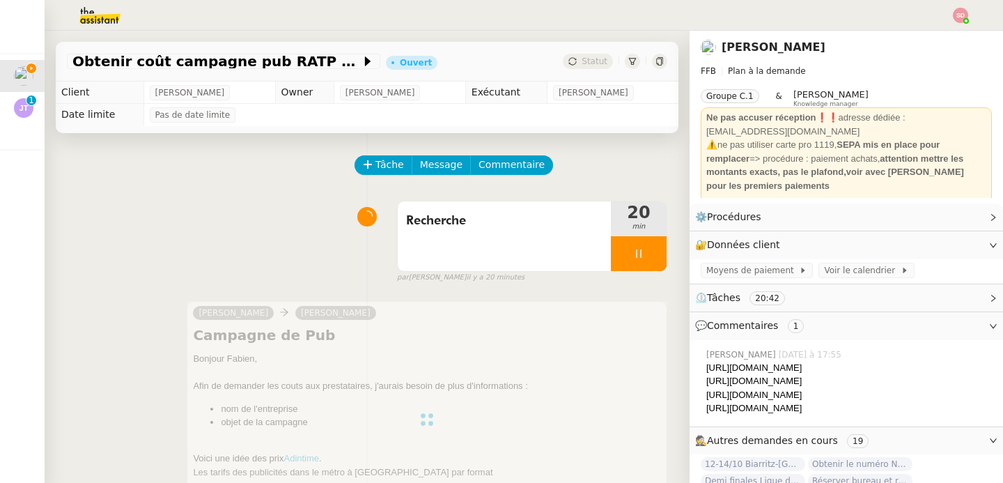
click at [636, 245] on div at bounding box center [639, 253] width 56 height 35
click at [639, 245] on button at bounding box center [653, 253] width 28 height 35
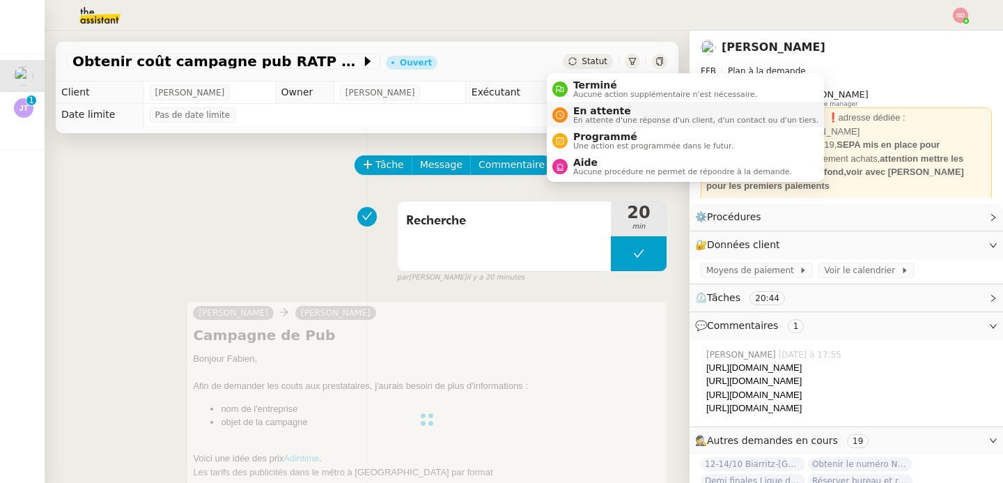
click at [579, 113] on span "En attente" at bounding box center [695, 110] width 245 height 11
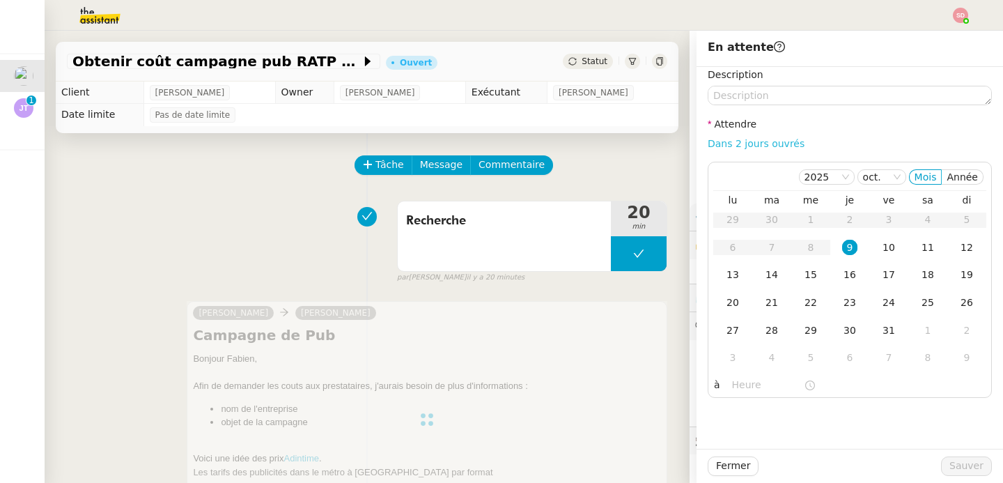
click at [752, 142] on link "Dans 2 jours ouvrés" at bounding box center [755, 143] width 97 height 11
click at [732, 382] on input "07:00" at bounding box center [768, 385] width 72 height 16
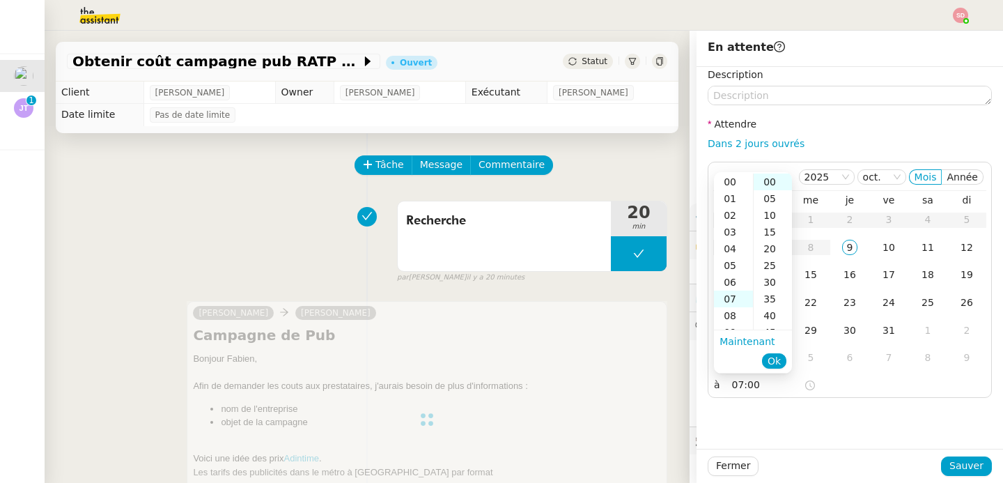
scroll to position [117, 0]
click at [731, 295] on div "14" at bounding box center [733, 298] width 39 height 17
type input "14:00"
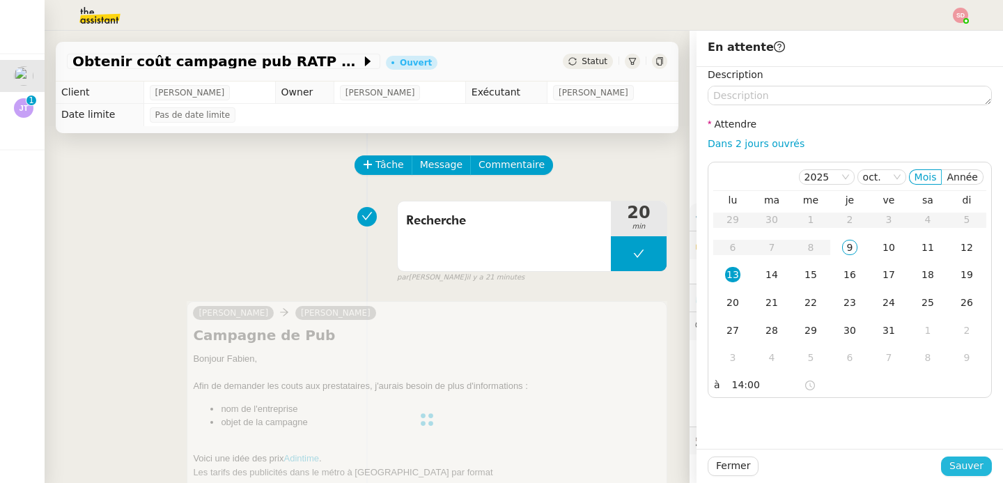
click at [953, 457] on span "Sauver" at bounding box center [966, 465] width 34 height 16
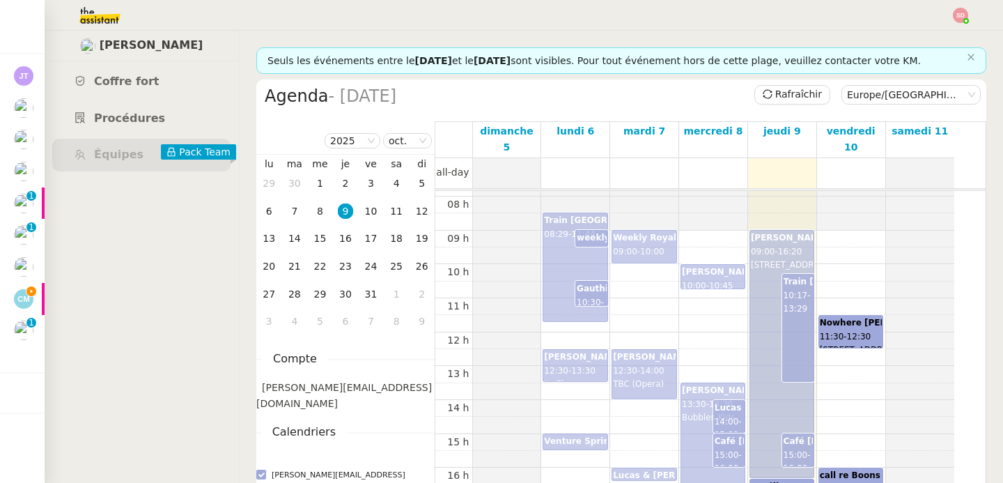
scroll to position [270, 0]
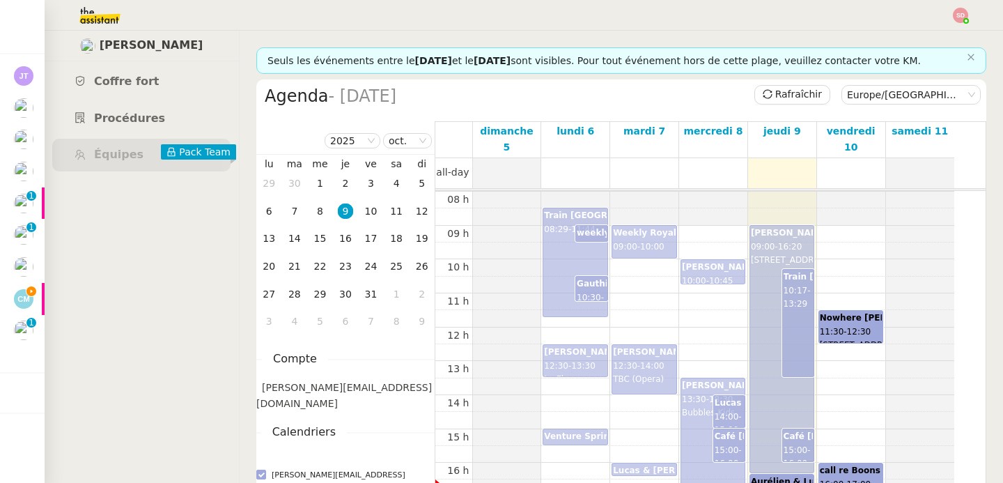
click at [850, 401] on div "00 h 01 h 02 h 03 h 04 h 05 h 06 h 07 h 08 h 09 h 10 h 11 h 12 h 13 h 14 h 15 h…" at bounding box center [694, 327] width 519 height 813
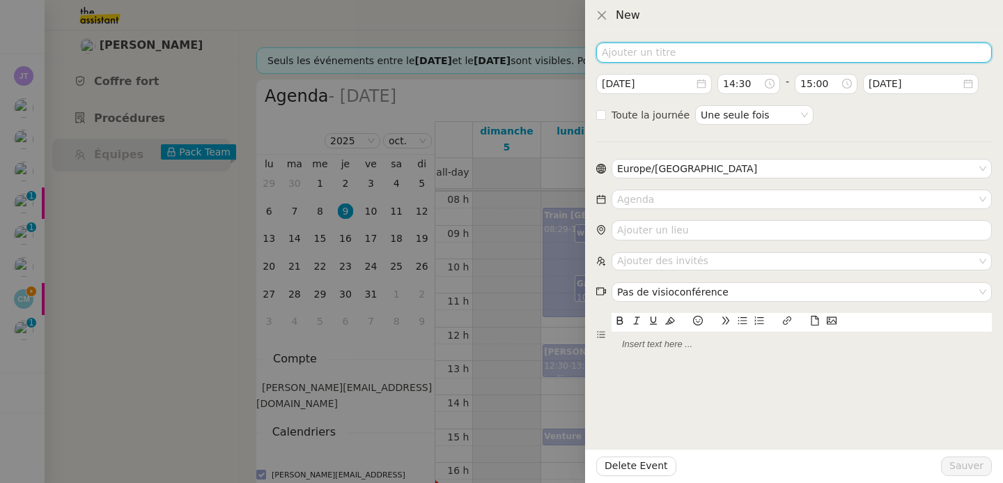
click at [698, 54] on input at bounding box center [794, 52] width 396 height 20
click at [660, 53] on input "Laurene x Sarah Meriguet x" at bounding box center [794, 52] width 396 height 20
click at [762, 58] on input "Laurene x S. Meriguet x" at bounding box center [794, 52] width 396 height 20
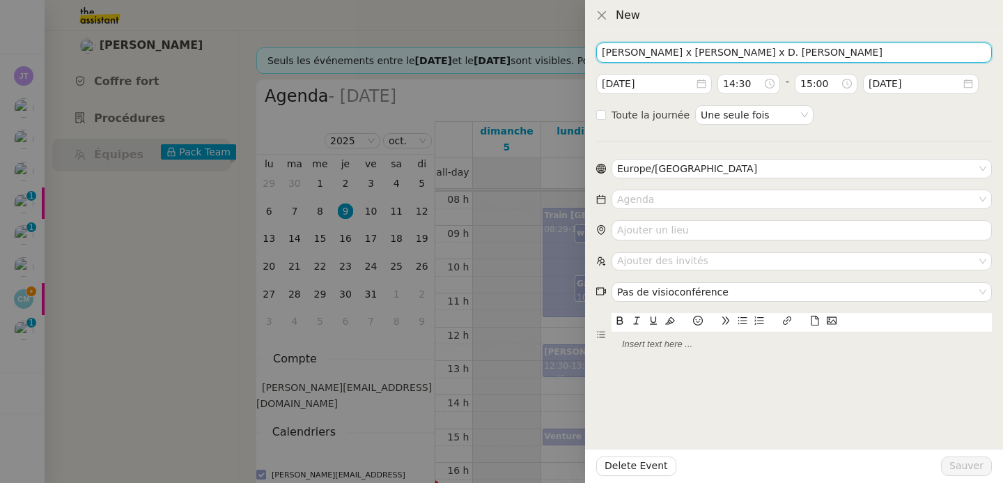
type input "Laurene x S. Meriguet x E. De Rancher x D. Segovia"
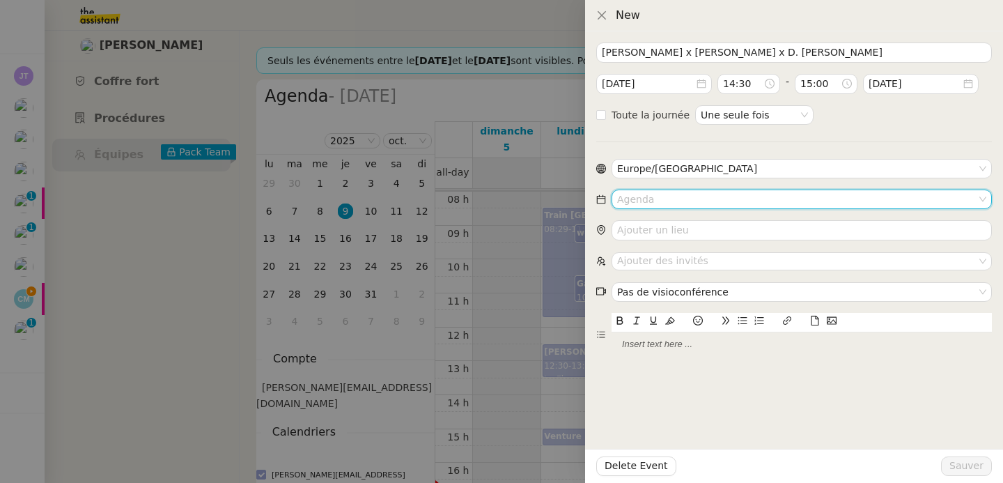
click at [656, 202] on input at bounding box center [796, 199] width 359 height 18
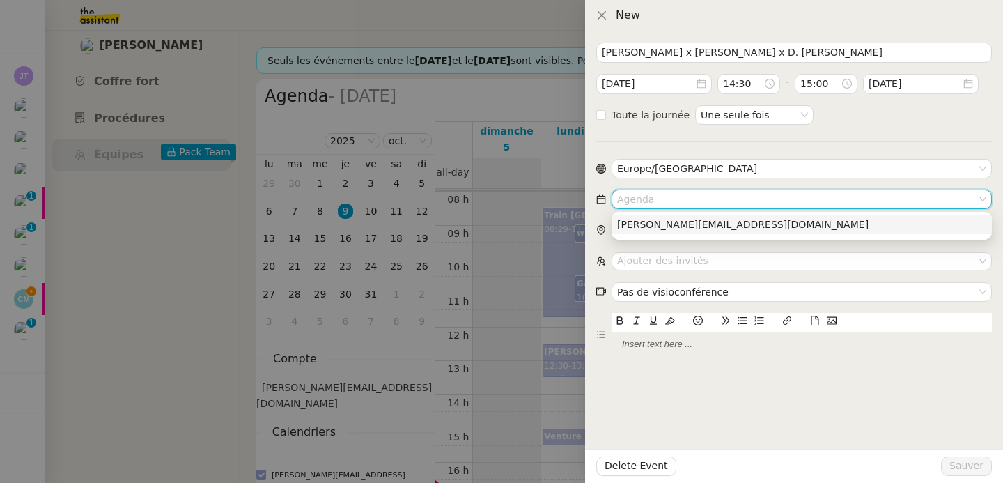
click at [666, 228] on div "[PERSON_NAME][EMAIL_ADDRESS][DOMAIN_NAME]" at bounding box center [801, 224] width 369 height 13
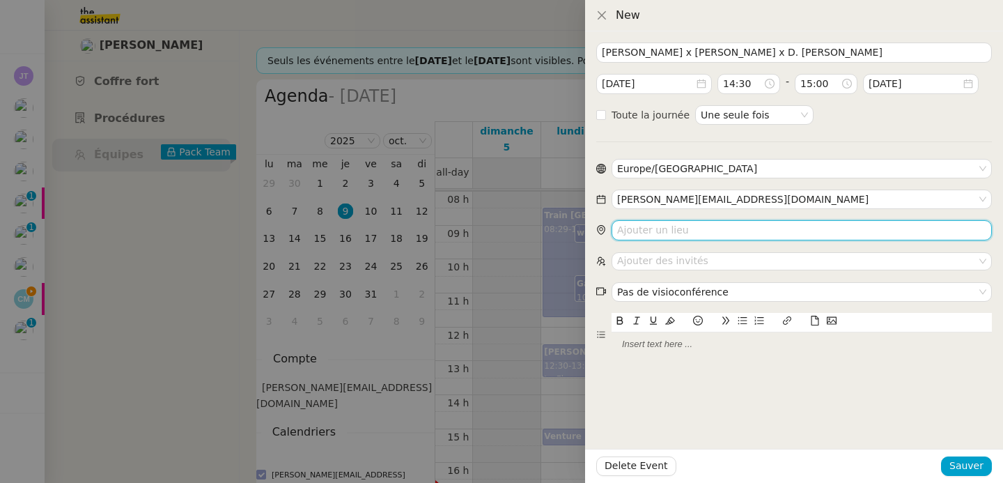
click at [666, 228] on input "search" at bounding box center [801, 230] width 380 height 20
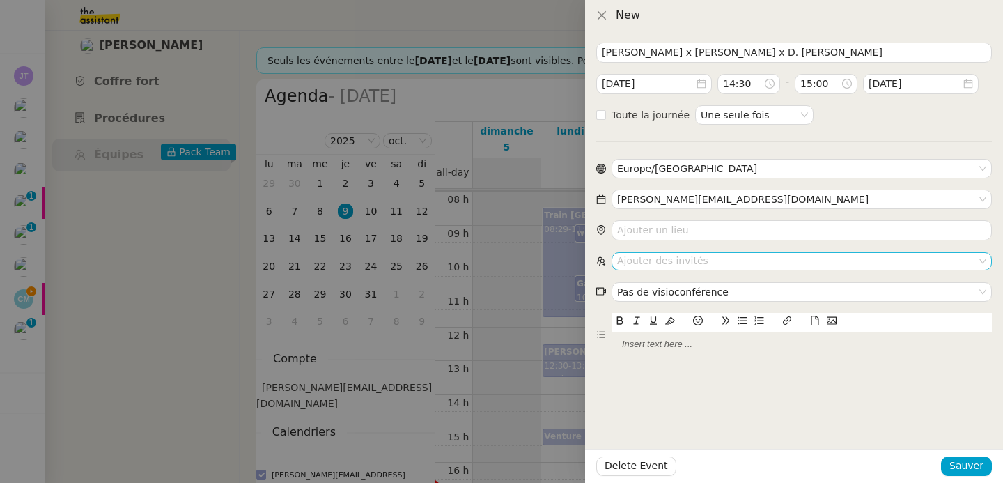
click at [684, 260] on nz-select-top-control "Ajouter des invités" at bounding box center [801, 260] width 380 height 17
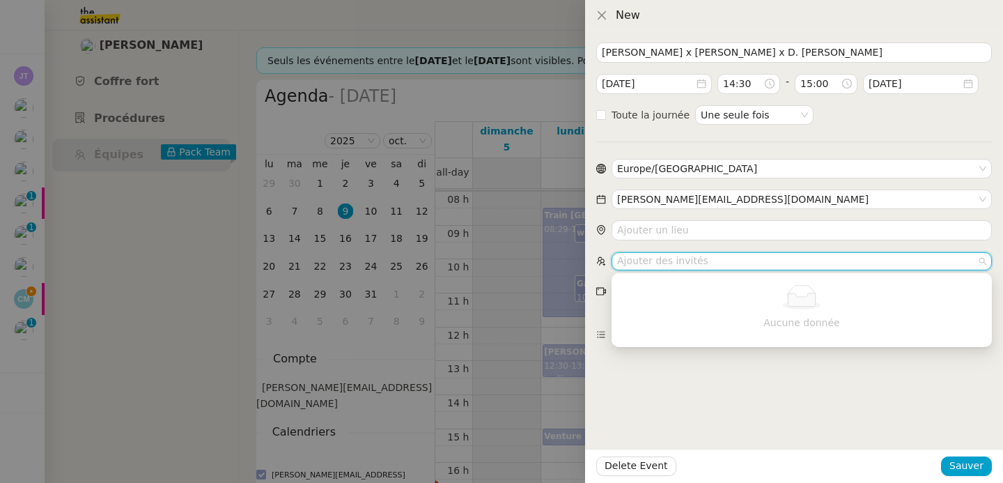
paste input "[EMAIL_ADDRESS][DOMAIN_NAME]"
type input "[EMAIL_ADDRESS][DOMAIN_NAME]"
paste input "[EMAIL_ADDRESS][DOMAIN_NAME]"
type input "[EMAIL_ADDRESS][DOMAIN_NAME]"
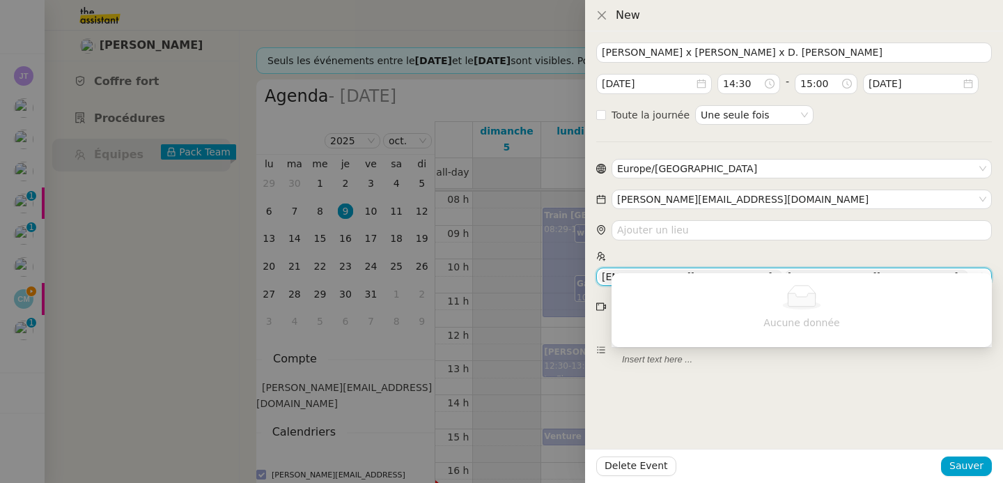
paste input "[EMAIL_ADDRESS][DOMAIN_NAME]"
type input "[EMAIL_ADDRESS][DOMAIN_NAME]"
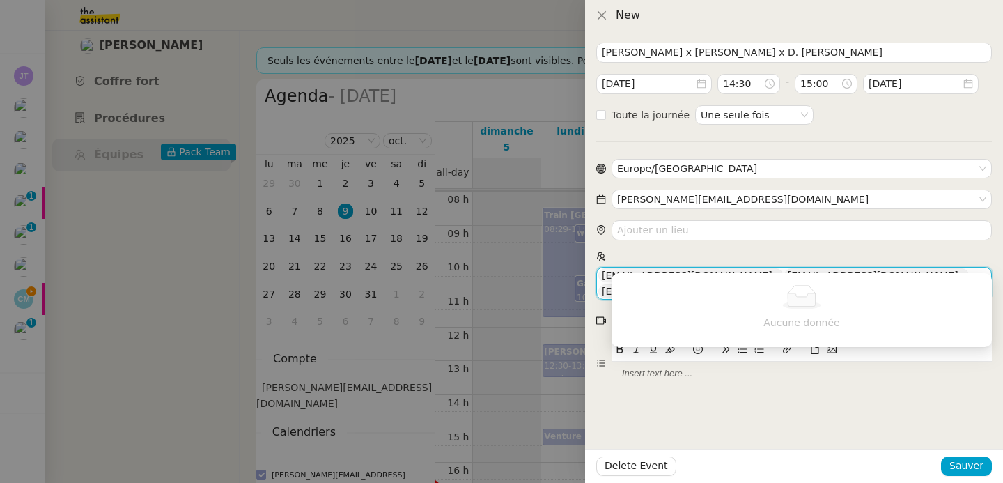
click at [750, 441] on div "Laurene x S. Meriguet x E. De Rancher x D. Segovia 2025-oct.-10 14:30 - 15:00 2…" at bounding box center [794, 256] width 418 height 451
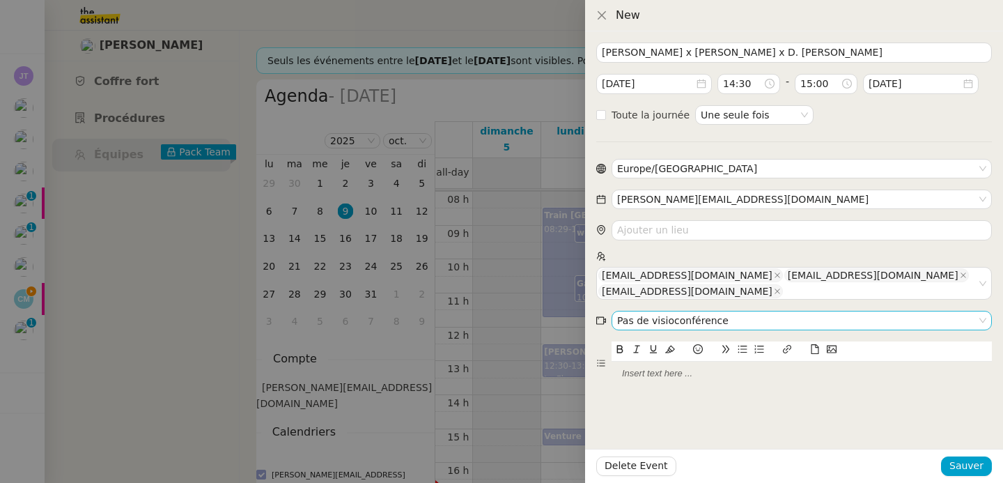
click at [639, 311] on nz-select-item "Pas de visioconférence" at bounding box center [801, 320] width 369 height 18
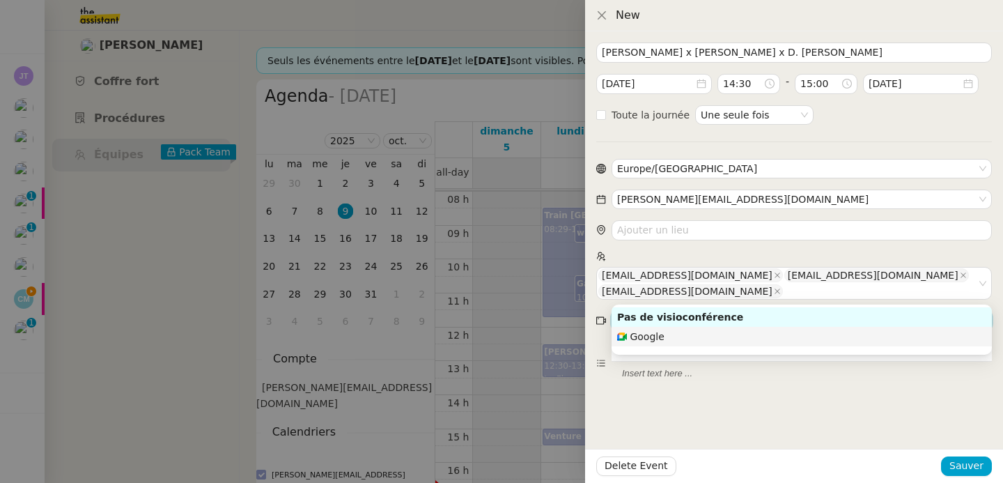
click at [666, 343] on nz-option-item "Google" at bounding box center [801, 336] width 380 height 19
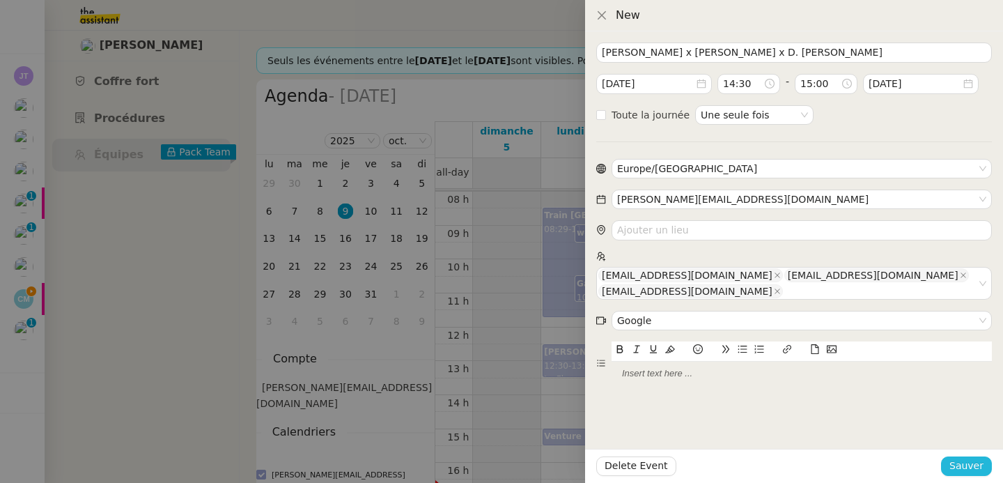
click at [976, 469] on span "Sauver" at bounding box center [966, 465] width 34 height 16
